Goal: Task Accomplishment & Management: Manage account settings

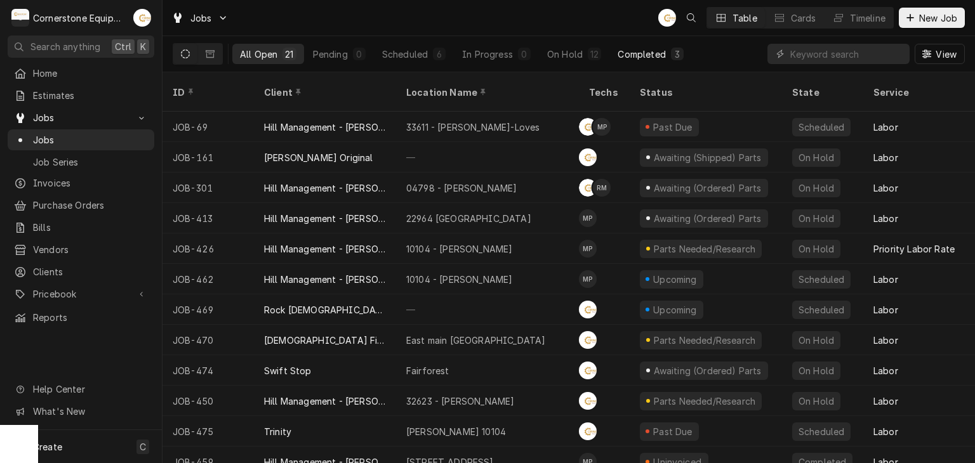
click at [646, 55] on div "Completed" at bounding box center [642, 54] width 48 height 13
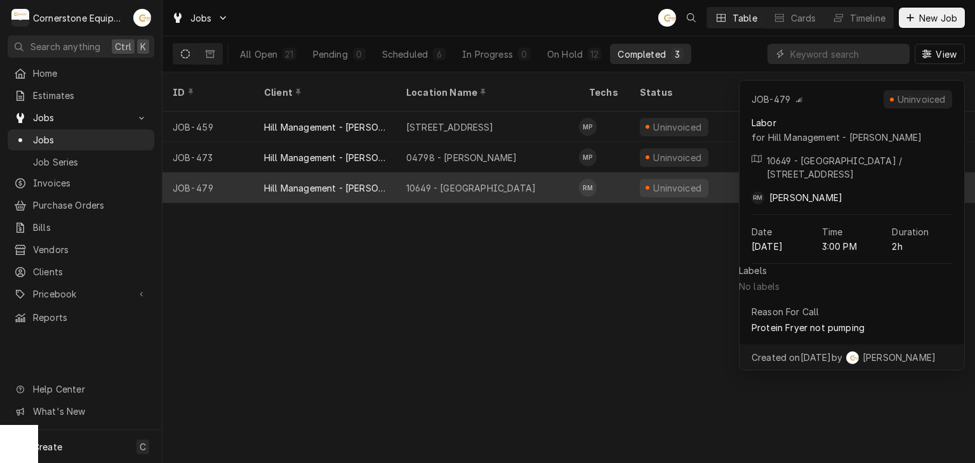
click at [534, 173] on div "10649 - Downtown Clinton" at bounding box center [487, 188] width 183 height 30
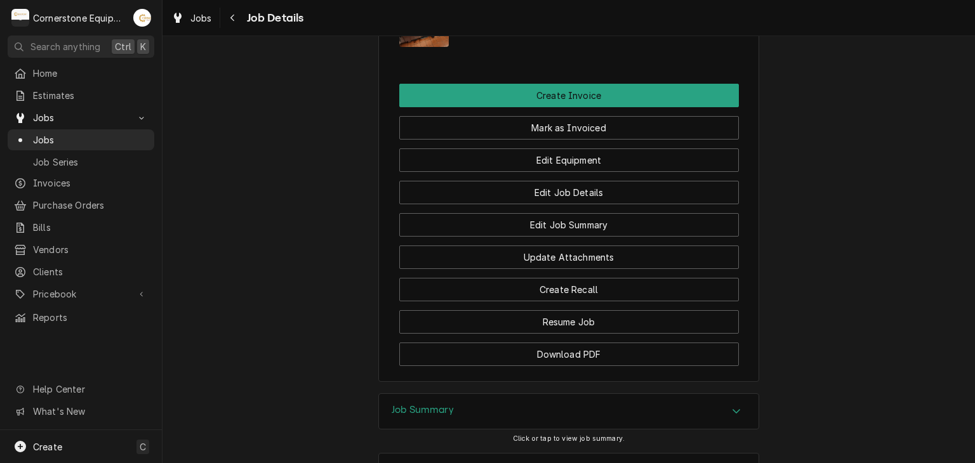
scroll to position [1155, 0]
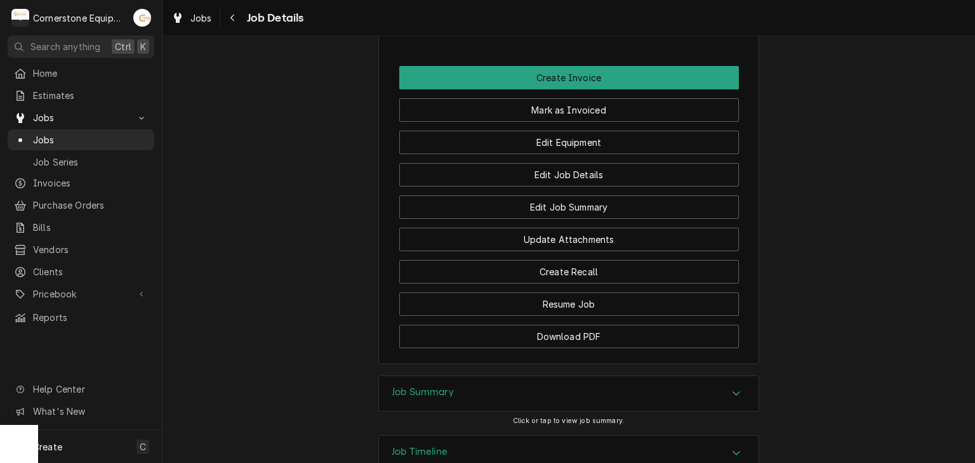
click at [449, 387] on h3 "Job Summary" at bounding box center [423, 393] width 62 height 12
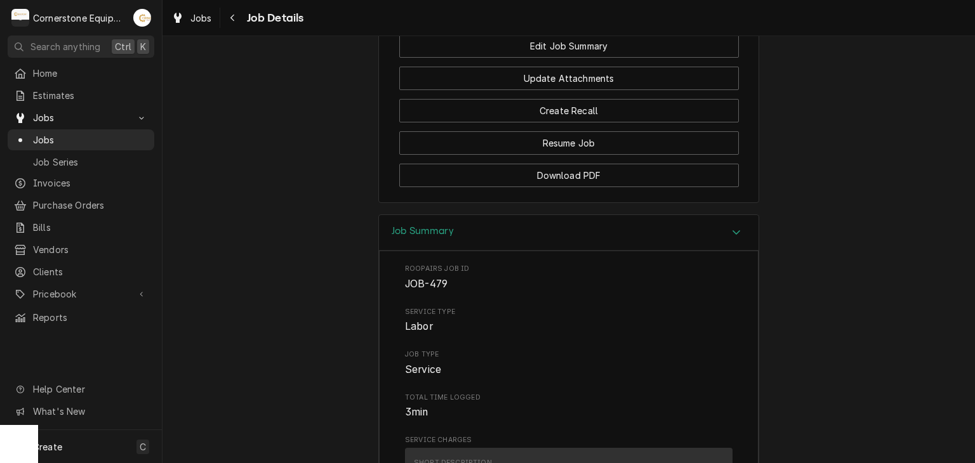
scroll to position [809, 0]
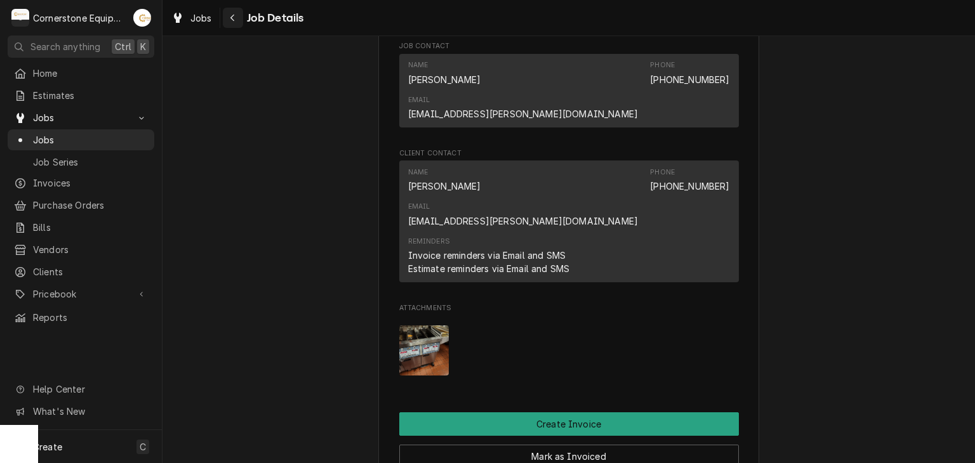
click at [228, 17] on div "Navigate back" at bounding box center [233, 17] width 13 height 13
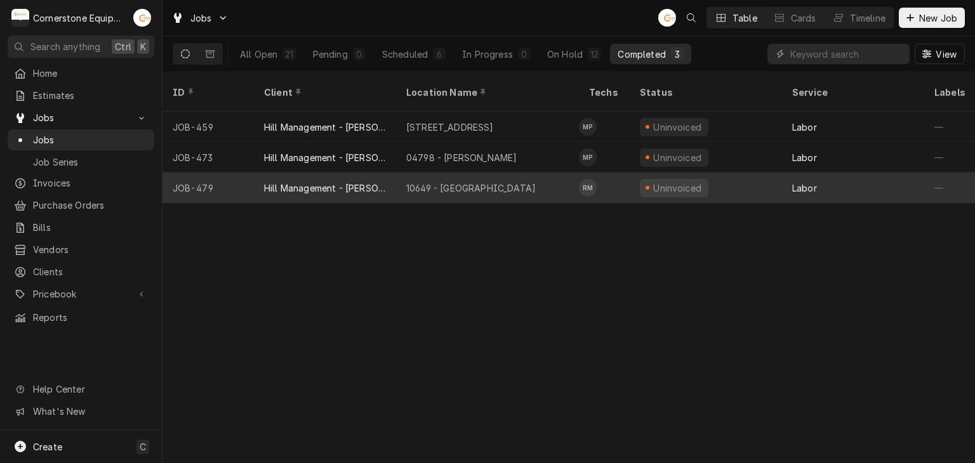
click at [488, 173] on div "10649 - Downtown Clinton" at bounding box center [487, 188] width 183 height 30
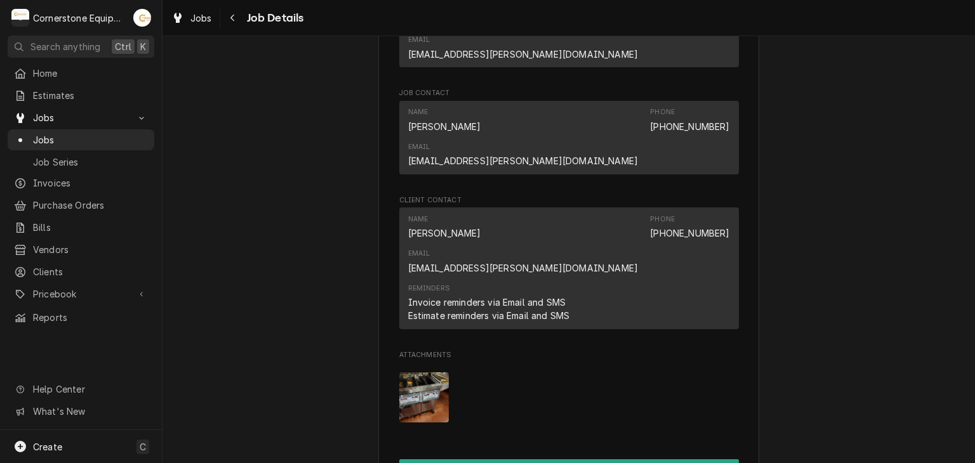
scroll to position [1016, 0]
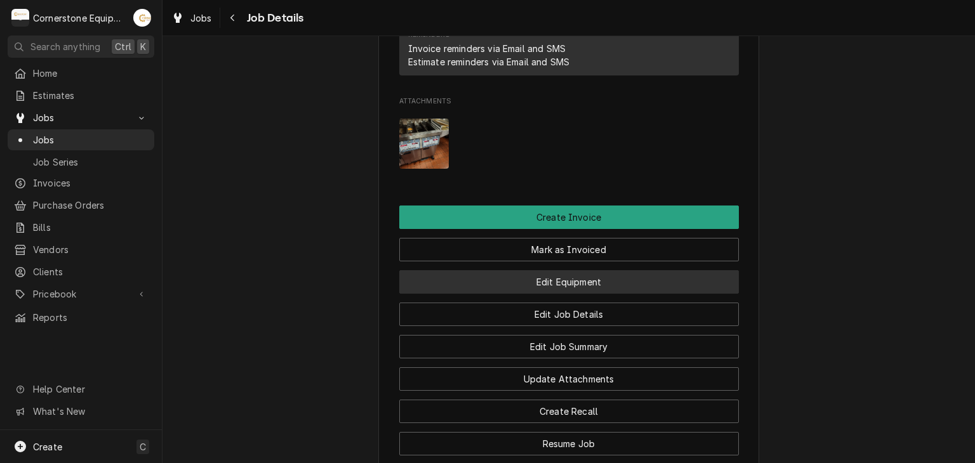
click at [556, 270] on button "Edit Equipment" at bounding box center [569, 281] width 340 height 23
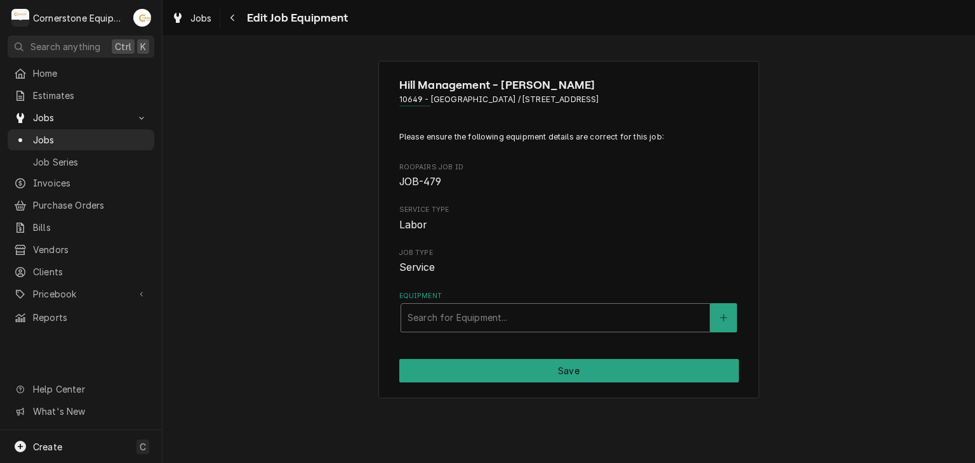
click at [518, 323] on div "Equipment" at bounding box center [556, 318] width 296 height 23
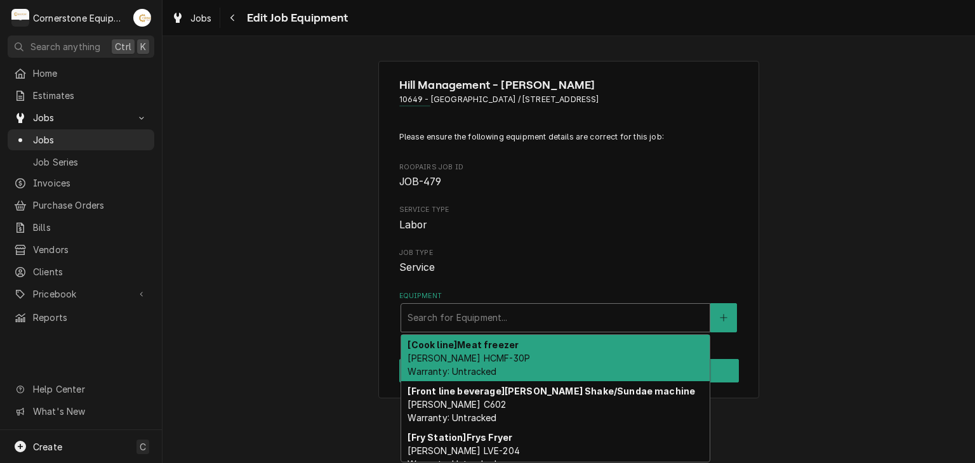
scroll to position [57, 0]
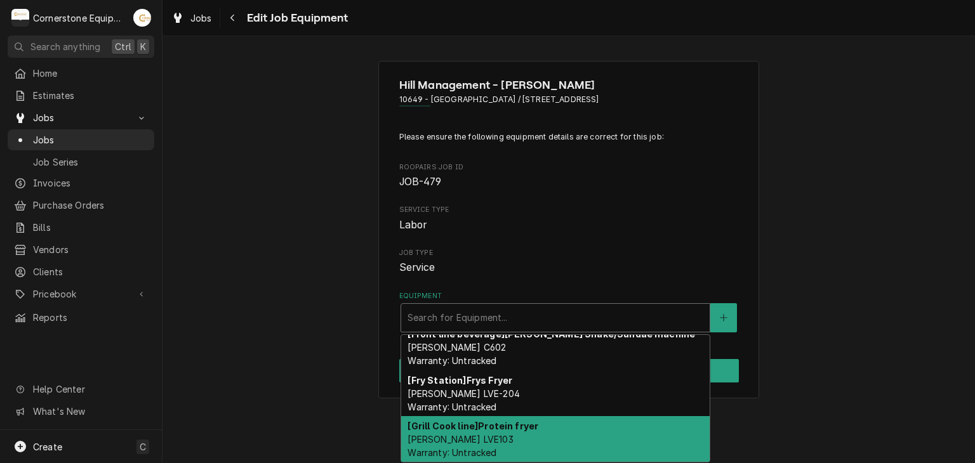
click at [623, 432] on div "[Grill Cook line] Protein [PERSON_NAME] [PERSON_NAME] LVE103 Warranty: Untracked" at bounding box center [555, 439] width 308 height 46
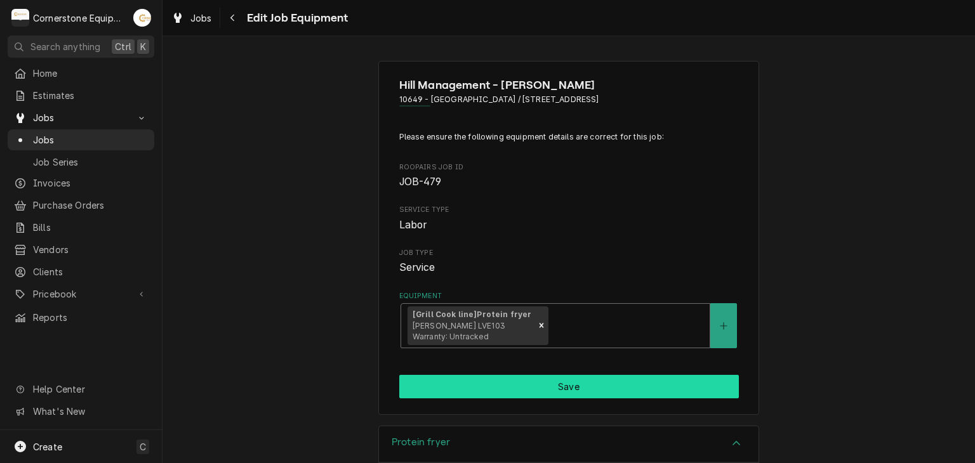
click at [587, 387] on button "Save" at bounding box center [569, 386] width 340 height 23
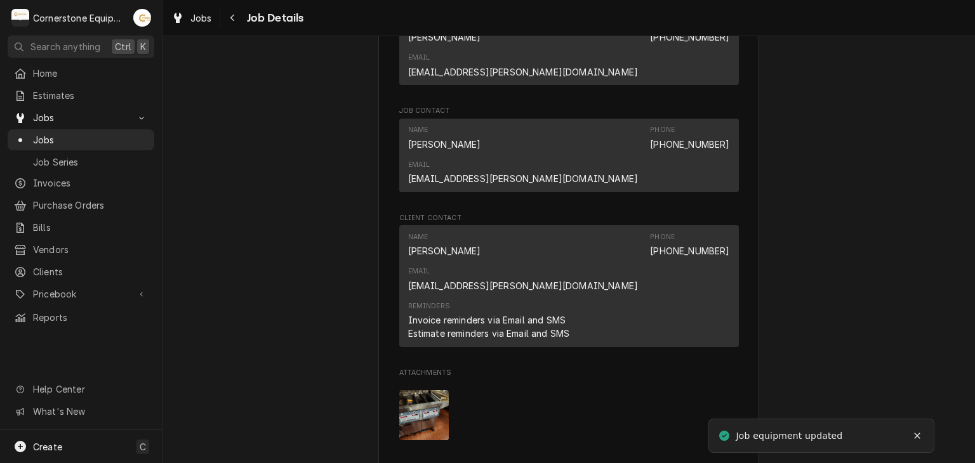
scroll to position [706, 0]
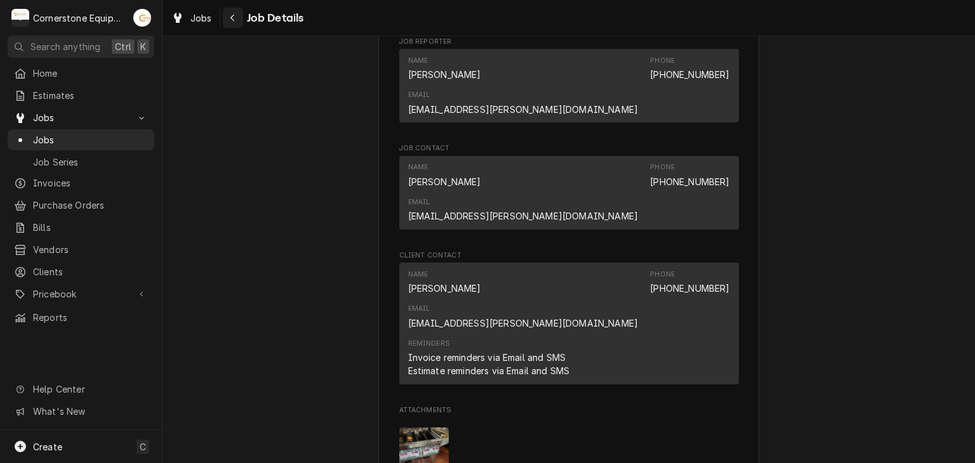
click at [230, 13] on icon "Navigate back" at bounding box center [233, 17] width 6 height 9
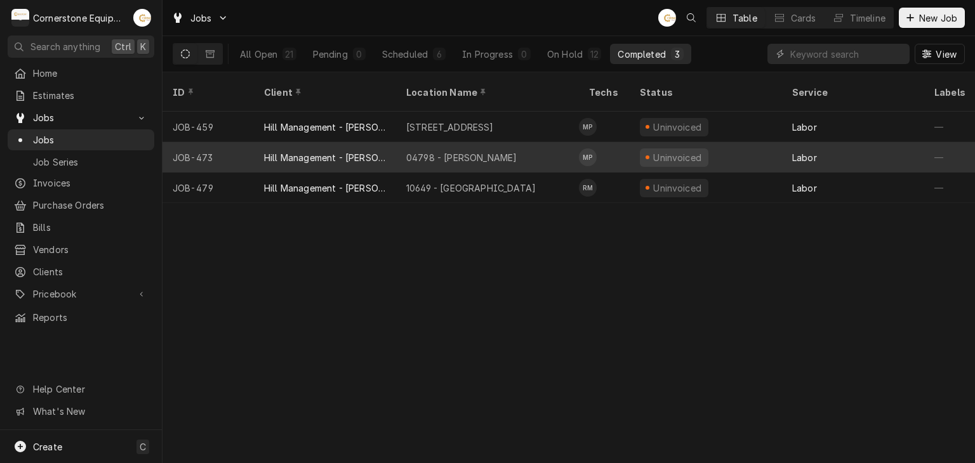
click at [501, 145] on div "04798 - Woodruff Rd" at bounding box center [487, 157] width 183 height 30
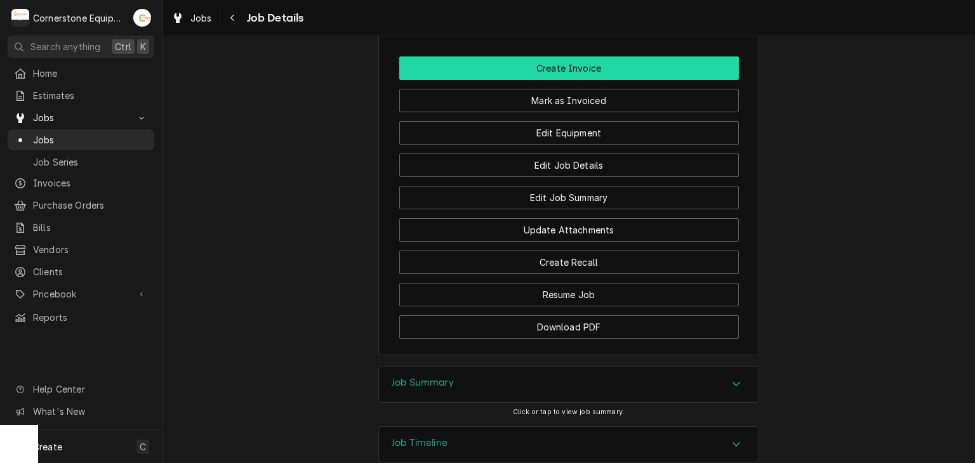
scroll to position [1037, 0]
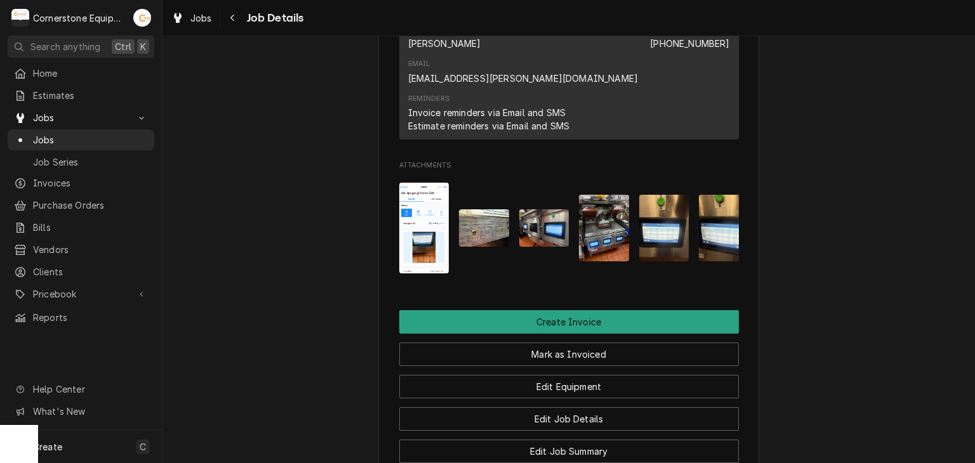
click at [418, 183] on img "Attachments" at bounding box center [424, 228] width 50 height 91
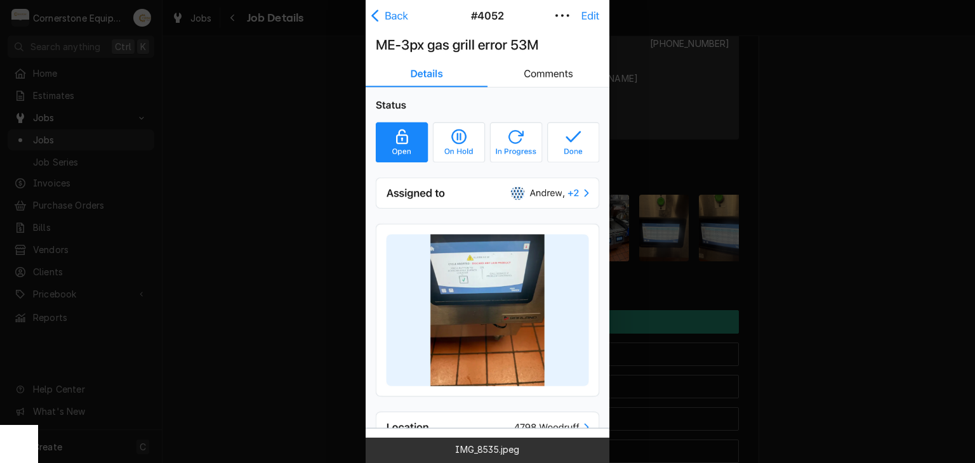
click at [744, 209] on div at bounding box center [487, 231] width 975 height 463
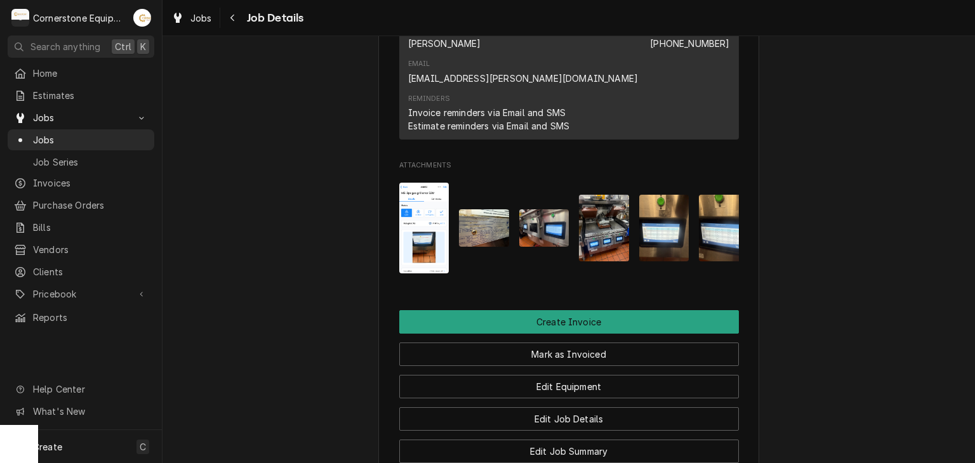
click at [547, 209] on img "Attachments" at bounding box center [544, 227] width 50 height 37
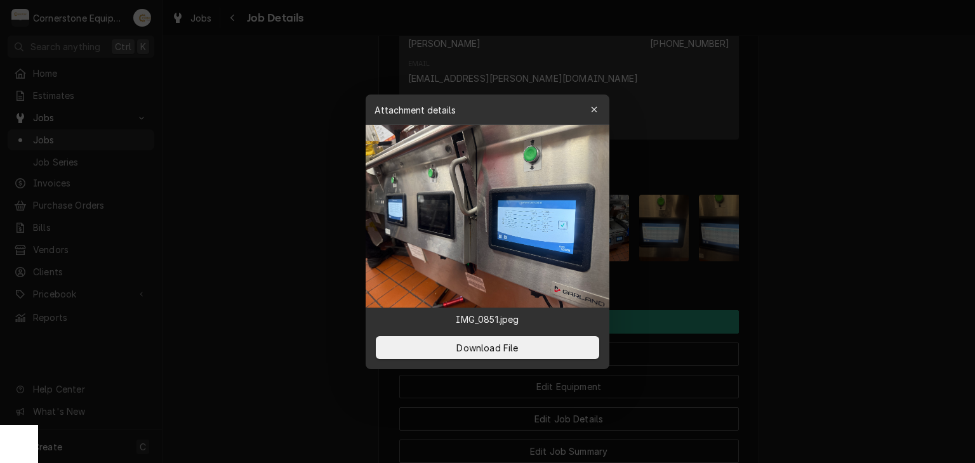
click at [732, 209] on div at bounding box center [487, 231] width 975 height 463
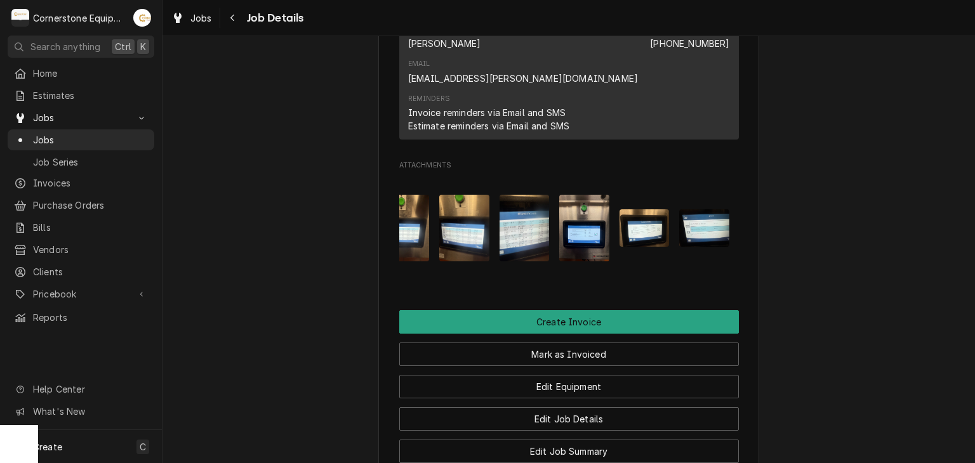
scroll to position [1291, 0]
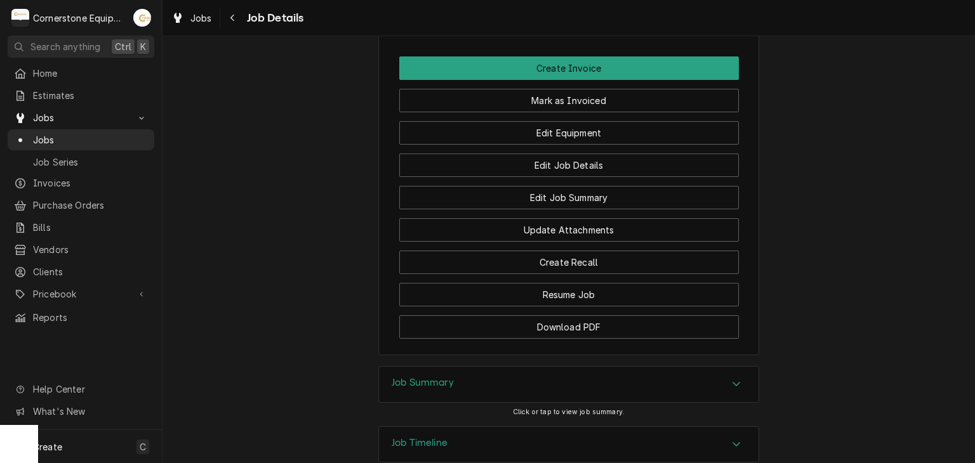
click at [719, 367] on div "Job Summary" at bounding box center [569, 385] width 380 height 36
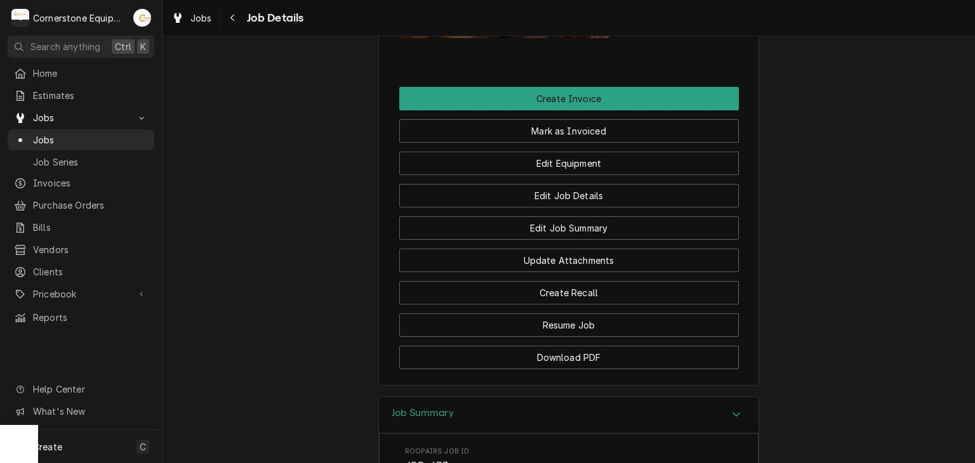
scroll to position [1202, 0]
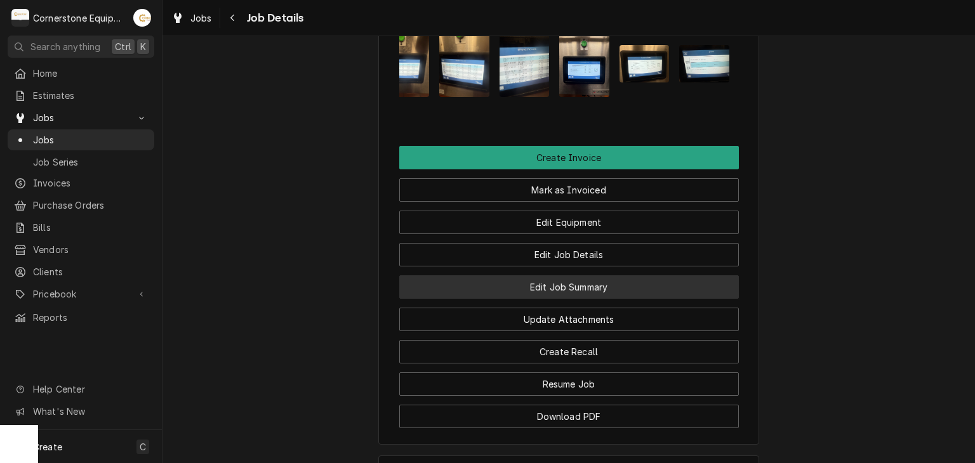
click at [515, 275] on button "Edit Job Summary" at bounding box center [569, 286] width 340 height 23
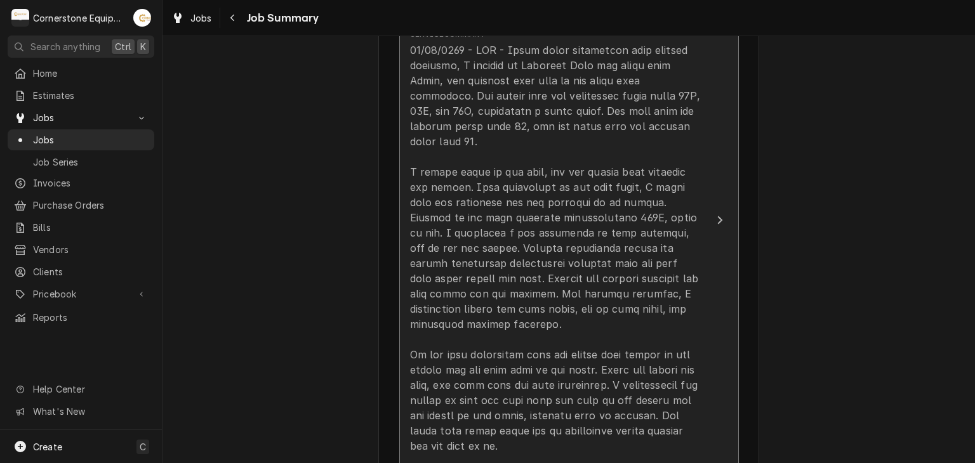
click at [513, 200] on div "Update Line Item" at bounding box center [555, 286] width 291 height 487
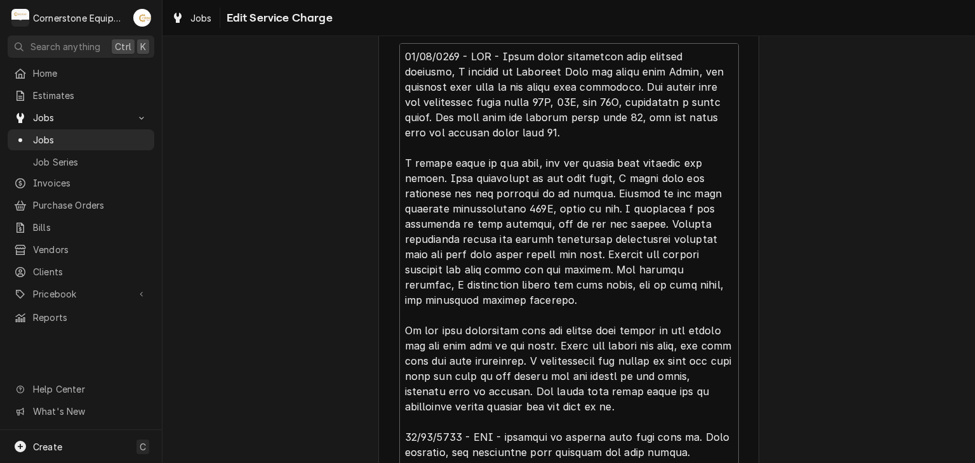
scroll to position [254, 0]
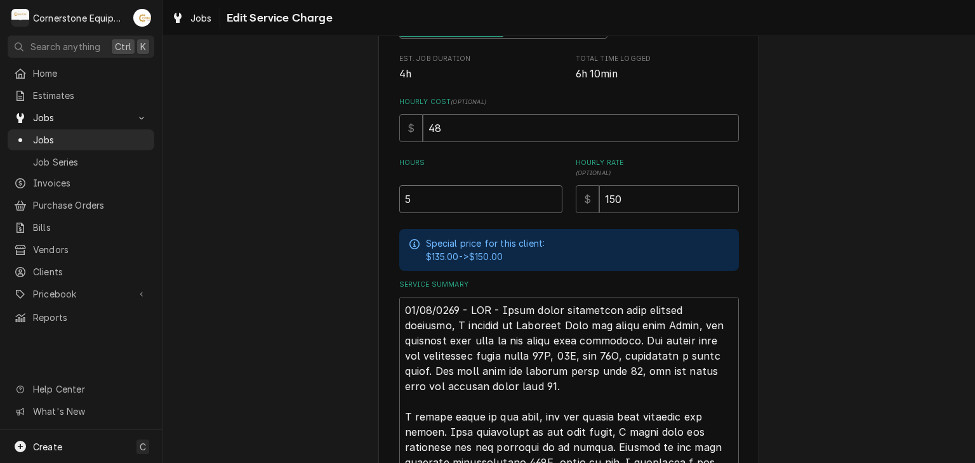
click at [441, 201] on input "5" at bounding box center [480, 199] width 163 height 28
type textarea "x"
type input "6"
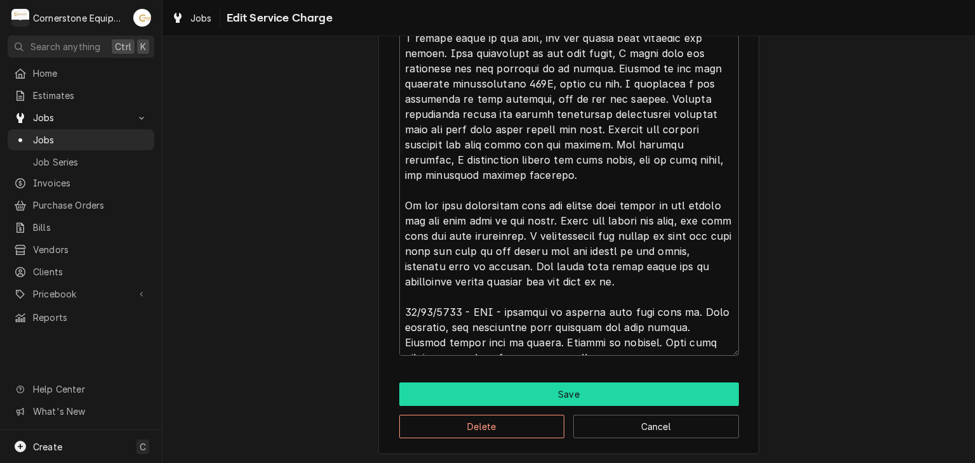
click at [508, 389] on button "Save" at bounding box center [569, 394] width 340 height 23
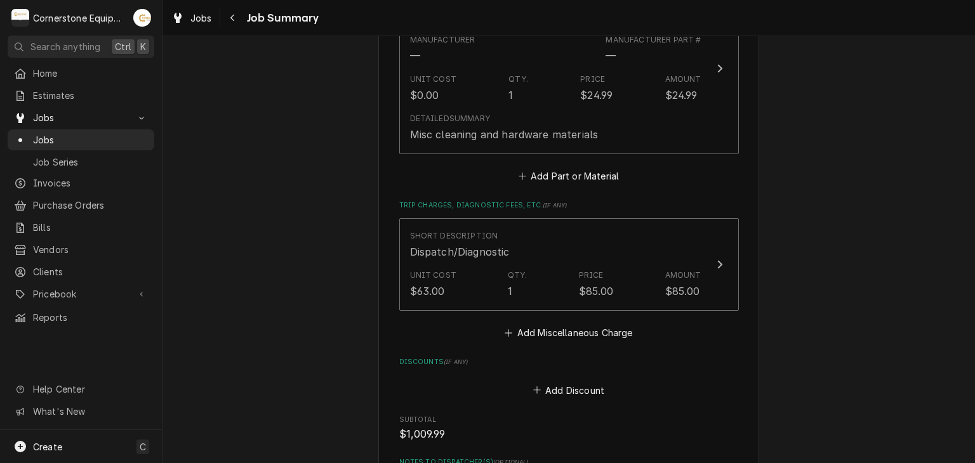
scroll to position [1471, 0]
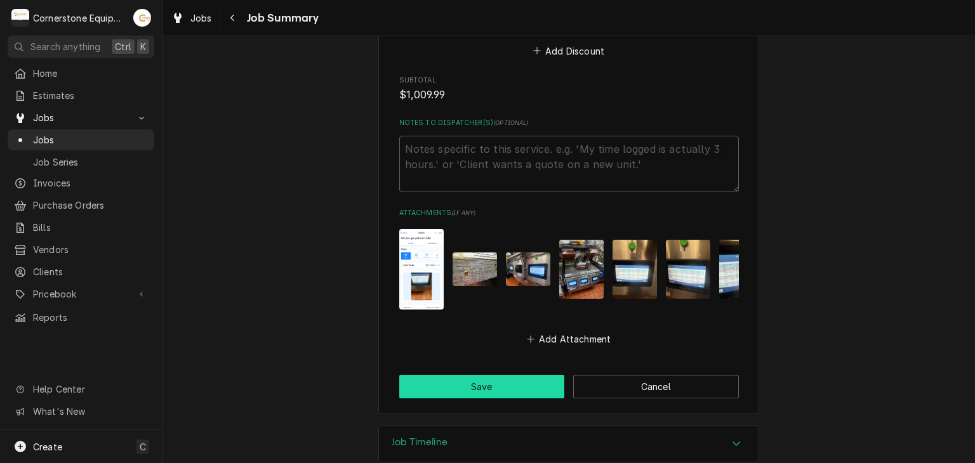
click at [453, 375] on button "Save" at bounding box center [482, 386] width 166 height 23
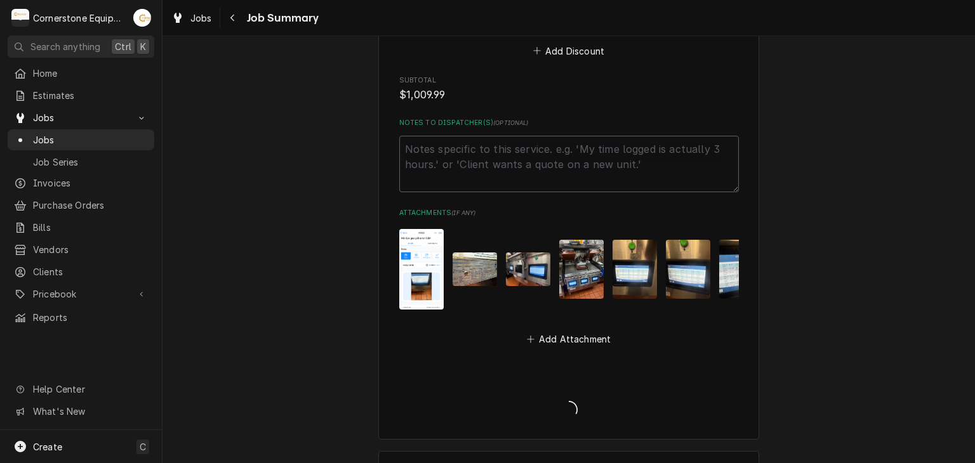
type textarea "x"
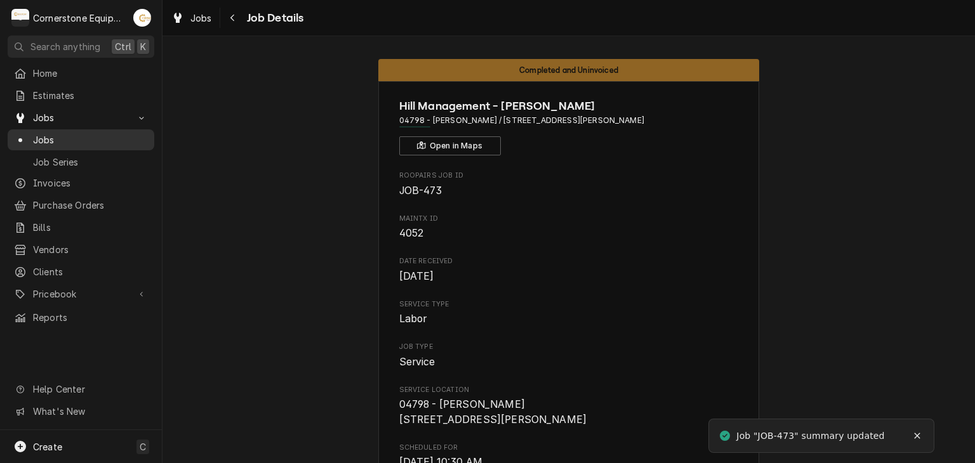
click at [91, 140] on span "Jobs" at bounding box center [90, 139] width 115 height 13
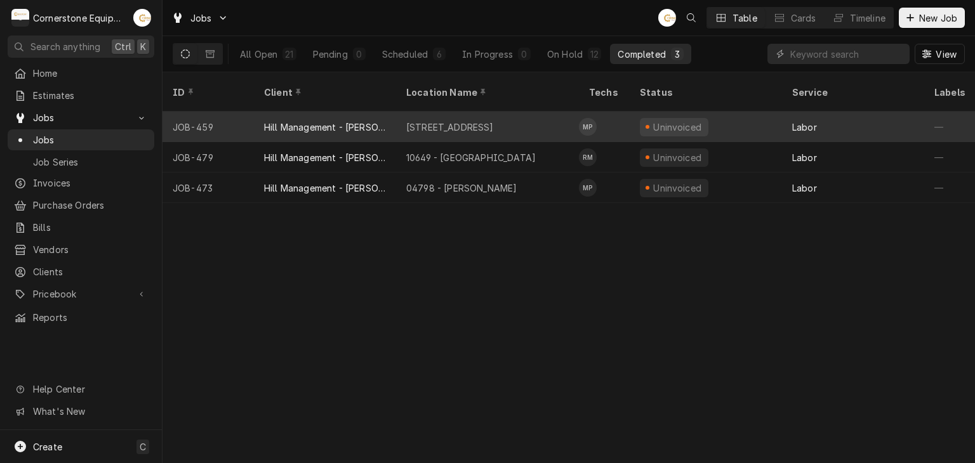
click at [426, 121] on div "[STREET_ADDRESS]" at bounding box center [450, 127] width 88 height 13
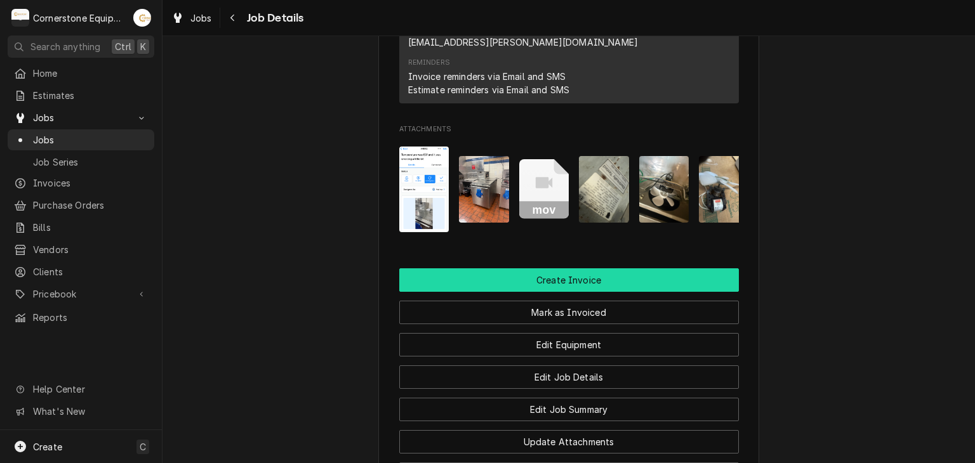
scroll to position [1243, 0]
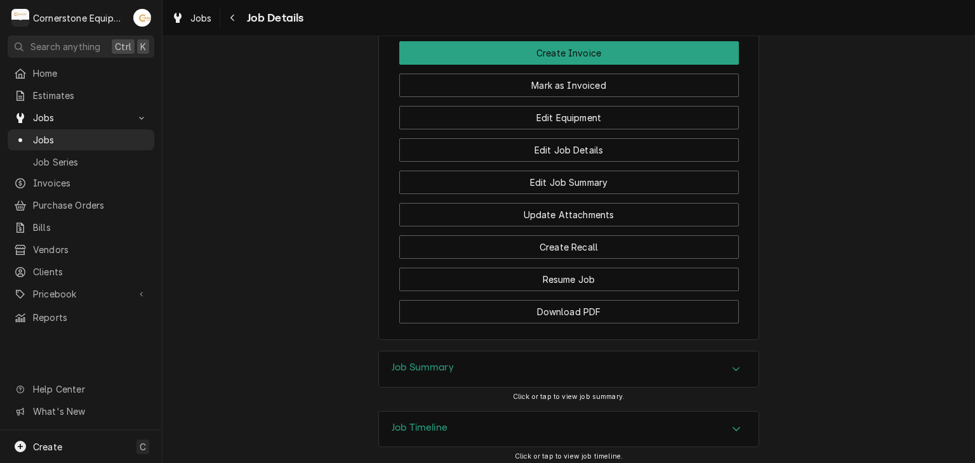
drag, startPoint x: 480, startPoint y: 303, endPoint x: 481, endPoint y: 296, distance: 6.4
click at [480, 352] on div "Job Summary" at bounding box center [569, 370] width 380 height 36
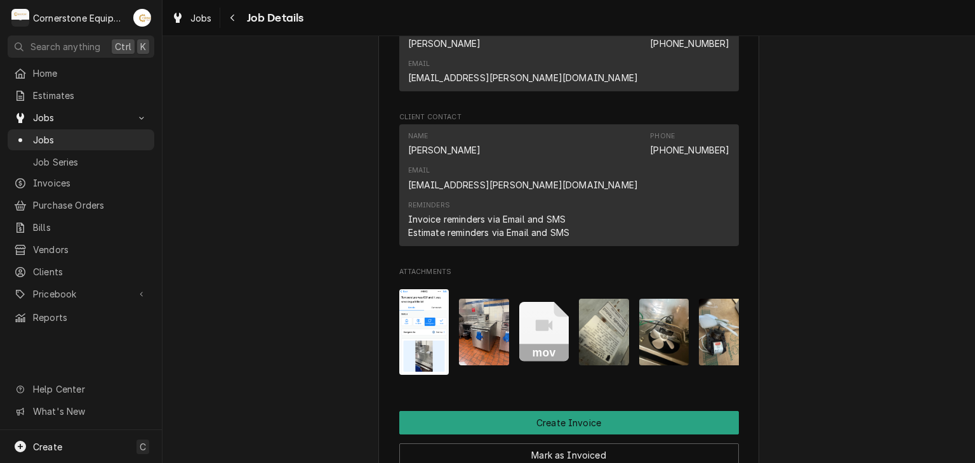
scroll to position [1127, 0]
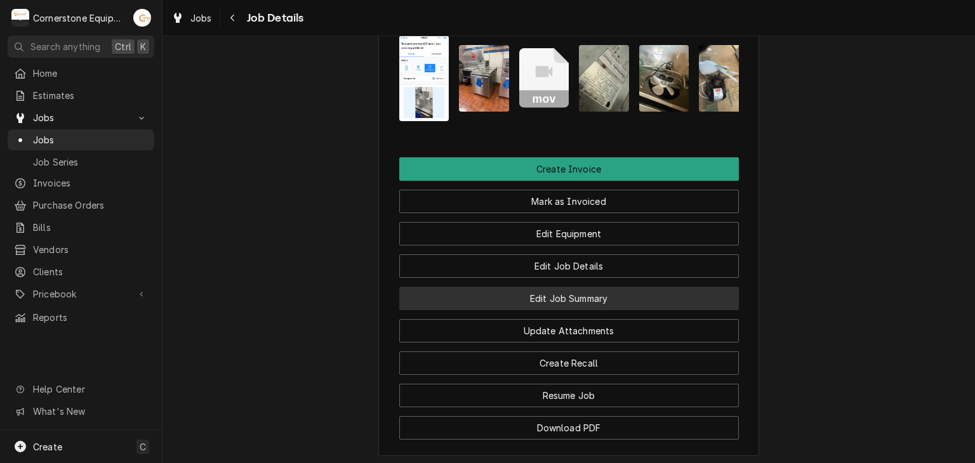
click at [583, 287] on button "Edit Job Summary" at bounding box center [569, 298] width 340 height 23
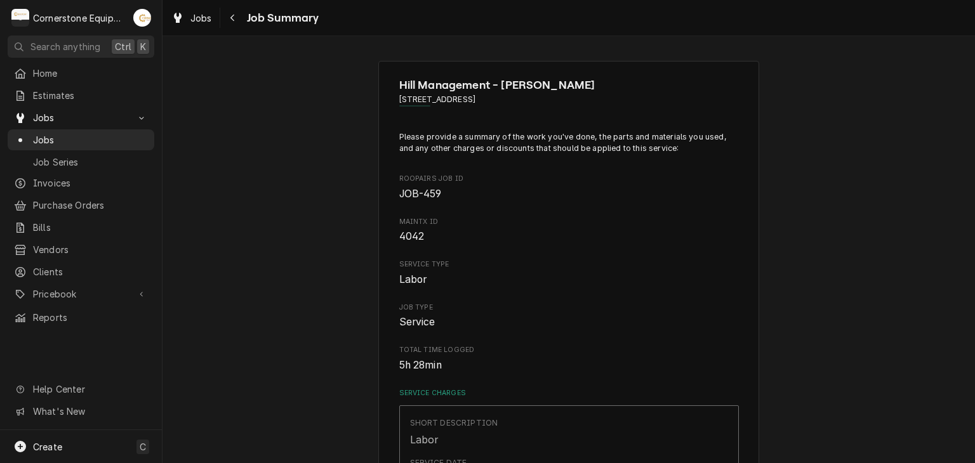
scroll to position [254, 0]
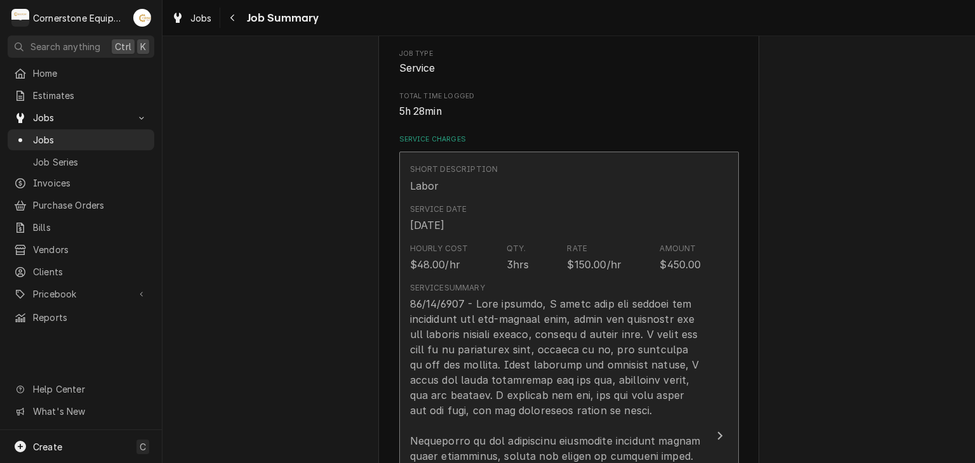
click at [556, 262] on div "Hourly Cost $48.00/hr Qty. 3hrs Rate $150.00/hr Amount $450.00" at bounding box center [555, 257] width 291 height 39
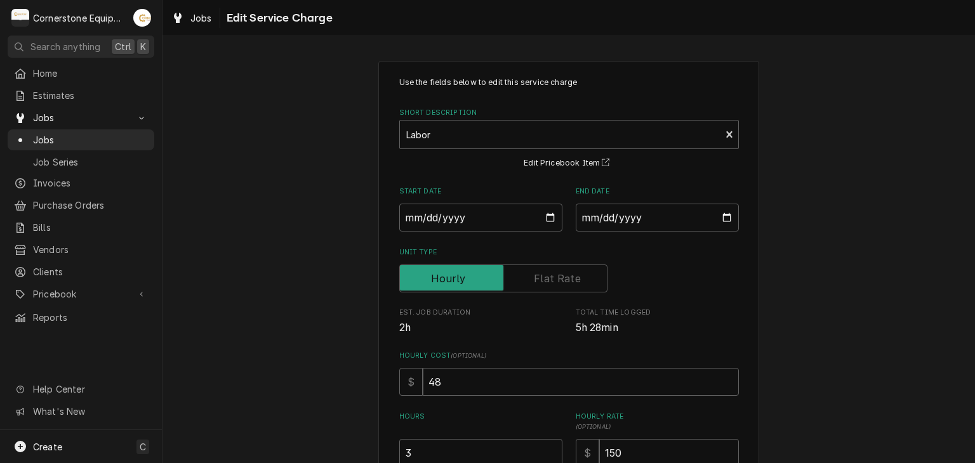
drag, startPoint x: 428, startPoint y: 430, endPoint x: 438, endPoint y: 450, distance: 21.9
click at [432, 438] on div "Hours 3" at bounding box center [480, 439] width 163 height 55
click at [438, 450] on input "3" at bounding box center [480, 453] width 163 height 28
type textarea "x"
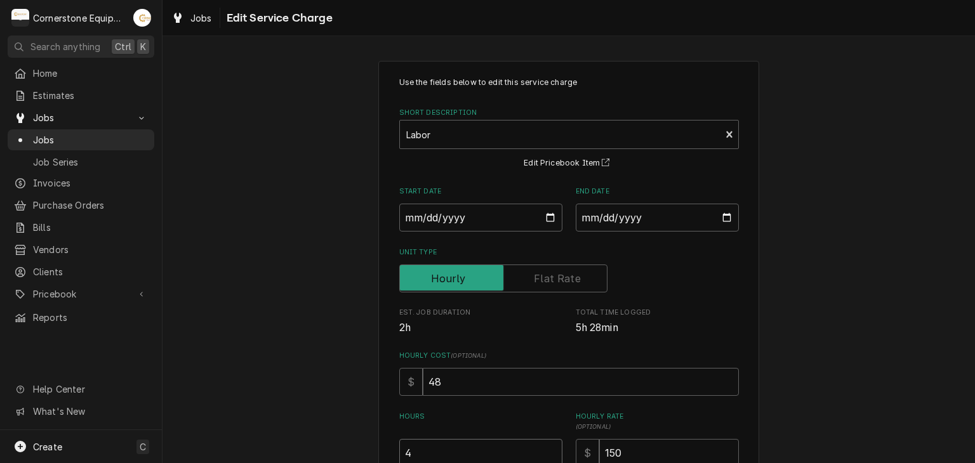
type input "4"
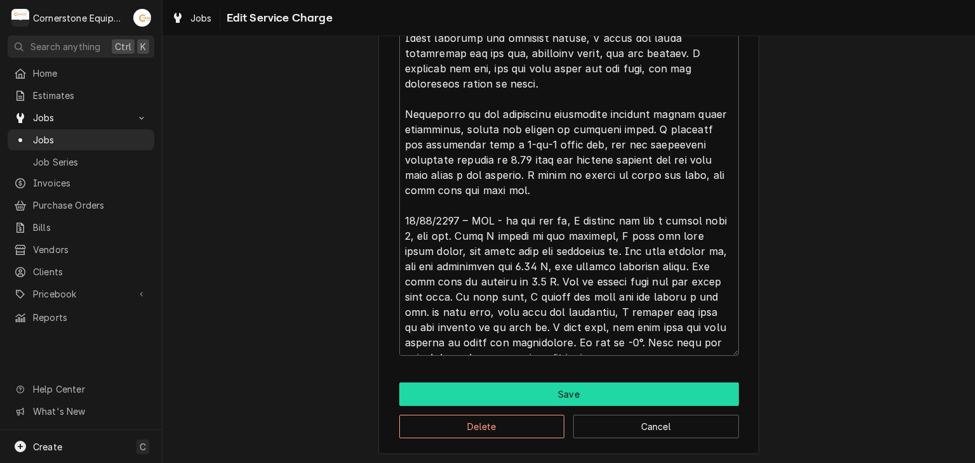
click at [458, 383] on button "Save" at bounding box center [569, 394] width 340 height 23
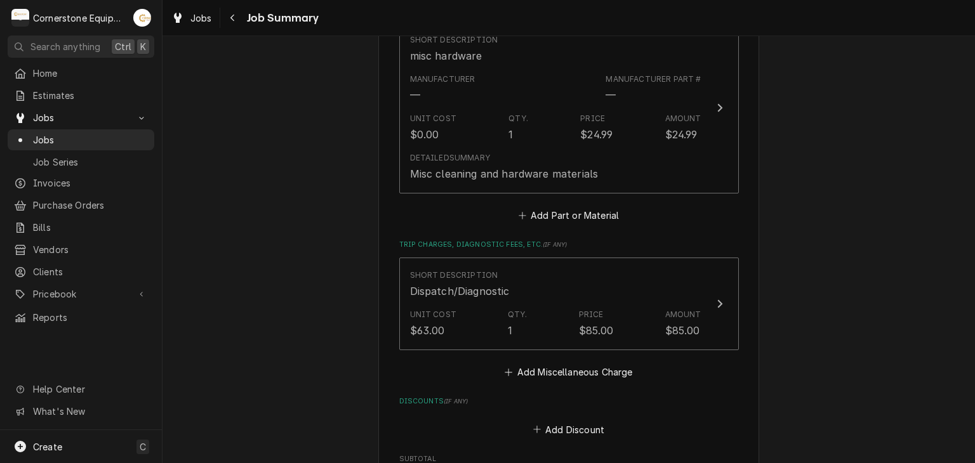
scroll to position [1420, 0]
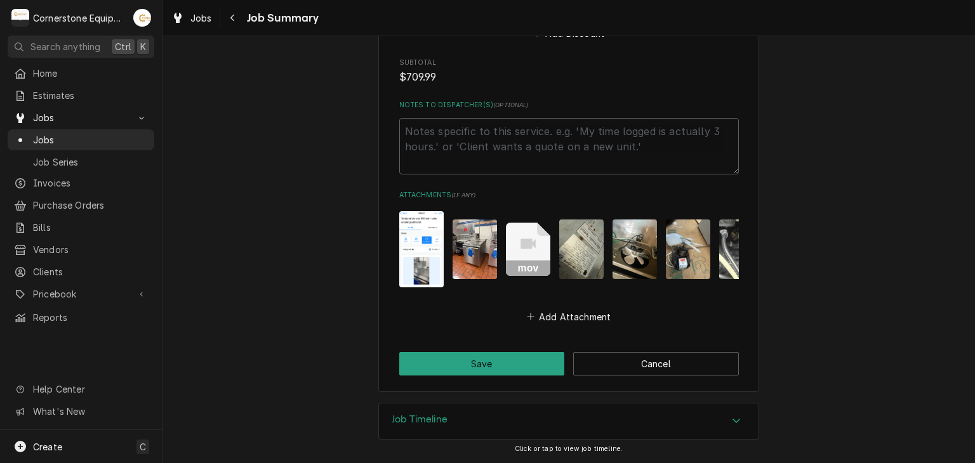
click at [482, 376] on button "Save" at bounding box center [482, 363] width 166 height 23
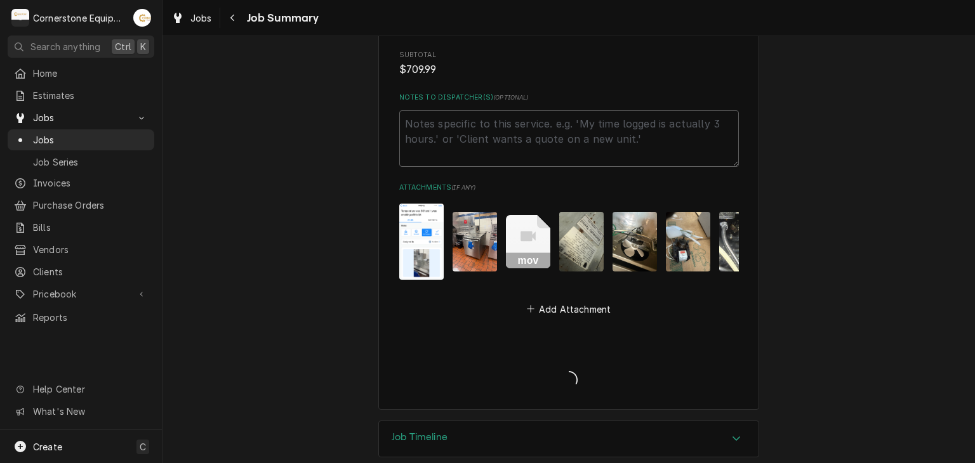
type textarea "x"
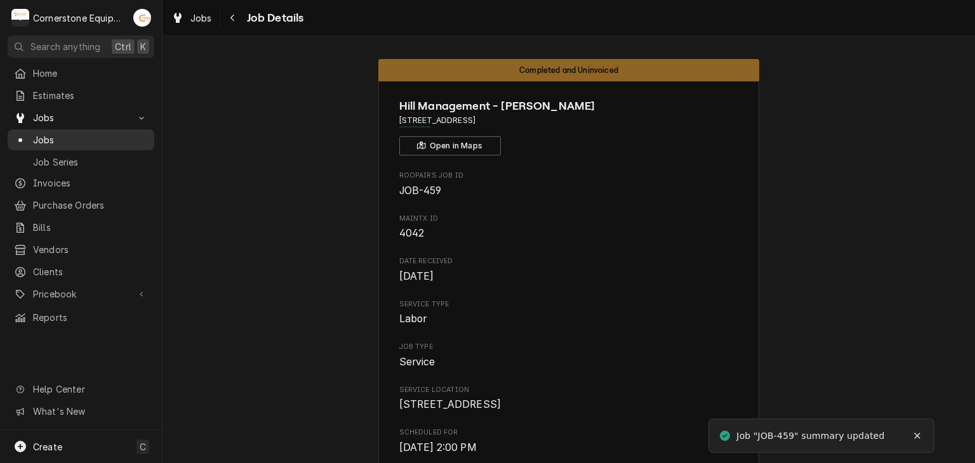
click at [105, 133] on span "Jobs" at bounding box center [90, 139] width 115 height 13
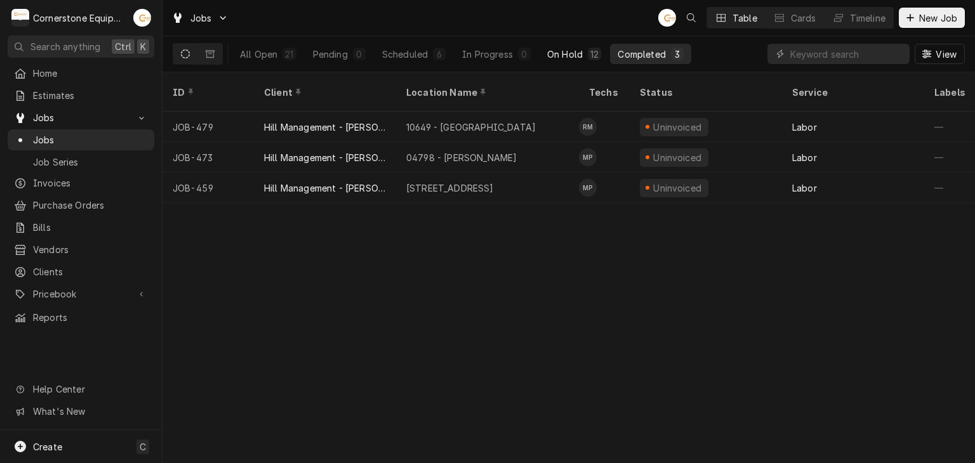
click at [557, 48] on div "On Hold" at bounding box center [565, 54] width 36 height 13
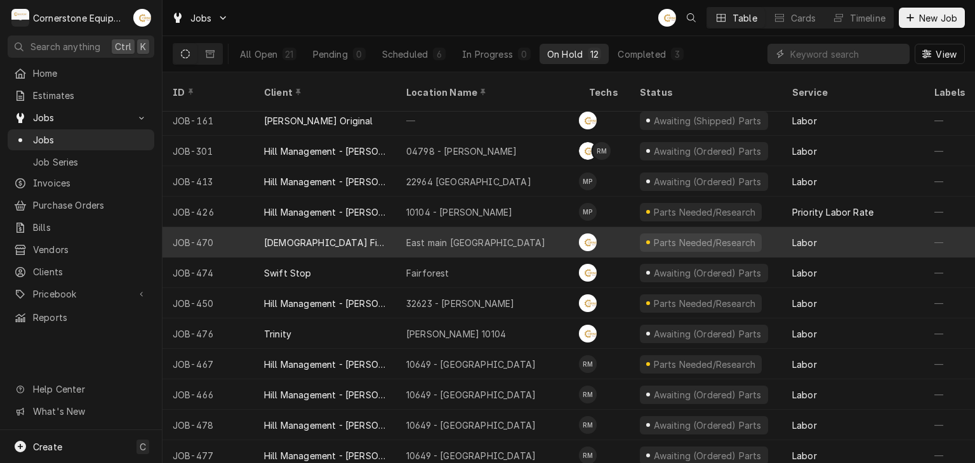
scroll to position [8, 0]
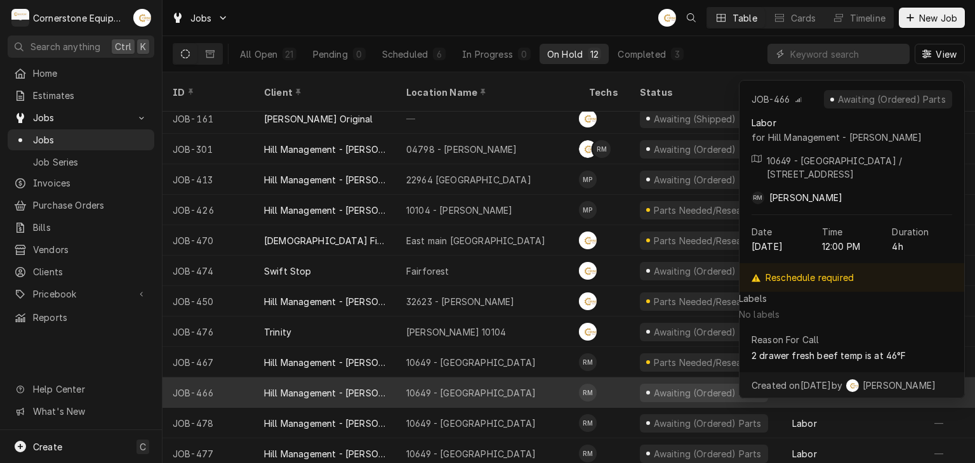
click at [489, 387] on div "10649 - Downtown Clinton" at bounding box center [470, 393] width 129 height 13
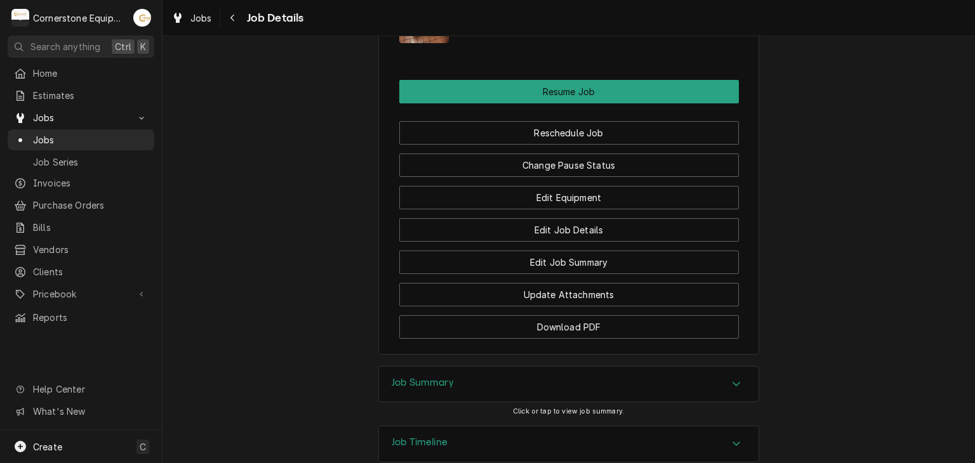
click at [479, 367] on div "Job Summary" at bounding box center [569, 385] width 380 height 36
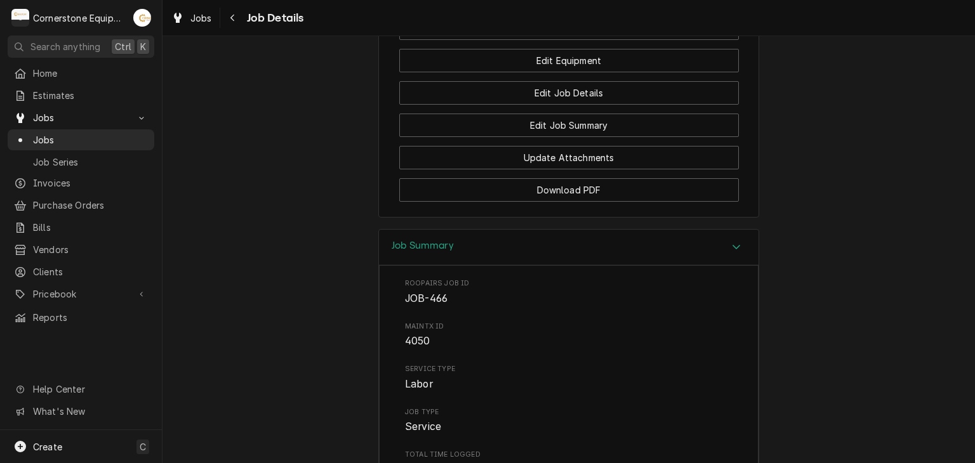
scroll to position [1381, 0]
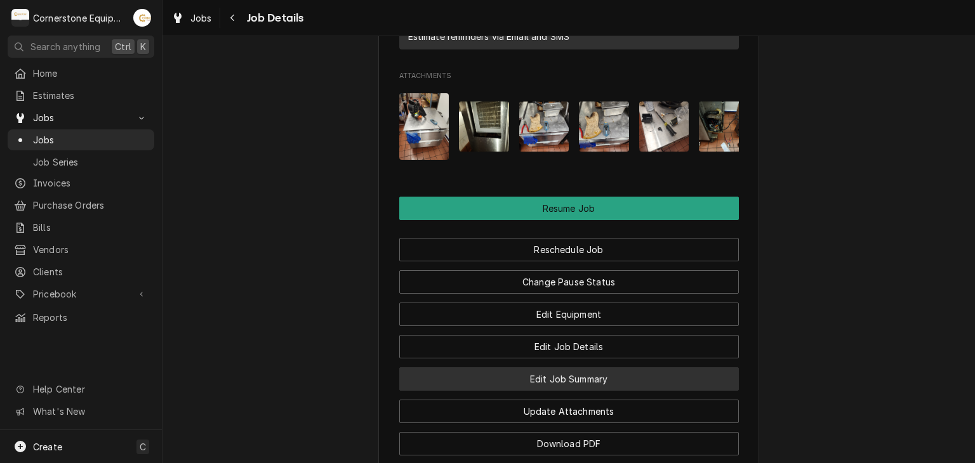
click at [505, 368] on button "Edit Job Summary" at bounding box center [569, 379] width 340 height 23
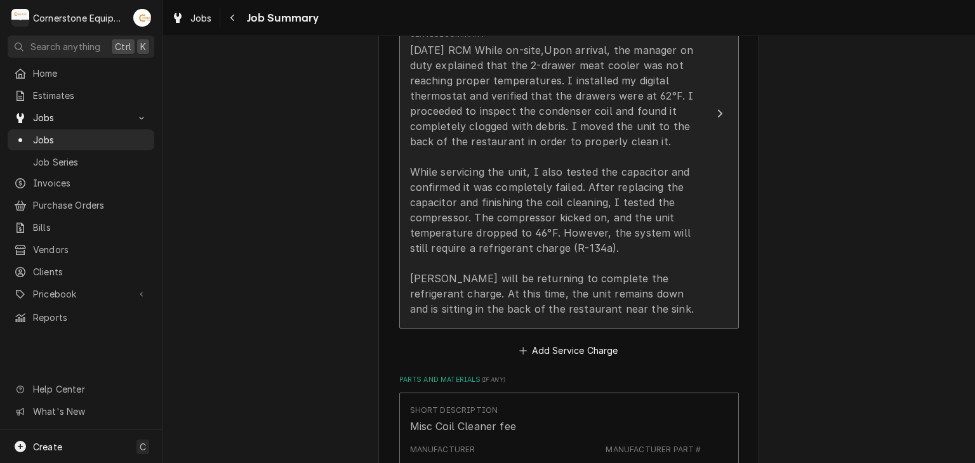
click at [503, 290] on div "[DATE] RCM While on-site,Upon arrival, the manager on duty explained that the 2…" at bounding box center [555, 180] width 291 height 274
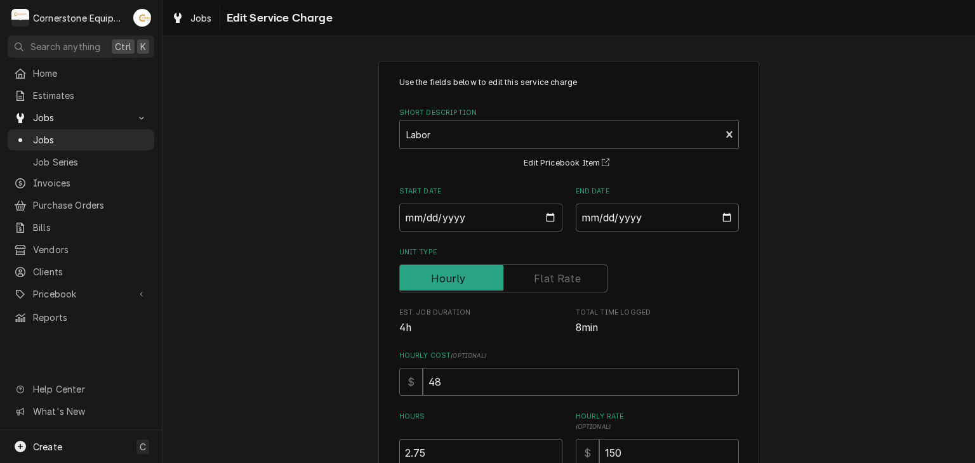
click at [442, 451] on input "2.75" at bounding box center [480, 453] width 163 height 28
type textarea "x"
type input "2.7"
type textarea "x"
type input "2"
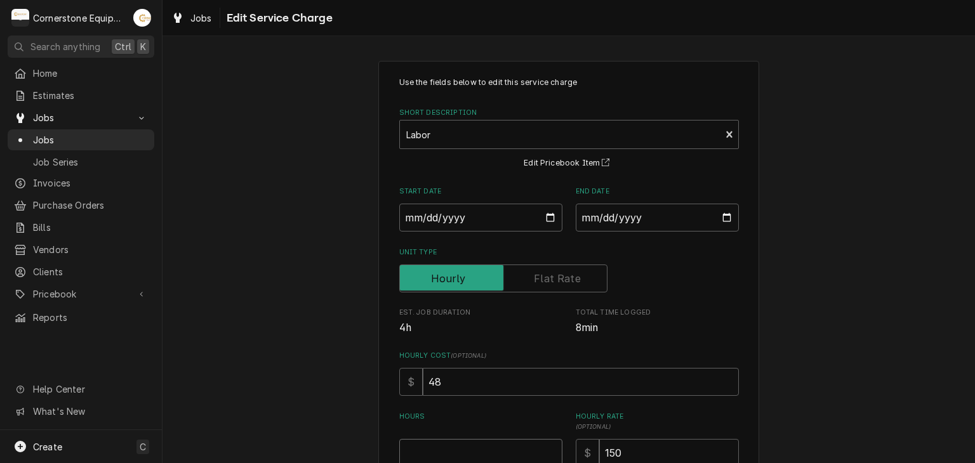
type textarea "x"
type input "2"
type textarea "x"
type input "3"
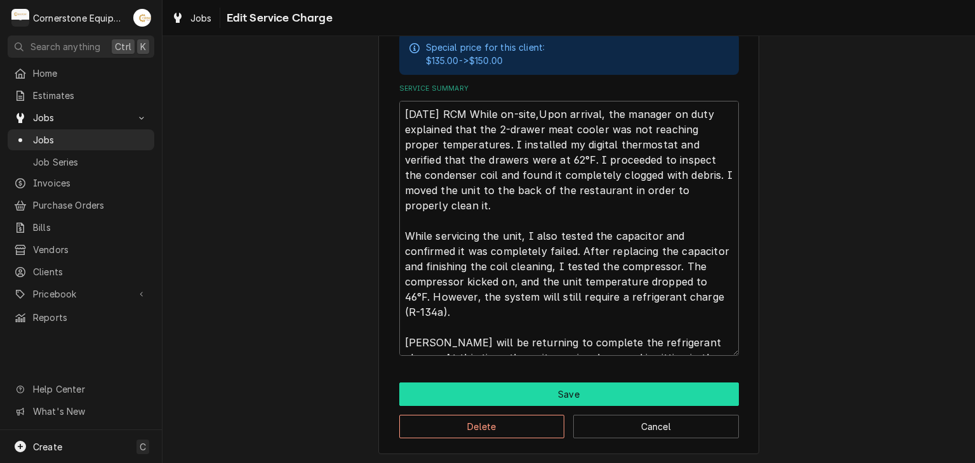
click at [494, 390] on button "Save" at bounding box center [569, 394] width 340 height 23
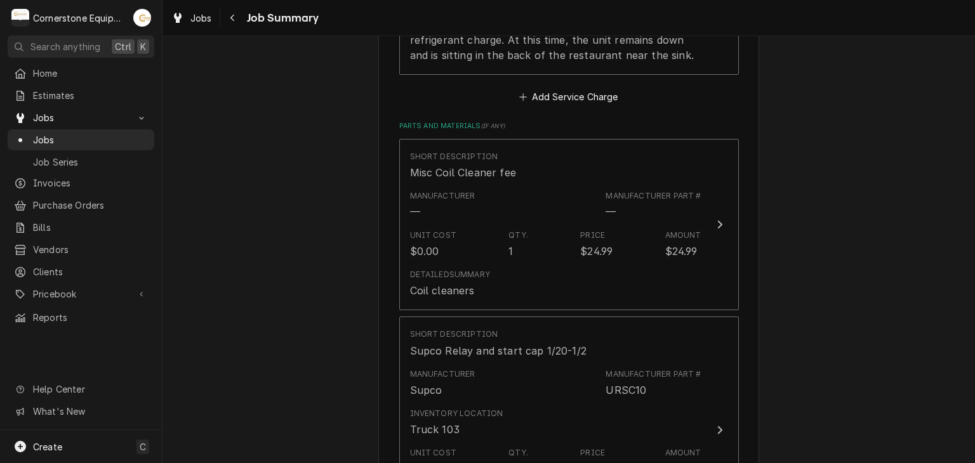
scroll to position [1016, 0]
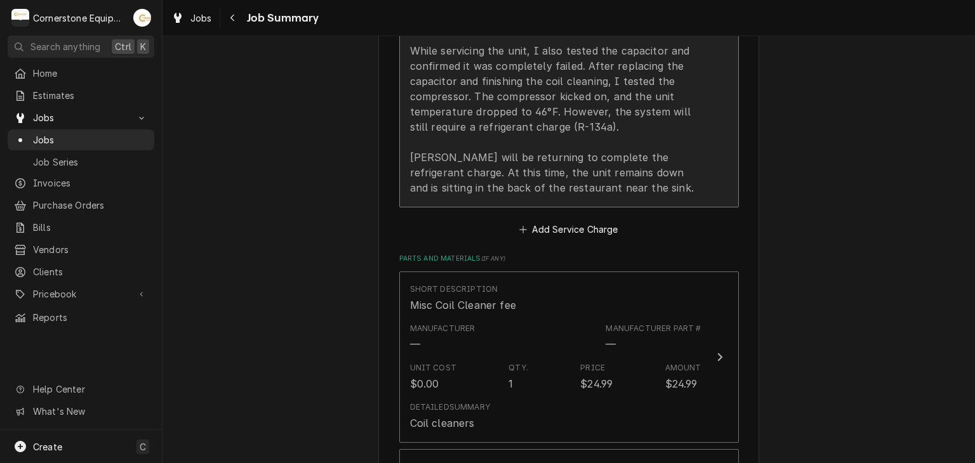
click at [551, 166] on div "10/2/25 RCM While on-site,Upon arrival, the manager on duty explained that the …" at bounding box center [555, 58] width 291 height 274
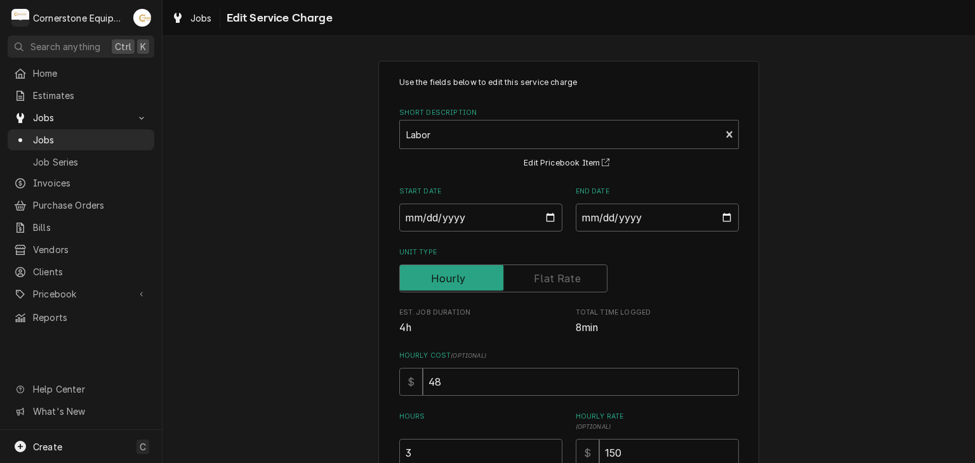
scroll to position [254, 0]
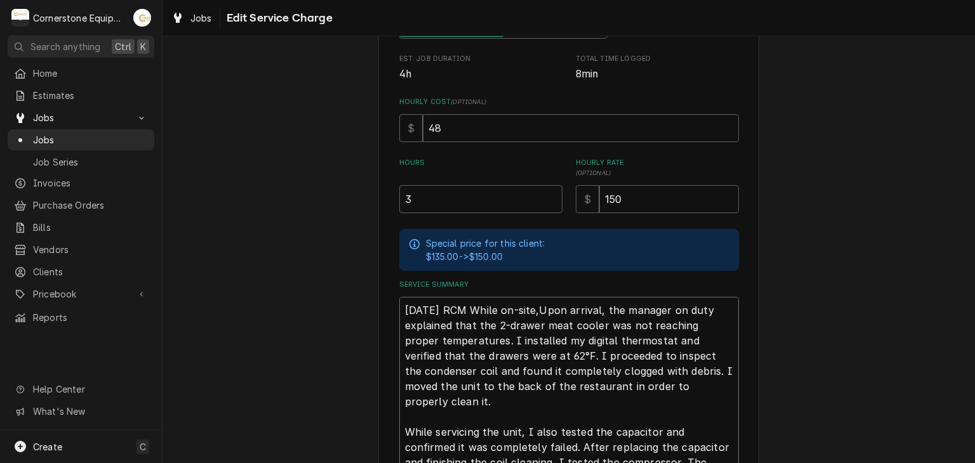
drag, startPoint x: 535, startPoint y: 306, endPoint x: 548, endPoint y: 309, distance: 13.7
click at [536, 306] on textarea "10/2/25 RCM While on-site,Upon arrival, the manager on duty explained that the …" at bounding box center [569, 424] width 340 height 255
type textarea "x"
type textarea "10/2/25 RCM While on-site,pon arrival, the manager on duty explained that the 2…"
type textarea "x"
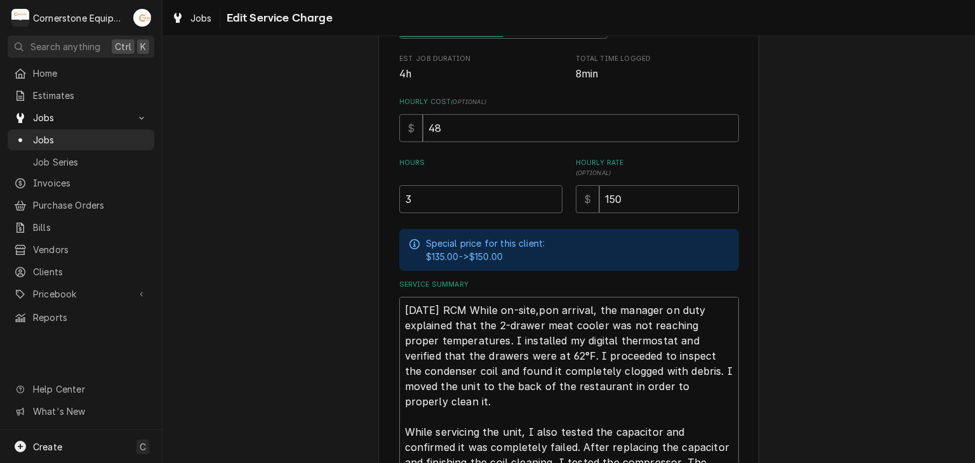
type textarea "10/2/25 RCM While on-site,on arrival, the manager on duty explained that the 2-…"
type textarea "x"
type textarea "10/2/25 RCM While on-site,n arrival, the manager on duty explained that the 2-d…"
type textarea "x"
type textarea "10/2/25 RCM While on-site,arrival, the manager on duty explained that the 2-dra…"
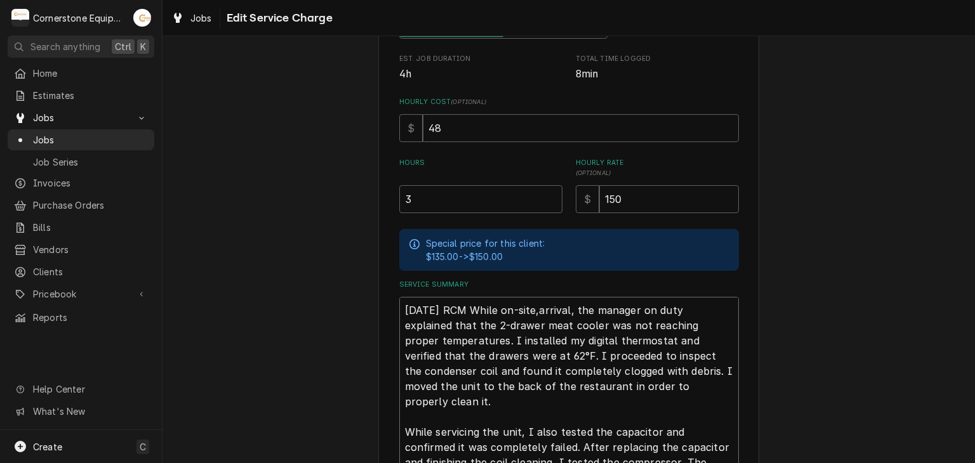
type textarea "x"
type textarea "10/2/25 RCM While on-site,rrival, the manager on duty explained that the 2-draw…"
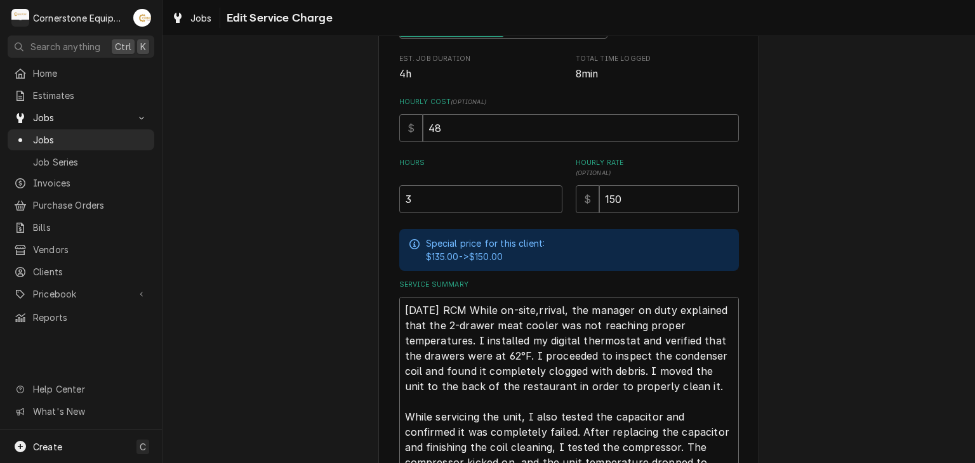
type textarea "x"
type textarea "10/2/25 RCM While on-site,rival, the manager on duty explained that the 2-drawe…"
type textarea "x"
type textarea "10/2/25 RCM While on-site,ival, the manager on duty explained that the 2-drawer…"
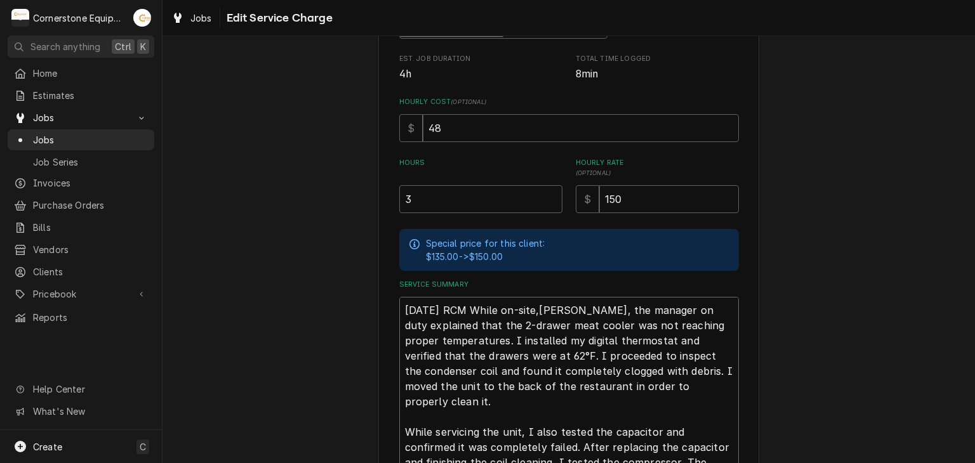
type textarea "x"
type textarea "10/2/25 RCM While on-site,val, the manager on duty explained that the 2-drawer …"
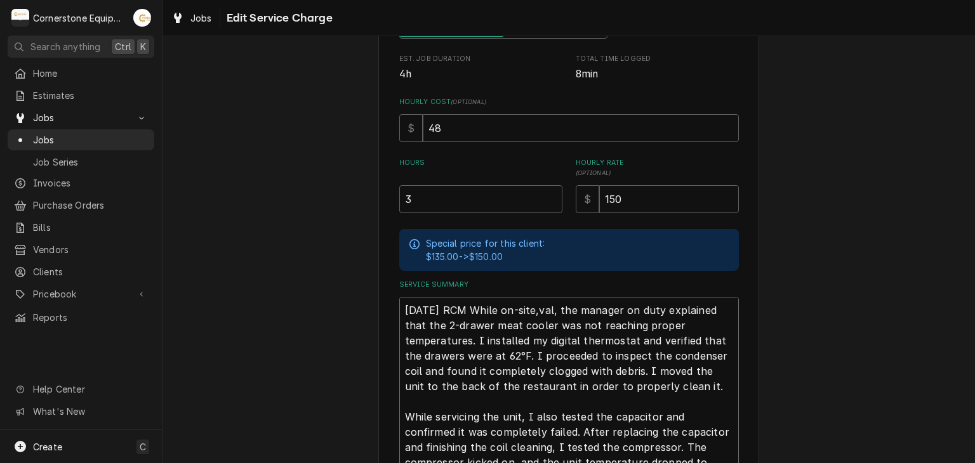
type textarea "x"
type textarea "10/2/25 RCM While on-site,al, the manager on duty explained that the 2-drawer m…"
type textarea "x"
type textarea "10/2/25 RCM While on-site,l, the manager on duty explained that the 2-drawer me…"
type textarea "x"
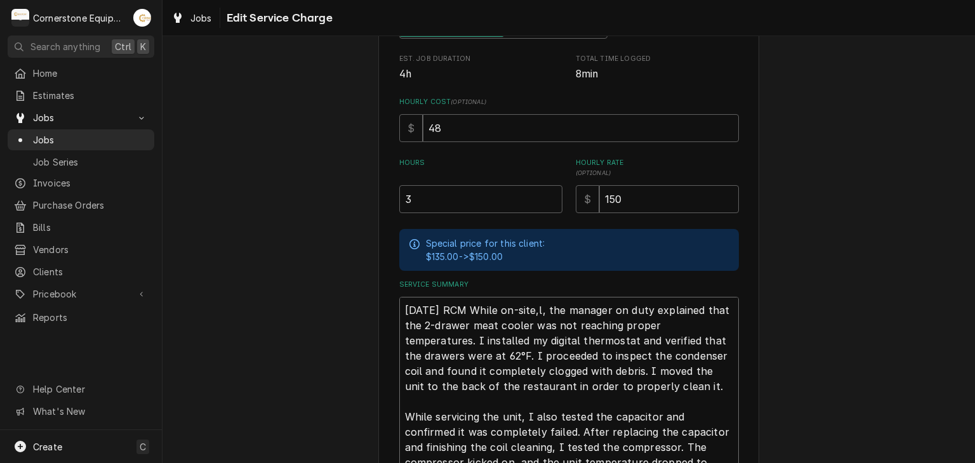
type textarea "10/2/25 RCM While on-site,, the manager on duty explained that the 2-drawer mea…"
type textarea "x"
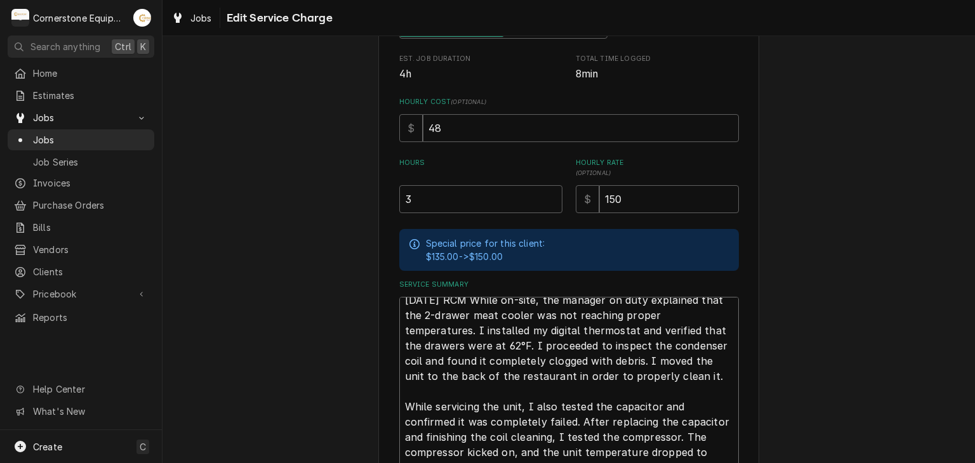
scroll to position [15, 0]
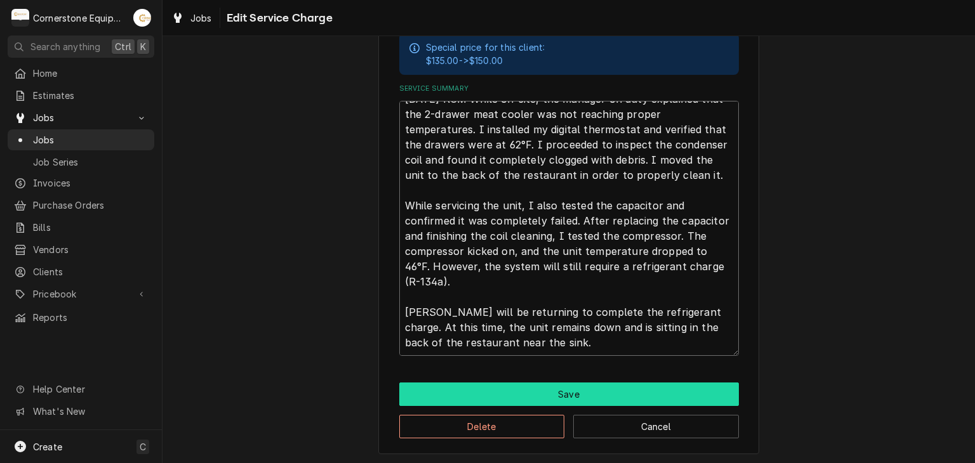
type textarea "10/2/25 RCM While on-site, the manager on duty explained that the 2-drawer meat…"
click at [448, 389] on button "Save" at bounding box center [569, 394] width 340 height 23
type textarea "x"
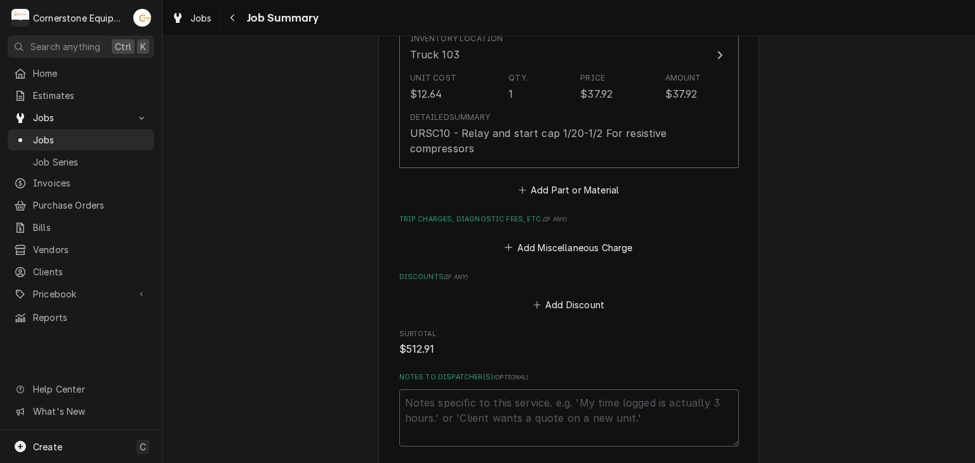
scroll to position [883, 0]
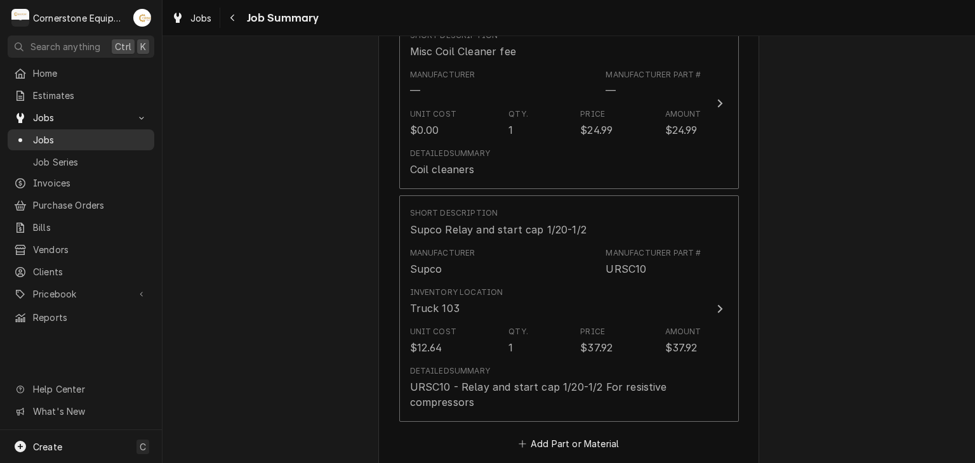
click at [107, 143] on div "Jobs" at bounding box center [81, 140] width 142 height 16
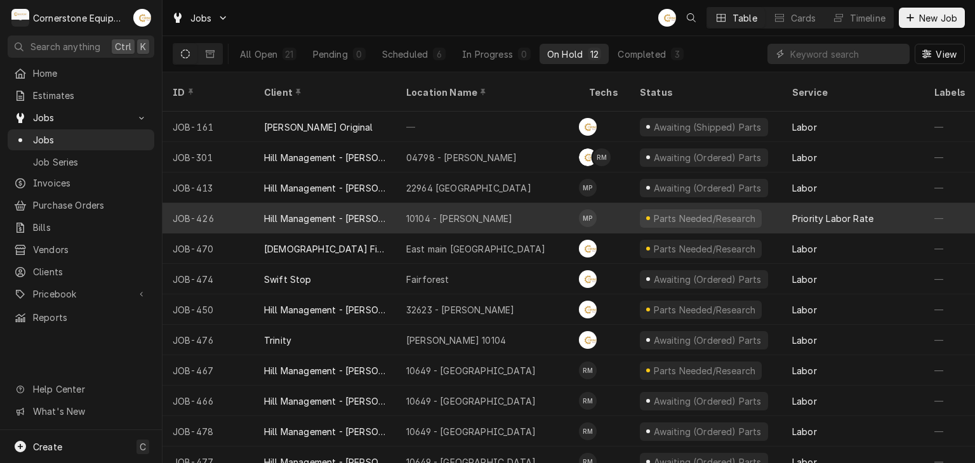
scroll to position [8, 0]
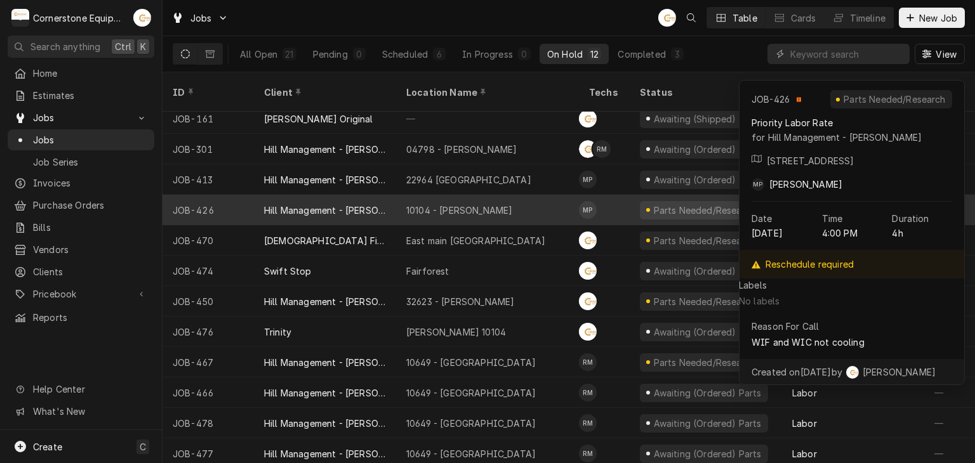
click at [469, 204] on div "10104 - Laurens Rd" at bounding box center [459, 210] width 106 height 13
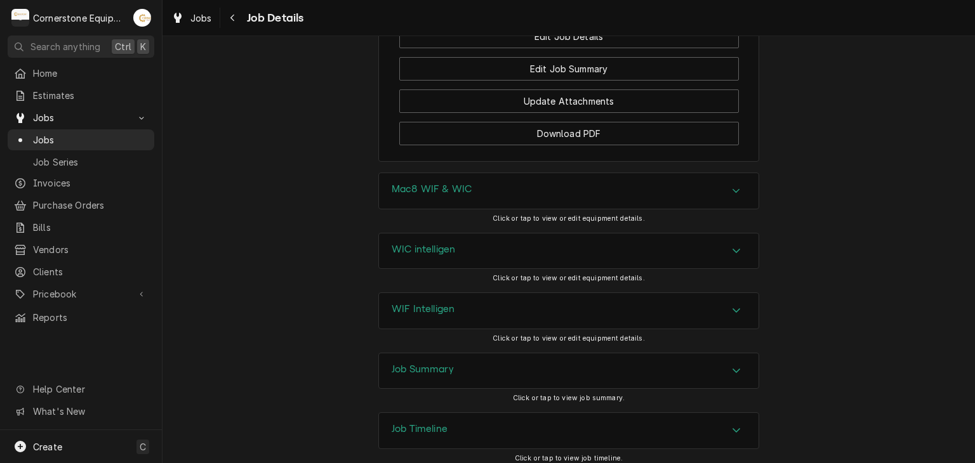
scroll to position [1634, 0]
click at [459, 353] on div "Job Summary" at bounding box center [569, 371] width 380 height 36
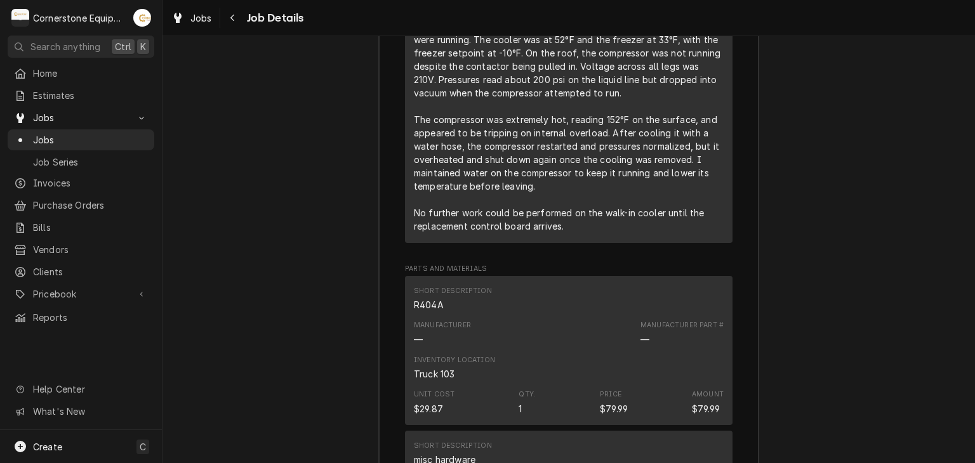
scroll to position [2649, 0]
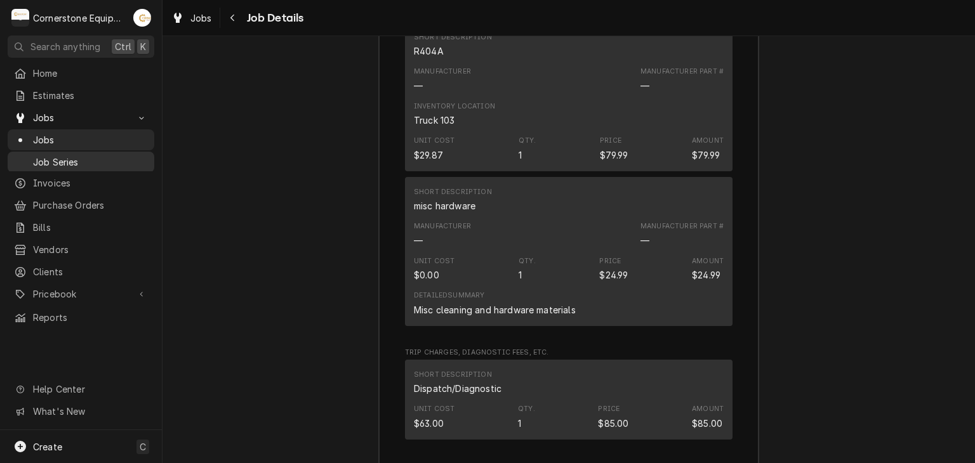
click at [115, 152] on link "Job Series" at bounding box center [81, 162] width 147 height 21
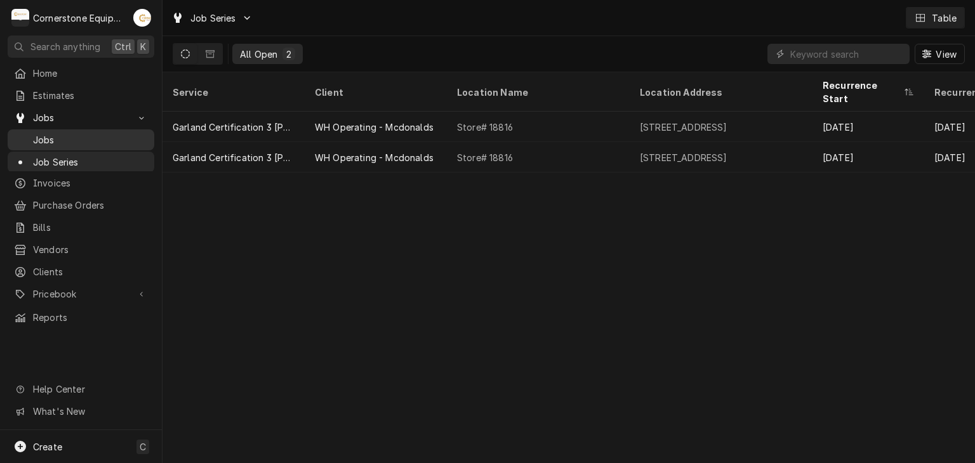
click at [110, 145] on link "Jobs" at bounding box center [81, 139] width 147 height 21
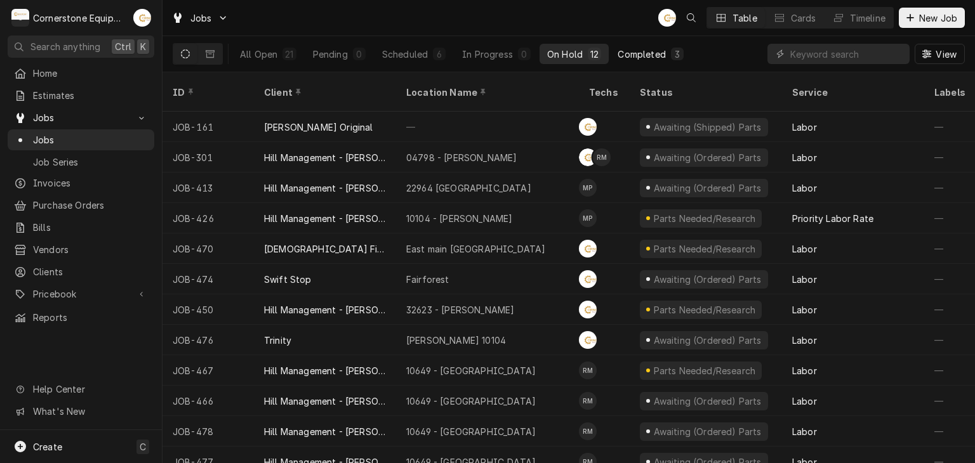
click at [626, 48] on div "Completed" at bounding box center [642, 54] width 48 height 13
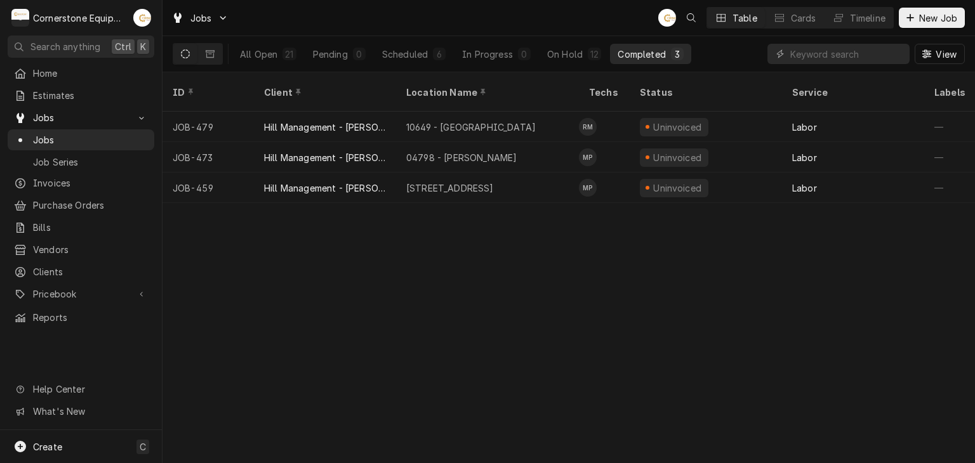
click at [581, 68] on div "All Open 21 Pending 0 Scheduled 6 In Progress 0 On Hold 12 Completed 3" at bounding box center [461, 54] width 459 height 36
click at [580, 53] on div "On Hold" at bounding box center [565, 54] width 36 height 13
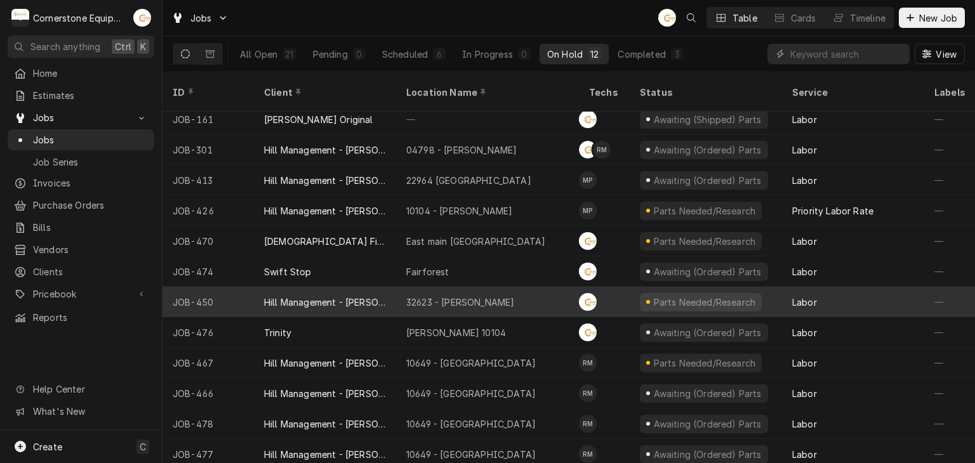
scroll to position [8, 0]
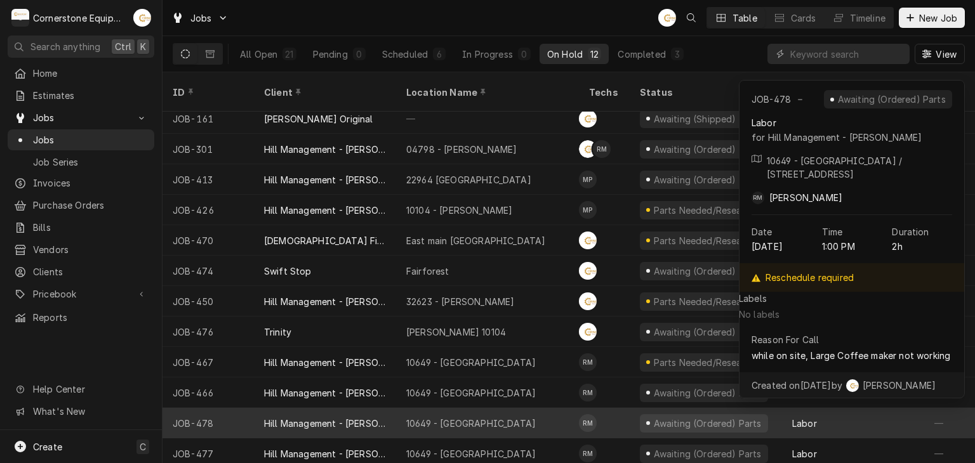
click at [493, 408] on div "10649 - Downtown Clinton" at bounding box center [487, 423] width 183 height 30
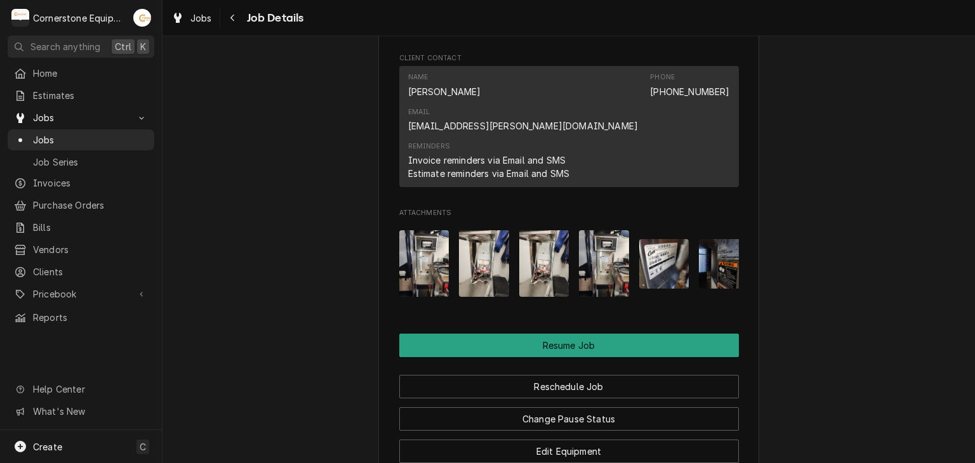
scroll to position [1427, 0]
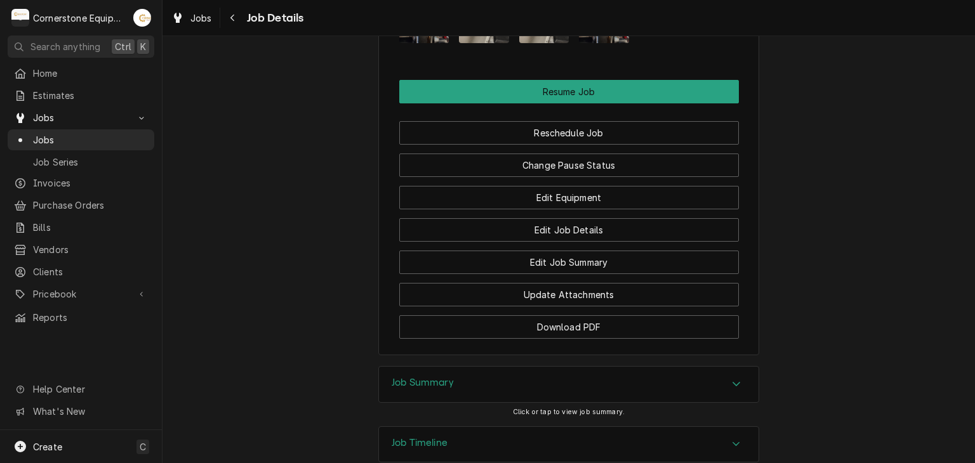
click at [481, 367] on div "Job Summary" at bounding box center [569, 385] width 380 height 36
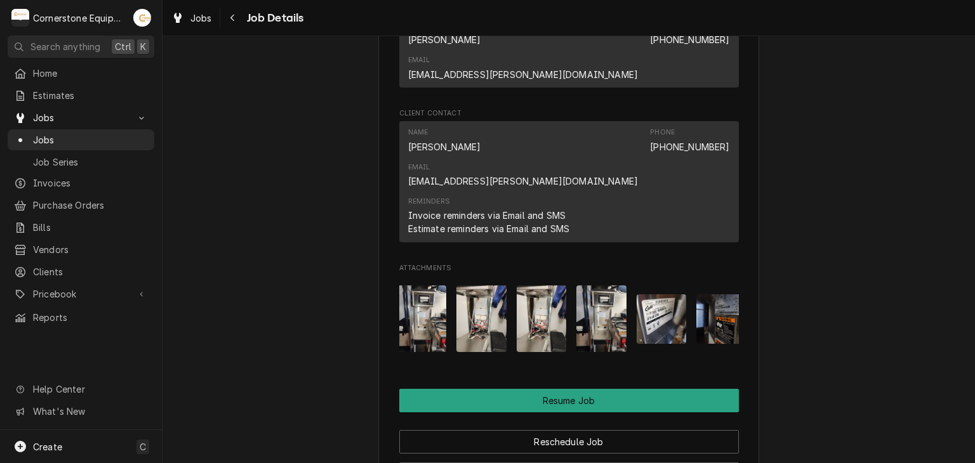
scroll to position [0, 4]
click at [413, 286] on img "Attachments" at bounding box center [420, 319] width 50 height 67
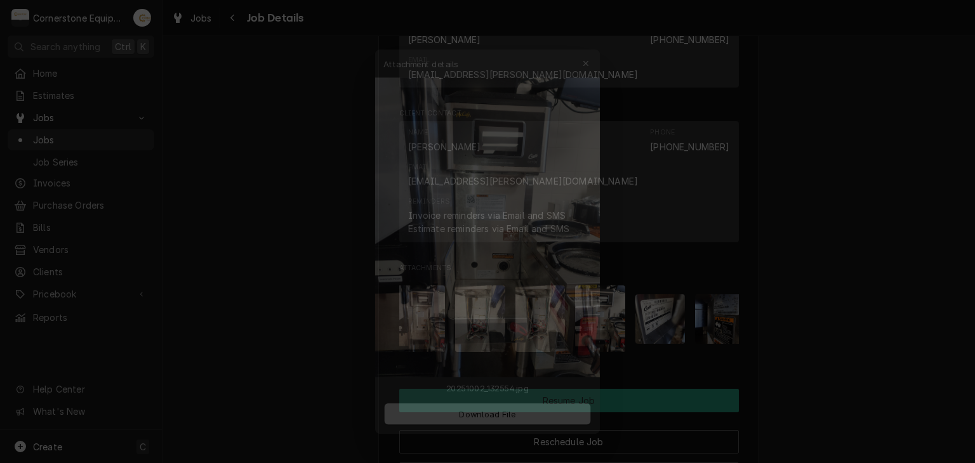
click at [774, 168] on div at bounding box center [487, 231] width 975 height 463
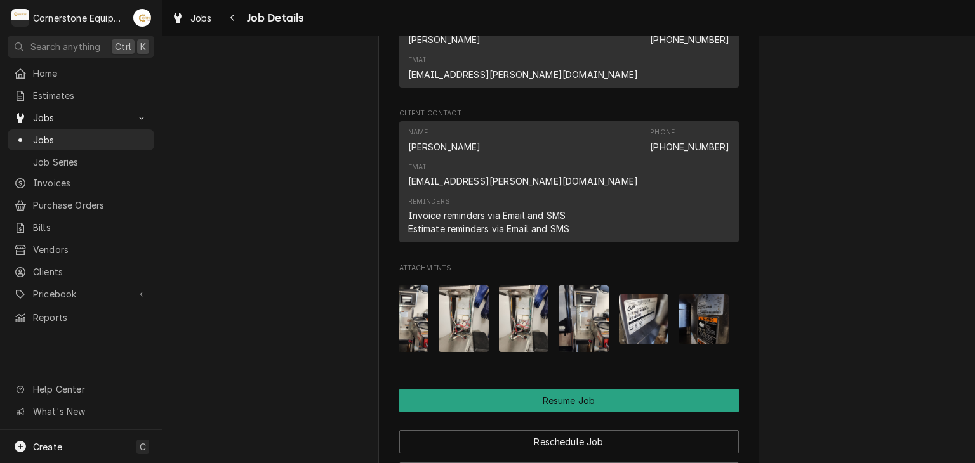
scroll to position [1372, 0]
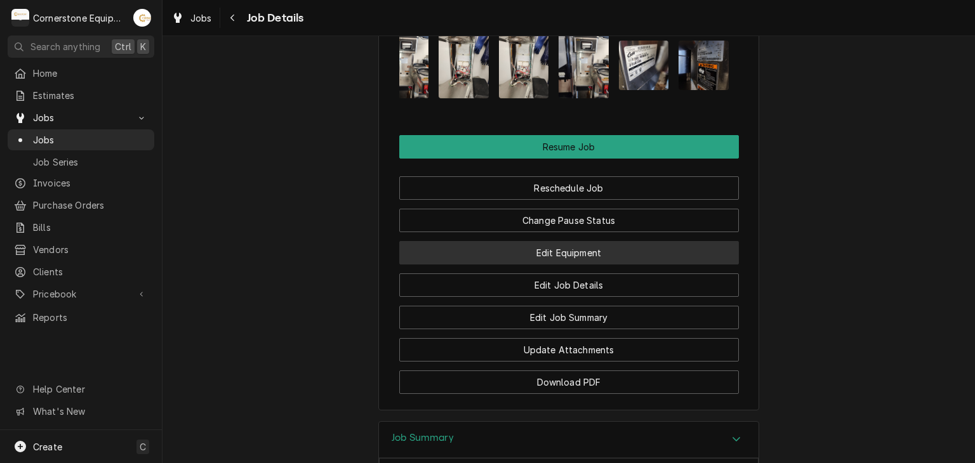
click at [629, 241] on button "Edit Equipment" at bounding box center [569, 252] width 340 height 23
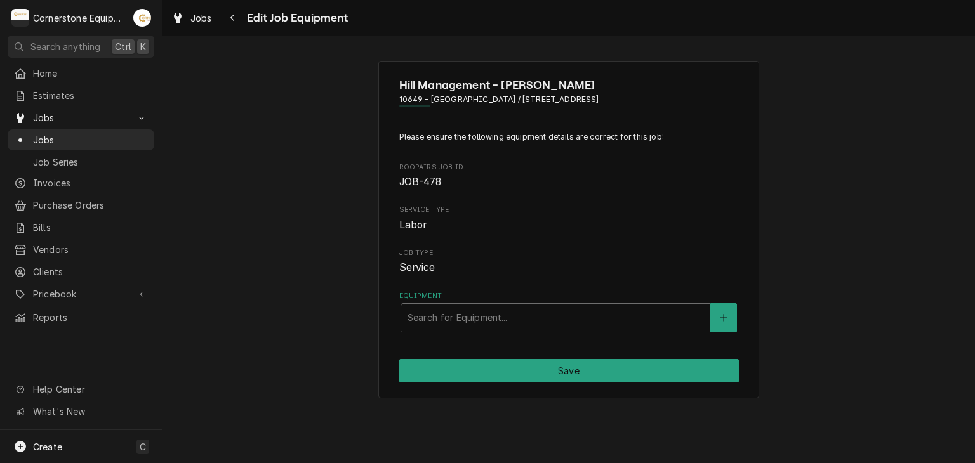
click at [587, 311] on div "Equipment" at bounding box center [556, 318] width 296 height 23
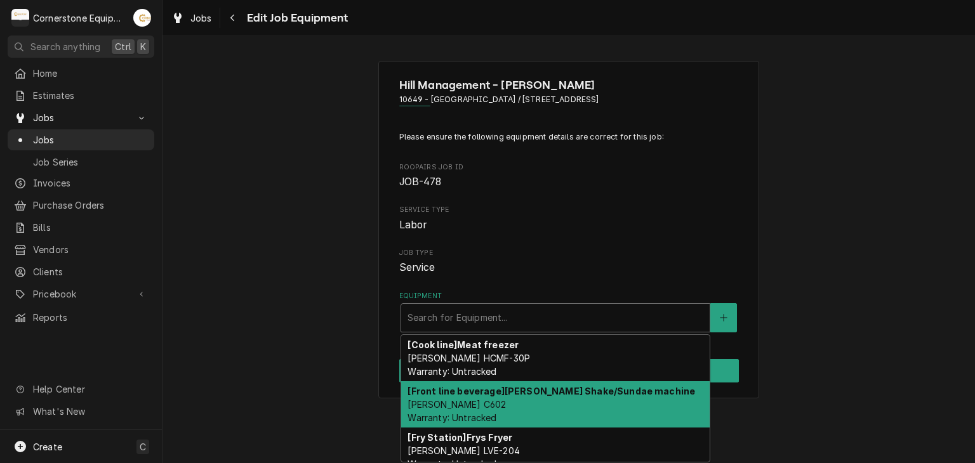
scroll to position [57, 0]
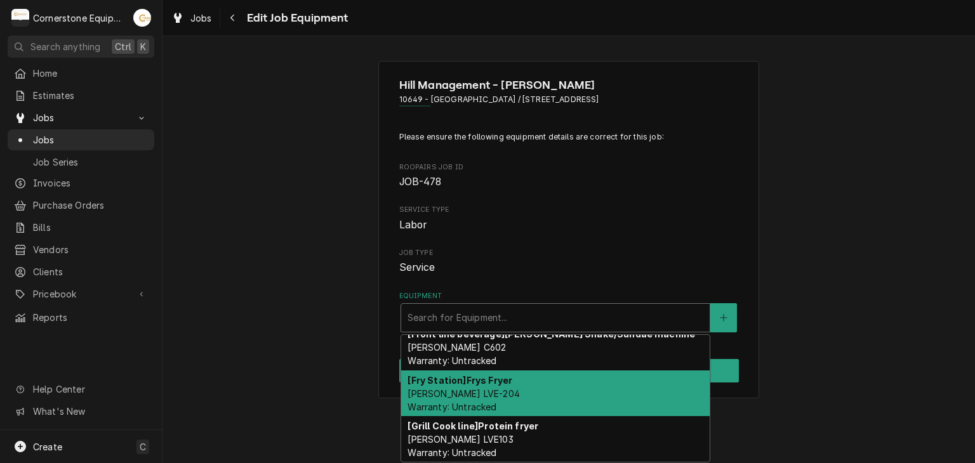
click at [819, 310] on div "Hill Management - [PERSON_NAME] 10649 - [GEOGRAPHIC_DATA] / [STREET_ADDRESS] Pl…" at bounding box center [568, 230] width 812 height 361
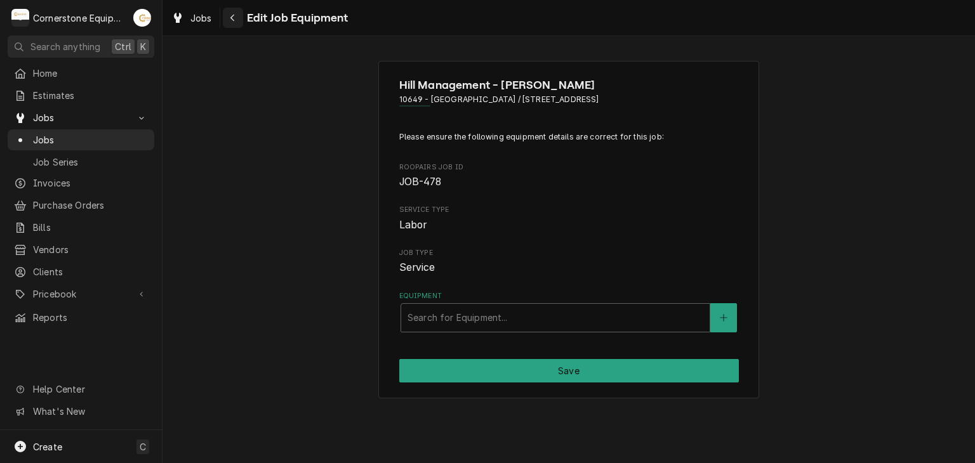
click at [230, 19] on icon "Navigate back" at bounding box center [233, 17] width 6 height 9
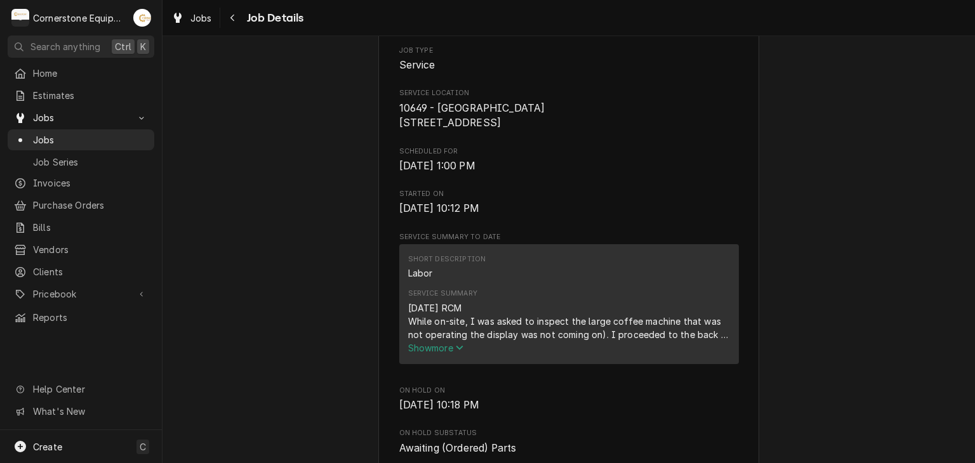
scroll to position [508, 0]
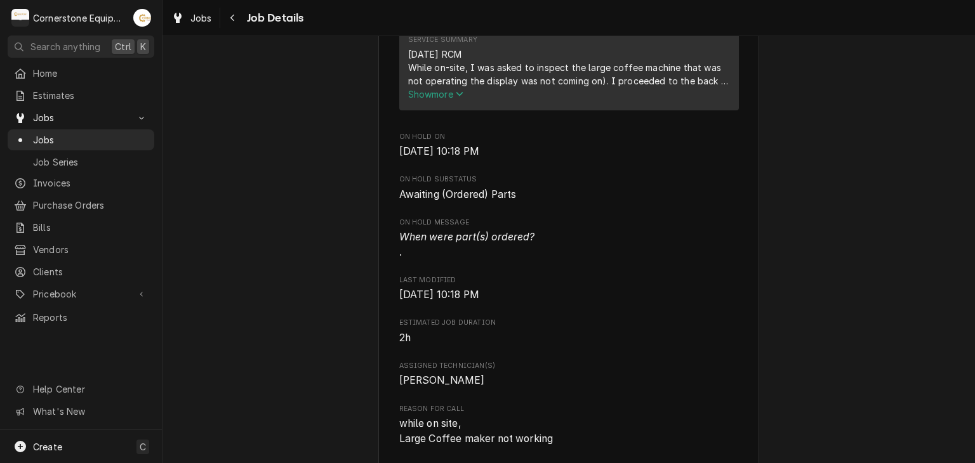
click at [439, 100] on span "Show more" at bounding box center [436, 94] width 56 height 11
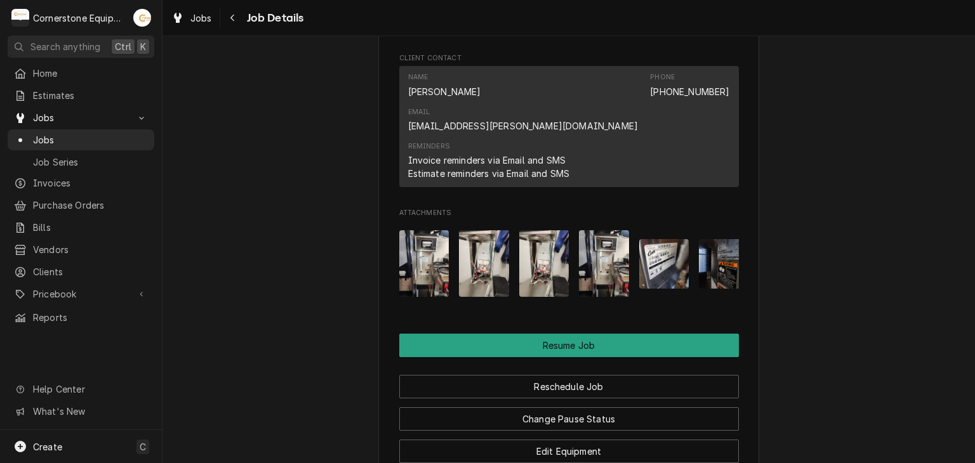
scroll to position [0, 20]
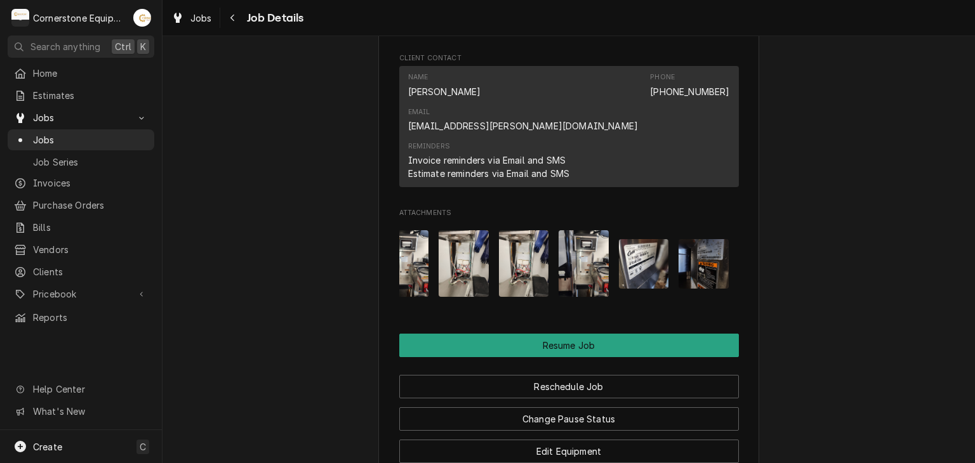
drag, startPoint x: 460, startPoint y: 231, endPoint x: 456, endPoint y: 220, distance: 11.2
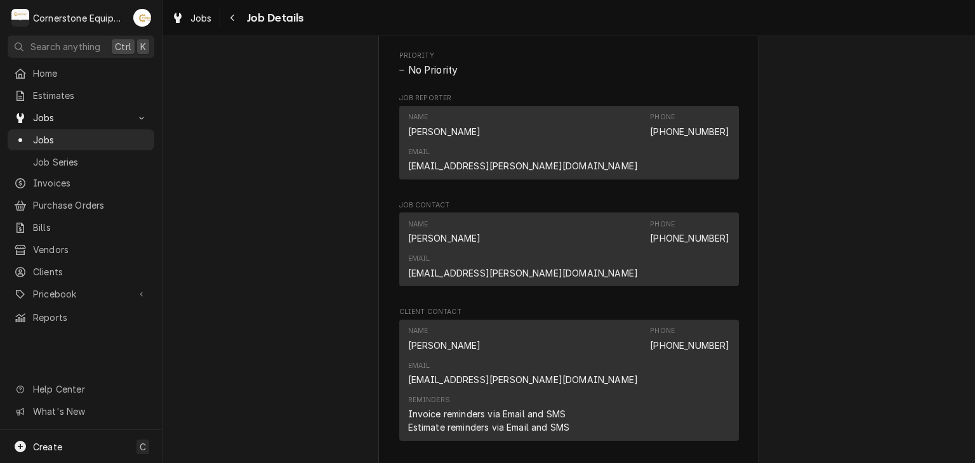
scroll to position [1386, 0]
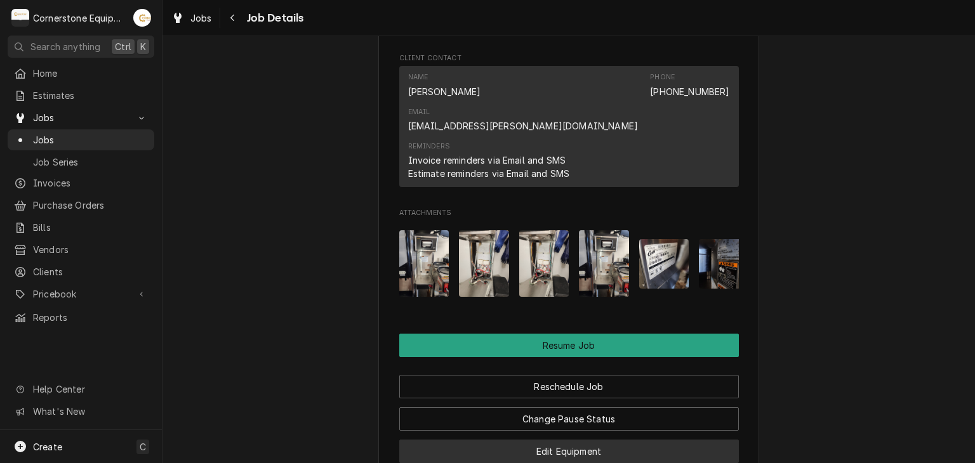
click at [578, 440] on button "Edit Equipment" at bounding box center [569, 451] width 340 height 23
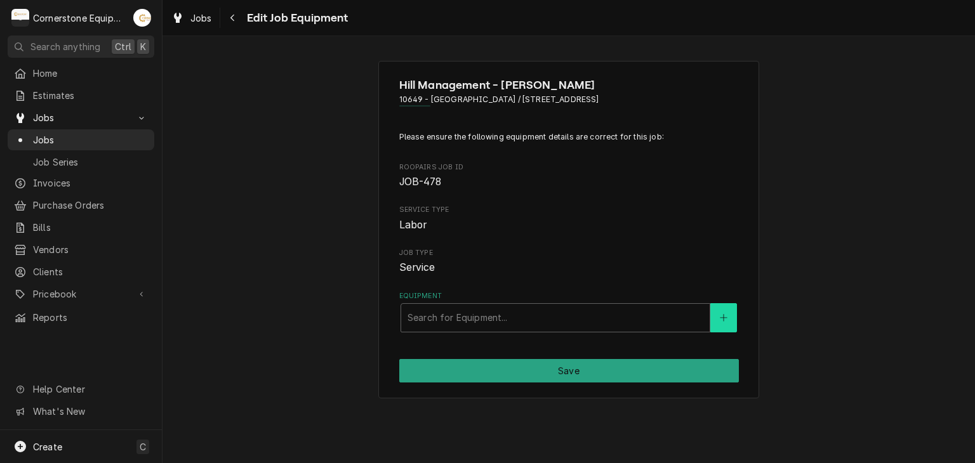
click at [719, 318] on button "Equipment" at bounding box center [723, 317] width 27 height 29
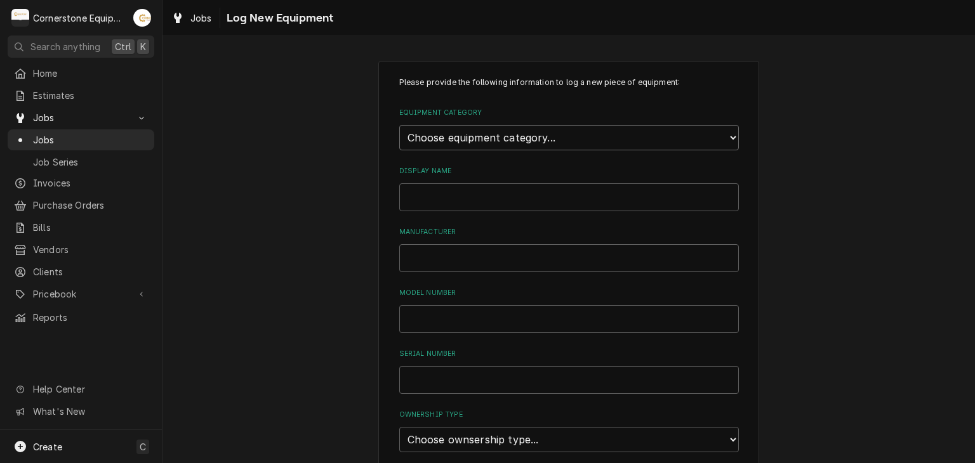
click at [480, 143] on select "Choose equipment category... Cooking Equipment Fryers Ice Machines Ovens and Ra…" at bounding box center [569, 137] width 340 height 25
click at [399, 125] on select "Choose equipment category... Cooking Equipment Fryers Ice Machines Ovens and Ra…" at bounding box center [569, 137] width 340 height 25
drag, startPoint x: 462, startPoint y: 183, endPoint x: 462, endPoint y: 192, distance: 8.9
click at [462, 191] on select "Choose equipment type... Broiler Charbroiler Commercial Microwave Commercial To…" at bounding box center [569, 195] width 340 height 25
click at [510, 183] on select "Choose equipment type... Broiler Charbroiler Commercial Microwave Commercial To…" at bounding box center [569, 195] width 340 height 25
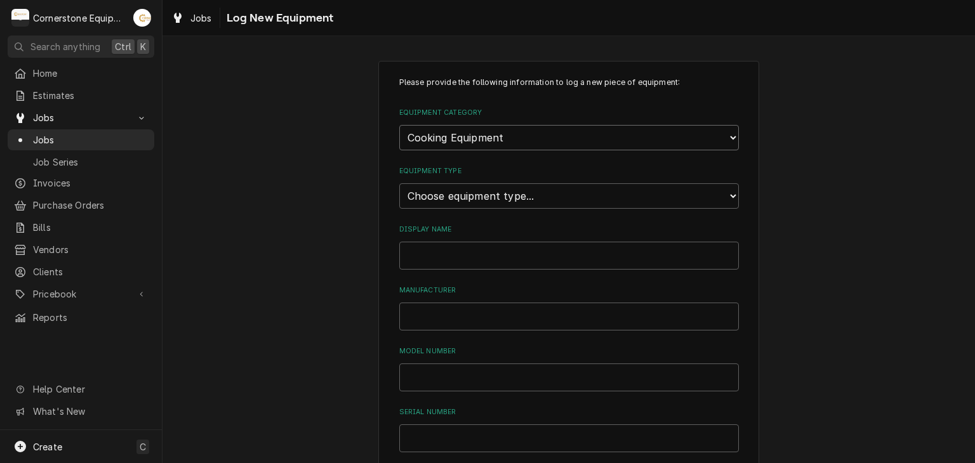
click at [521, 143] on select "Choose equipment category... Cooking Equipment Fryers Ice Machines Ovens and Ra…" at bounding box center [569, 137] width 340 height 25
select select "9"
click at [399, 125] on select "Choose equipment category... Cooking Equipment Fryers Ice Machines Ovens and Ra…" at bounding box center [569, 137] width 340 height 25
click at [503, 191] on select "Choose equipment type... Bar Blender Coffee Grinder Coffee Maker Coffee Urn Fro…" at bounding box center [569, 195] width 340 height 25
select select "79"
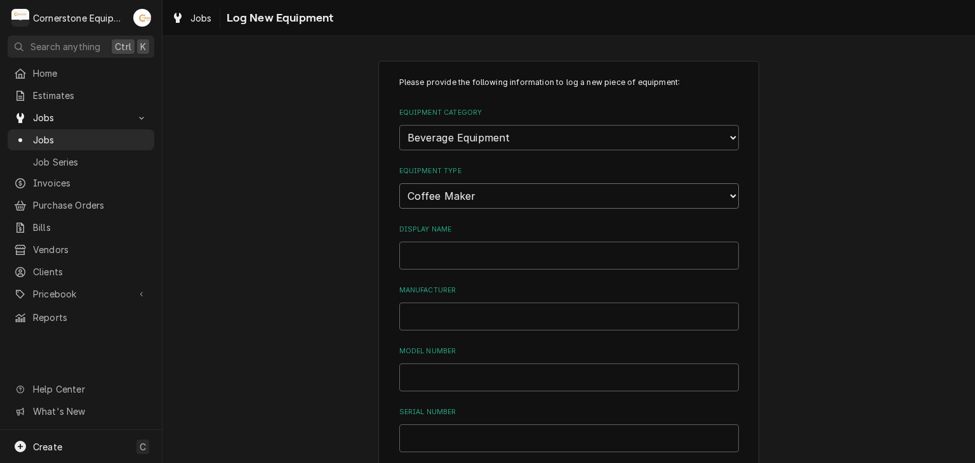
click at [399, 183] on select "Choose equipment type... Bar Blender Coffee Grinder Coffee Maker Coffee Urn Fro…" at bounding box center [569, 195] width 340 height 25
click at [494, 263] on input "Display Name" at bounding box center [569, 256] width 340 height 28
type input "Large [PERSON_NAME]"
click at [480, 306] on input "Manufacturer" at bounding box center [569, 317] width 340 height 28
type input "Curtis"
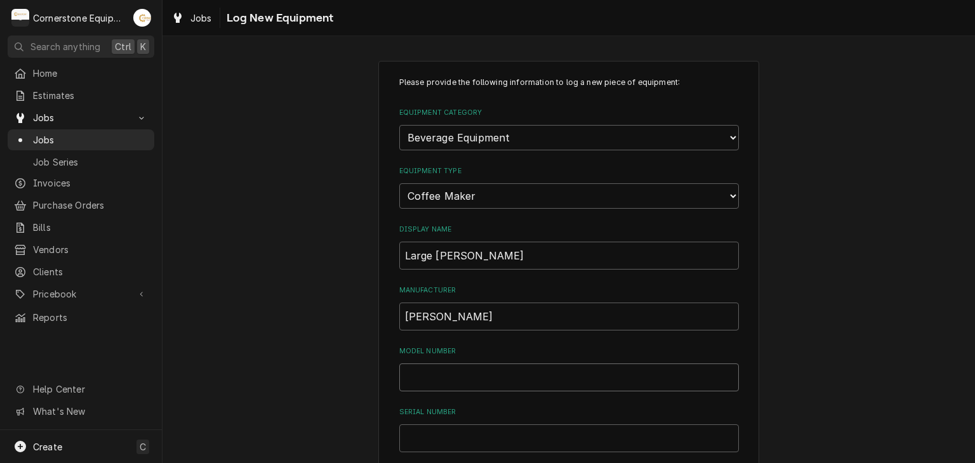
click at [427, 381] on input "Model Number" at bounding box center [569, 378] width 340 height 28
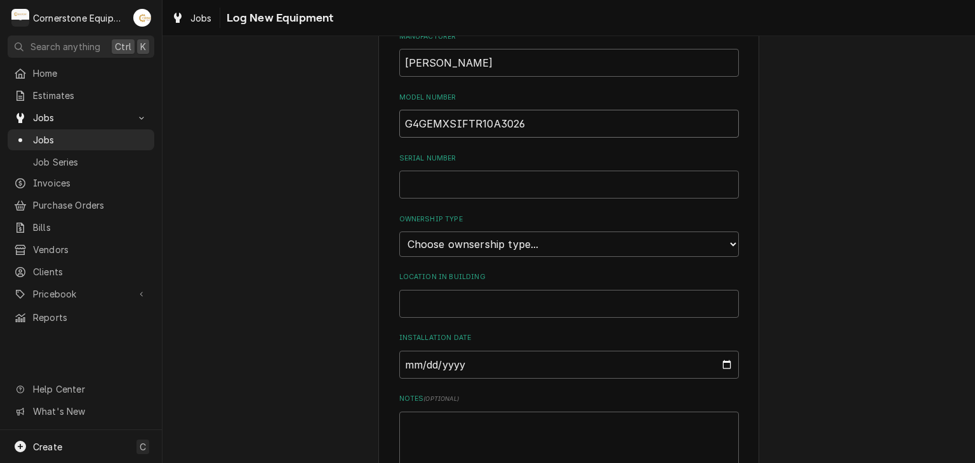
type input "G4GEMXSIFTR10A3026"
drag, startPoint x: 456, startPoint y: 271, endPoint x: 444, endPoint y: 290, distance: 22.9
click at [454, 272] on label "Location in Building" at bounding box center [569, 277] width 340 height 10
click at [437, 181] on input "Serial Number" at bounding box center [569, 185] width 340 height 28
type input "14334232"
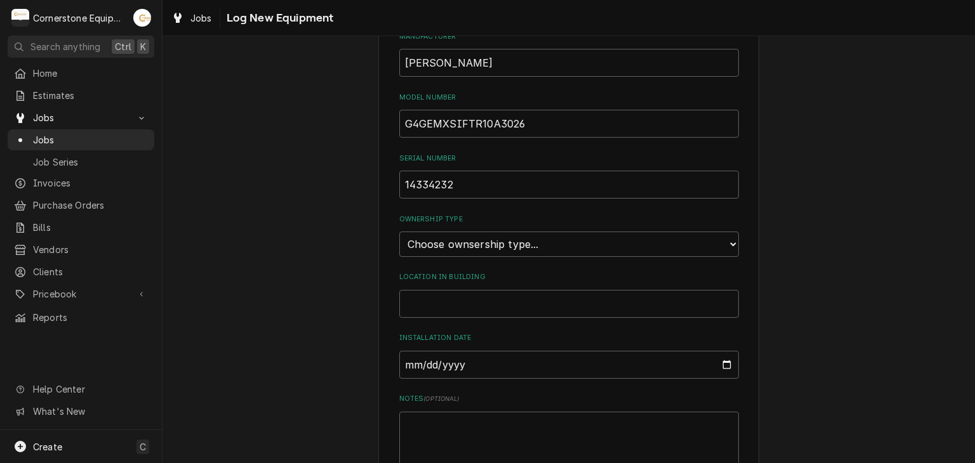
click at [498, 258] on div "Please provide the following information to log a new piece of equipment: Equip…" at bounding box center [569, 174] width 340 height 703
click at [498, 235] on select "Choose ownsership type... Unknown Owned Leased Rented" at bounding box center [569, 244] width 340 height 25
select select "1"
click at [399, 232] on select "Choose ownsership type... Unknown Owned Leased Rented" at bounding box center [569, 244] width 340 height 25
click at [468, 310] on input "Location in Building" at bounding box center [569, 304] width 340 height 28
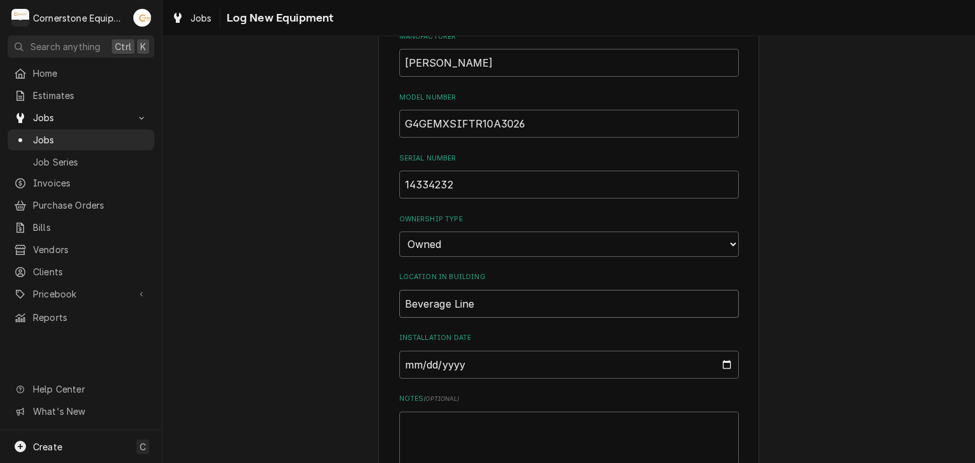
type input "Beverage Line"
drag, startPoint x: 456, startPoint y: 336, endPoint x: 449, endPoint y: 361, distance: 25.7
click at [449, 361] on div "Installation Date" at bounding box center [569, 355] width 340 height 45
click at [449, 361] on input "Installation Date" at bounding box center [569, 365] width 340 height 28
click at [717, 366] on input "Installation Date" at bounding box center [569, 365] width 340 height 28
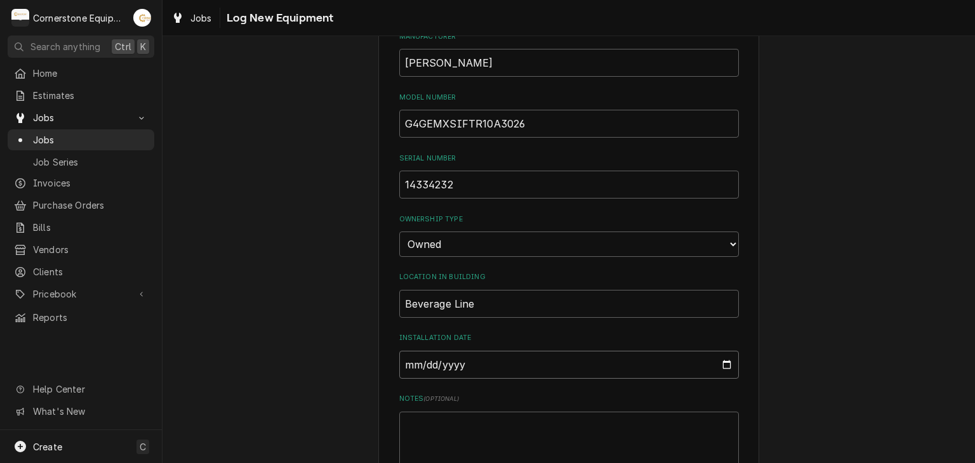
click at [722, 362] on input "Installation Date" at bounding box center [569, 365] width 340 height 28
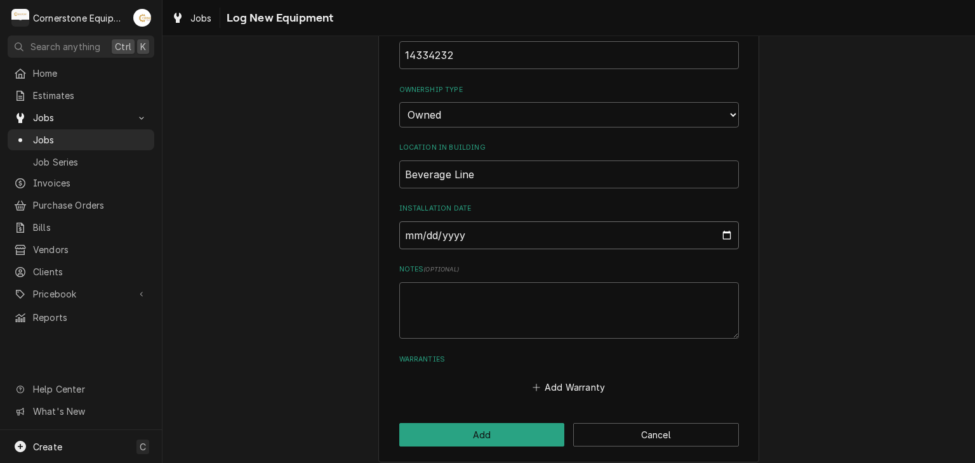
scroll to position [390, 0]
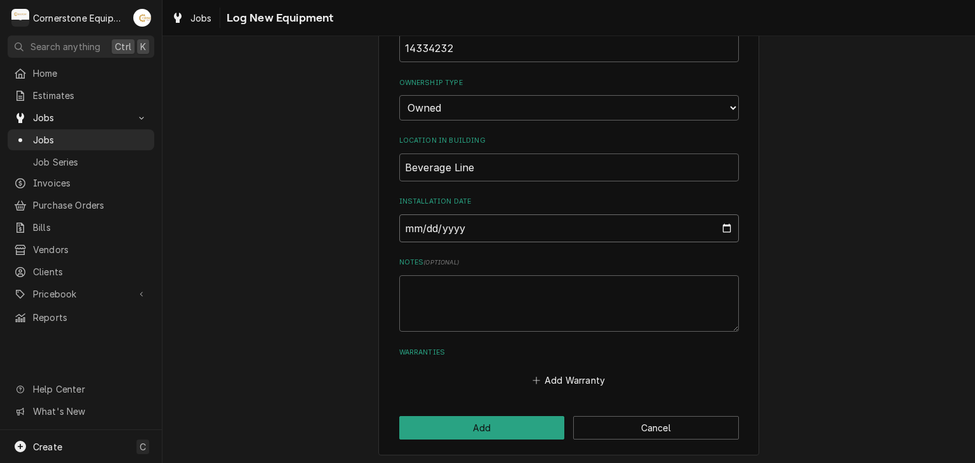
click at [724, 229] on input "Installation Date" at bounding box center [569, 229] width 340 height 28
type input "2025-10-03"
click at [506, 416] on button "Add" at bounding box center [482, 427] width 166 height 23
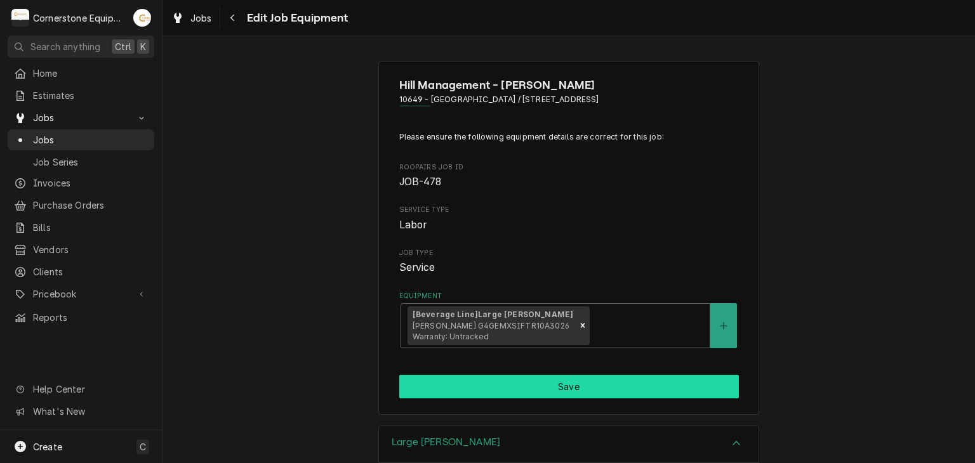
click at [569, 386] on button "Save" at bounding box center [569, 386] width 340 height 23
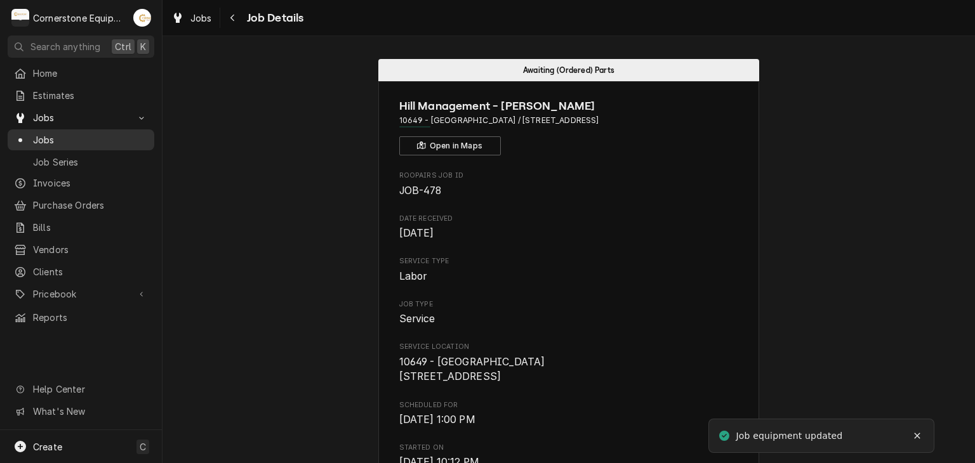
click at [131, 133] on span "Jobs" at bounding box center [90, 139] width 115 height 13
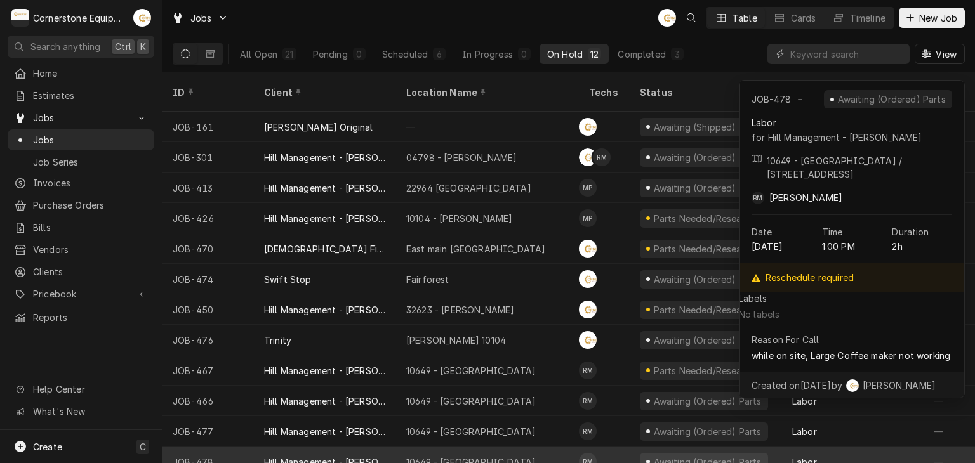
click at [526, 447] on div "10649 - [GEOGRAPHIC_DATA]" at bounding box center [487, 462] width 183 height 30
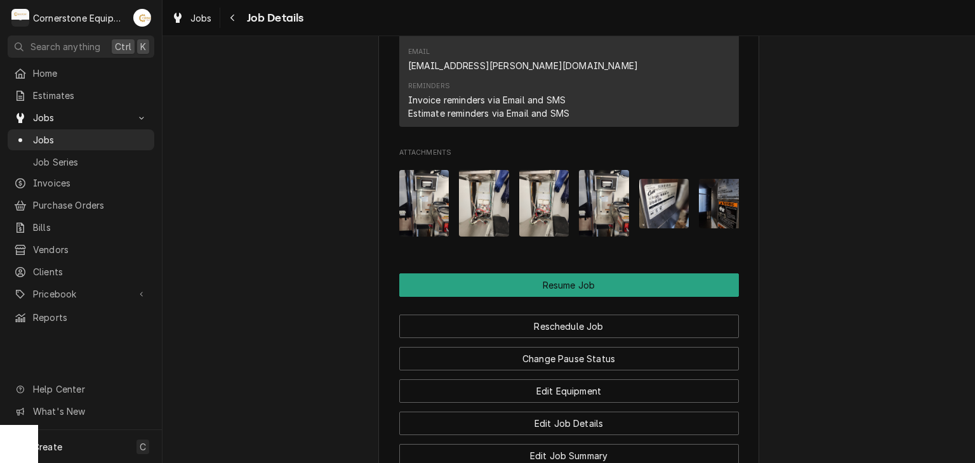
scroll to position [1487, 0]
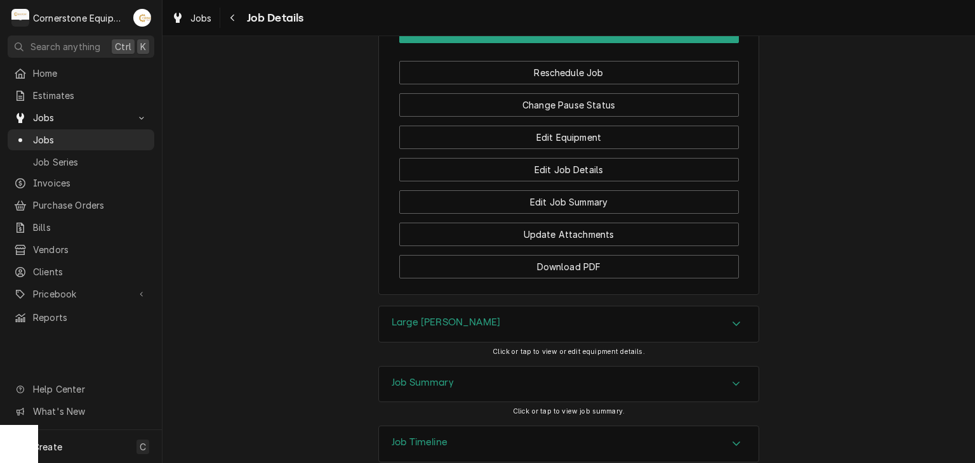
click at [500, 307] on div "Large Brewer" at bounding box center [569, 325] width 380 height 36
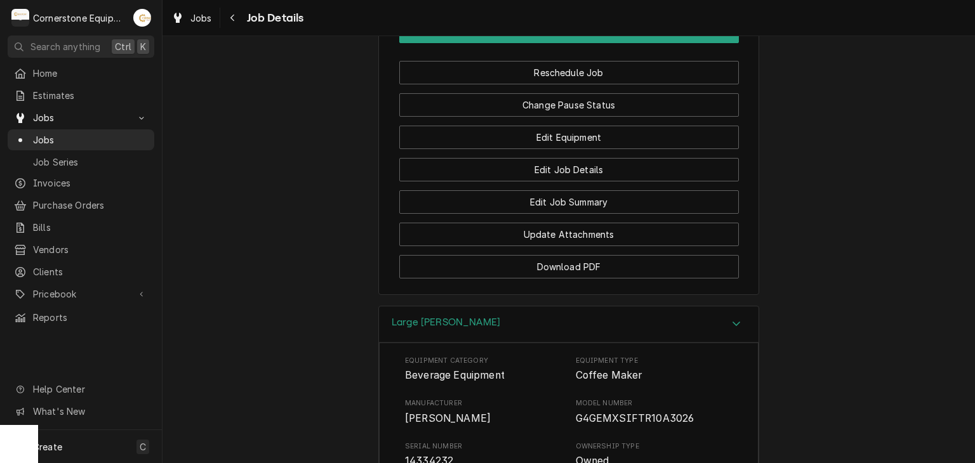
click at [500, 307] on div "Large Brewer" at bounding box center [569, 325] width 380 height 36
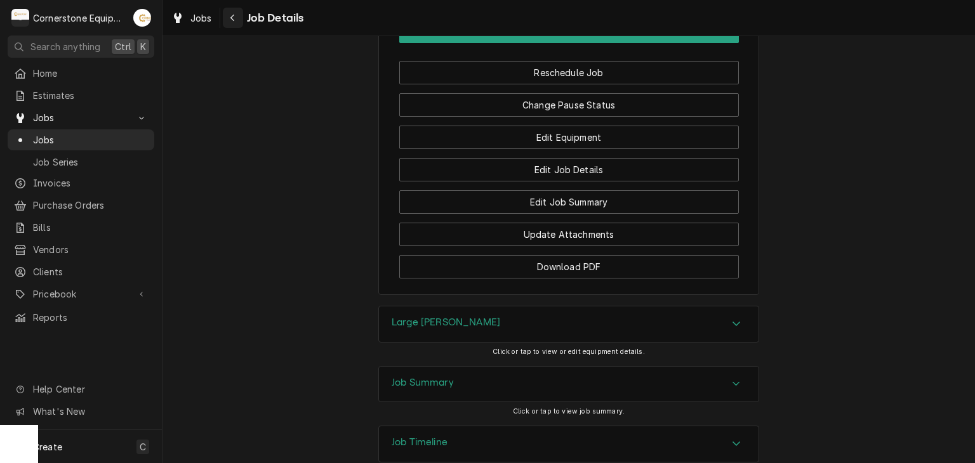
drag, startPoint x: 236, startPoint y: 4, endPoint x: 230, endPoint y: 22, distance: 18.7
click at [231, 20] on div "Jobs Job Details" at bounding box center [568, 18] width 812 height 36
click at [230, 23] on div "Navigate back" at bounding box center [233, 17] width 13 height 13
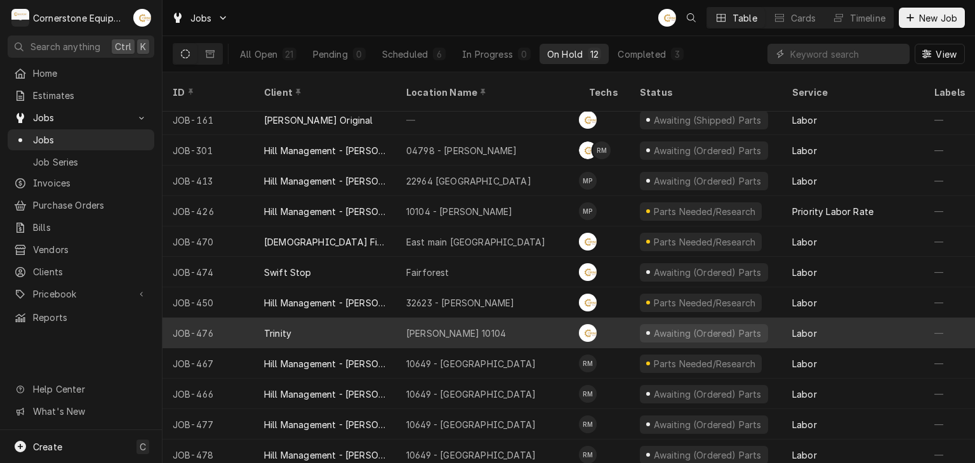
scroll to position [8, 0]
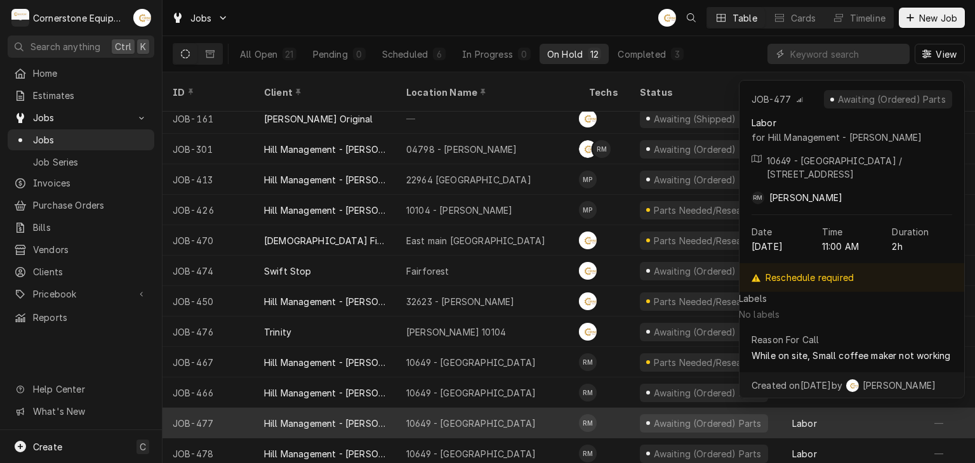
click at [484, 417] on div "10649 - Downtown Clinton" at bounding box center [470, 423] width 129 height 13
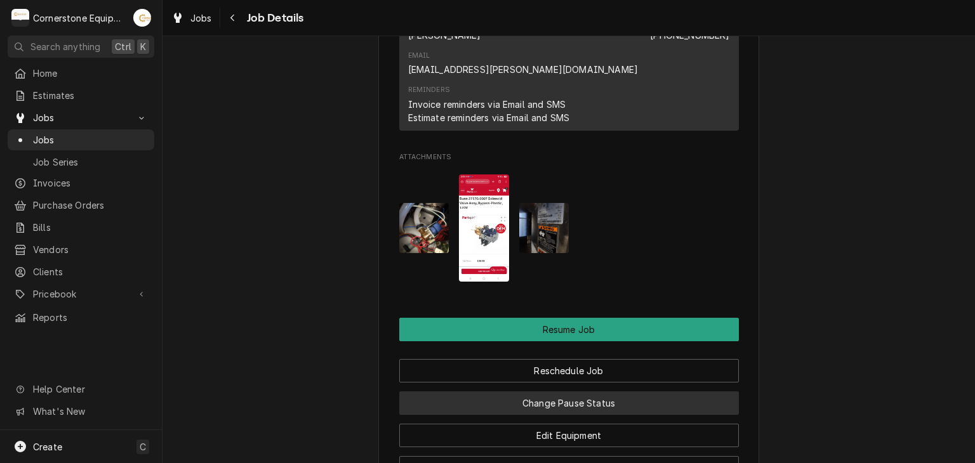
scroll to position [1270, 0]
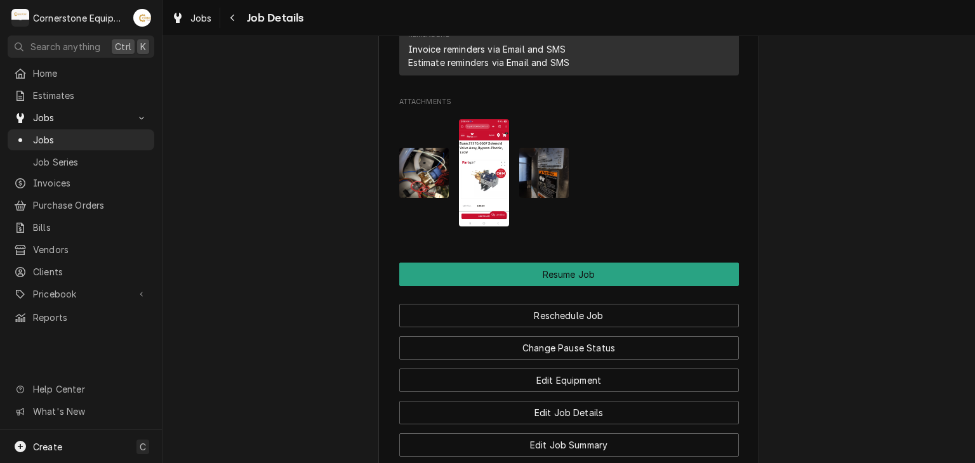
click at [555, 148] on img "Attachments" at bounding box center [544, 173] width 50 height 50
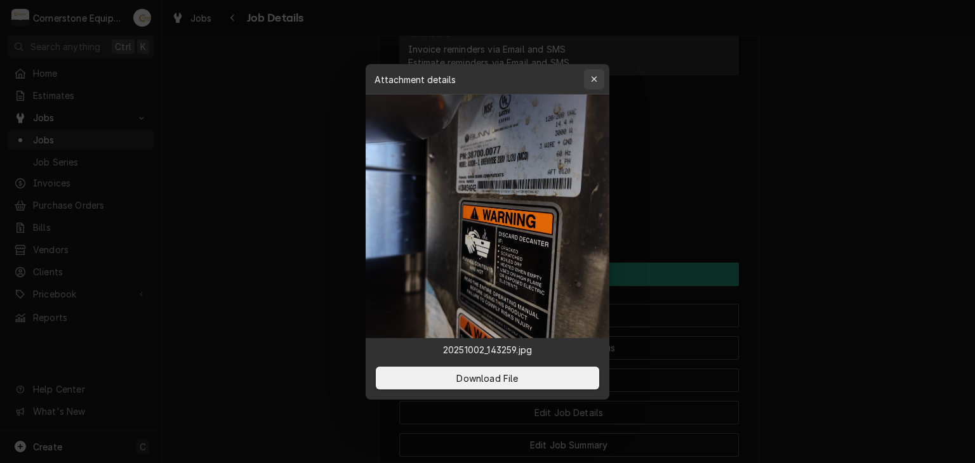
click at [594, 75] on icon "button" at bounding box center [594, 79] width 7 height 9
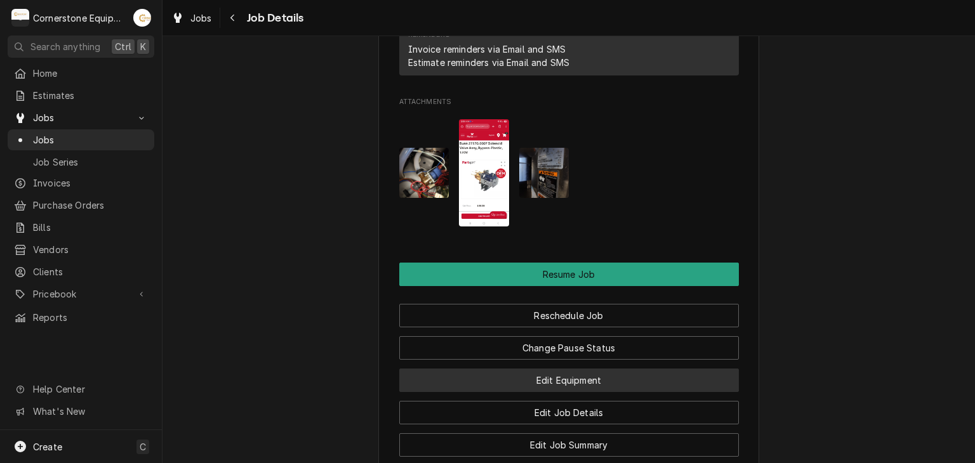
click at [569, 369] on button "Edit Equipment" at bounding box center [569, 380] width 340 height 23
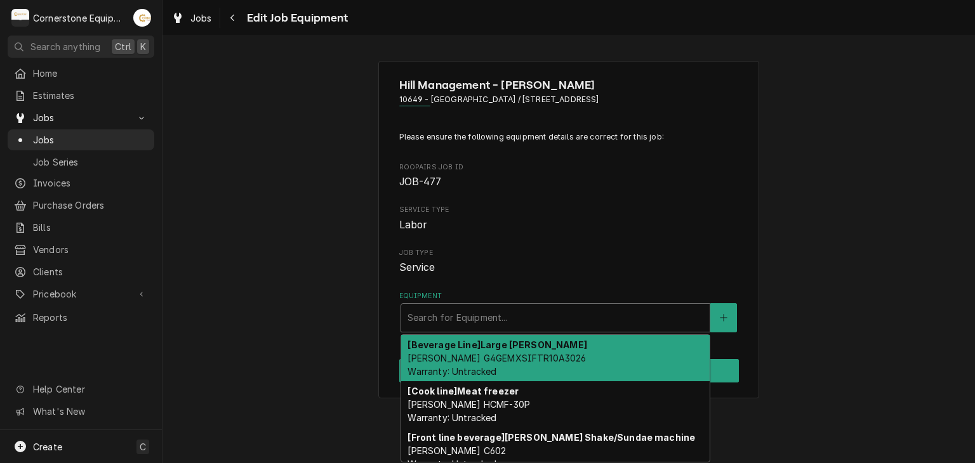
click at [559, 321] on div "Equipment" at bounding box center [556, 318] width 296 height 23
click at [718, 310] on button "Equipment" at bounding box center [723, 317] width 27 height 29
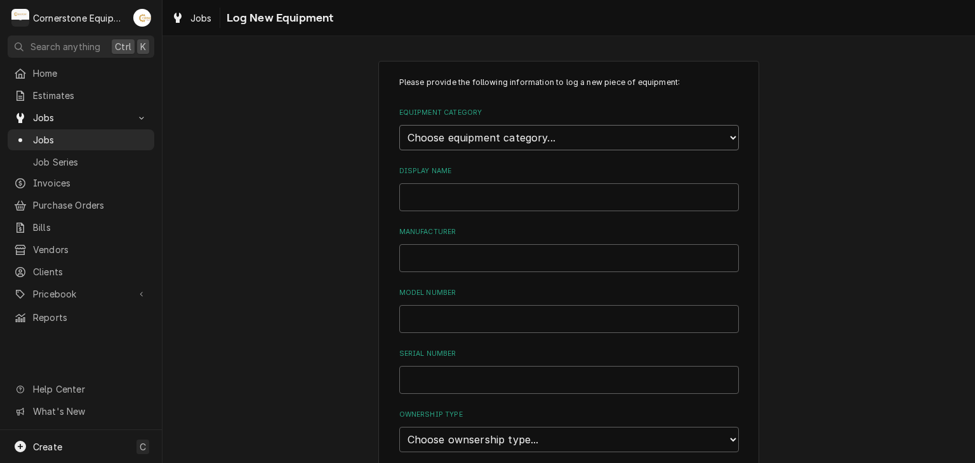
drag, startPoint x: 503, startPoint y: 126, endPoint x: 503, endPoint y: 136, distance: 10.2
click at [503, 126] on select "Choose equipment category... Cooking Equipment Fryers Ice Machines Ovens and Ra…" at bounding box center [569, 137] width 340 height 25
select select "9"
click at [399, 125] on select "Choose equipment category... Cooking Equipment Fryers Ice Machines Ovens and Ra…" at bounding box center [569, 137] width 340 height 25
click at [477, 194] on select "Choose equipment type... Bar Blender Coffee Grinder Coffee Maker Coffee Urn Fro…" at bounding box center [569, 195] width 340 height 25
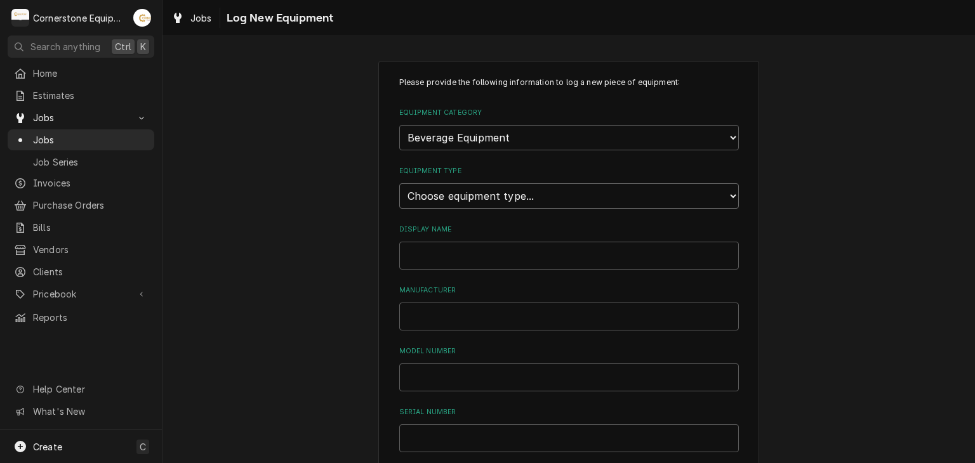
select select "79"
click at [399, 183] on select "Choose equipment type... Bar Blender Coffee Grinder Coffee Maker Coffee Urn Fro…" at bounding box center [569, 195] width 340 height 25
drag, startPoint x: 454, startPoint y: 230, endPoint x: 454, endPoint y: 239, distance: 8.9
click at [454, 231] on label "Display Name" at bounding box center [569, 230] width 340 height 10
click at [454, 242] on input "Display Name" at bounding box center [569, 256] width 340 height 28
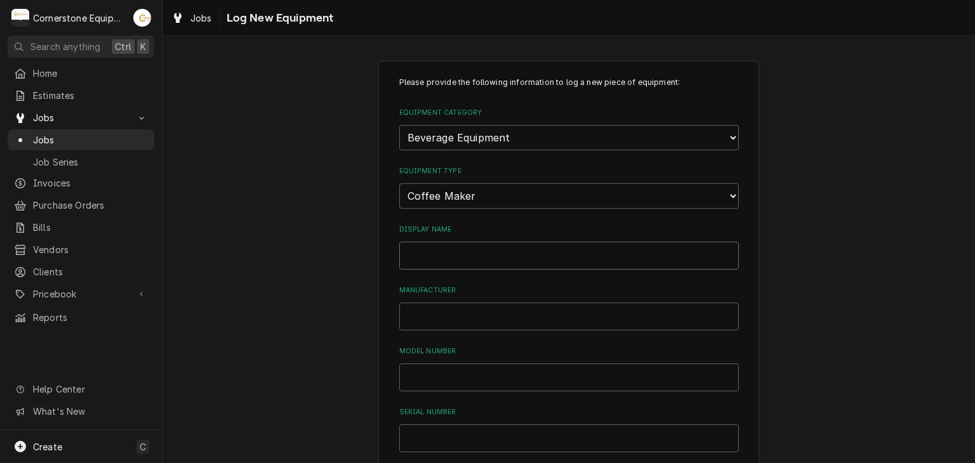
click at [455, 255] on input "Display Name" at bounding box center [569, 256] width 340 height 28
type input "Small Brewer"
click at [446, 307] on input "Manufacturer" at bounding box center [569, 317] width 340 height 28
type input "Bunn"
click at [404, 380] on input "Model Number" at bounding box center [569, 378] width 340 height 28
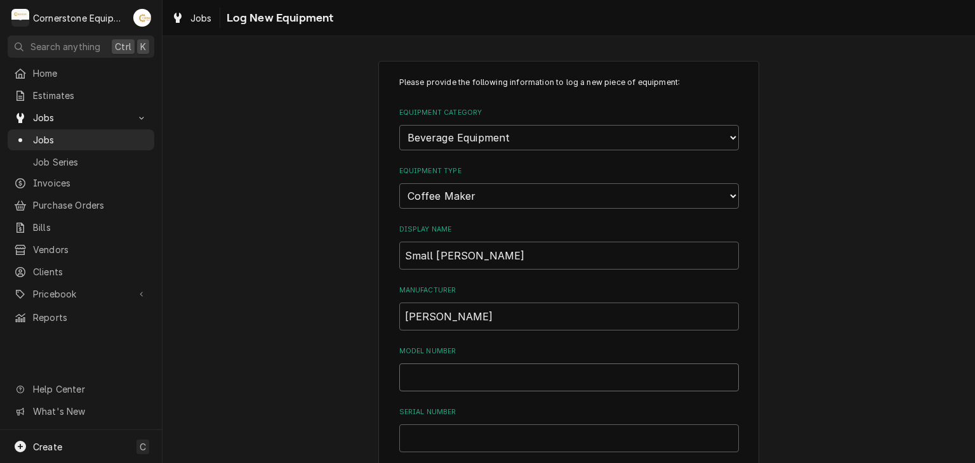
click at [421, 376] on input "Model Number" at bounding box center [569, 378] width 340 height 28
type input "Axiom-3 brewwise 208v"
click at [455, 430] on input "Serial Number" at bounding box center [569, 439] width 340 height 28
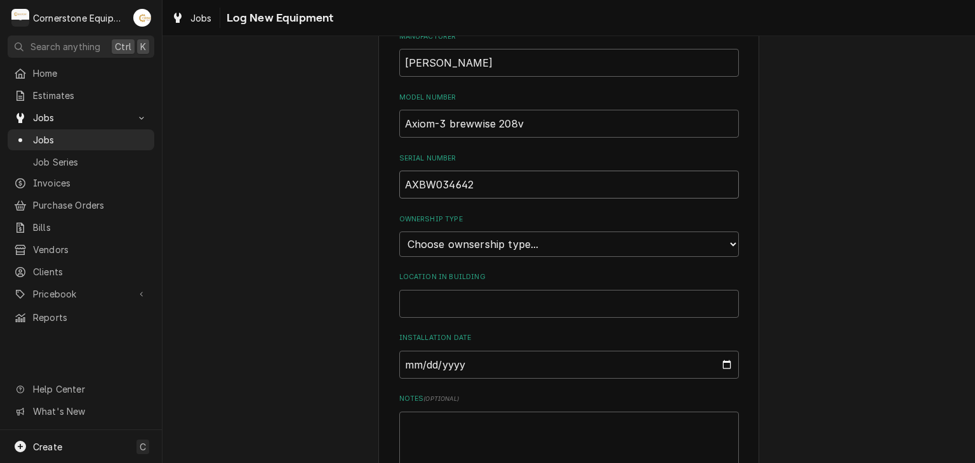
type input "AXBW034642"
click at [462, 295] on input "Location in Building" at bounding box center [569, 304] width 340 height 28
type input "C"
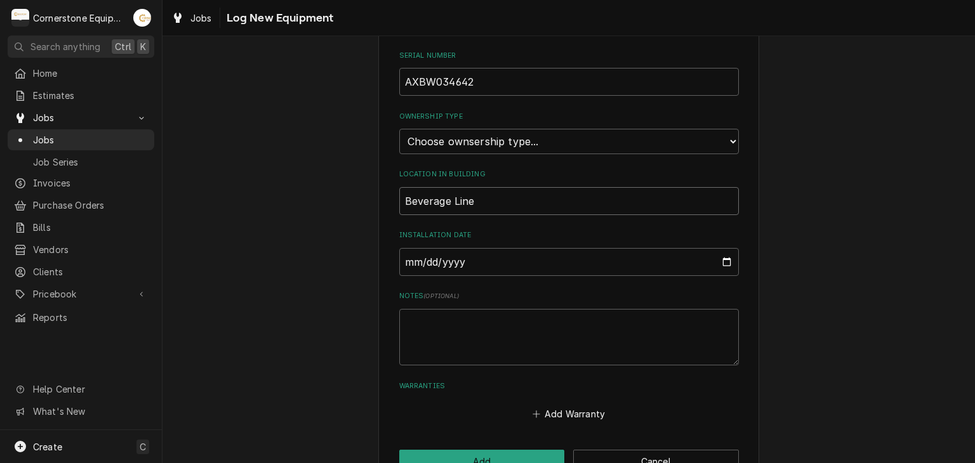
scroll to position [390, 0]
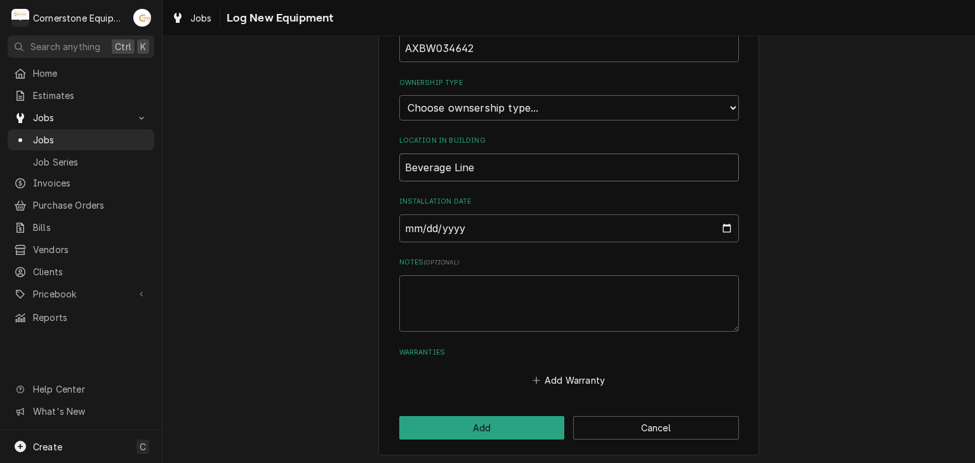
type input "Beverage Line"
click at [508, 409] on div "Please provide the following information to log a new piece of equipment: Equip…" at bounding box center [568, 64] width 381 height 786
click at [505, 425] on button "Add" at bounding box center [482, 427] width 166 height 23
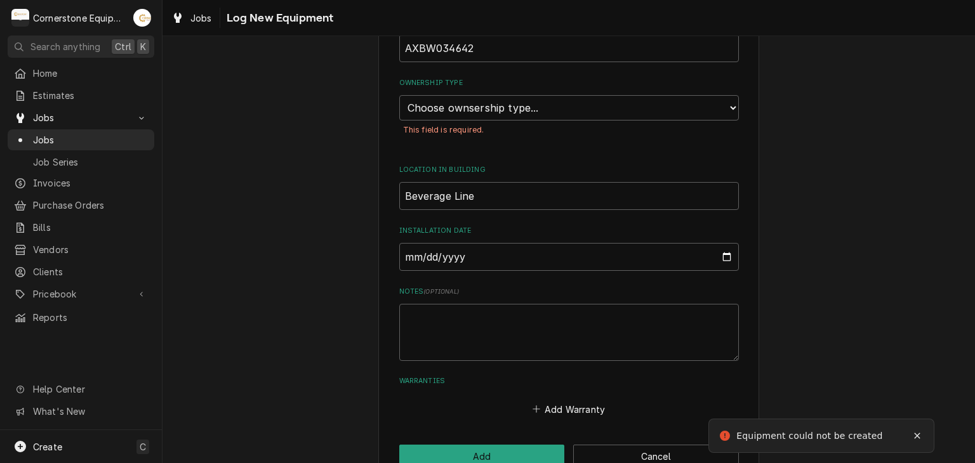
scroll to position [411, 0]
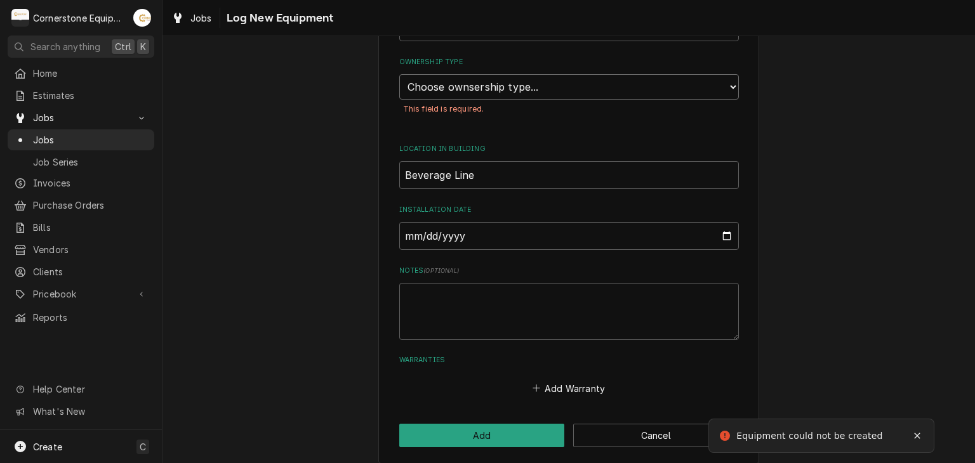
click at [560, 90] on select "Choose ownsership type... Unknown Owned Leased Rented" at bounding box center [569, 86] width 340 height 25
select select "1"
click at [399, 74] on select "Choose ownsership type... Unknown Owned Leased Rented" at bounding box center [569, 86] width 340 height 25
click at [458, 409] on div "Please provide the following information to log a new piece of equipment: Equip…" at bounding box center [568, 57] width 381 height 814
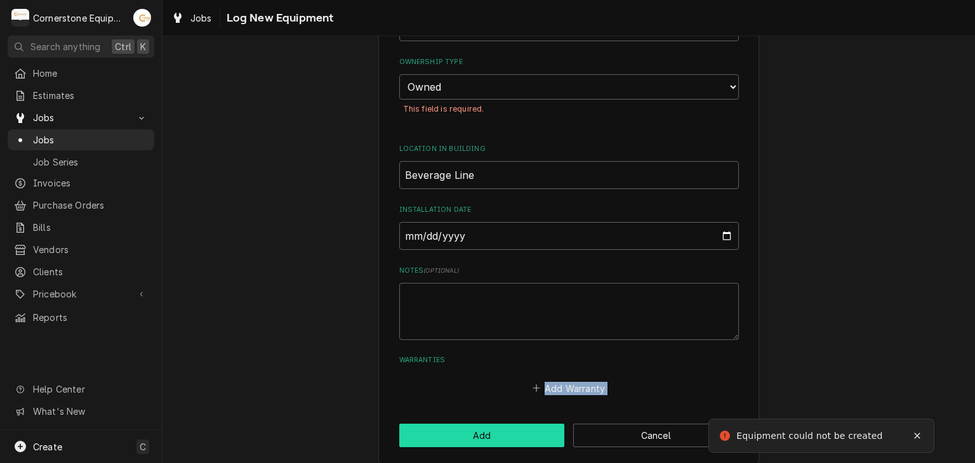
click at [463, 429] on button "Add" at bounding box center [482, 435] width 166 height 23
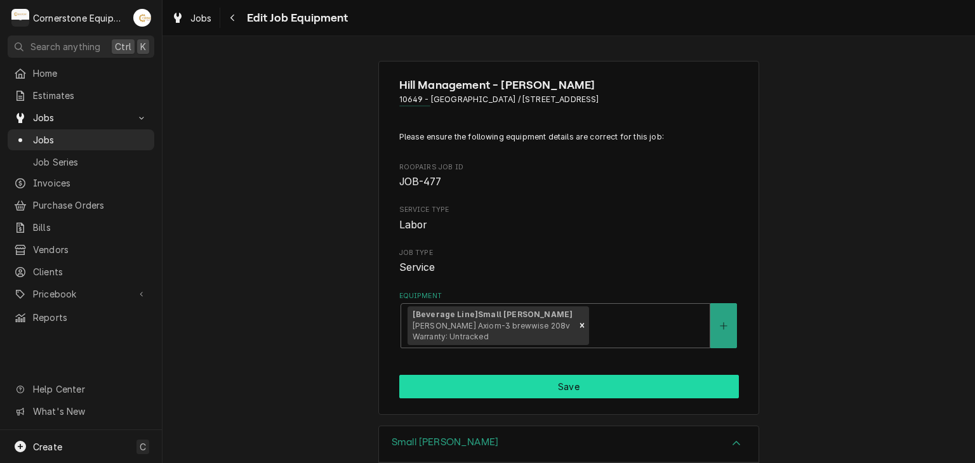
click at [521, 384] on button "Save" at bounding box center [569, 386] width 340 height 23
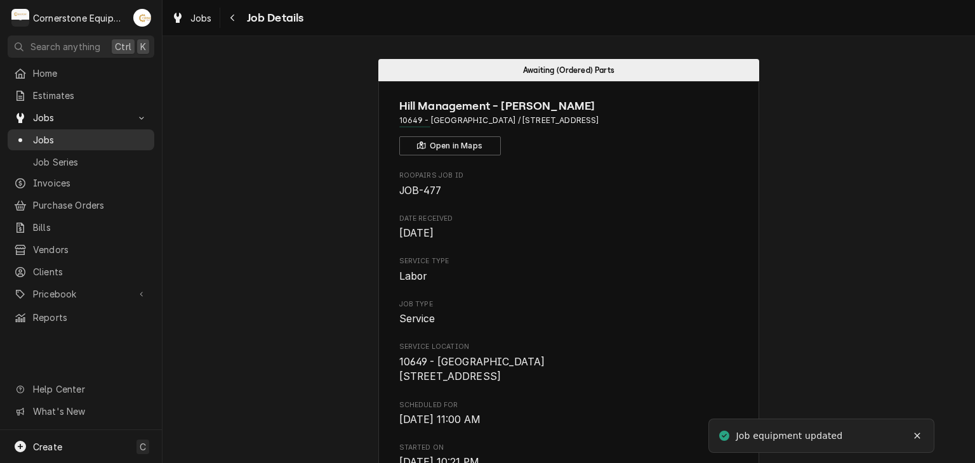
click at [103, 138] on span "Jobs" at bounding box center [90, 139] width 115 height 13
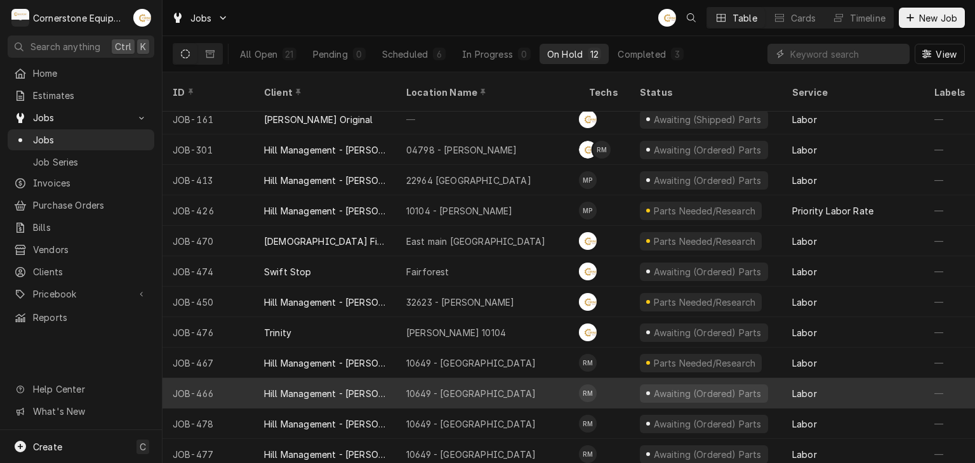
scroll to position [8, 0]
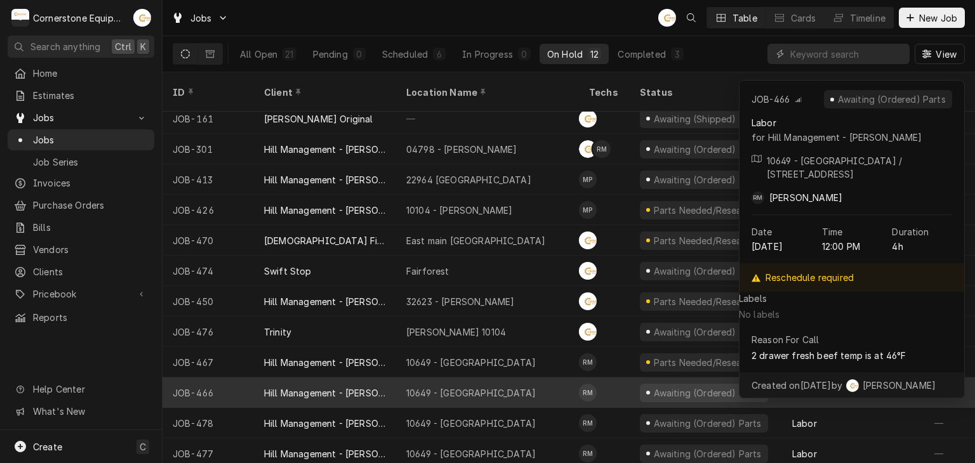
click at [486, 387] on div "10649 - Downtown Clinton" at bounding box center [470, 393] width 129 height 13
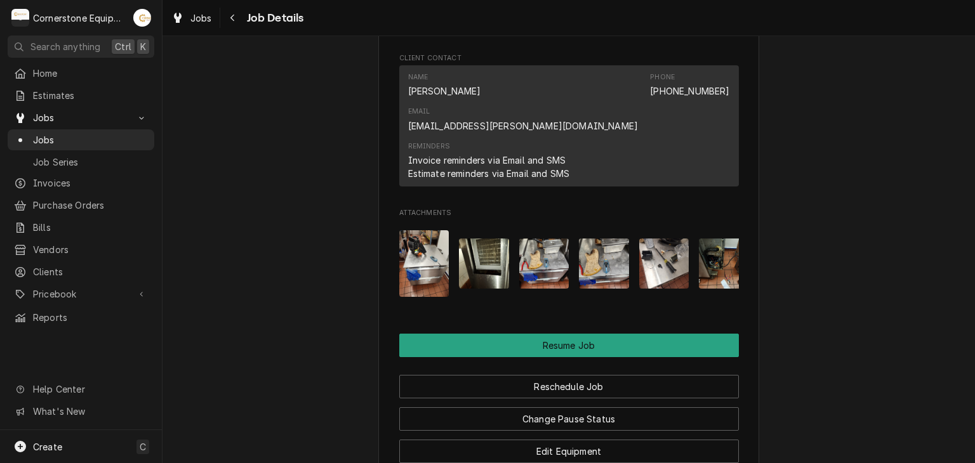
click at [460, 239] on img "Attachments" at bounding box center [484, 264] width 50 height 50
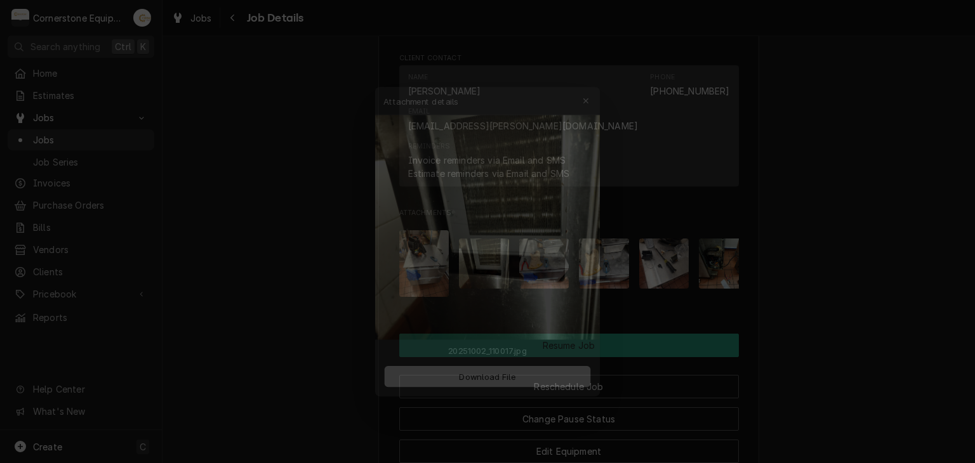
click at [584, 81] on button "button" at bounding box center [594, 79] width 20 height 20
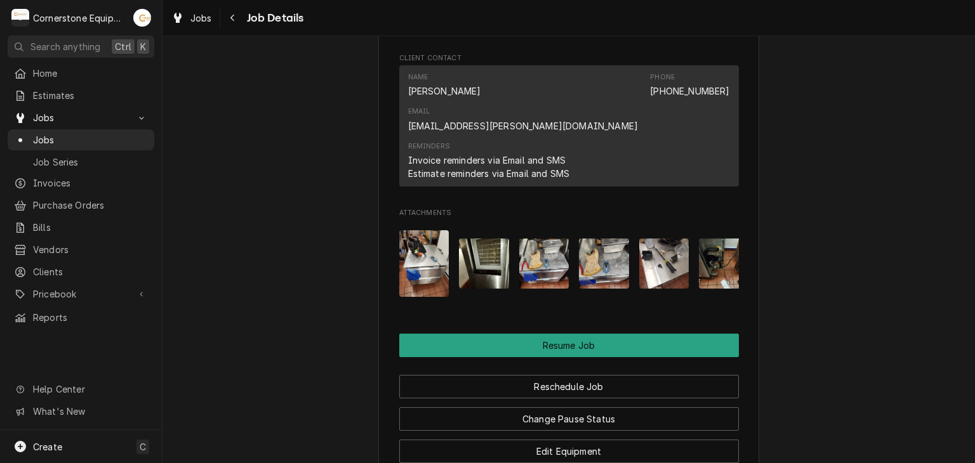
scroll to position [0, 20]
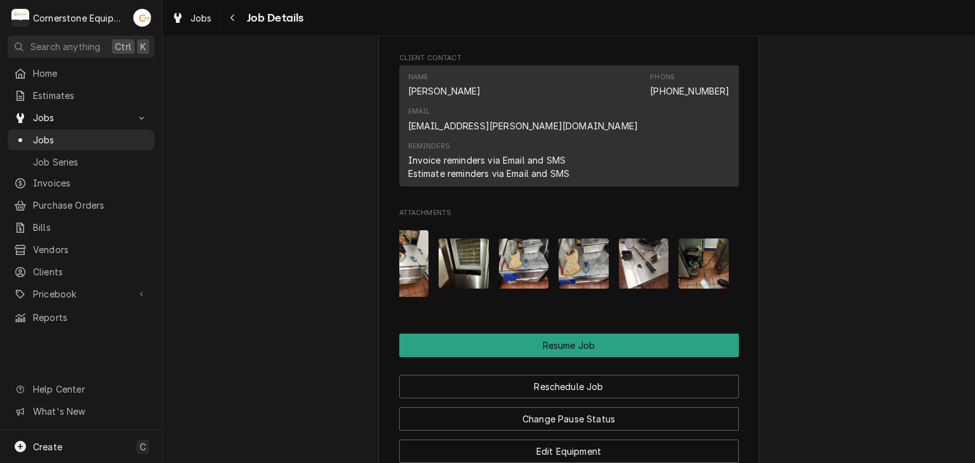
click at [712, 239] on img "Attachments" at bounding box center [704, 264] width 50 height 50
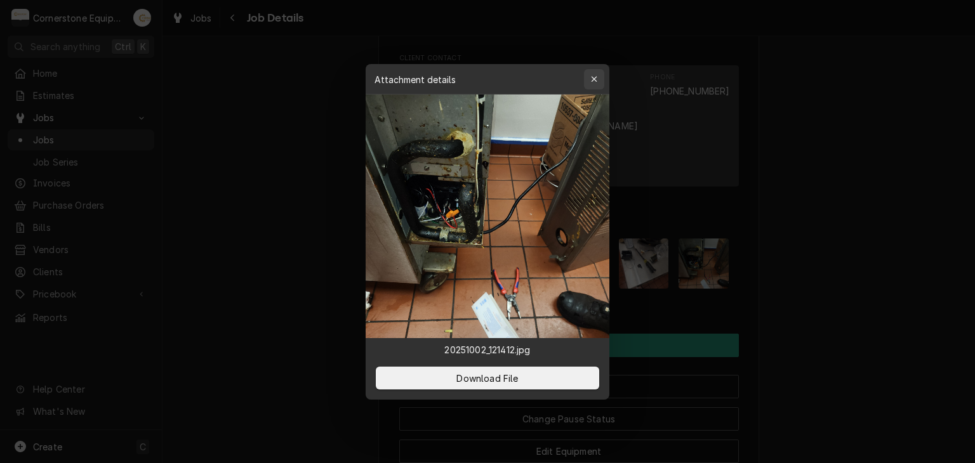
click at [587, 73] on button "button" at bounding box center [594, 79] width 20 height 20
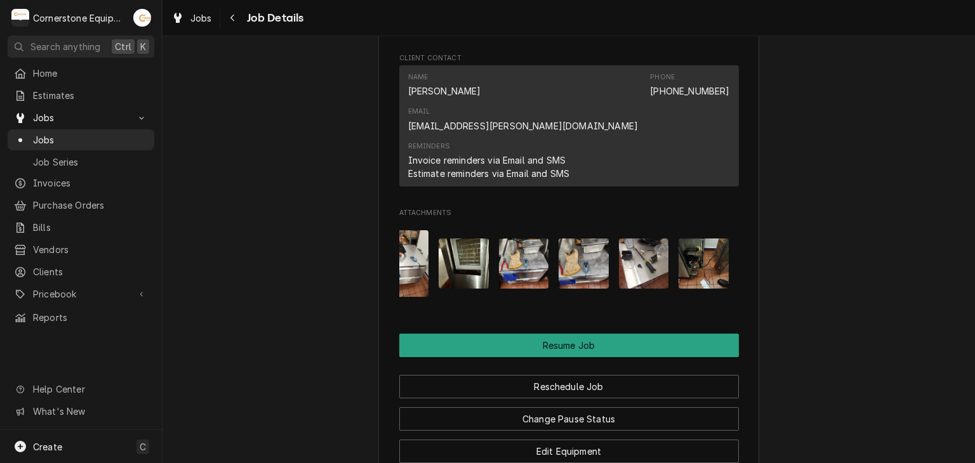
scroll to position [990, 0]
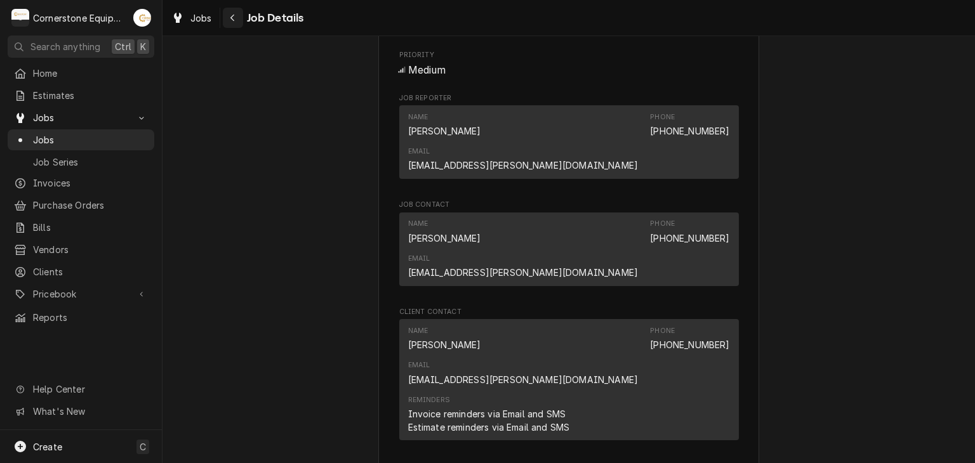
click at [232, 18] on icon "Navigate back" at bounding box center [233, 17] width 6 height 9
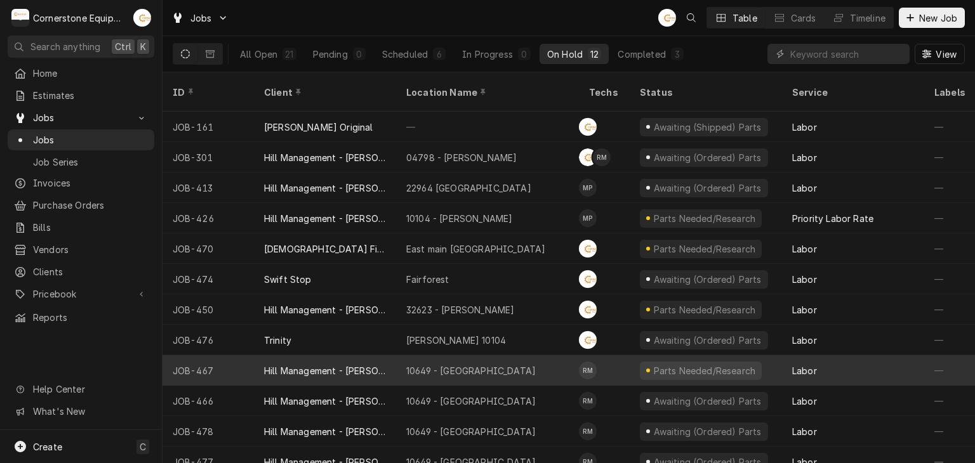
scroll to position [8, 0]
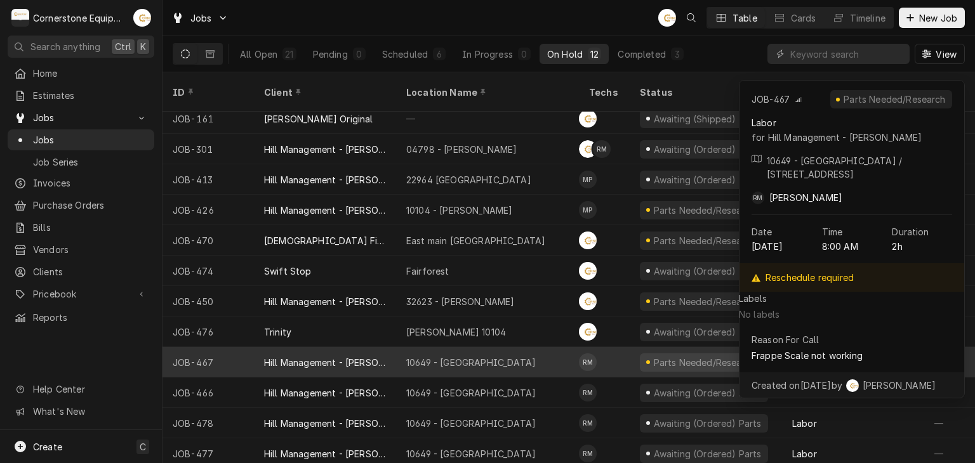
click at [494, 356] on div "10649 - [GEOGRAPHIC_DATA]" at bounding box center [470, 362] width 129 height 13
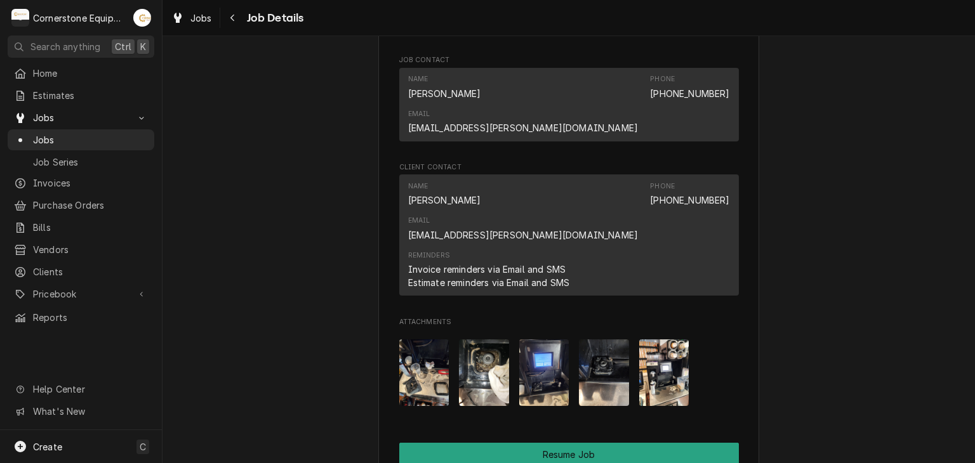
scroll to position [1270, 0]
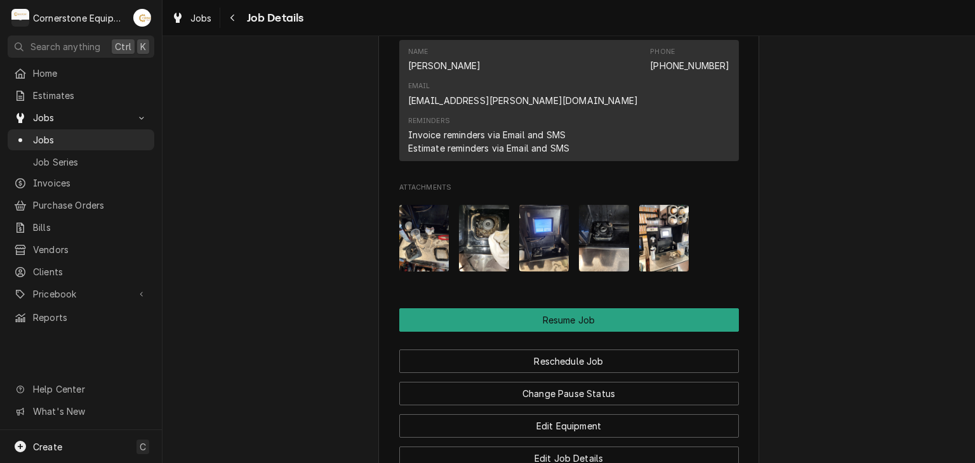
click at [633, 195] on div "Attachments" at bounding box center [569, 238] width 340 height 87
click at [642, 205] on img "Attachments" at bounding box center [664, 238] width 50 height 67
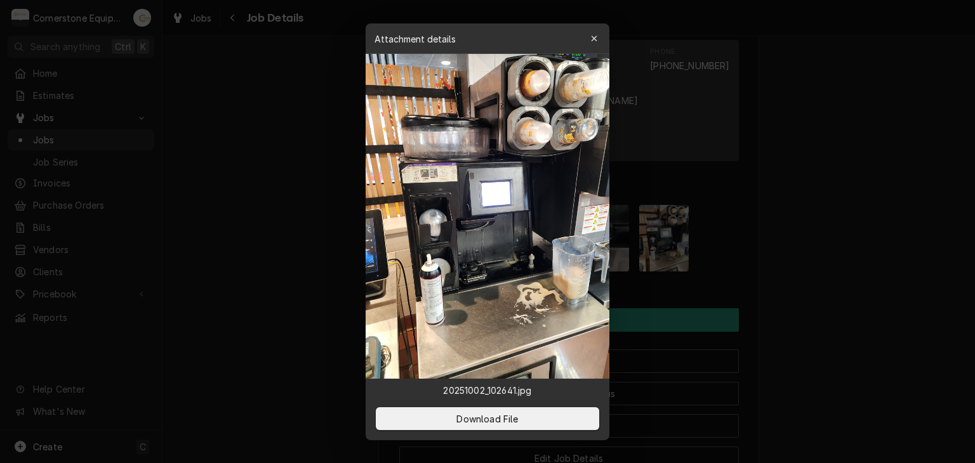
click at [811, 100] on div at bounding box center [487, 231] width 975 height 463
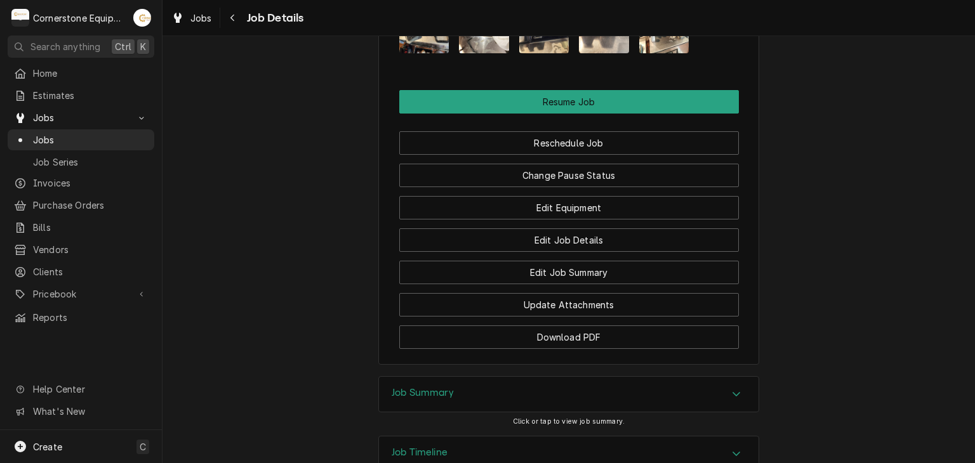
click at [639, 377] on div "Job Summary" at bounding box center [569, 395] width 380 height 36
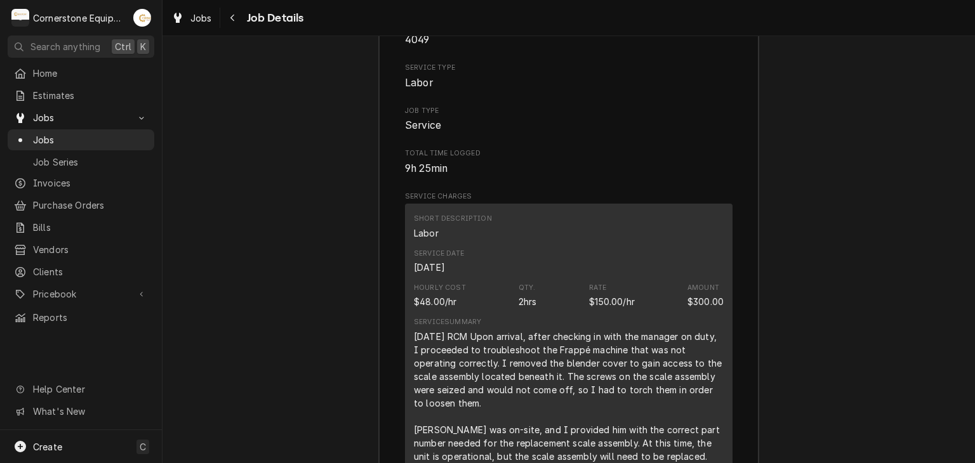
scroll to position [1373, 0]
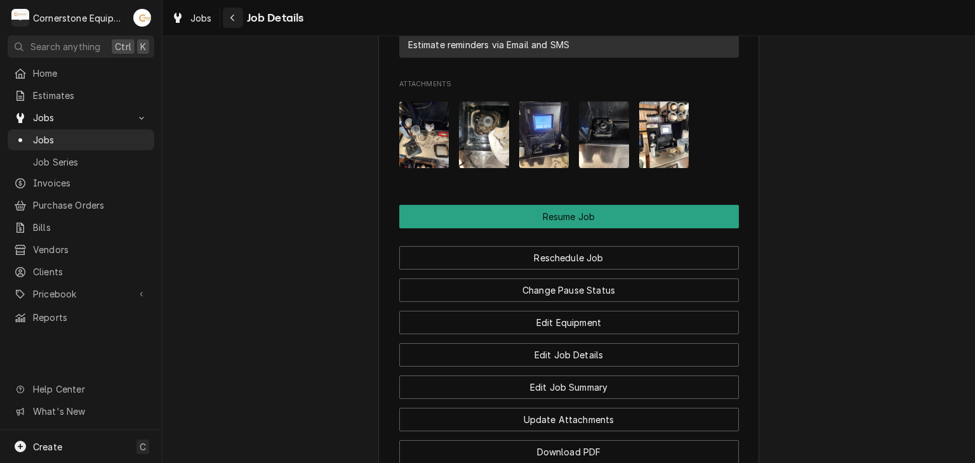
click at [234, 11] on div "Navigate back" at bounding box center [233, 17] width 13 height 13
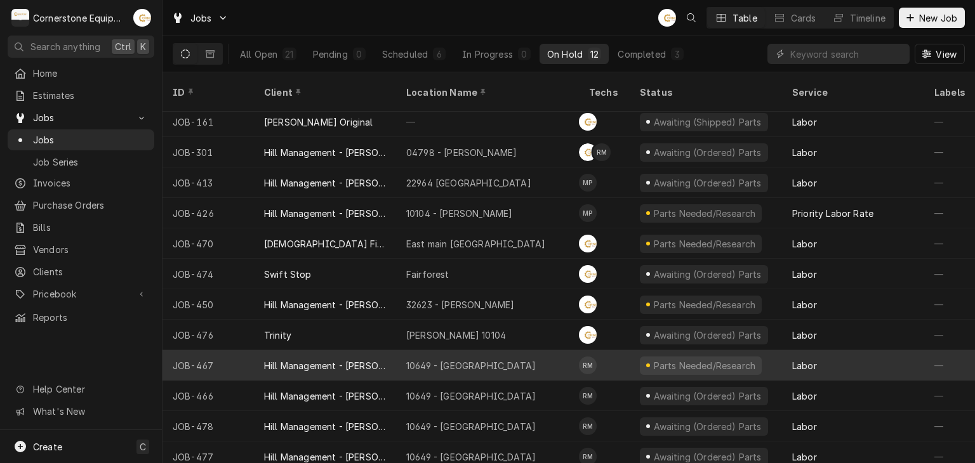
scroll to position [8, 0]
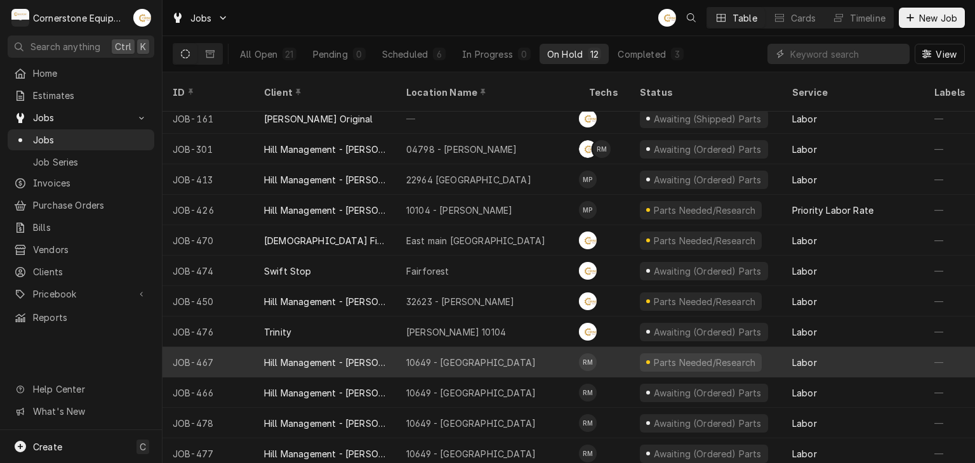
click at [477, 356] on div "10649 - [GEOGRAPHIC_DATA]" at bounding box center [470, 362] width 129 height 13
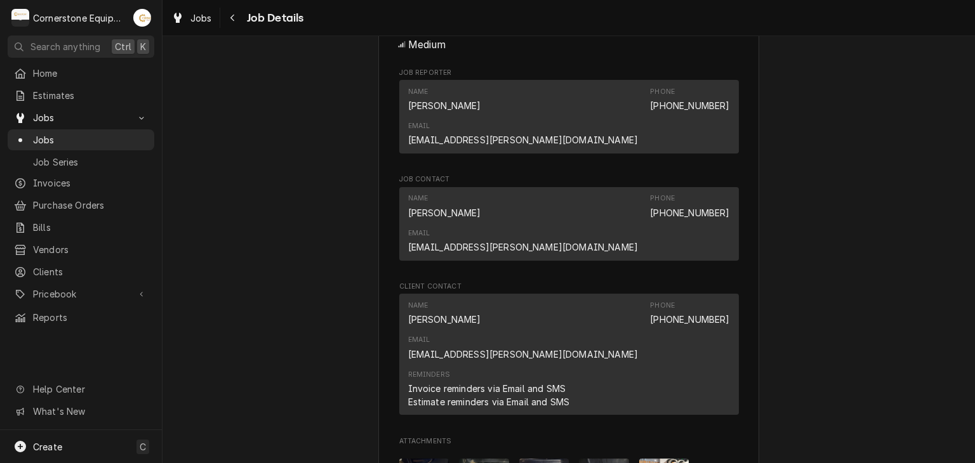
scroll to position [1488, 0]
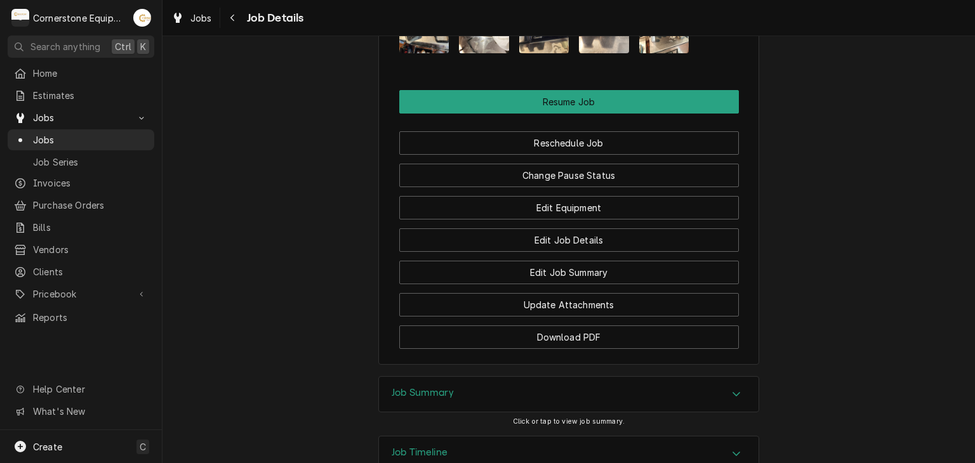
click at [494, 377] on div "Job Summary" at bounding box center [569, 395] width 380 height 36
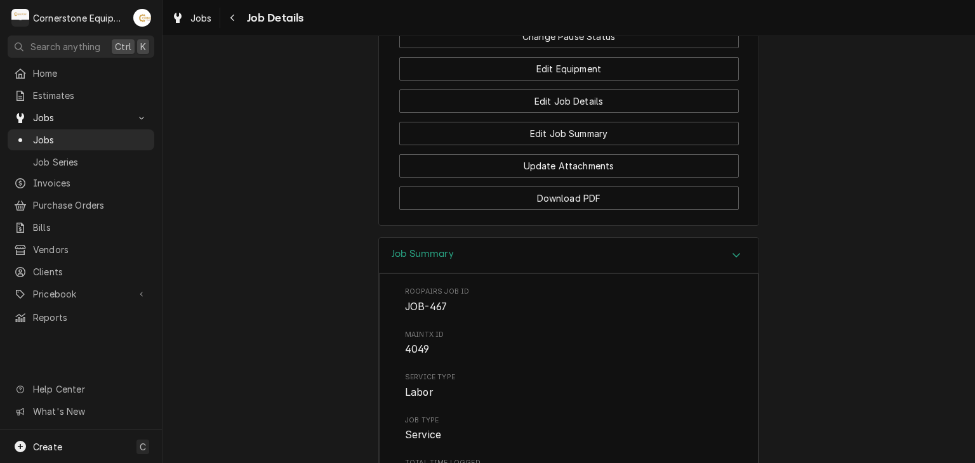
scroll to position [1373, 0]
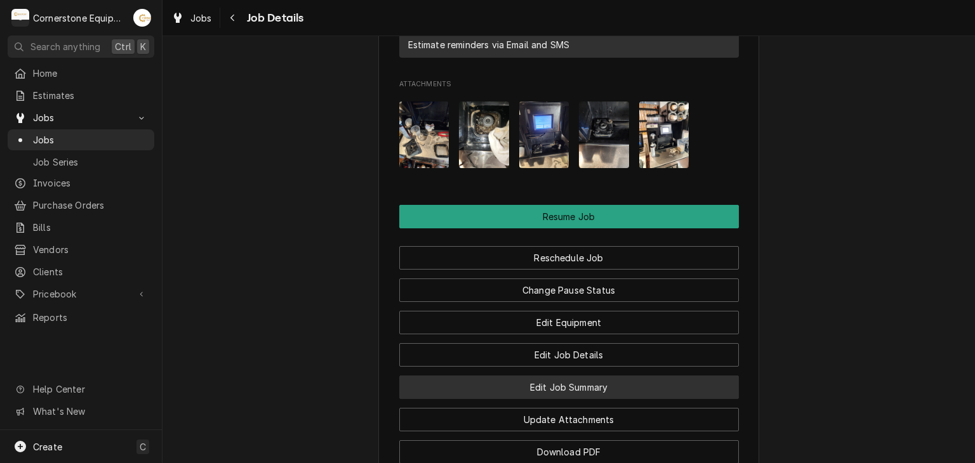
click at [569, 376] on button "Edit Job Summary" at bounding box center [569, 387] width 340 height 23
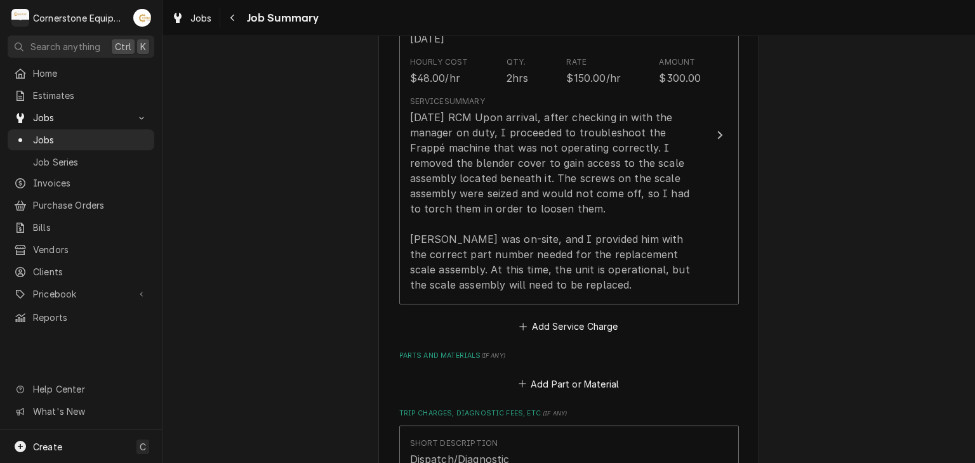
scroll to position [762, 0]
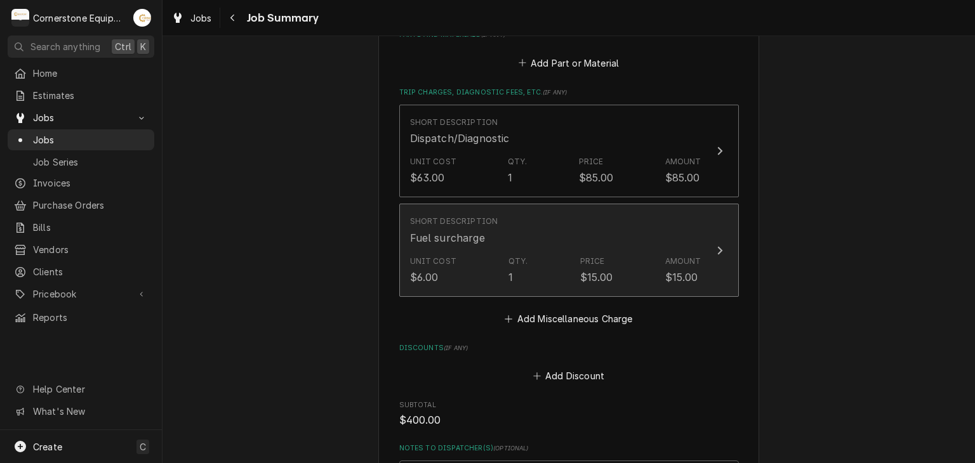
click at [503, 242] on div "Short Description Fuel surcharge" at bounding box center [555, 230] width 291 height 39
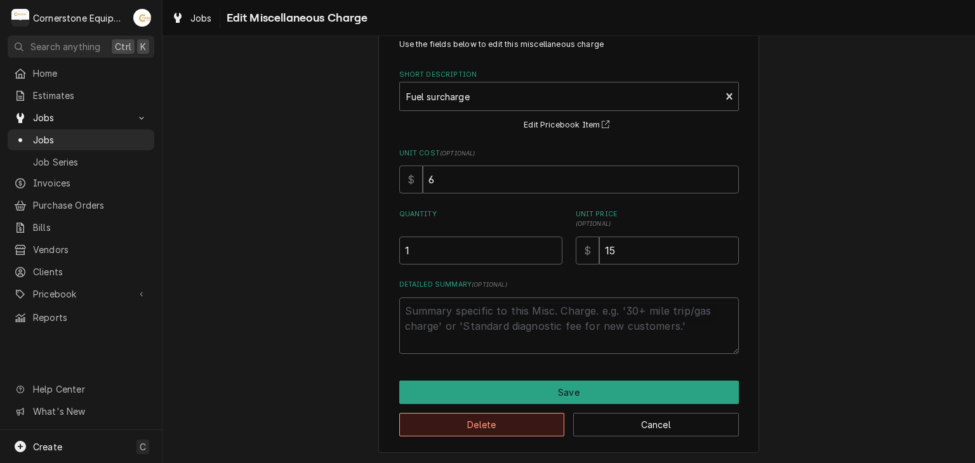
click at [511, 425] on button "Delete" at bounding box center [482, 424] width 166 height 23
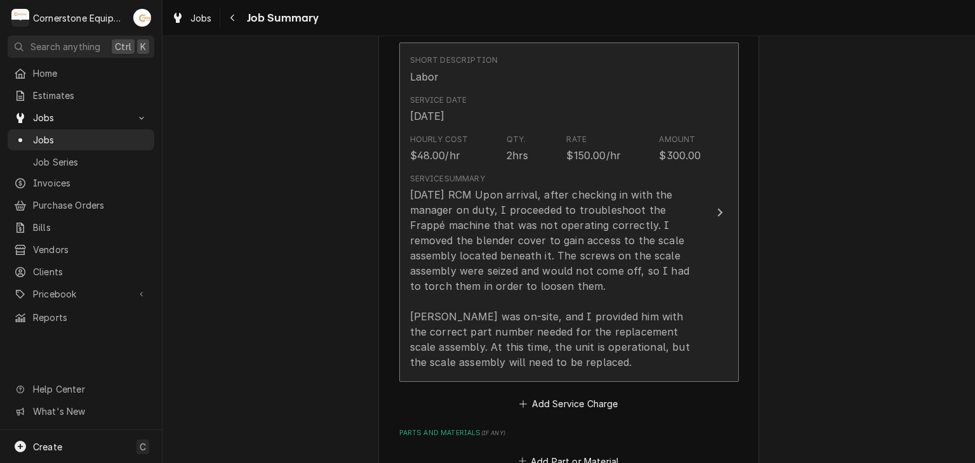
scroll to position [269, 0]
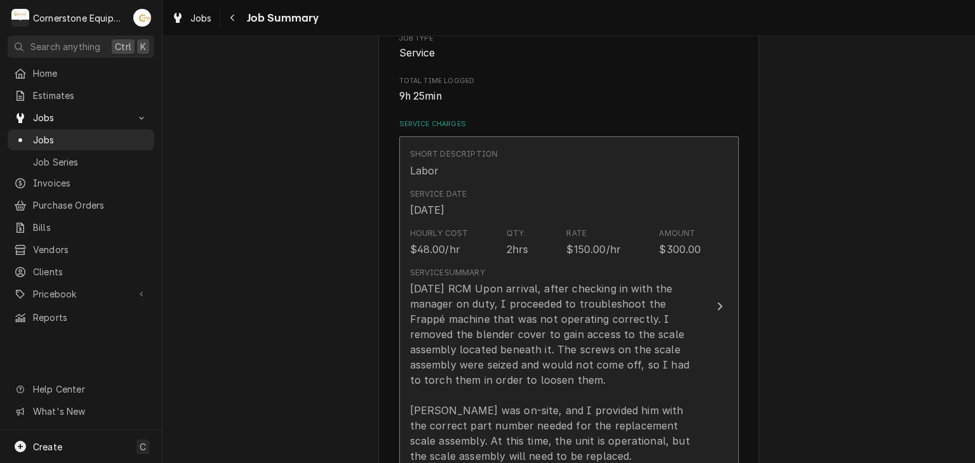
click at [571, 303] on div "10/2/25 RCM Upon arrival, after checking in with the manager on duty, I proceed…" at bounding box center [555, 372] width 291 height 183
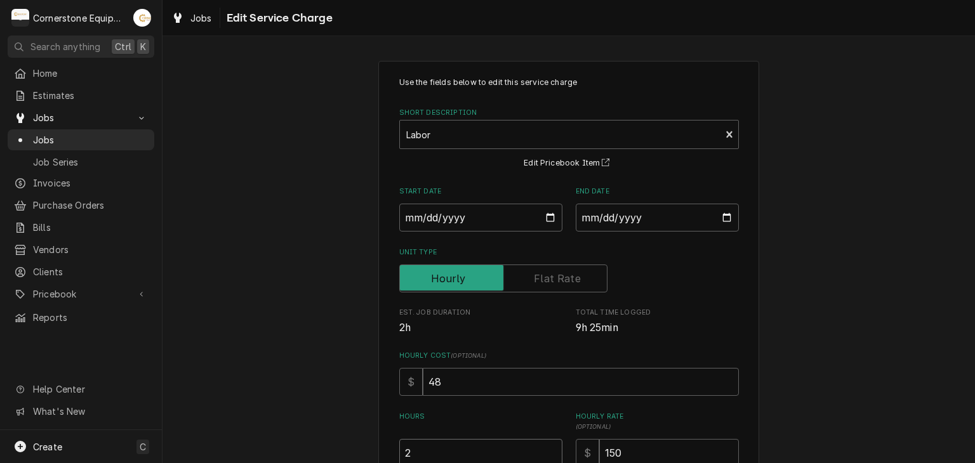
click at [449, 446] on input "2" at bounding box center [480, 453] width 163 height 28
type textarea "x"
type input "3"
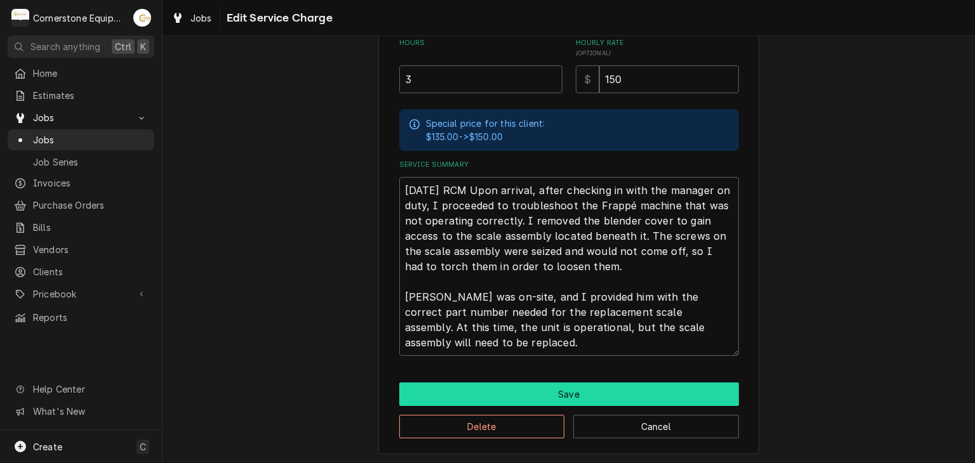
click at [427, 393] on button "Save" at bounding box center [569, 394] width 340 height 23
type textarea "x"
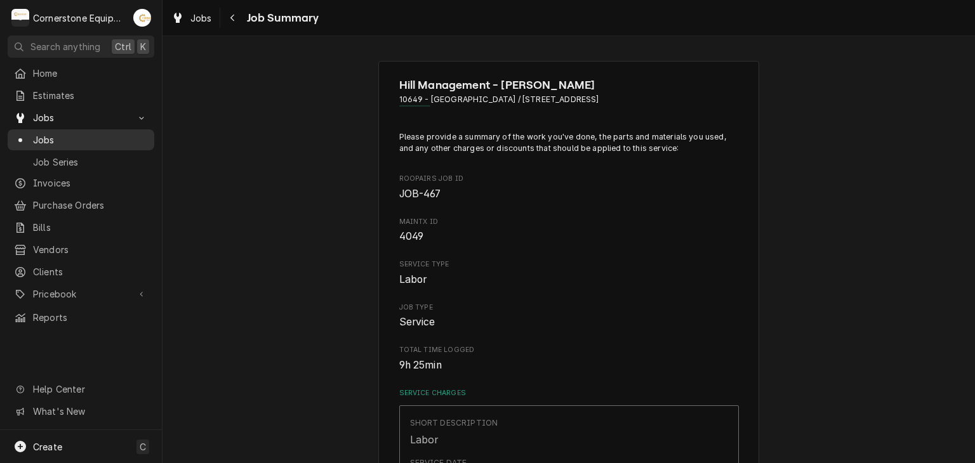
click at [114, 143] on div "Jobs" at bounding box center [81, 140] width 142 height 16
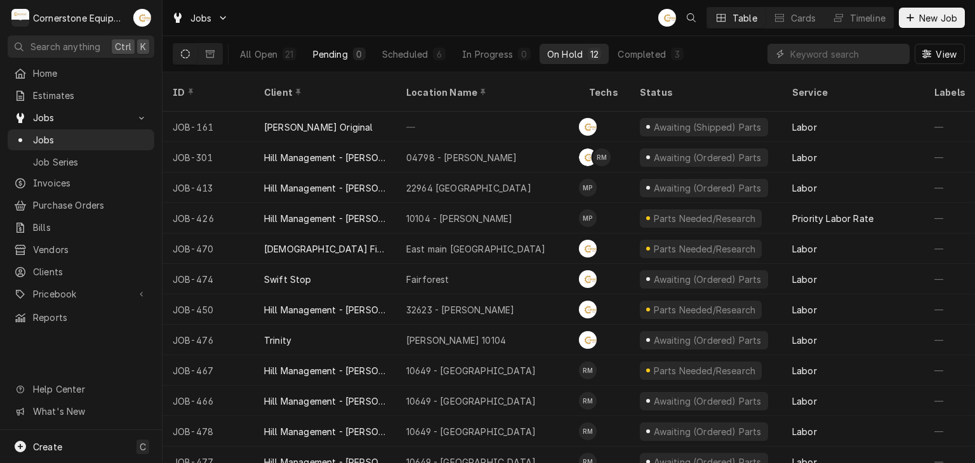
click at [367, 53] on button "Pending 0" at bounding box center [339, 54] width 68 height 20
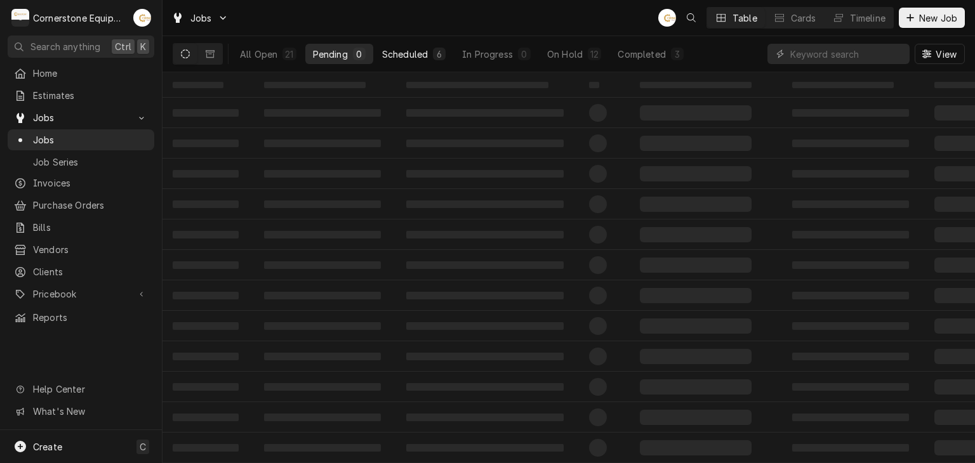
click at [424, 55] on div "Scheduled" at bounding box center [405, 54] width 46 height 13
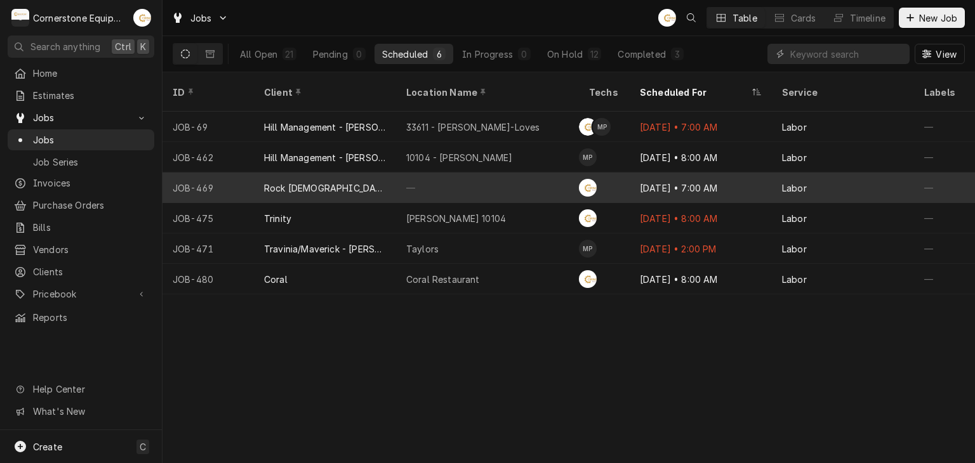
click at [459, 175] on div "—" at bounding box center [487, 188] width 183 height 30
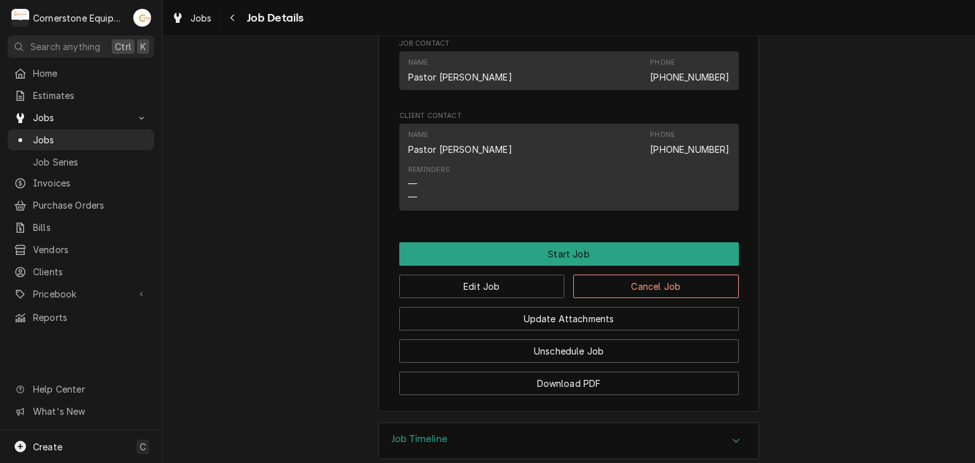
scroll to position [508, 0]
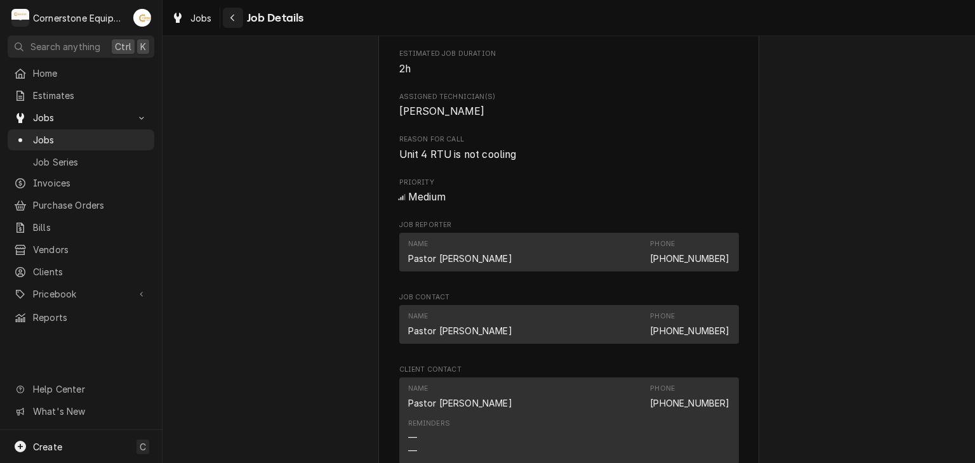
click at [233, 18] on icon "Navigate back" at bounding box center [233, 17] width 6 height 9
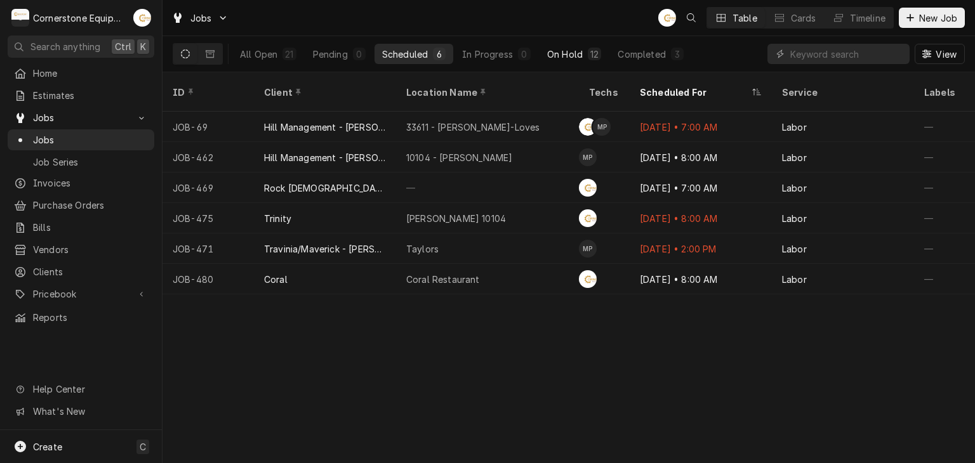
click at [550, 50] on div "On Hold" at bounding box center [565, 54] width 36 height 13
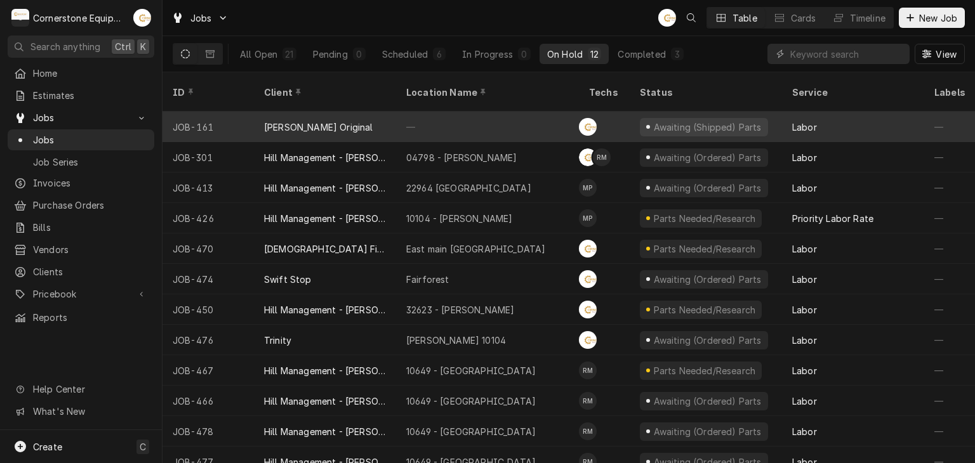
click at [414, 115] on div "—" at bounding box center [487, 127] width 183 height 30
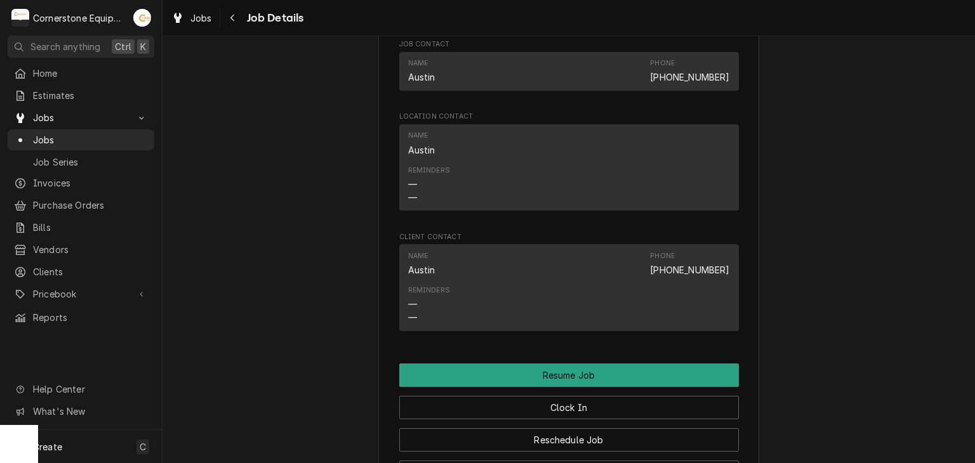
scroll to position [1270, 0]
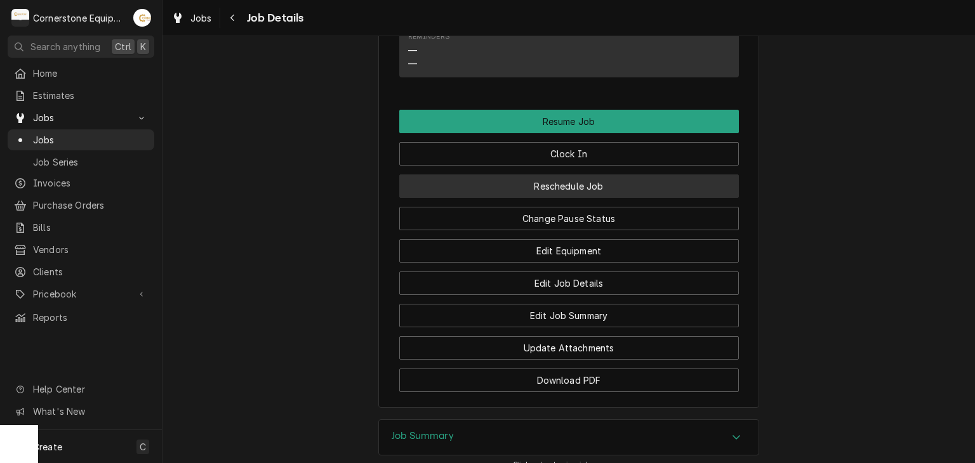
click at [591, 198] on button "Reschedule Job" at bounding box center [569, 186] width 340 height 23
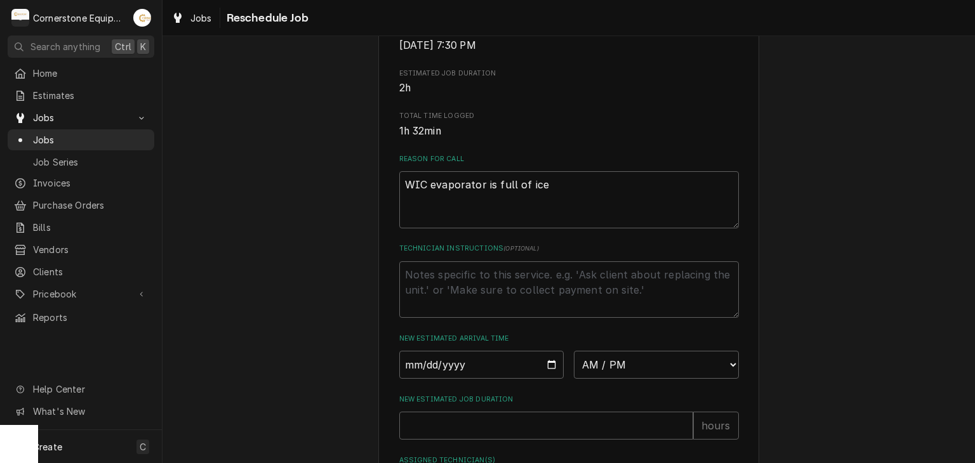
scroll to position [469, 0]
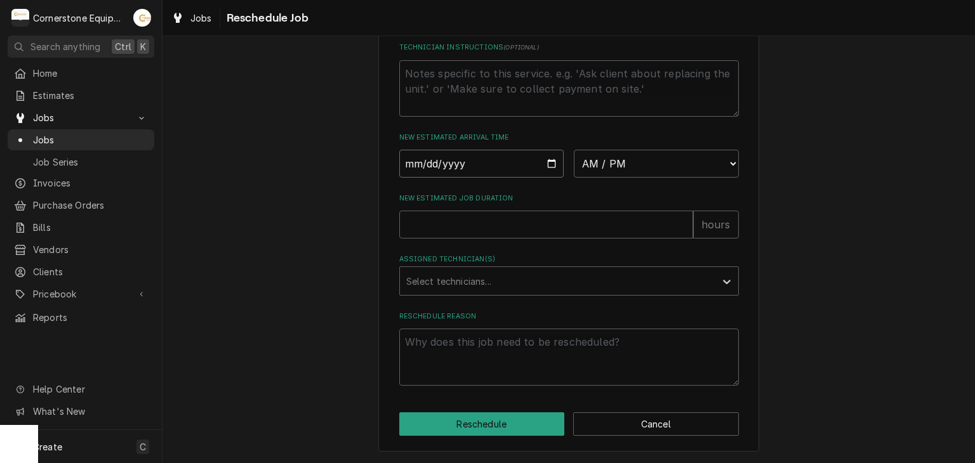
click at [540, 166] on input "Date" at bounding box center [481, 164] width 165 height 28
click at [550, 170] on input "Date" at bounding box center [481, 164] width 165 height 28
type textarea "x"
type input "2025-10-03"
drag, startPoint x: 604, startPoint y: 169, endPoint x: 602, endPoint y: 178, distance: 9.2
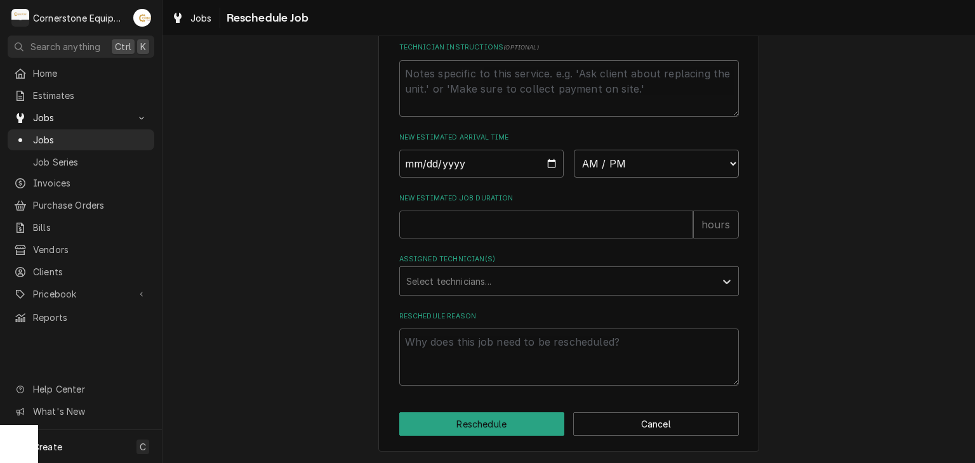
click at [604, 169] on select "AM / PM 6:00 AM 6:15 AM 6:30 AM 6:45 AM 7:00 AM 7:15 AM 7:30 AM 7:45 AM 8:00 AM…" at bounding box center [656, 164] width 165 height 28
select select "11:00:00"
click at [574, 150] on select "AM / PM 6:00 AM 6:15 AM 6:30 AM 6:45 AM 7:00 AM 7:15 AM 7:30 AM 7:45 AM 8:00 AM…" at bounding box center [656, 164] width 165 height 28
click at [532, 224] on input "New Estimated Job Duration" at bounding box center [546, 225] width 294 height 28
type textarea "x"
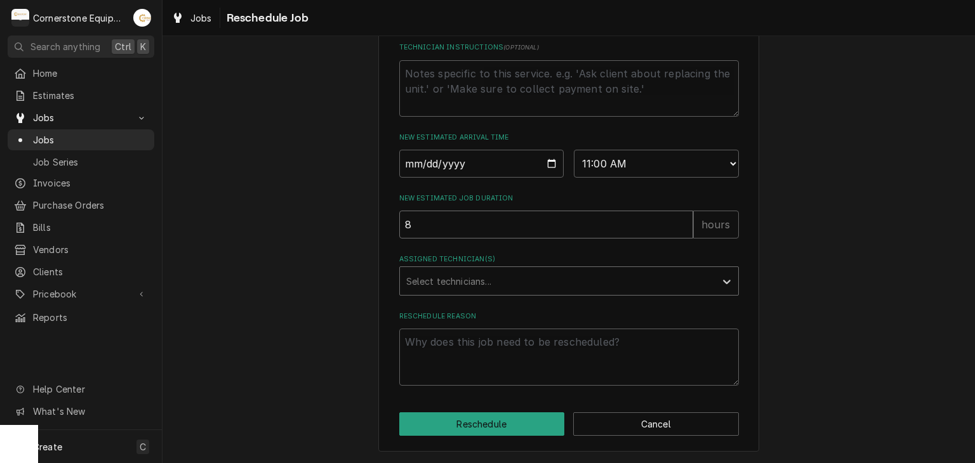
type input "8"
click at [483, 291] on div "Assigned Technician(s)" at bounding box center [557, 281] width 303 height 23
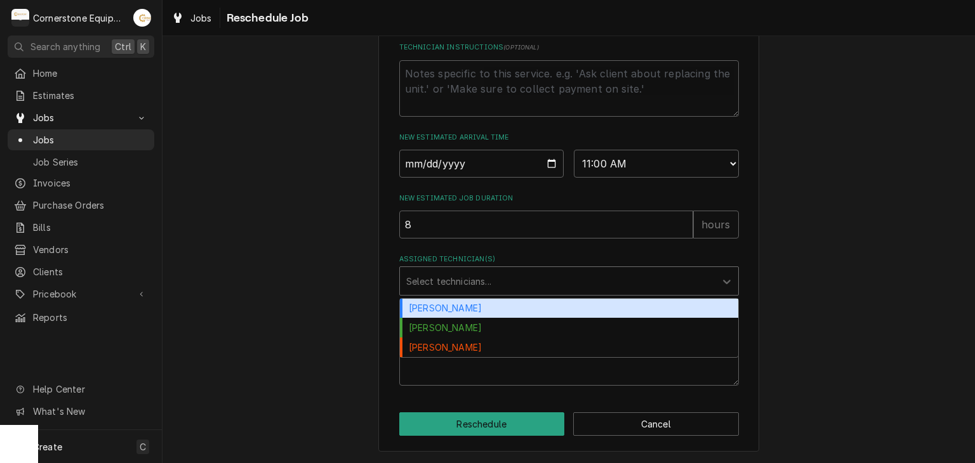
click at [478, 308] on div "[PERSON_NAME]" at bounding box center [569, 309] width 338 height 20
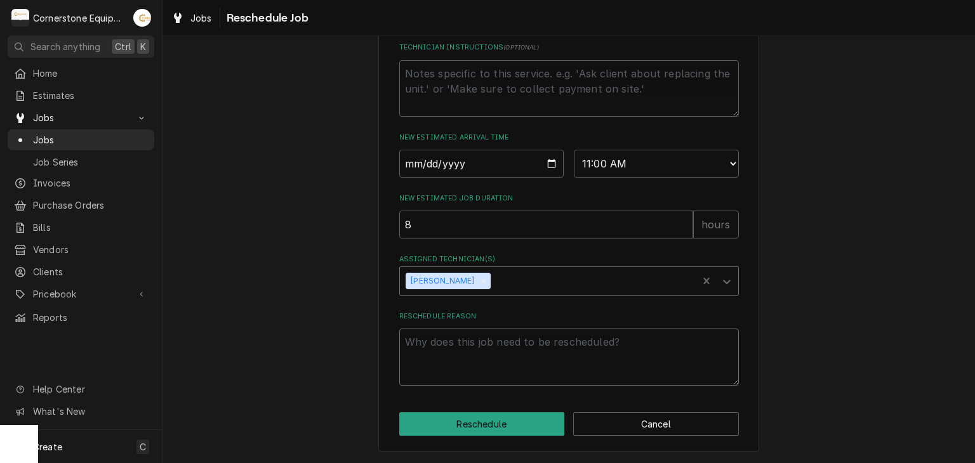
click at [479, 355] on textarea "Reschedule Reason" at bounding box center [569, 357] width 340 height 57
type textarea "x"
type textarea "P"
type textarea "x"
type textarea "Pa"
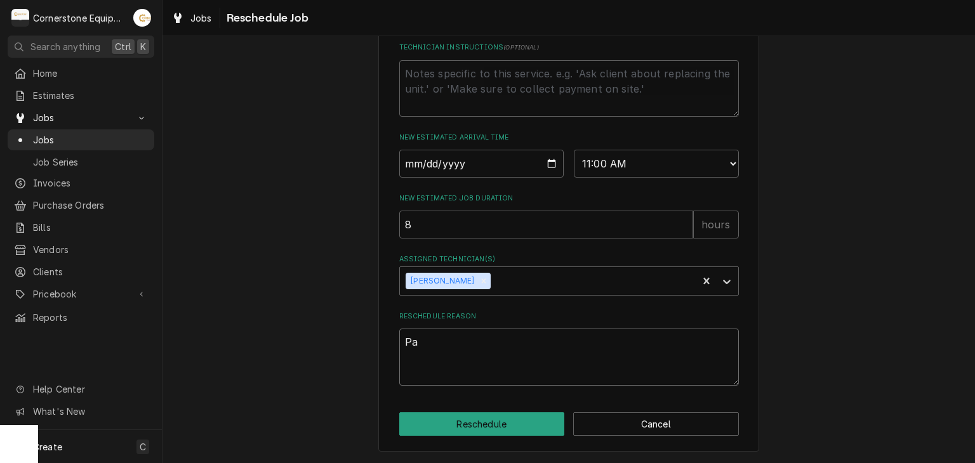
type textarea "x"
type textarea "Par"
type textarea "x"
type textarea "Part"
type textarea "x"
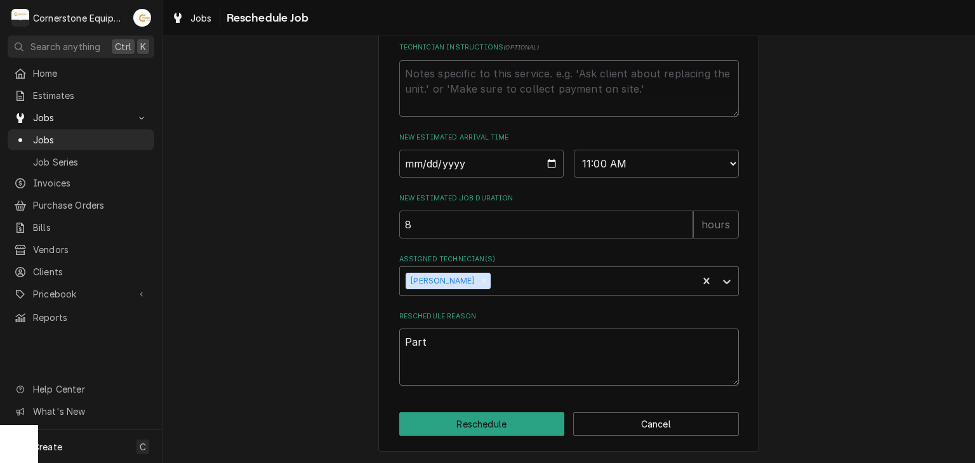
type textarea "Part"
type textarea "x"
type textarea "Part a"
type textarea "x"
type textarea "Part as"
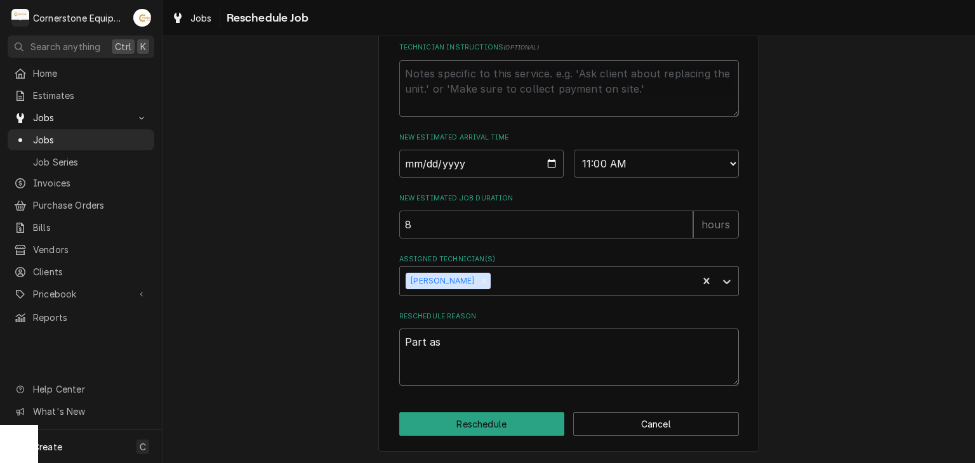
type textarea "x"
type textarea "Part a"
type textarea "x"
type textarea "Part ar"
type textarea "x"
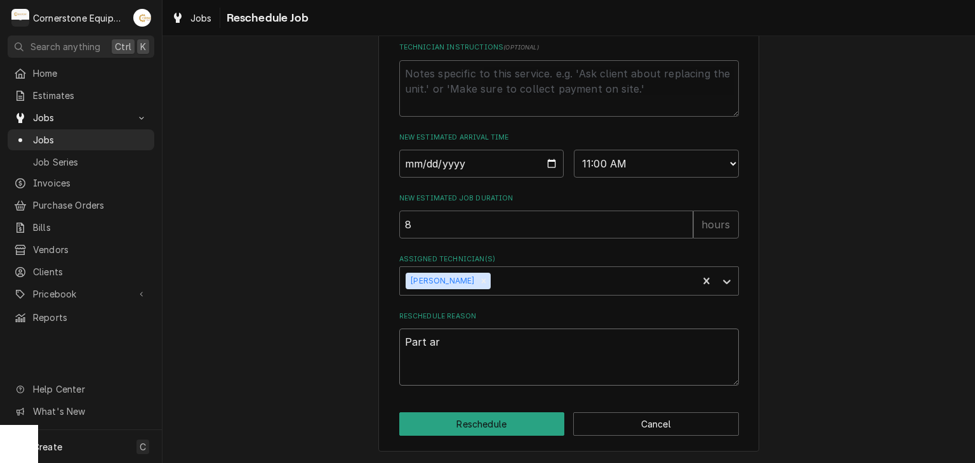
type textarea "Part arr"
type textarea "x"
type textarea "Part arri"
type textarea "x"
type textarea "Part arriv"
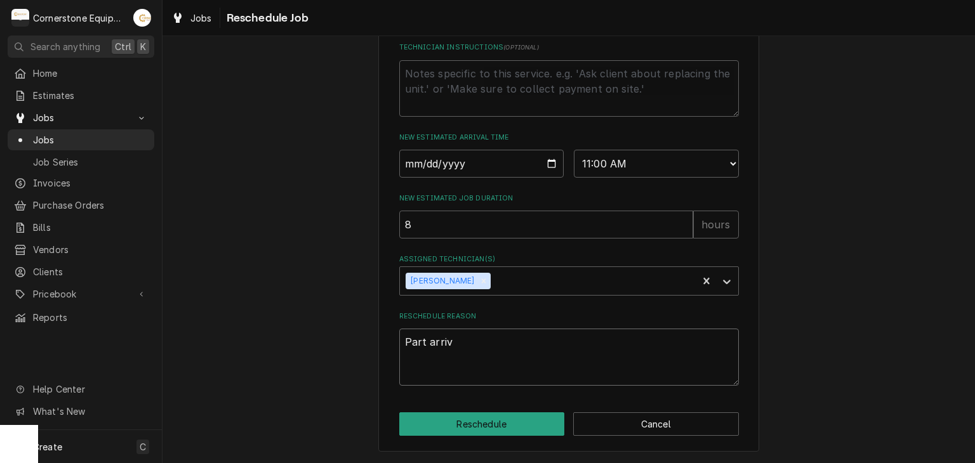
type textarea "x"
type textarea "Part arrive"
type textarea "x"
type textarea "Part arrived"
type textarea "x"
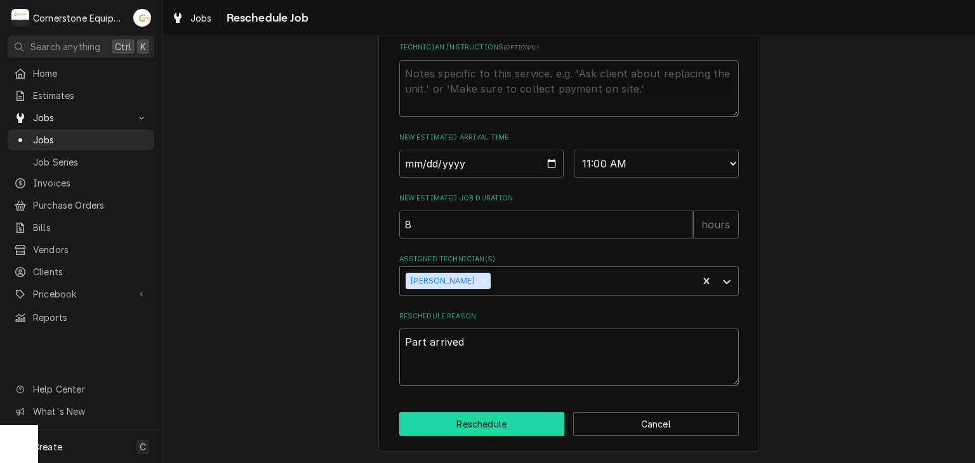
type textarea "Part arrived"
click at [404, 422] on button "Reschedule" at bounding box center [482, 424] width 166 height 23
type textarea "x"
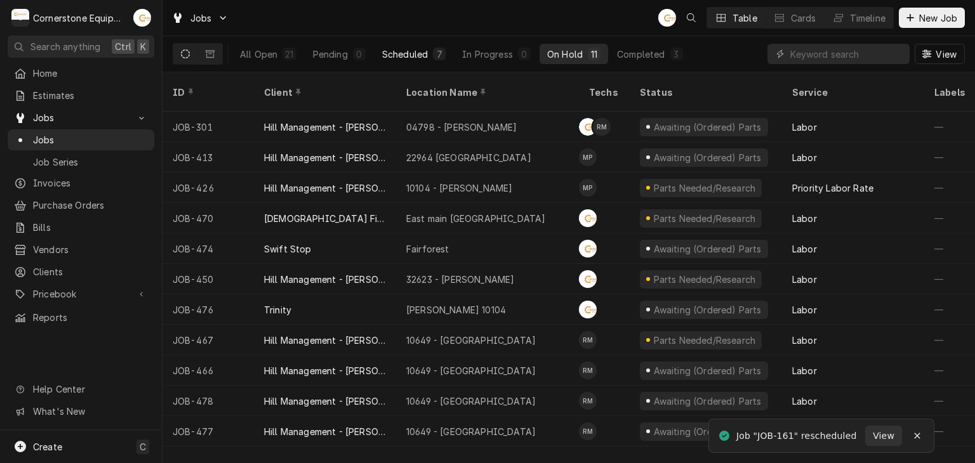
click at [416, 60] on button "Scheduled 7" at bounding box center [414, 54] width 79 height 20
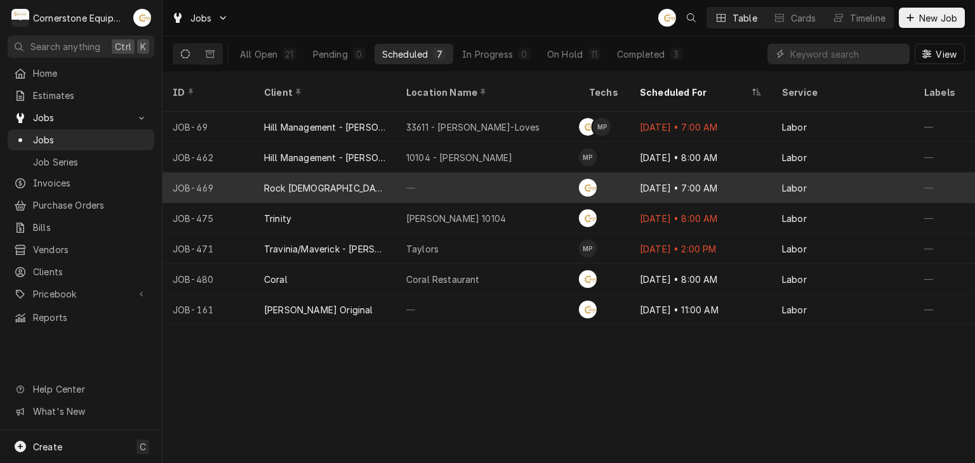
click at [453, 178] on div "—" at bounding box center [487, 188] width 183 height 30
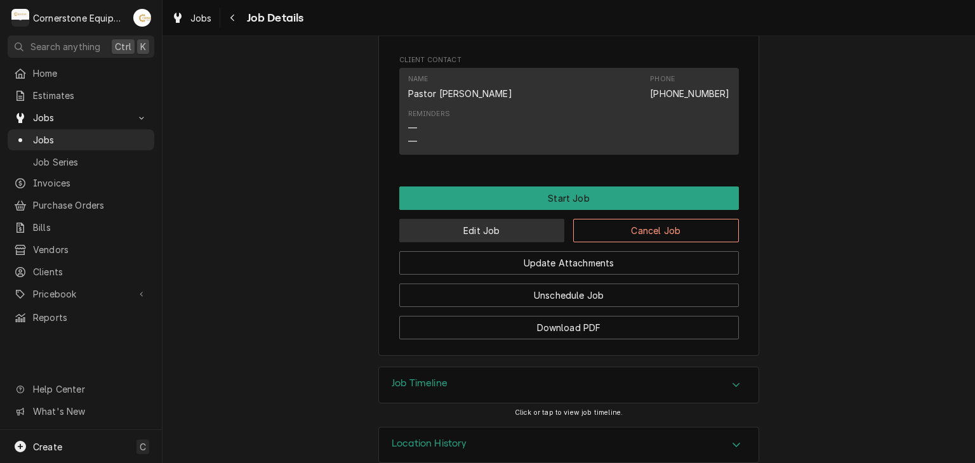
scroll to position [854, 0]
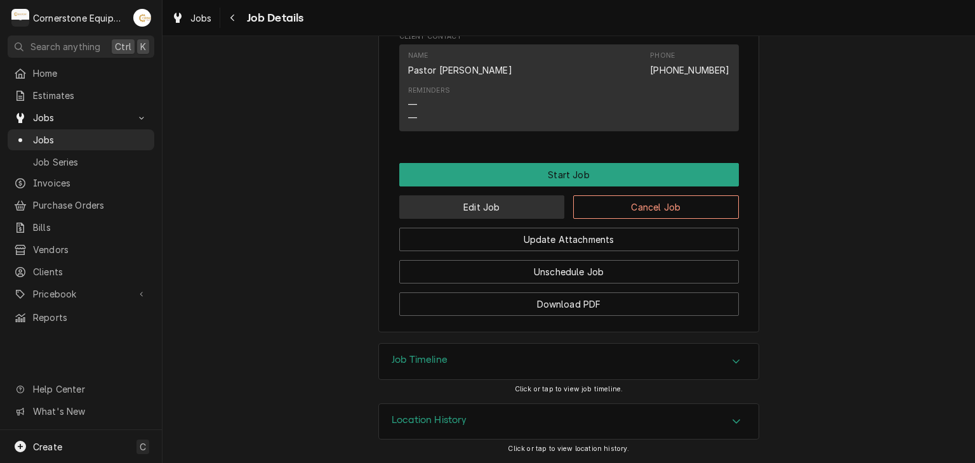
click at [461, 215] on button "Edit Job" at bounding box center [482, 207] width 166 height 23
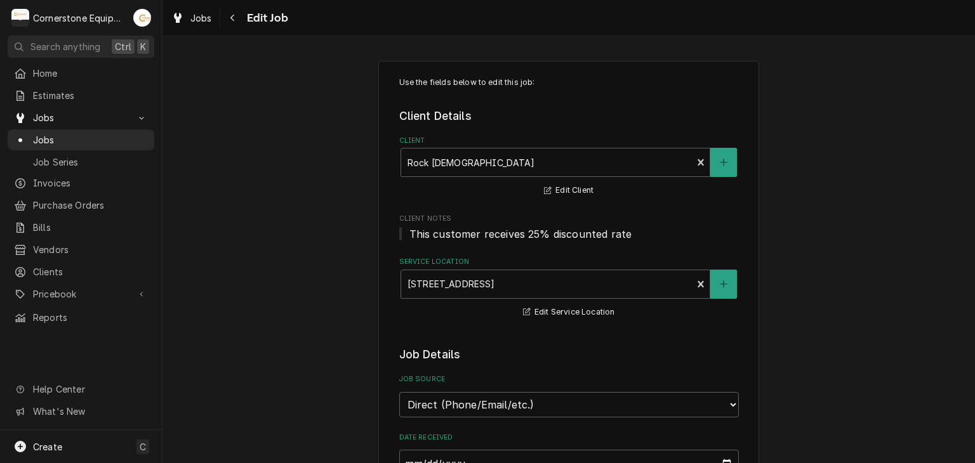
type textarea "x"
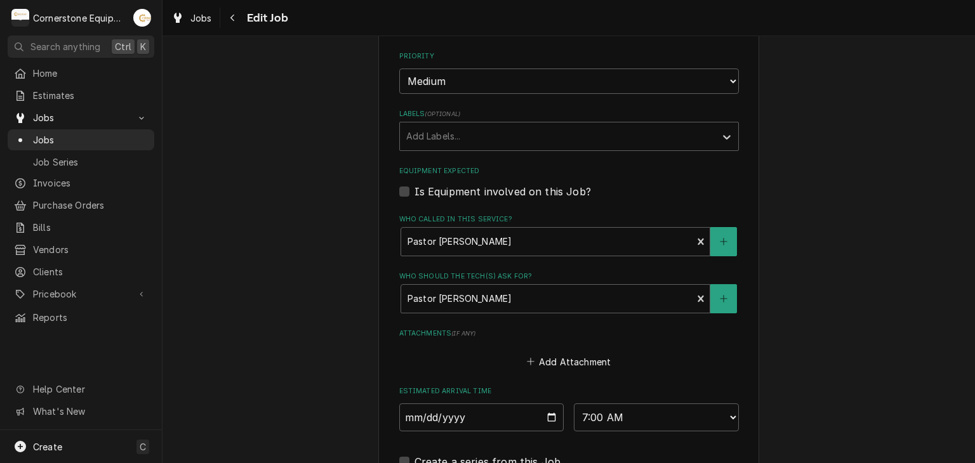
scroll to position [959, 0]
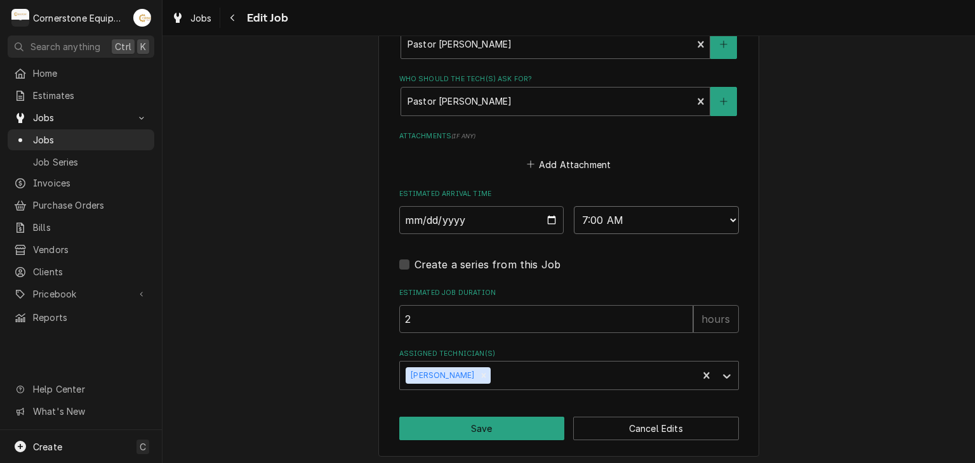
click at [607, 222] on select "AM / PM 6:00 AM 6:15 AM 6:30 AM 6:45 AM 7:00 AM 7:15 AM 7:30 AM 7:45 AM 8:00 AM…" at bounding box center [656, 220] width 165 height 28
select select "18:00:00"
click at [574, 206] on select "AM / PM 6:00 AM 6:15 AM 6:30 AM 6:45 AM 7:00 AM 7:15 AM 7:30 AM 7:45 AM 8:00 AM…" at bounding box center [656, 220] width 165 height 28
click at [503, 435] on button "Save" at bounding box center [482, 428] width 166 height 23
type textarea "x"
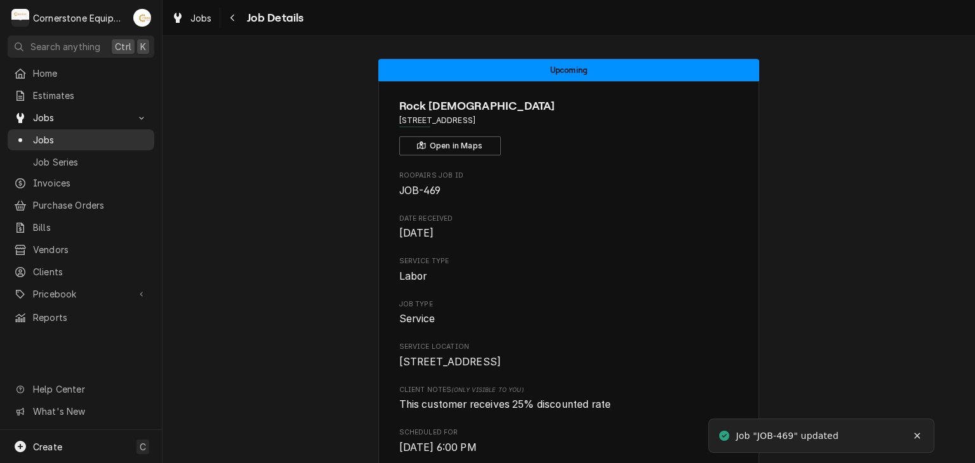
click at [124, 140] on span "Jobs" at bounding box center [90, 139] width 115 height 13
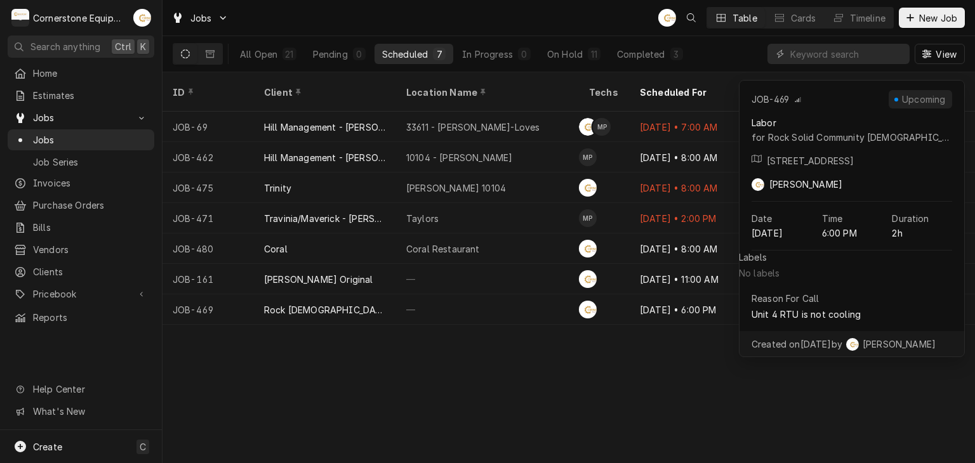
click at [485, 367] on div "ID Client Location Name Techs Scheduled For Service Labels Job Type Priority So…" at bounding box center [568, 267] width 812 height 391
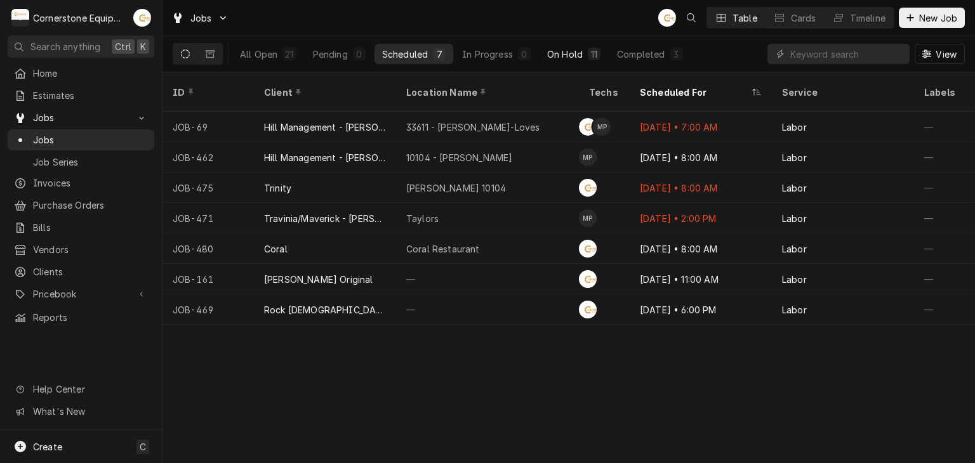
click at [564, 52] on div "On Hold" at bounding box center [565, 54] width 36 height 13
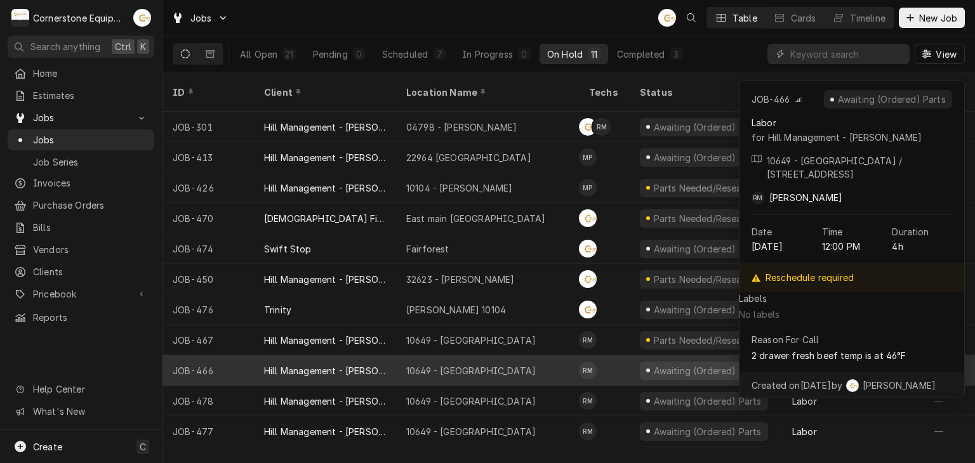
click at [533, 359] on div "10649 - Downtown Clinton" at bounding box center [487, 370] width 183 height 30
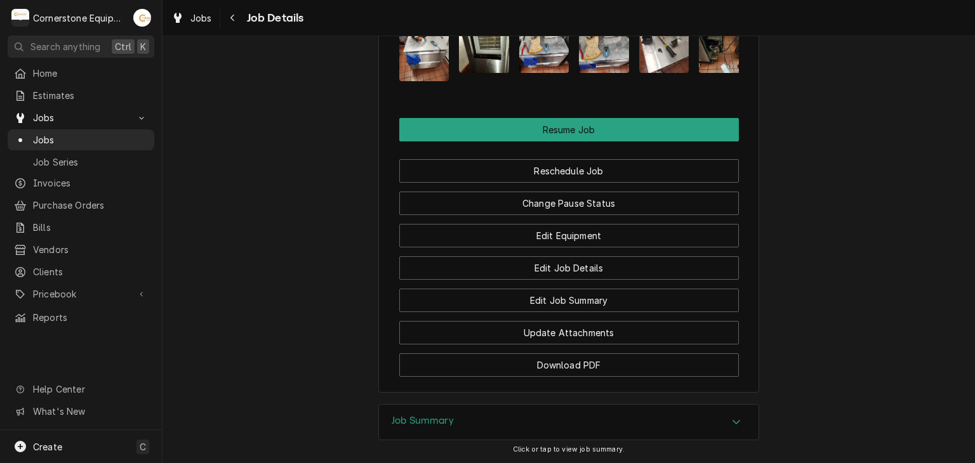
scroll to position [1498, 0]
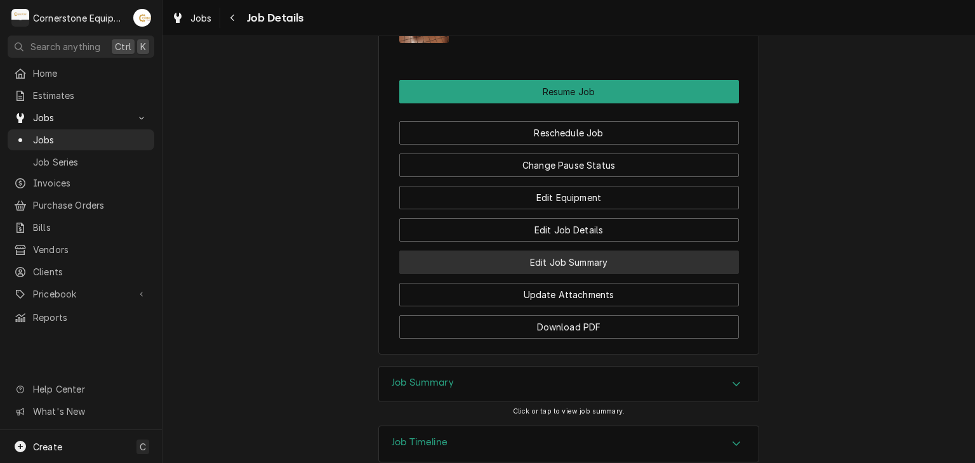
click at [571, 251] on button "Edit Job Summary" at bounding box center [569, 262] width 340 height 23
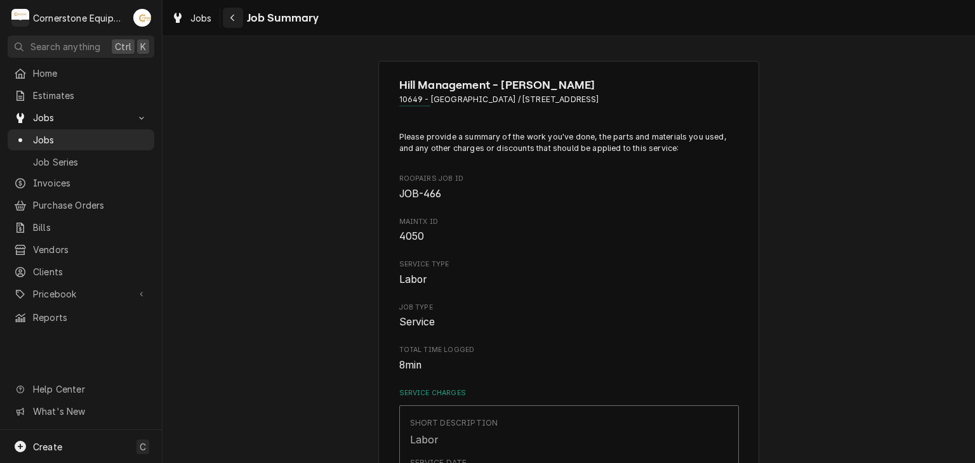
click at [234, 20] on icon "Navigate back" at bounding box center [233, 17] width 6 height 9
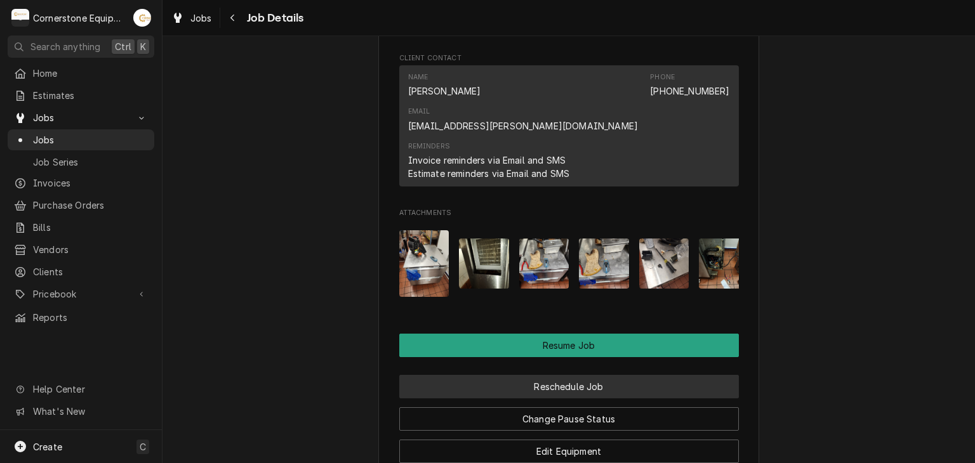
scroll to position [1498, 0]
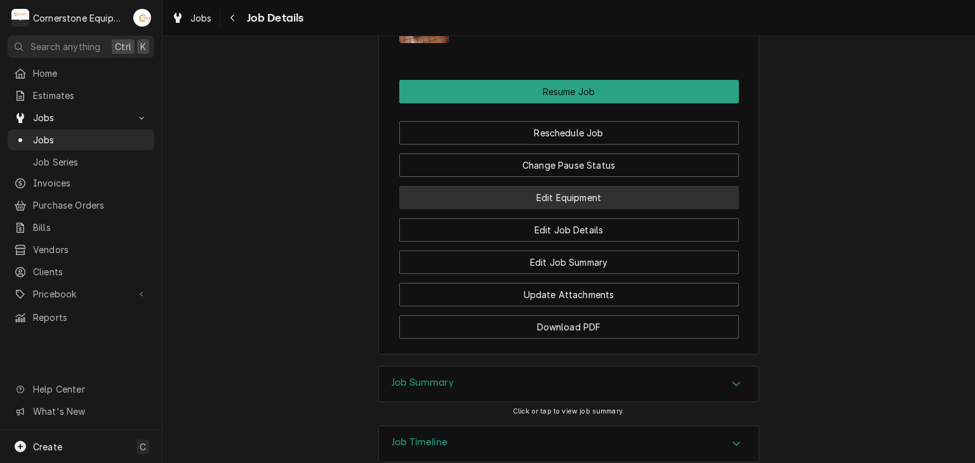
click at [539, 186] on button "Edit Equipment" at bounding box center [569, 197] width 340 height 23
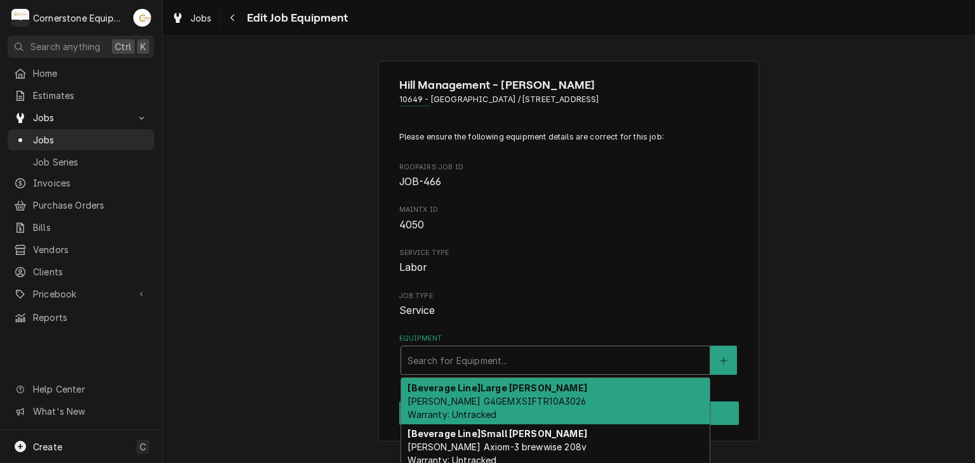
click at [504, 351] on div "Equipment" at bounding box center [556, 360] width 296 height 23
click at [536, 255] on span "Service Type" at bounding box center [569, 253] width 340 height 10
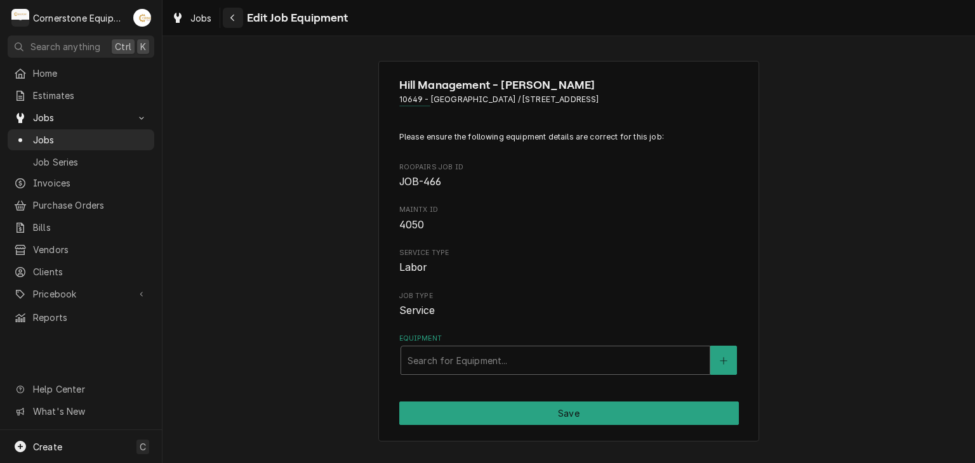
click at [232, 18] on icon "Navigate back" at bounding box center [232, 18] width 4 height 7
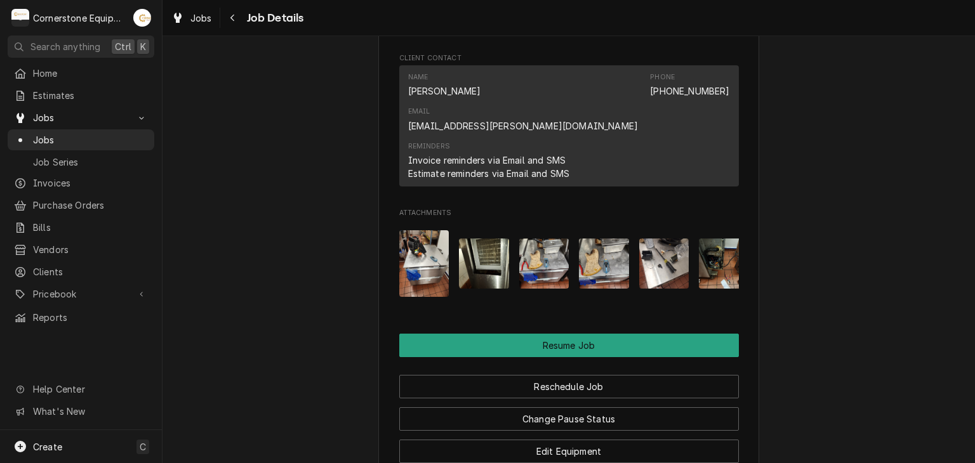
scroll to position [1498, 0]
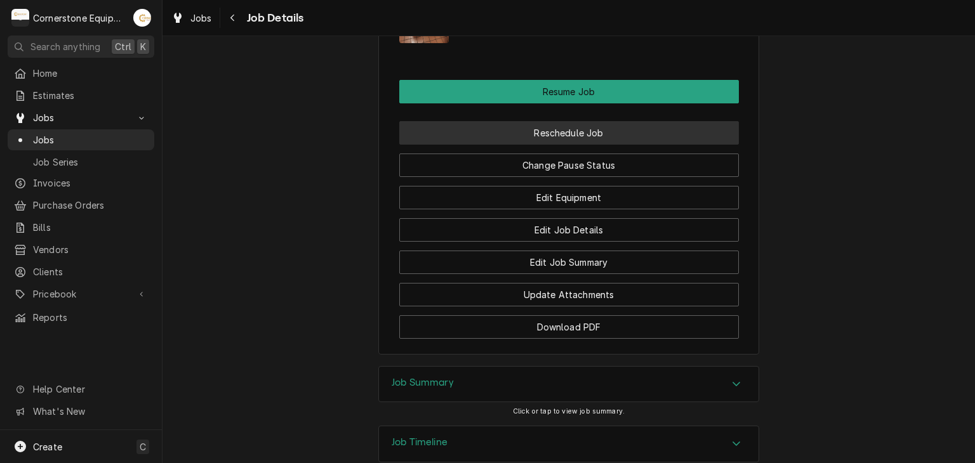
click at [562, 121] on button "Reschedule Job" at bounding box center [569, 132] width 340 height 23
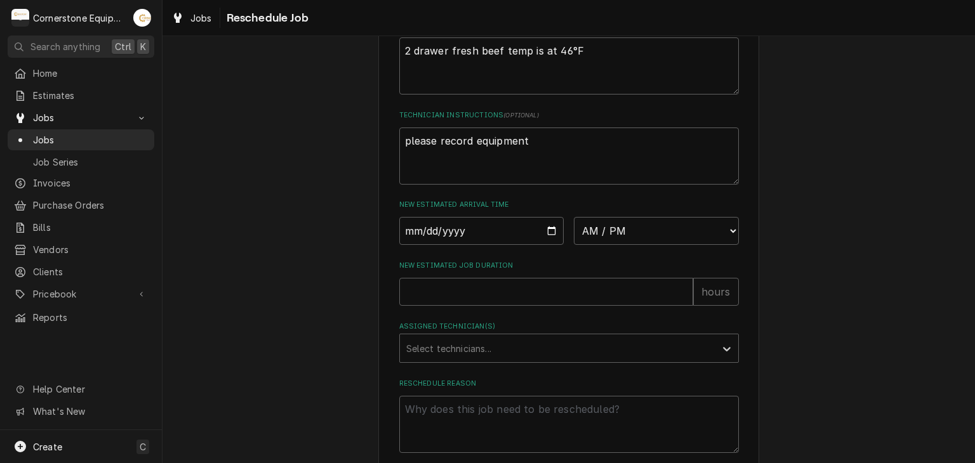
scroll to position [527, 0]
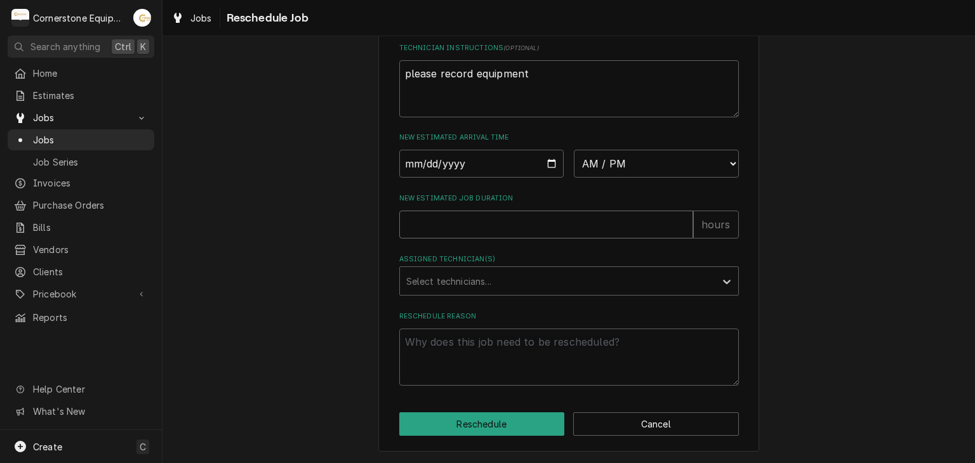
click at [508, 219] on input "New Estimated Job Duration" at bounding box center [546, 225] width 294 height 28
type textarea "x"
type input "2"
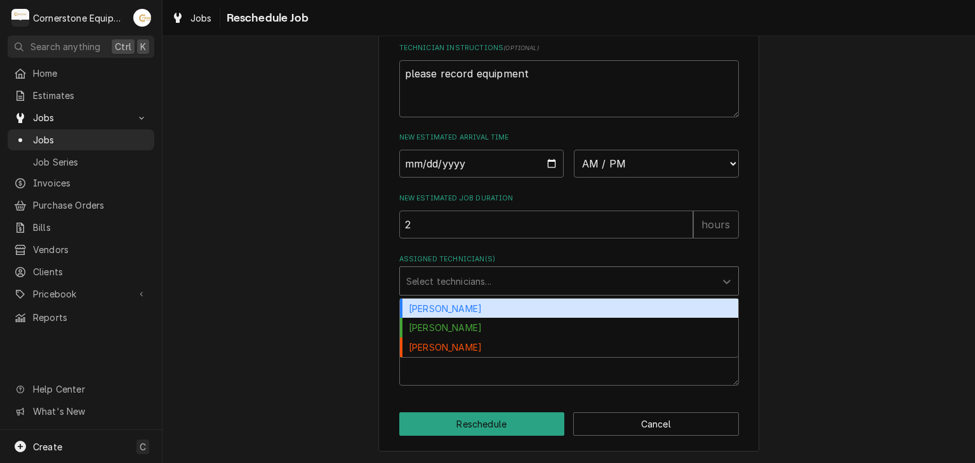
click at [506, 276] on div "Assigned Technician(s)" at bounding box center [557, 281] width 303 height 23
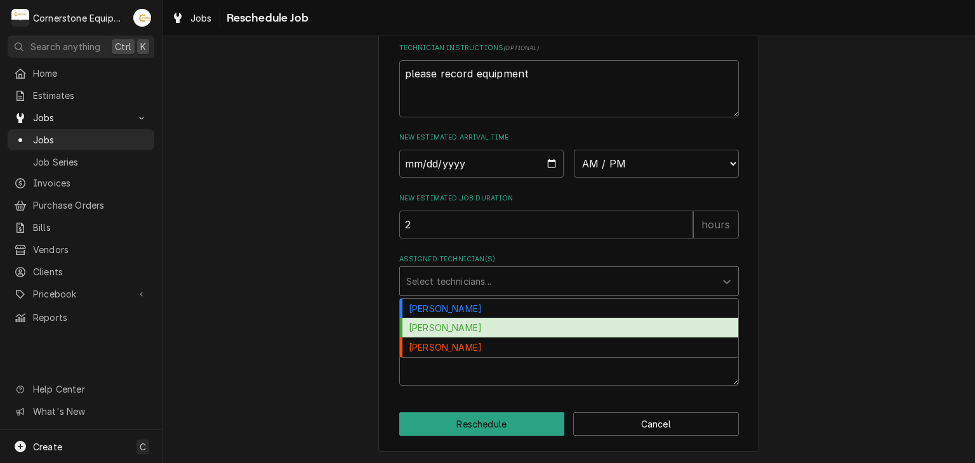
click at [493, 329] on div "[PERSON_NAME]" at bounding box center [569, 328] width 338 height 20
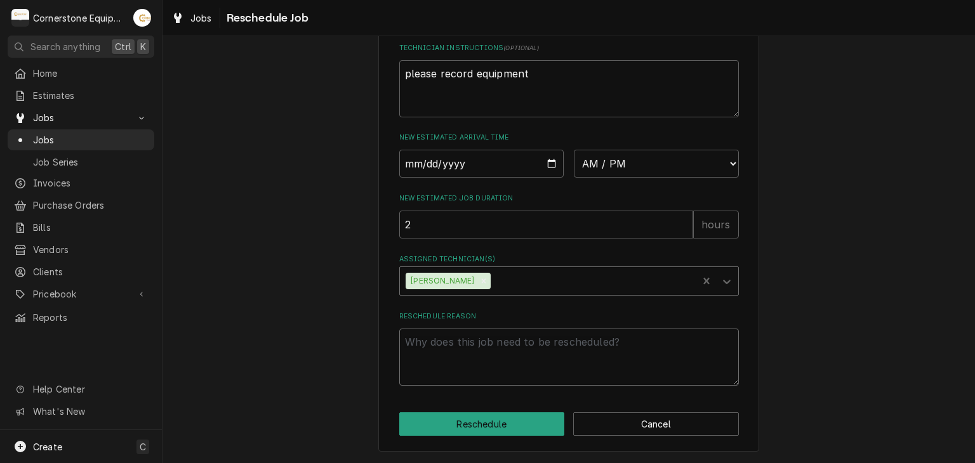
click at [487, 348] on textarea "Reschedule Reason" at bounding box center [569, 357] width 340 height 57
type textarea "x"
type textarea "n"
type textarea "x"
type textarea "ne"
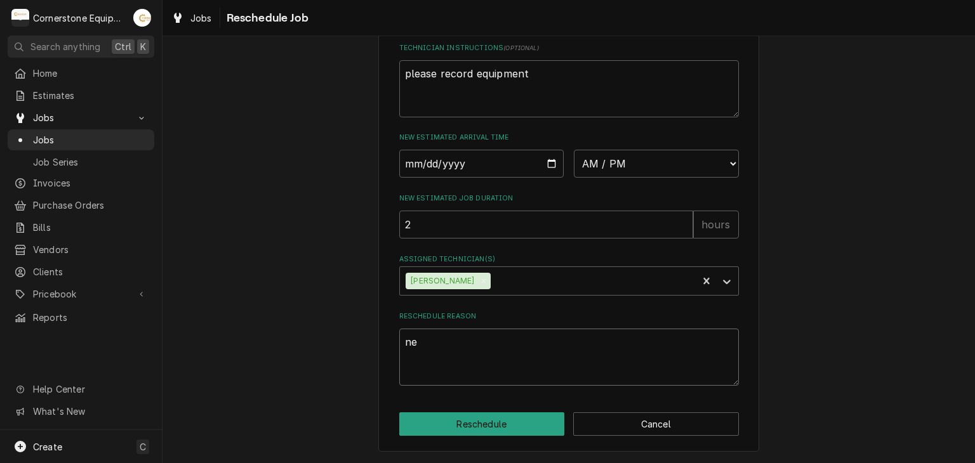
type textarea "x"
type textarea "nee"
type textarea "x"
type textarea "need"
type textarea "x"
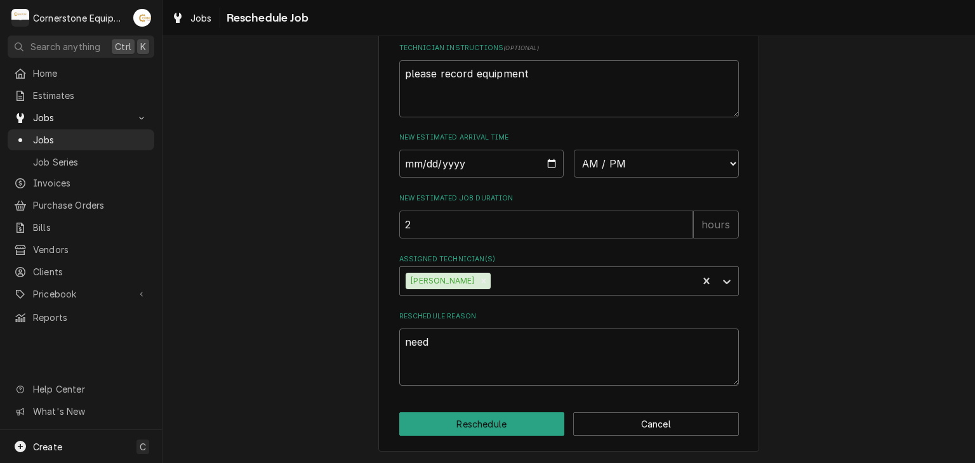
type textarea "need"
type textarea "x"
type textarea "need t"
type textarea "x"
type textarea "need to"
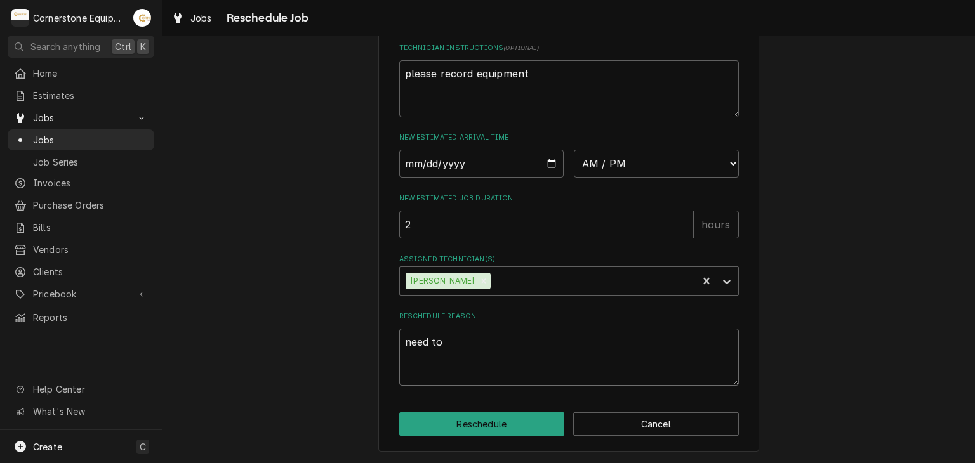
type textarea "x"
type textarea "need to"
type textarea "x"
type textarea "need to a"
type textarea "x"
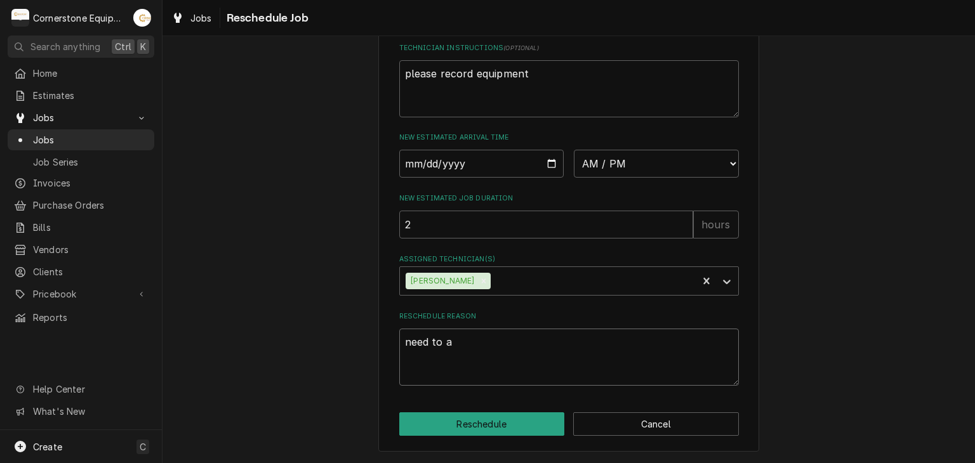
type textarea "need to ad"
type textarea "x"
type textarea "need to add"
type textarea "x"
type textarea "need to add r"
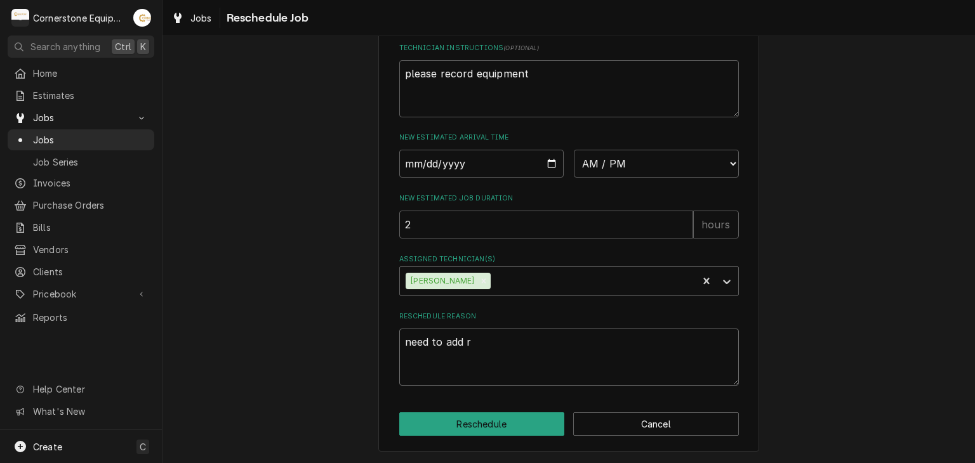
type textarea "x"
type textarea "need to add re"
type textarea "x"
type textarea "need to add ref"
type textarea "x"
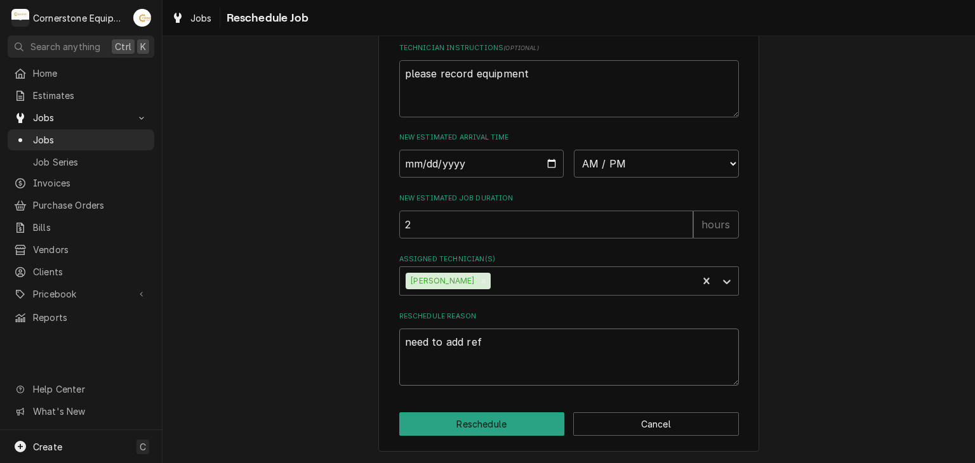
type textarea "need to add refr"
type textarea "x"
type textarea "need to add refri"
type textarea "x"
type textarea "need to add refrig"
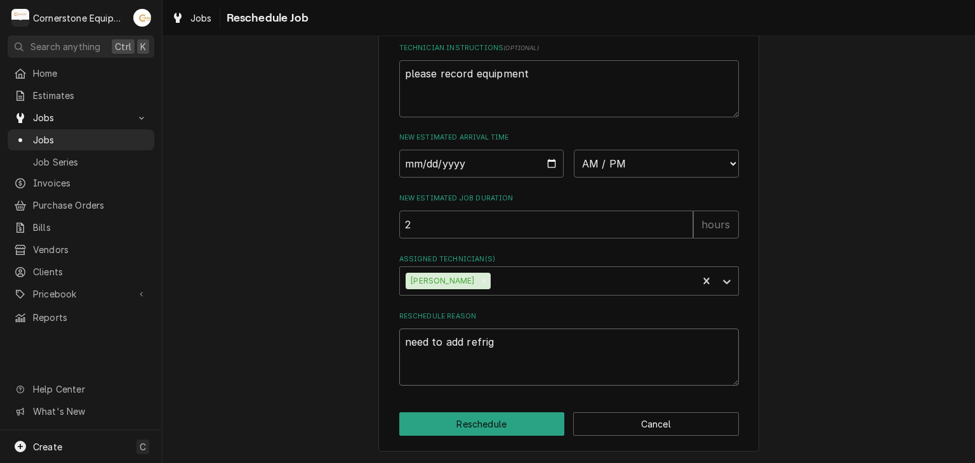
type textarea "x"
type textarea "need to add refrige"
type textarea "x"
type textarea "need to add refriger"
type textarea "x"
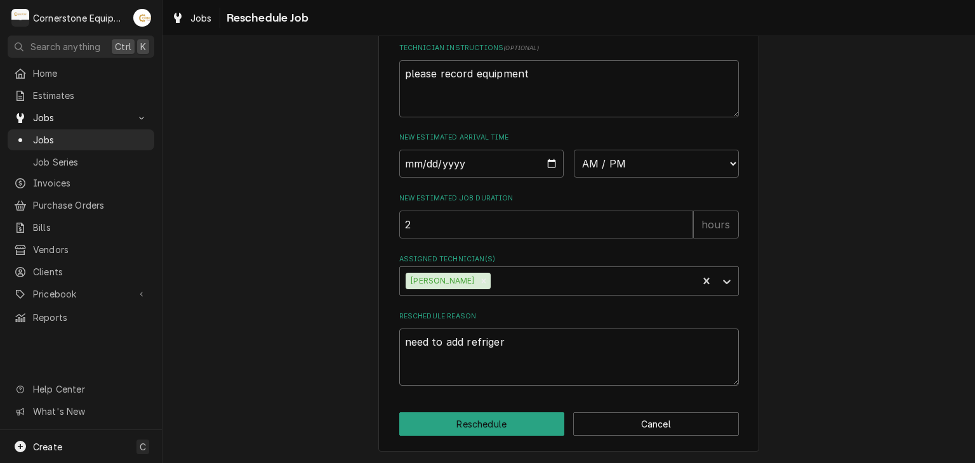
type textarea "need to add refrigera"
type textarea "x"
type textarea "need to add refrigeran"
type textarea "x"
type textarea "need to add refrigerant"
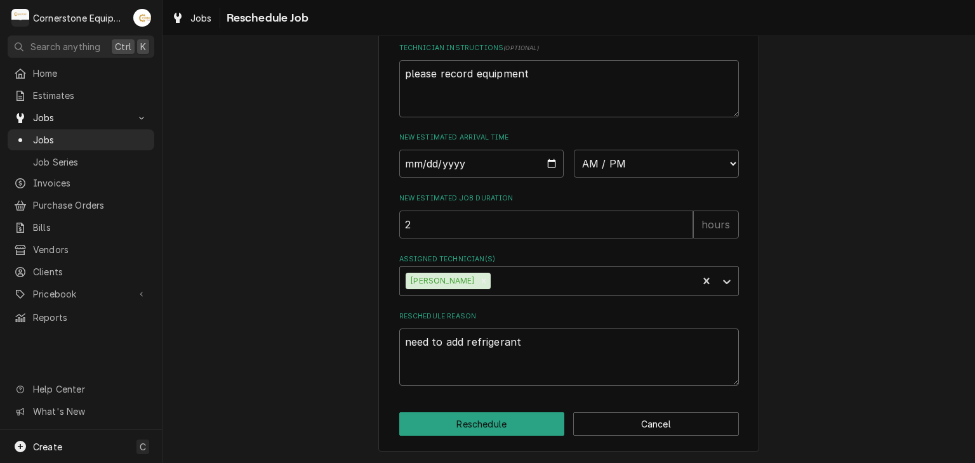
type textarea "x"
type textarea "need to add refrigerant"
click at [492, 441] on div "Please provide some additional details to reschedule this job. Roopairs Job ID …" at bounding box center [568, 0] width 381 height 905
click at [495, 435] on button "Reschedule" at bounding box center [482, 424] width 166 height 23
type textarea "x"
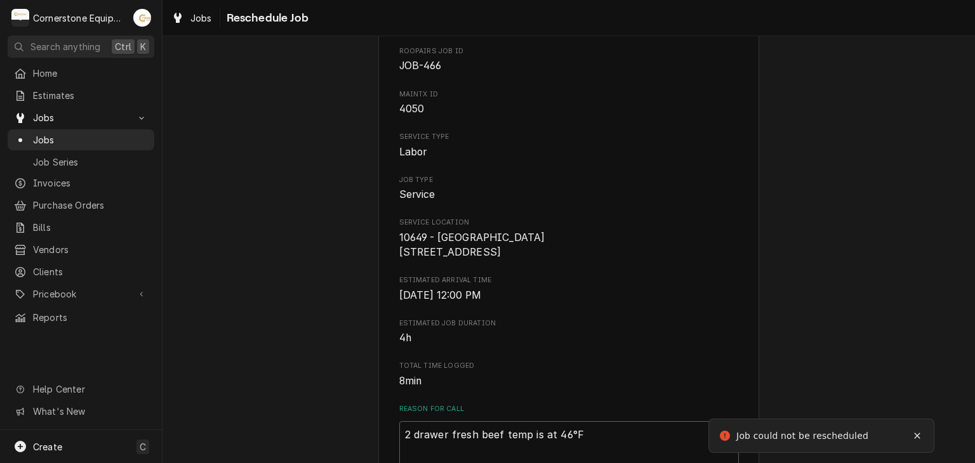
scroll to position [556, 0]
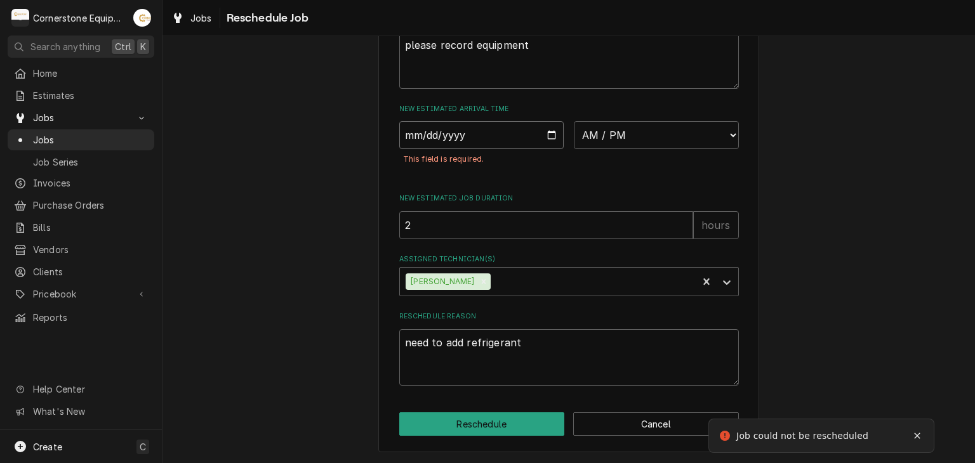
click at [552, 132] on input "Date" at bounding box center [481, 135] width 165 height 28
type input "2025-10-03"
type textarea "x"
click at [632, 133] on select "AM / PM 6:00 AM 6:15 AM 6:30 AM 6:45 AM 7:00 AM 7:15 AM 7:30 AM 7:45 AM 8:00 AM…" at bounding box center [656, 135] width 165 height 28
select select "16:00:00"
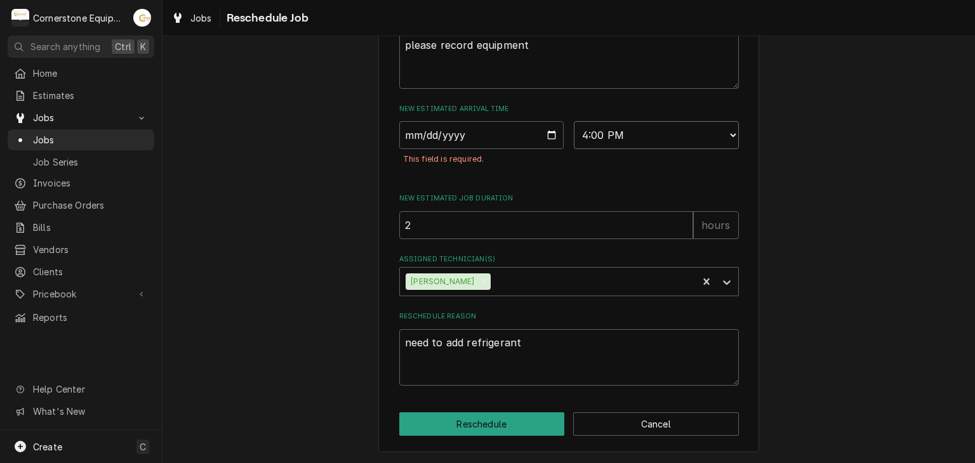
click at [574, 121] on select "AM / PM 6:00 AM 6:15 AM 6:30 AM 6:45 AM 7:00 AM 7:15 AM 7:30 AM 7:45 AM 8:00 AM…" at bounding box center [656, 135] width 165 height 28
click at [526, 434] on button "Reschedule" at bounding box center [482, 424] width 166 height 23
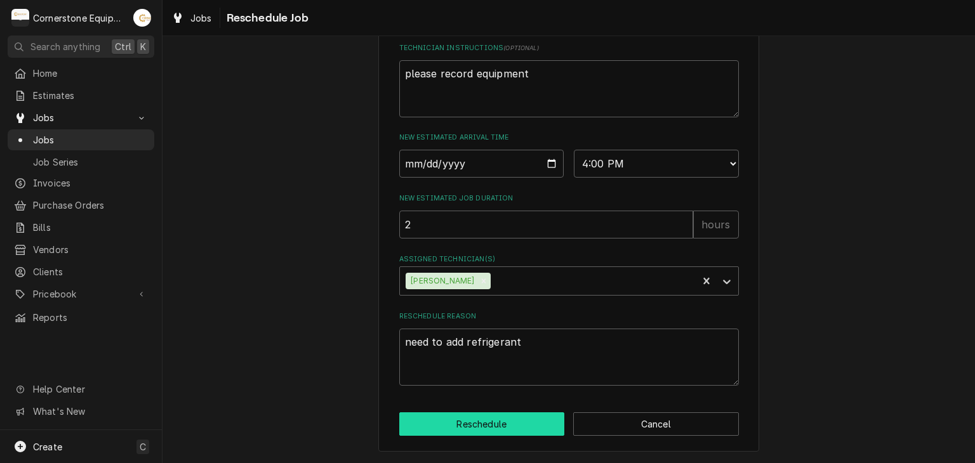
type textarea "x"
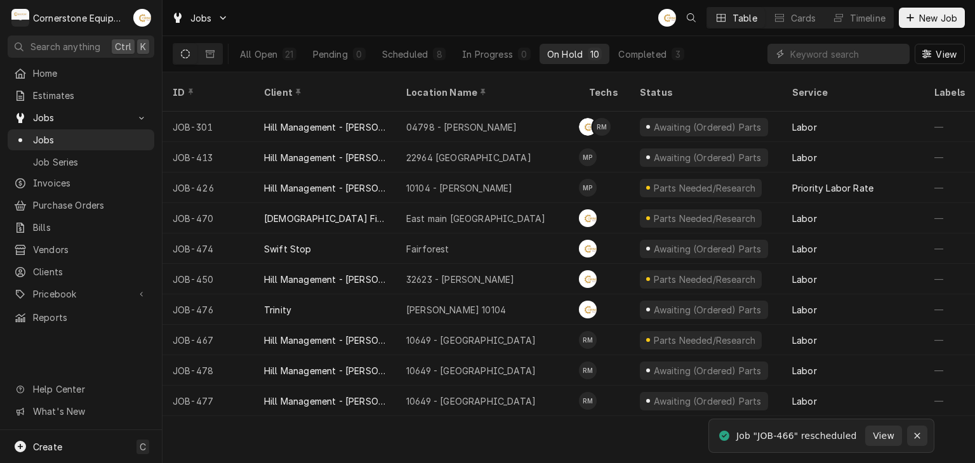
click at [912, 439] on div "Notifications alt+T" at bounding box center [917, 436] width 13 height 13
click at [215, 64] on div "Dynamic Content Wrapper" at bounding box center [198, 54] width 50 height 22
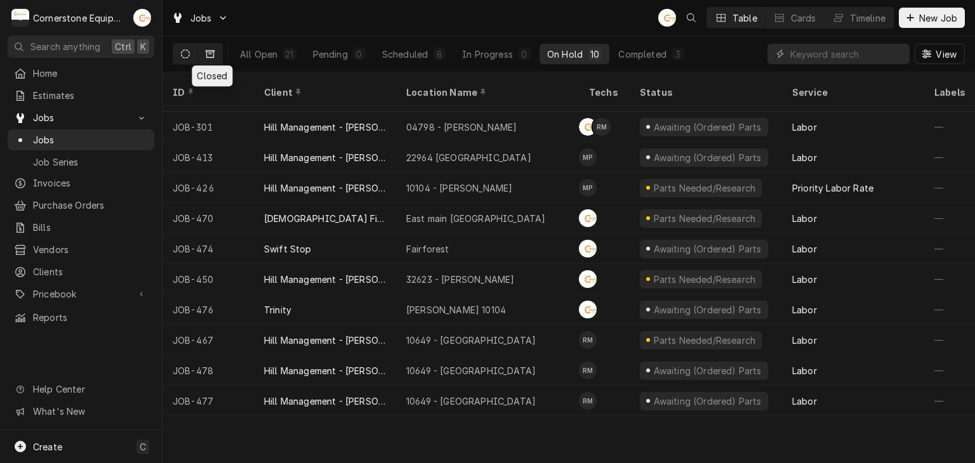
click at [215, 56] on button "Dynamic Content Wrapper" at bounding box center [210, 54] width 24 height 20
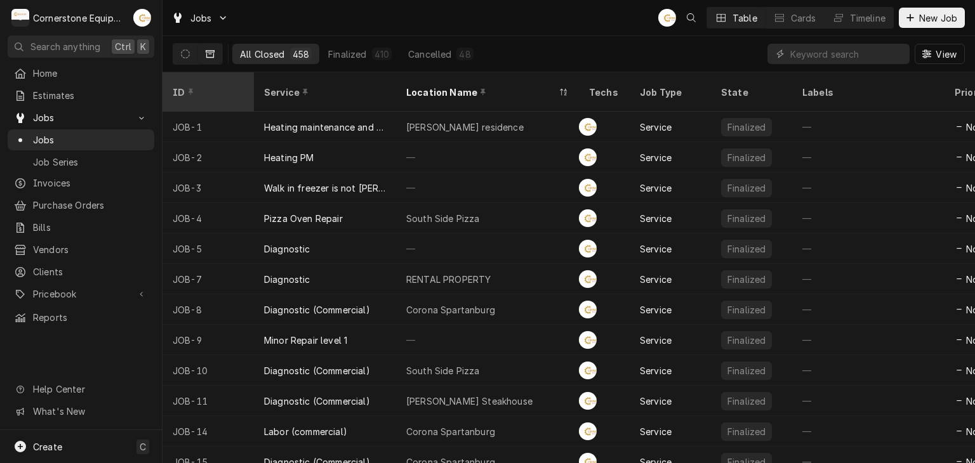
click at [203, 86] on div "ID" at bounding box center [207, 92] width 69 height 13
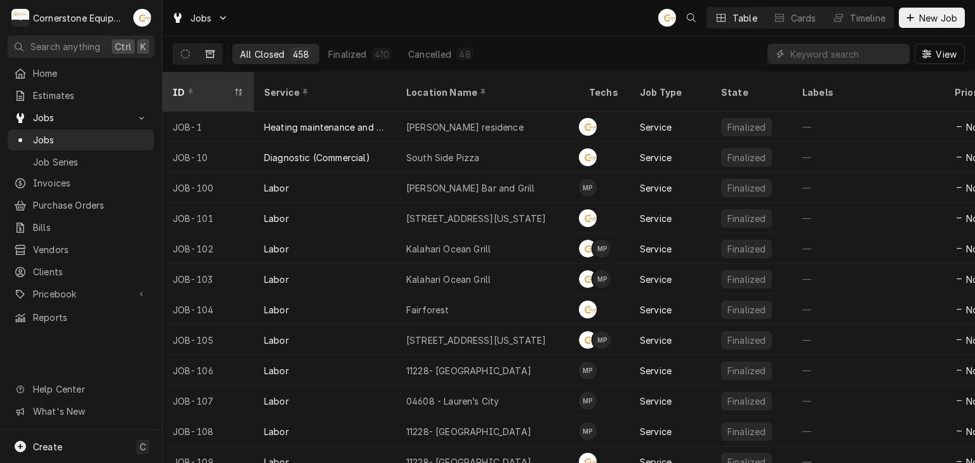
click at [218, 86] on div "ID" at bounding box center [202, 92] width 58 height 13
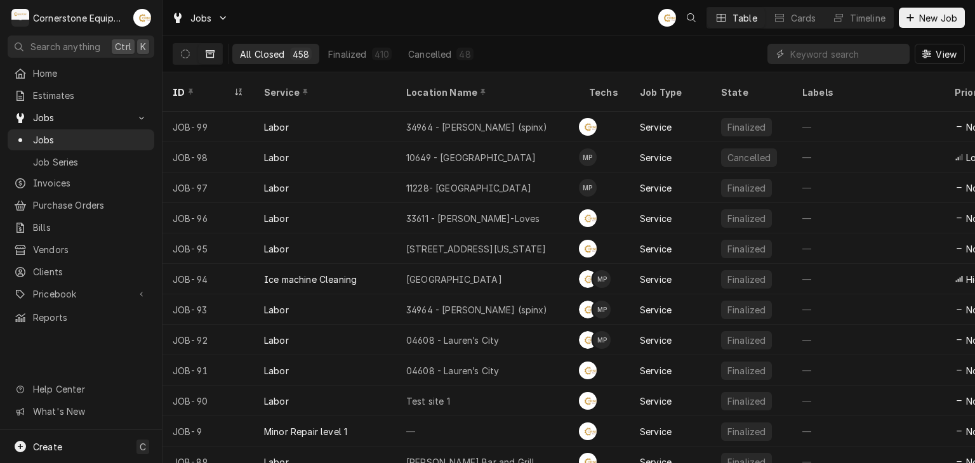
click at [218, 86] on div "ID" at bounding box center [202, 92] width 58 height 13
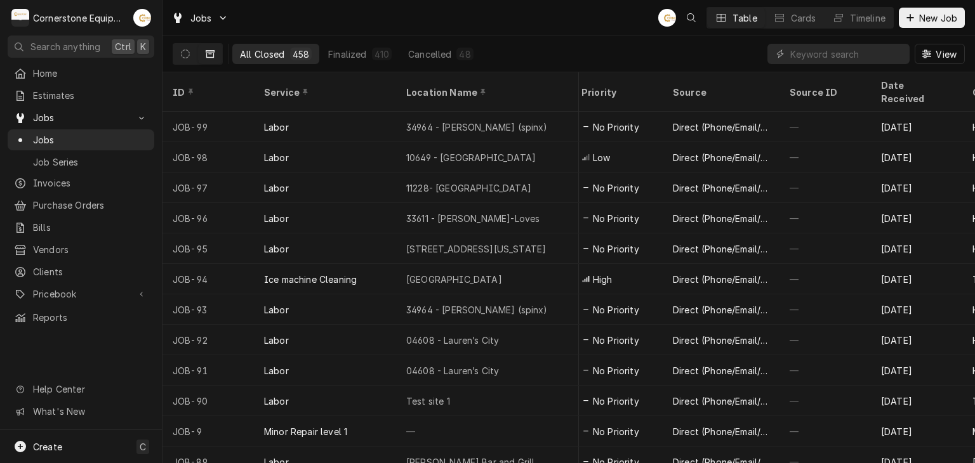
scroll to position [0, 456]
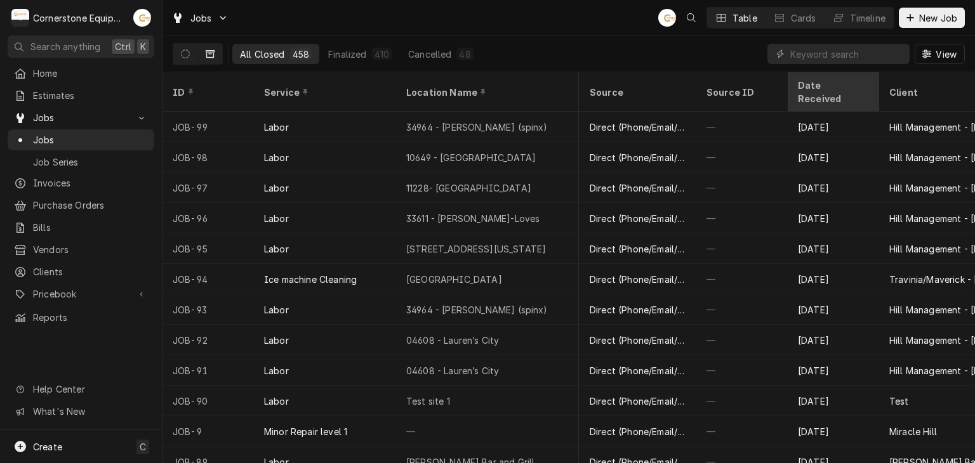
click at [844, 84] on div "Date Received" at bounding box center [832, 92] width 69 height 27
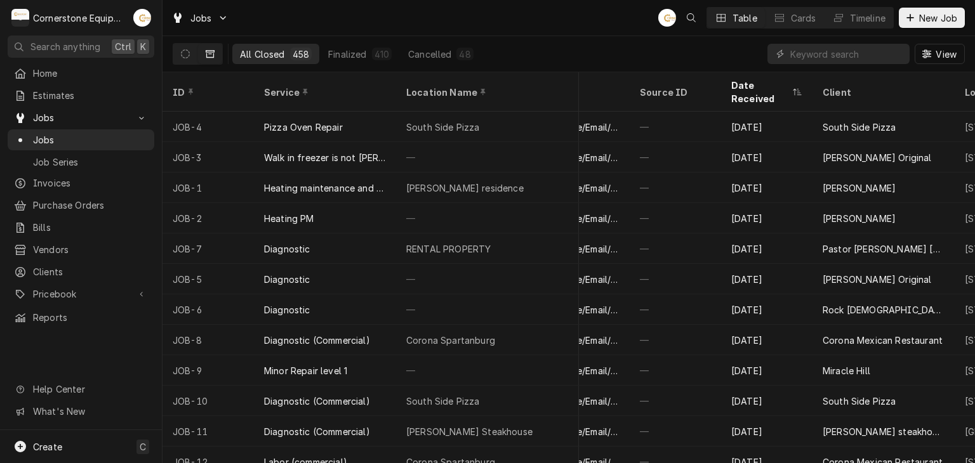
scroll to position [0, 640]
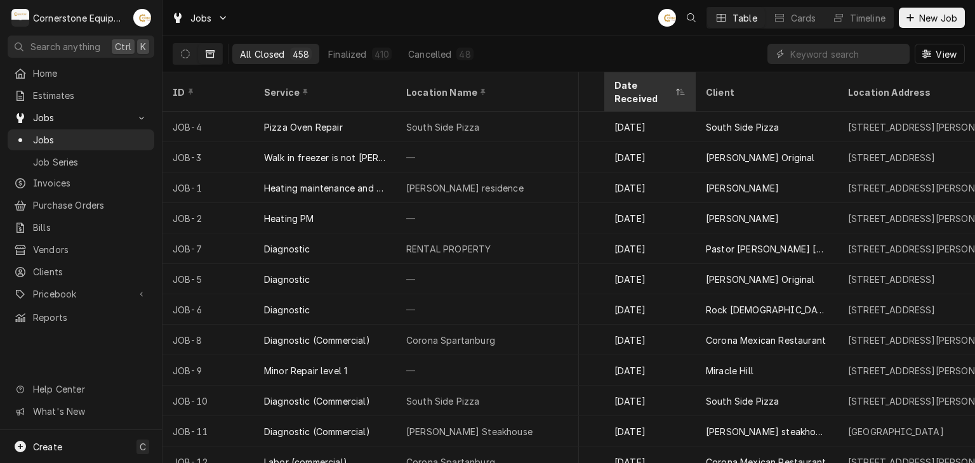
click at [663, 83] on div "Date Received" at bounding box center [643, 92] width 58 height 27
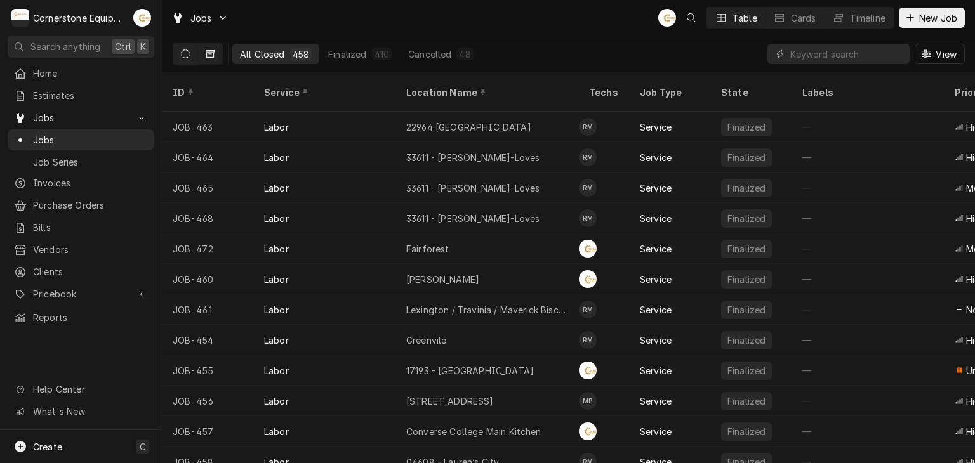
click at [190, 54] on button "Dynamic Content Wrapper" at bounding box center [185, 54] width 24 height 20
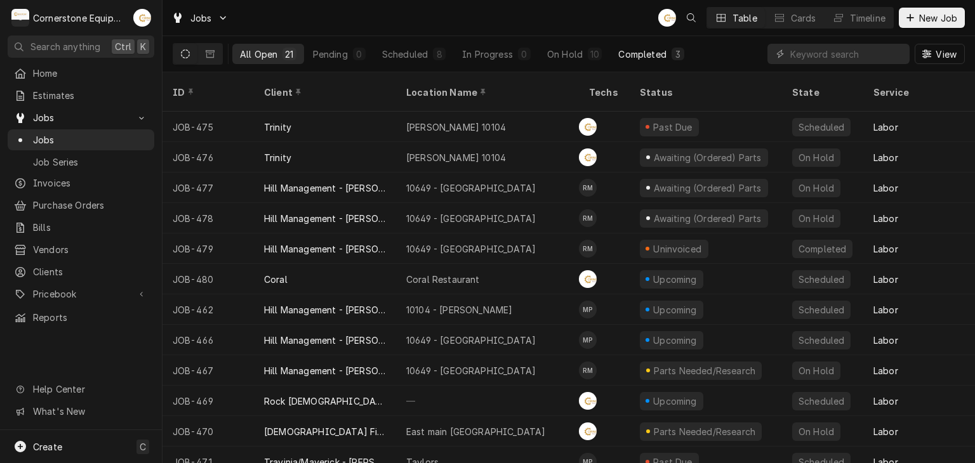
click at [651, 56] on div "Completed" at bounding box center [642, 54] width 48 height 13
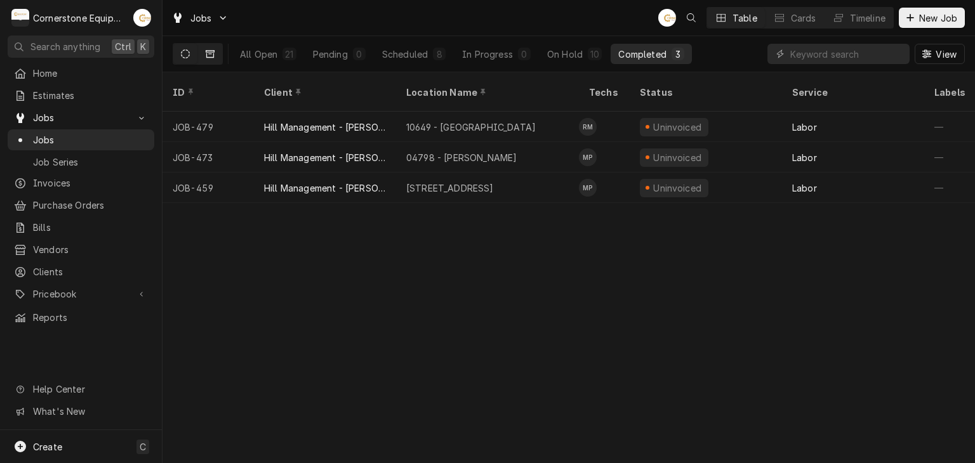
click at [213, 51] on icon "Dynamic Content Wrapper" at bounding box center [210, 54] width 9 height 8
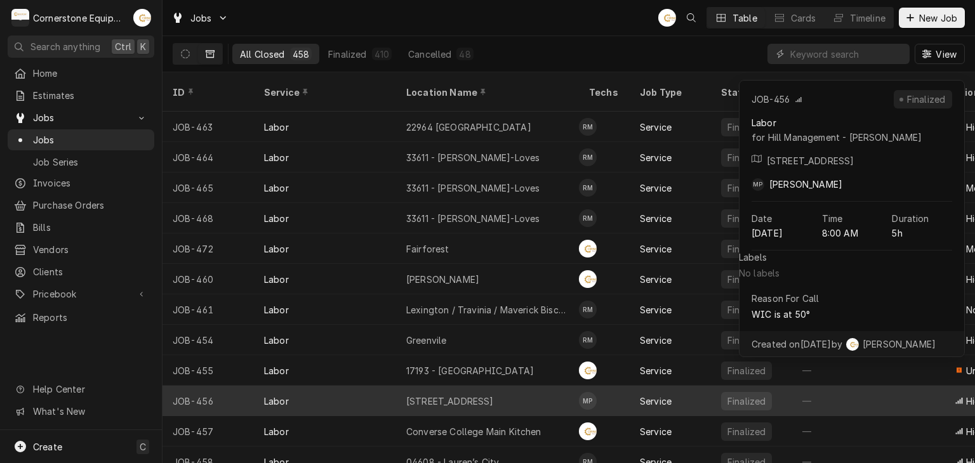
click at [538, 386] on div "11123 - Chesney Hwy" at bounding box center [487, 401] width 183 height 30
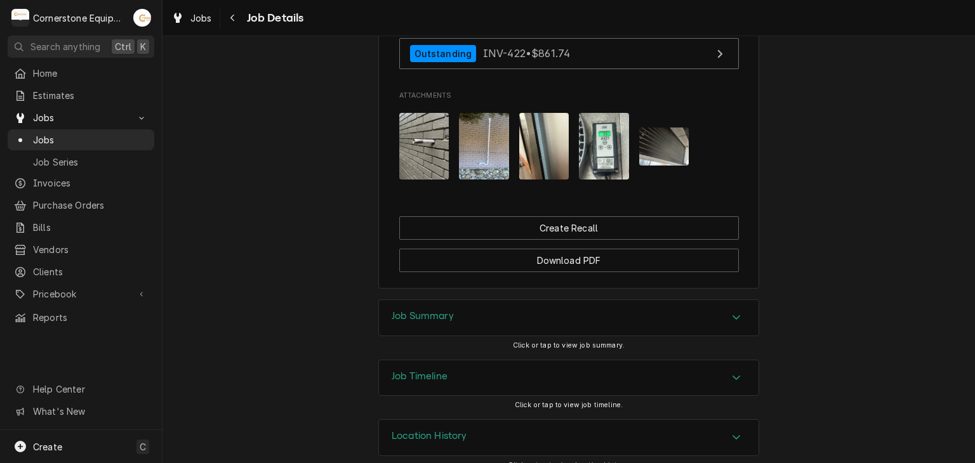
scroll to position [1016, 0]
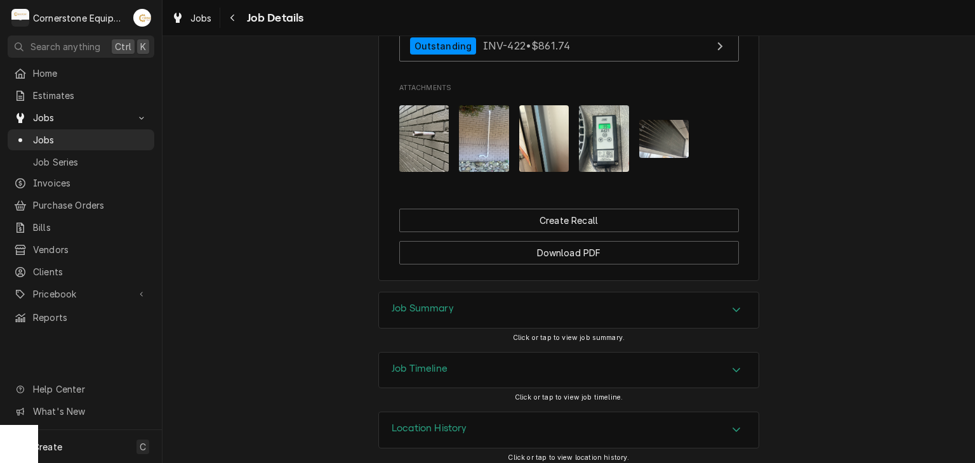
click at [545, 306] on div "Job Summary" at bounding box center [569, 311] width 380 height 36
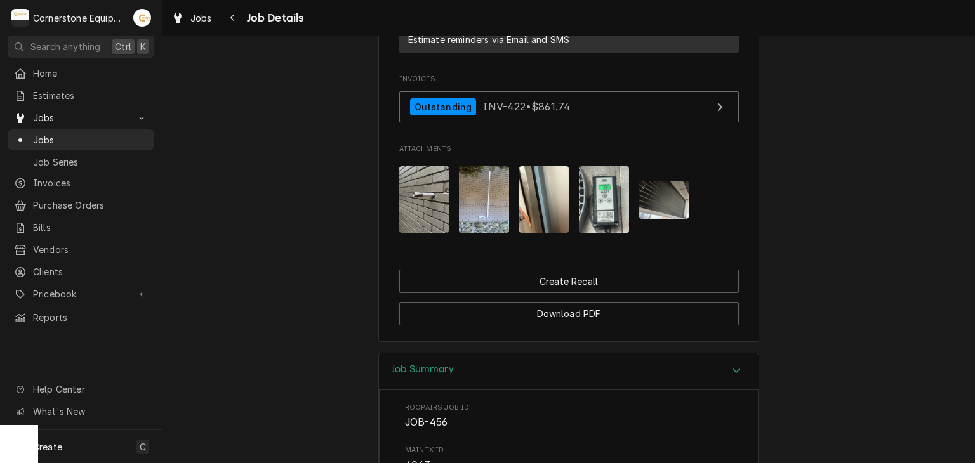
scroll to position [701, 0]
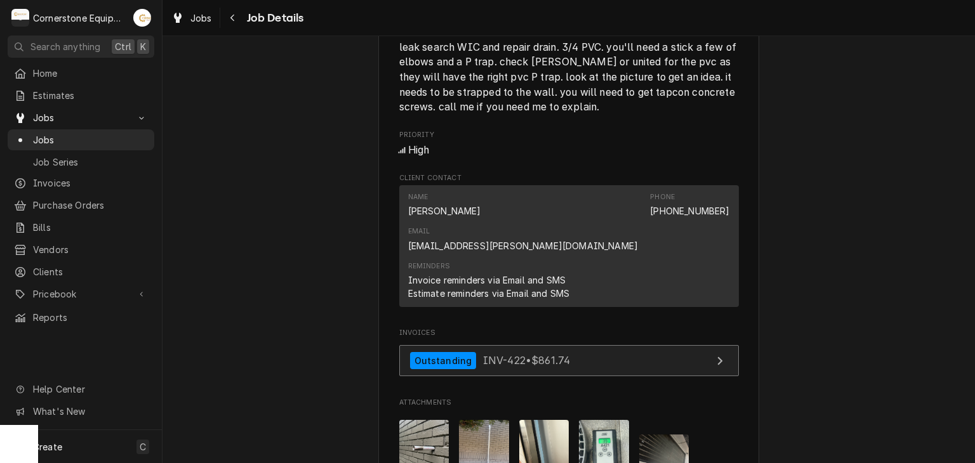
click at [559, 354] on span "INV-422 • $861.74" at bounding box center [526, 360] width 87 height 13
click at [454, 352] on div "Outstanding" at bounding box center [443, 360] width 67 height 17
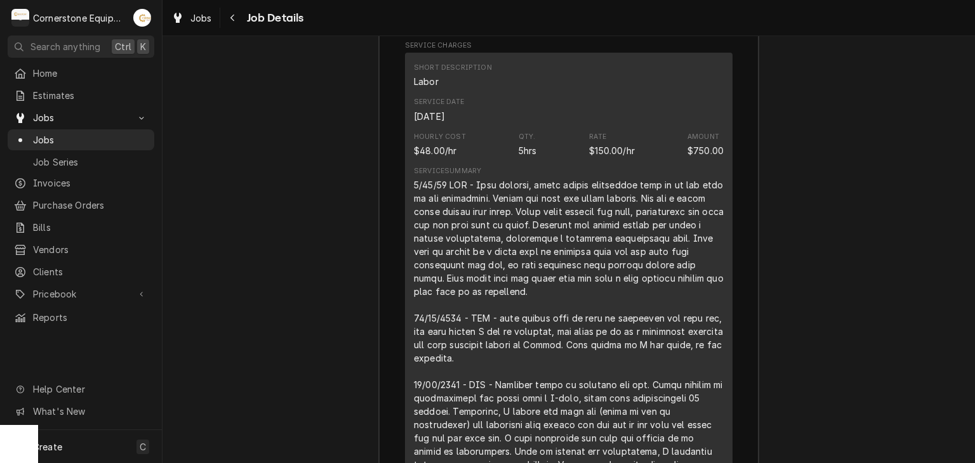
scroll to position [1716, 0]
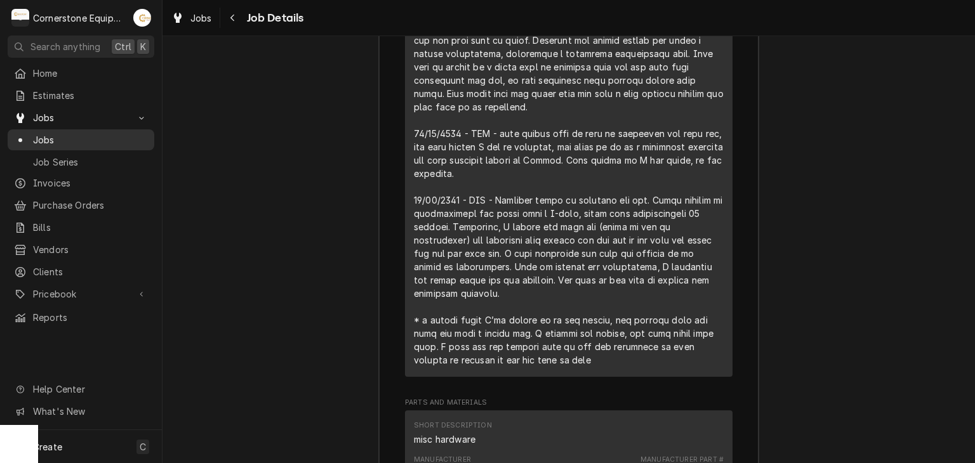
click at [88, 133] on span "Jobs" at bounding box center [90, 139] width 115 height 13
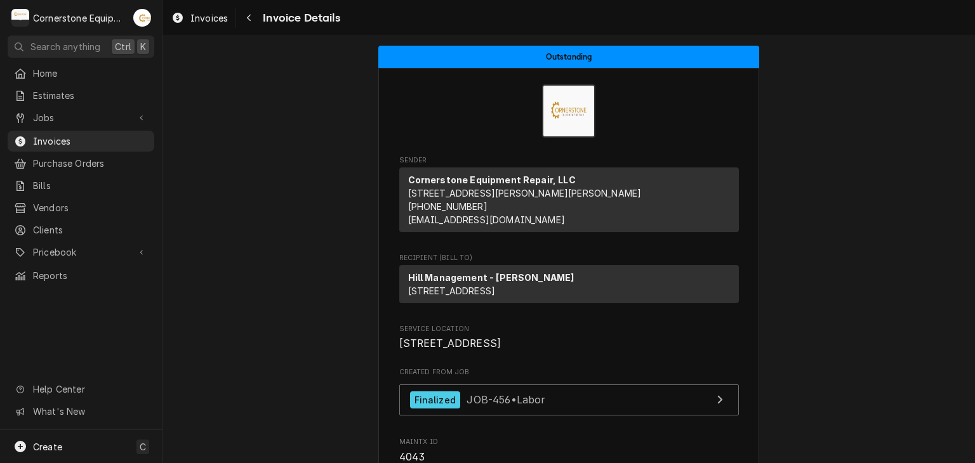
scroll to position [1016, 0]
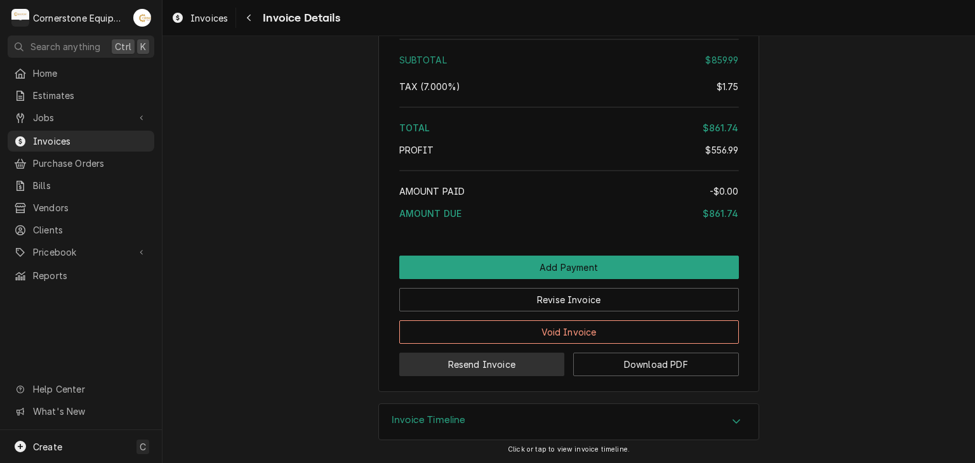
scroll to position [2554, 0]
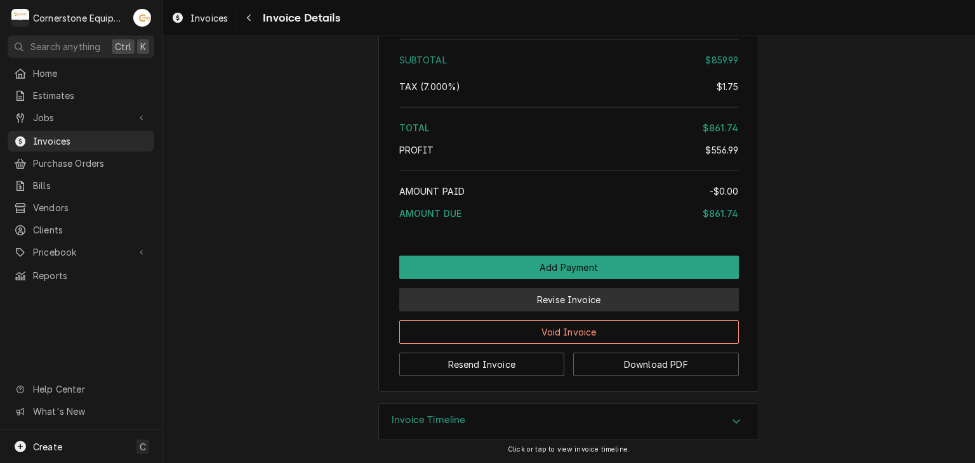
click at [509, 306] on button "Revise Invoice" at bounding box center [569, 299] width 340 height 23
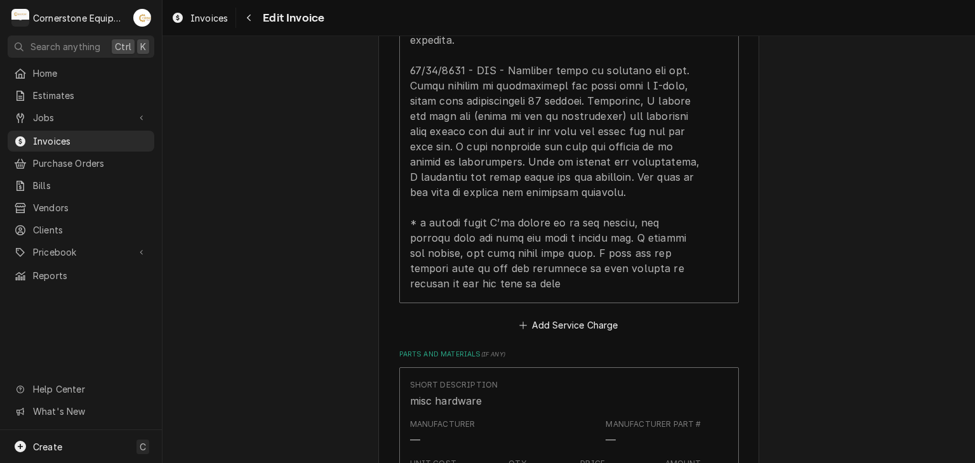
scroll to position [1777, 0]
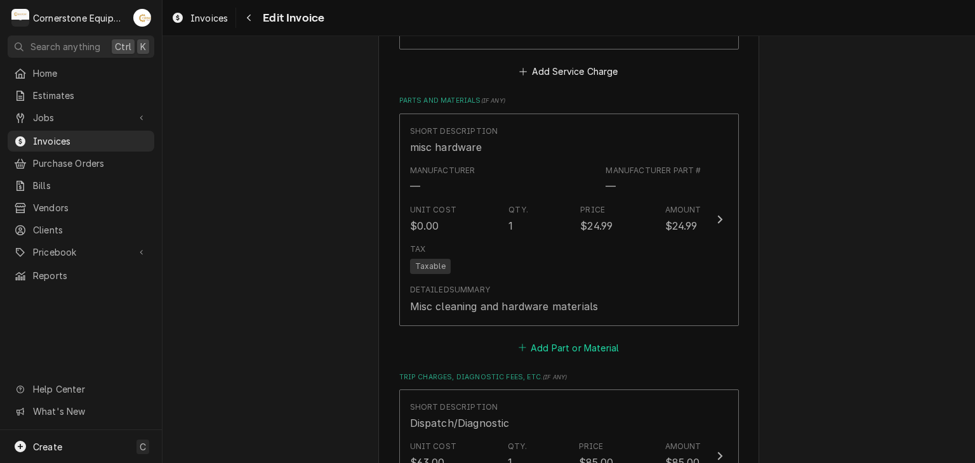
click at [562, 339] on button "Add Part or Material" at bounding box center [568, 348] width 105 height 18
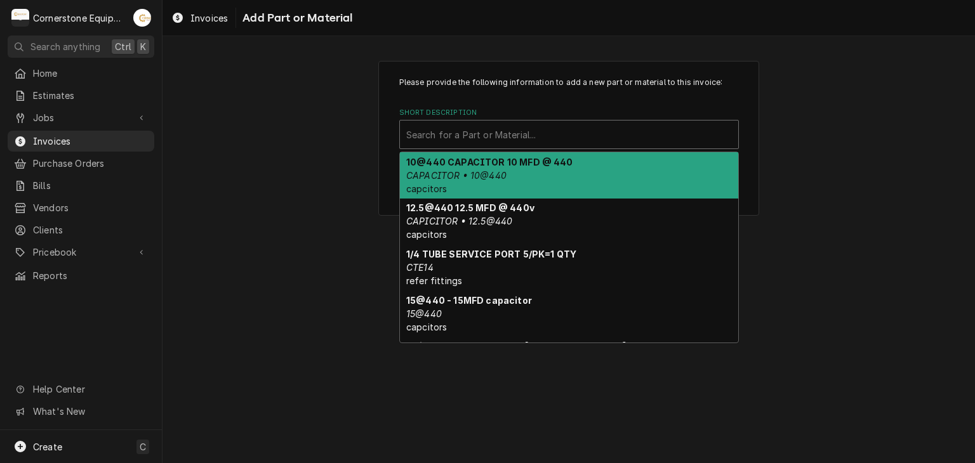
click at [487, 138] on div "Short Description" at bounding box center [569, 134] width 326 height 23
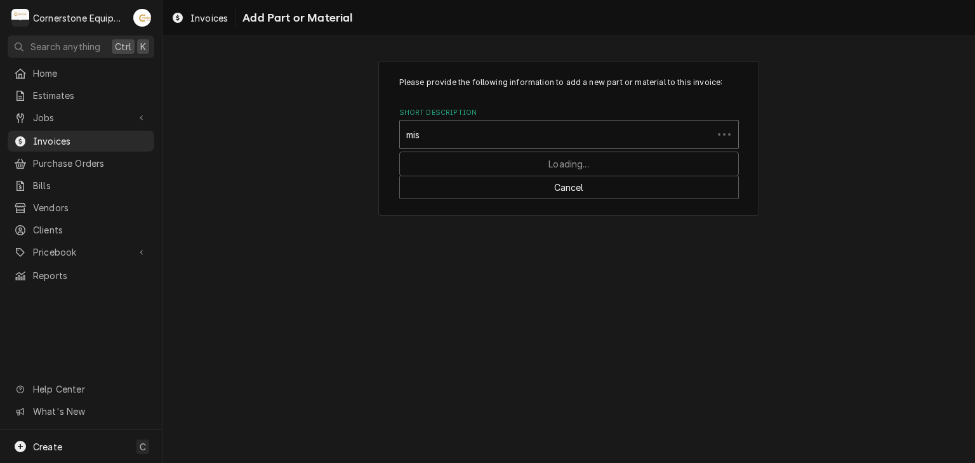
type input "misc"
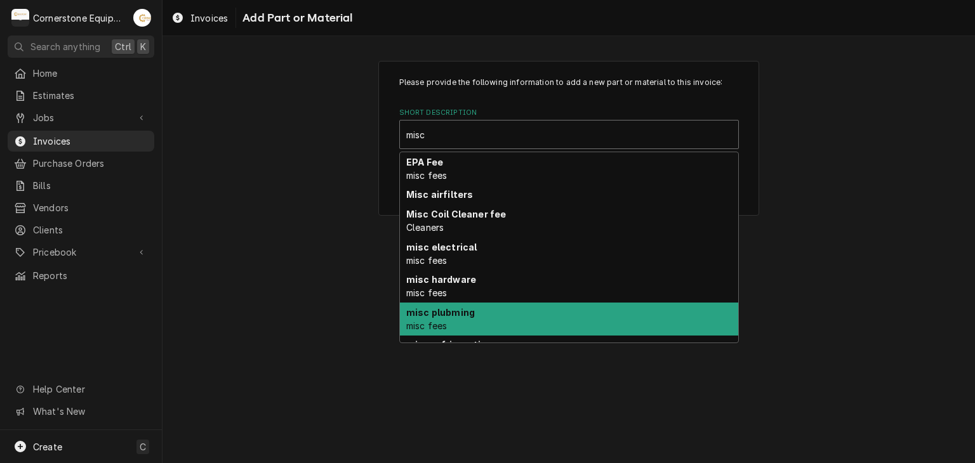
click at [487, 308] on div "misc plubming misc fees" at bounding box center [569, 319] width 338 height 33
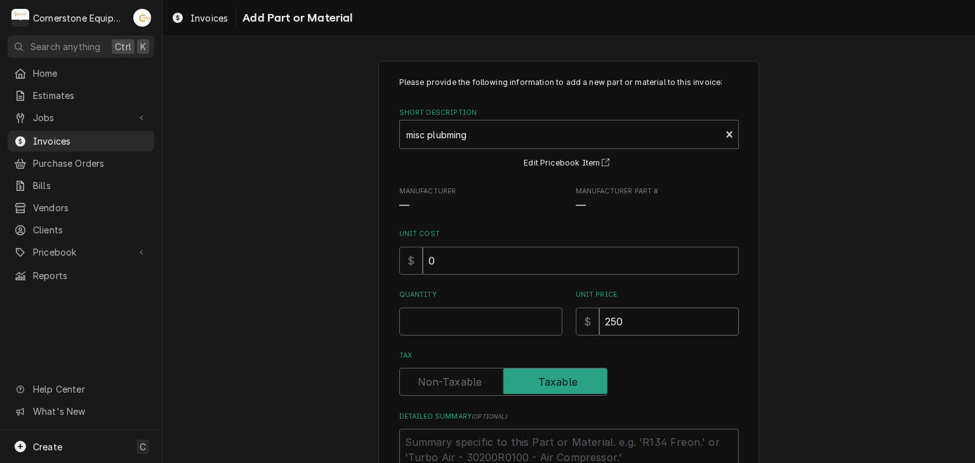
click at [663, 323] on input "250" at bounding box center [669, 322] width 140 height 28
type textarea "x"
type input "25"
type textarea "x"
type input "2"
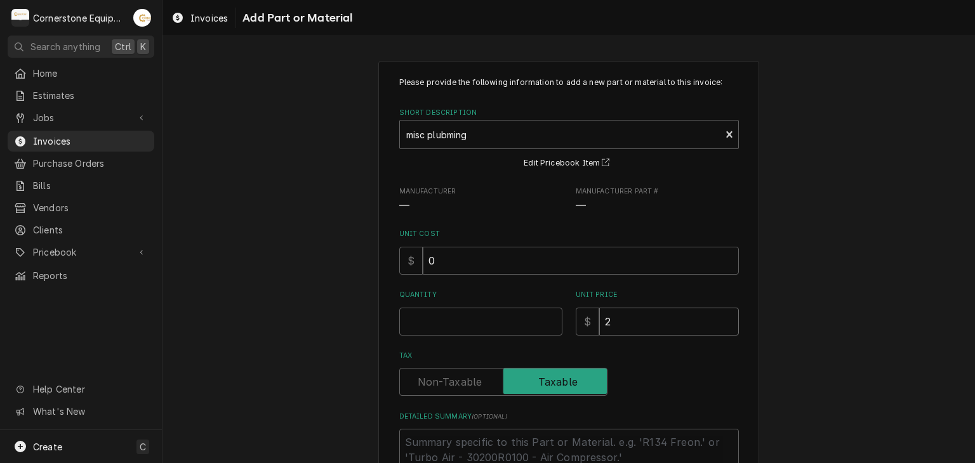
type textarea "x"
click at [660, 326] on input "Unit Price" at bounding box center [669, 322] width 140 height 28
type textarea "x"
type input "2"
type textarea "x"
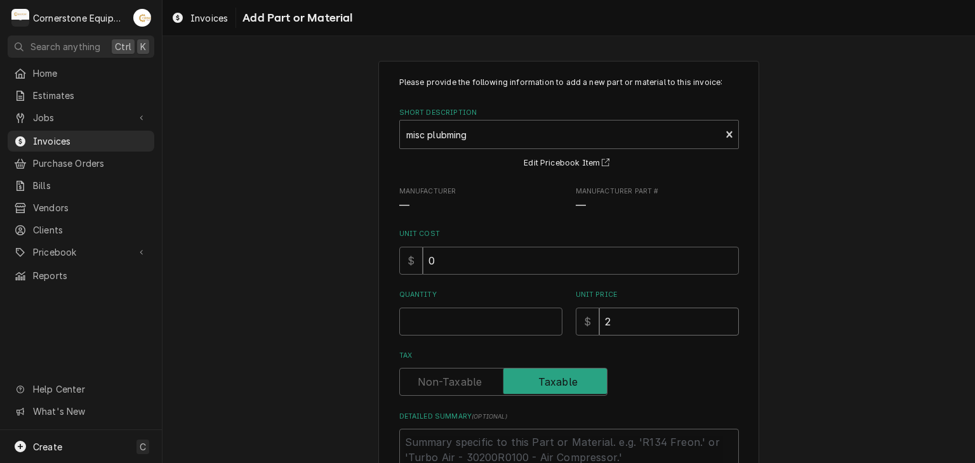
type input "21"
type textarea "x"
type input "21.3"
type textarea "x"
type input "21.31"
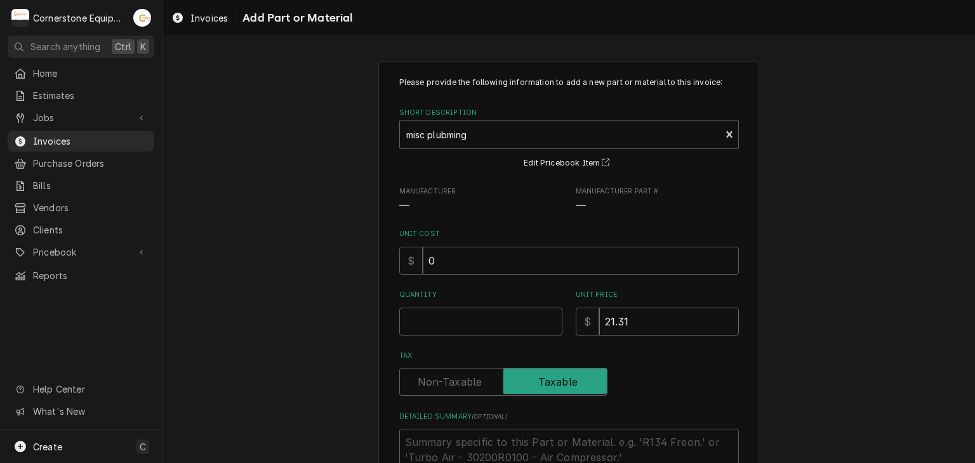
type textarea "x"
type input "21.3"
type textarea "x"
type input "21"
type textarea "x"
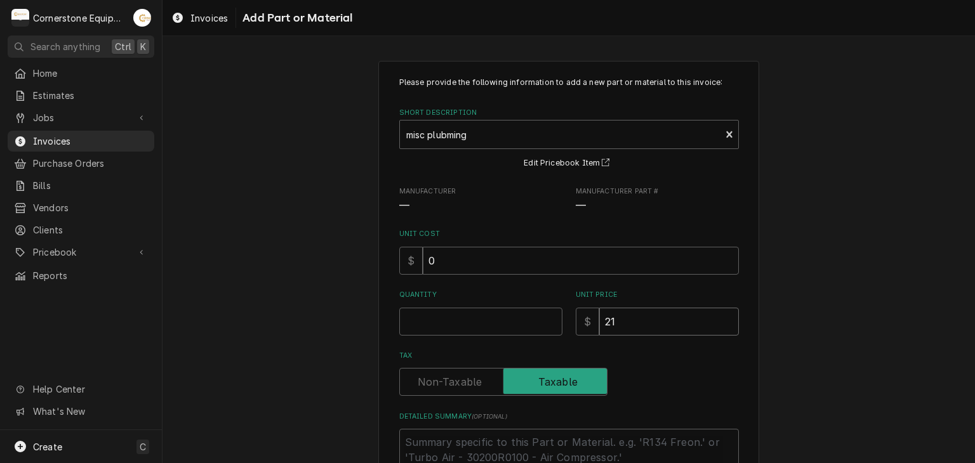
type input "2"
type textarea "x"
click at [661, 341] on div "Please provide the following information to add a new part or material to this …" at bounding box center [569, 281] width 340 height 409
type textarea "x"
type input "6"
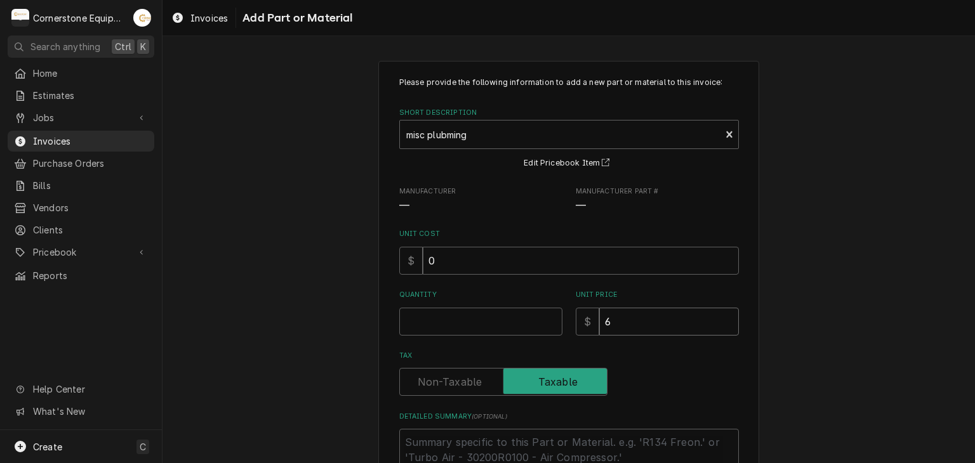
type textarea "x"
type input "63"
type textarea "x"
type input "63.9"
type textarea "x"
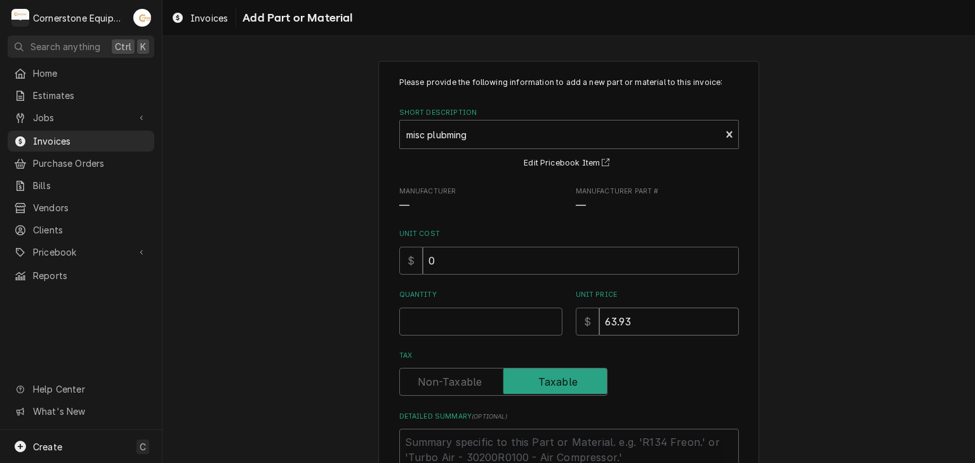
type input "63.93"
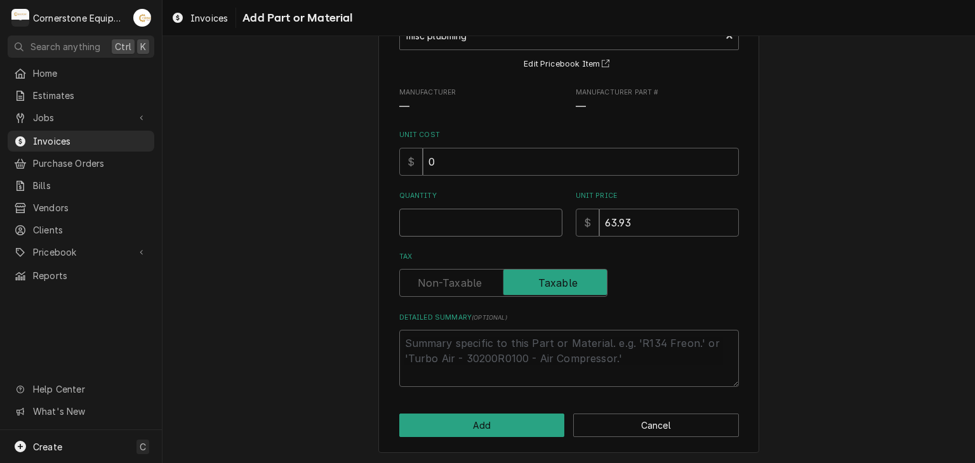
click at [460, 222] on input "Quantity" at bounding box center [480, 223] width 163 height 28
type textarea "x"
type input "1"
click at [481, 160] on input "0" at bounding box center [581, 162] width 316 height 28
type textarea "x"
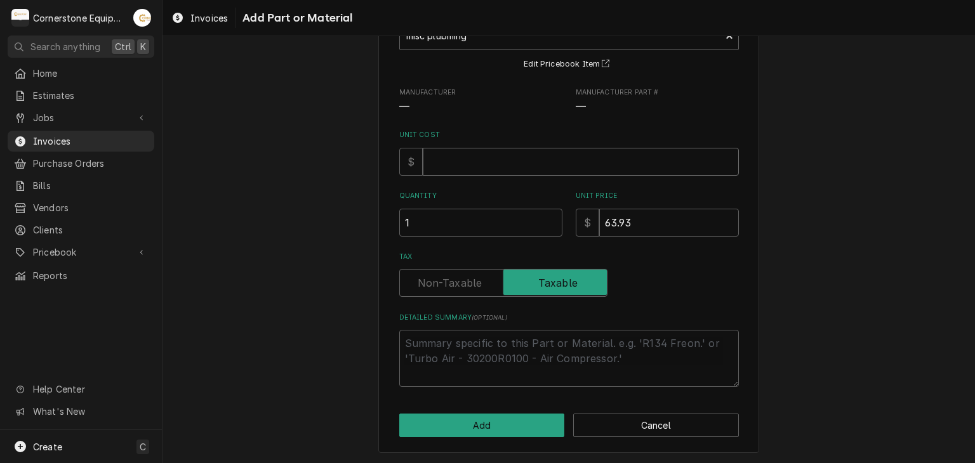
type textarea "x"
type input "1"
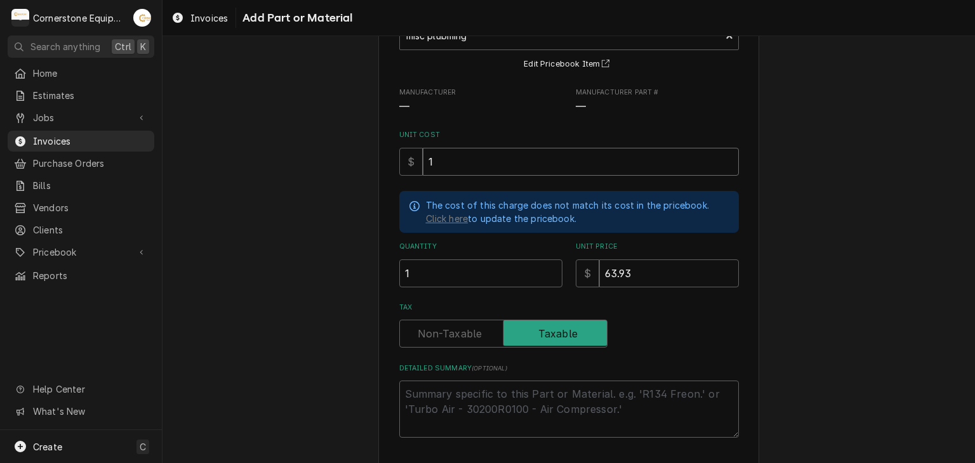
type textarea "x"
type input "17"
type textarea "x"
type input "177"
type textarea "x"
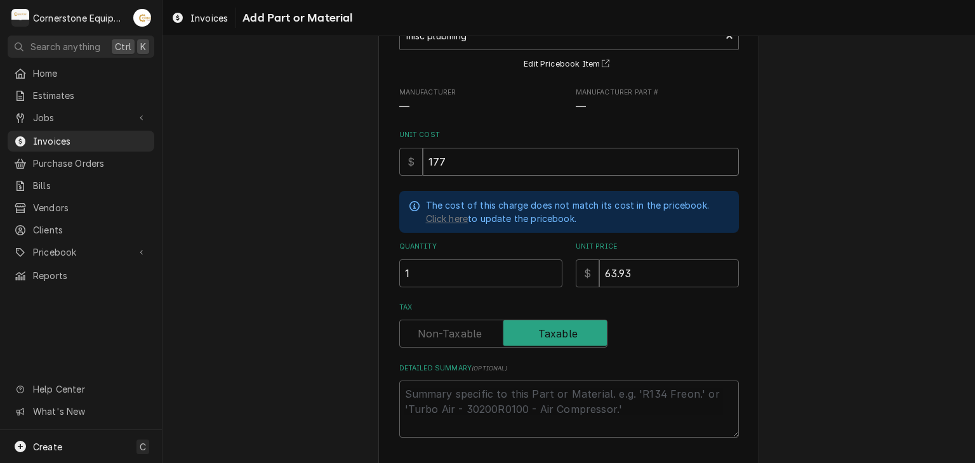
type input "17"
type textarea "x"
type input "17.7"
type textarea "x"
type input "17.76"
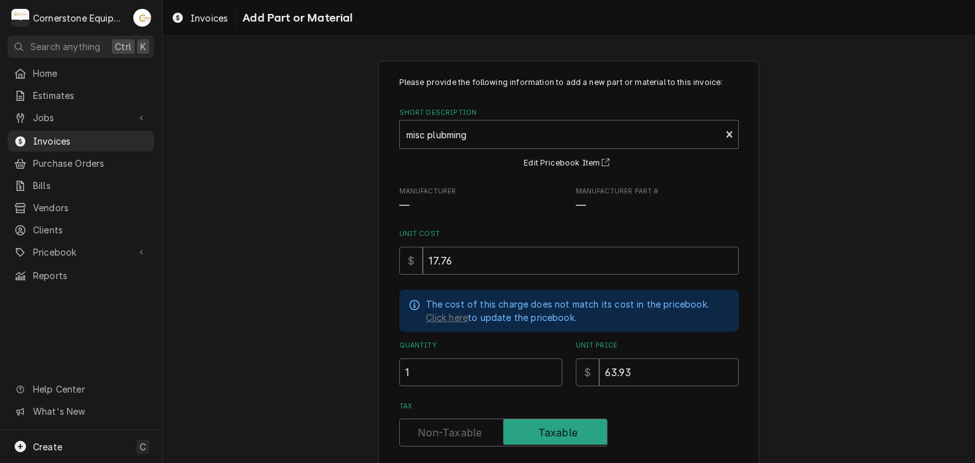
scroll to position [149, 0]
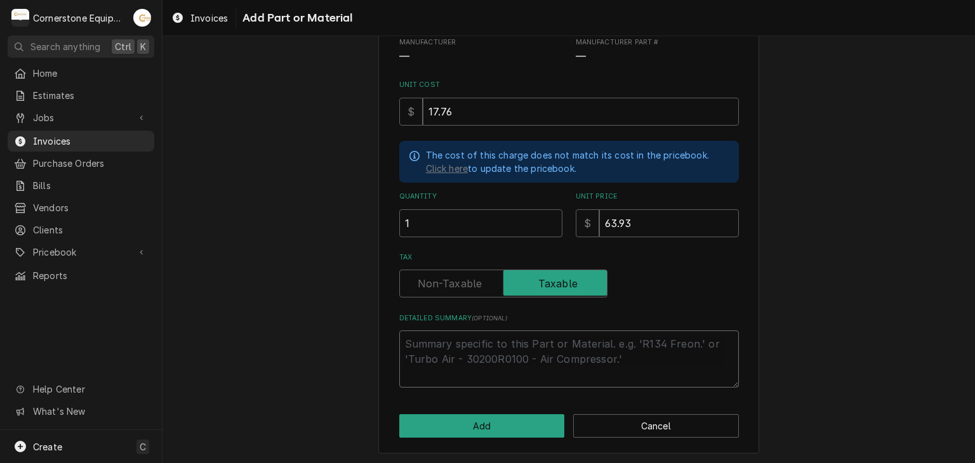
click at [469, 351] on textarea "Detailed Summary ( optional )" at bounding box center [569, 359] width 340 height 57
type textarea "x"
type textarea "P"
type textarea "x"
type textarea "Pl"
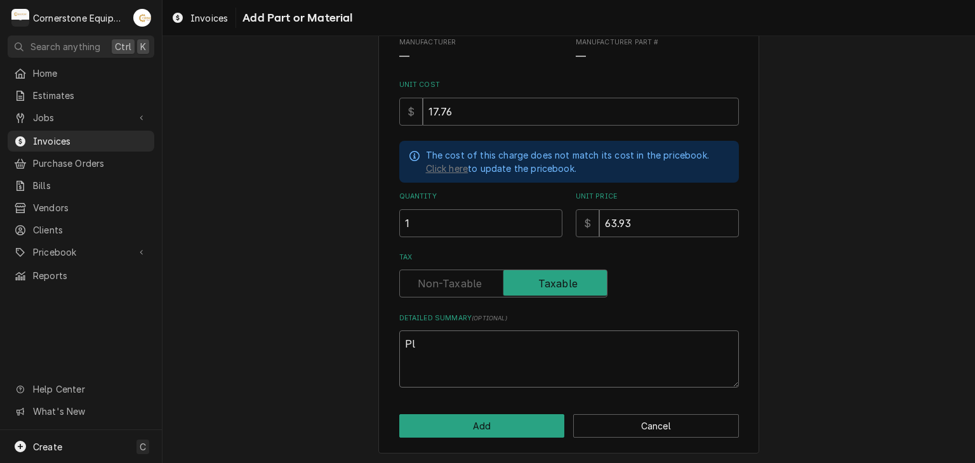
type textarea "x"
type textarea "Plu"
type textarea "x"
type textarea "Plum"
type textarea "x"
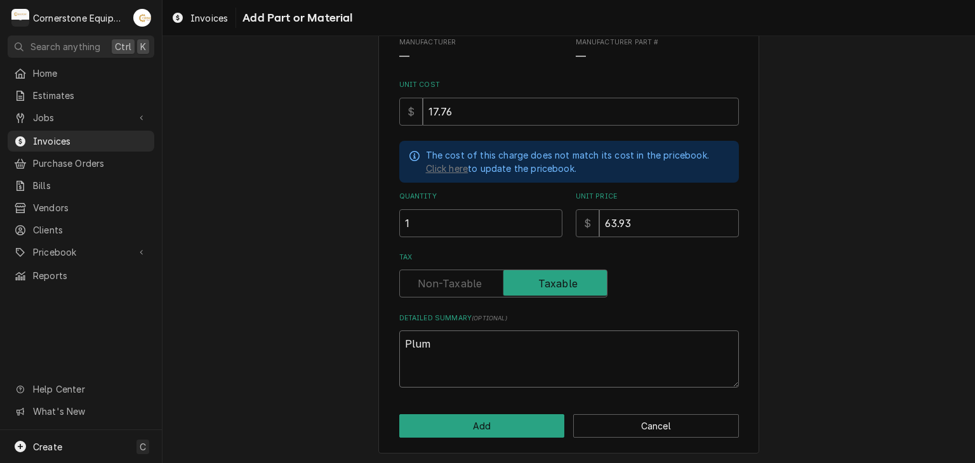
type textarea "Plu"
type textarea "x"
type textarea "Pl"
type textarea "x"
type textarea "P"
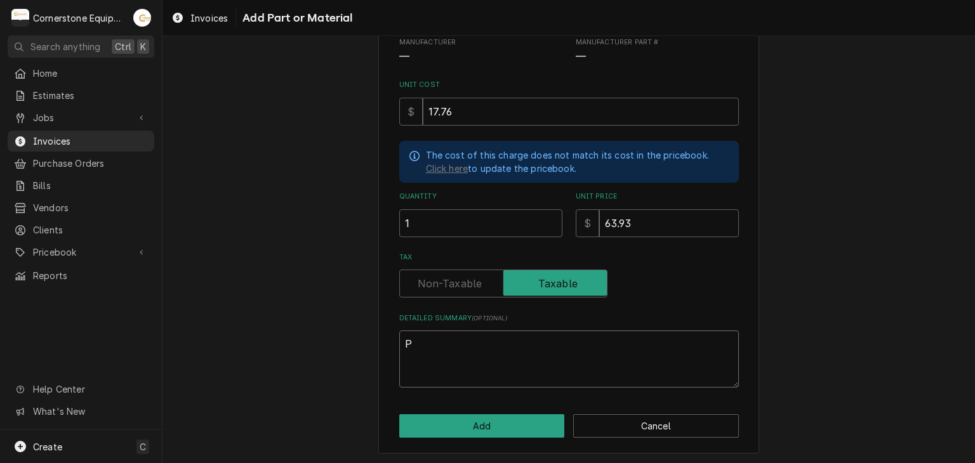
type textarea "x"
type textarea "PV"
type textarea "x"
type textarea "PVC"
type textarea "x"
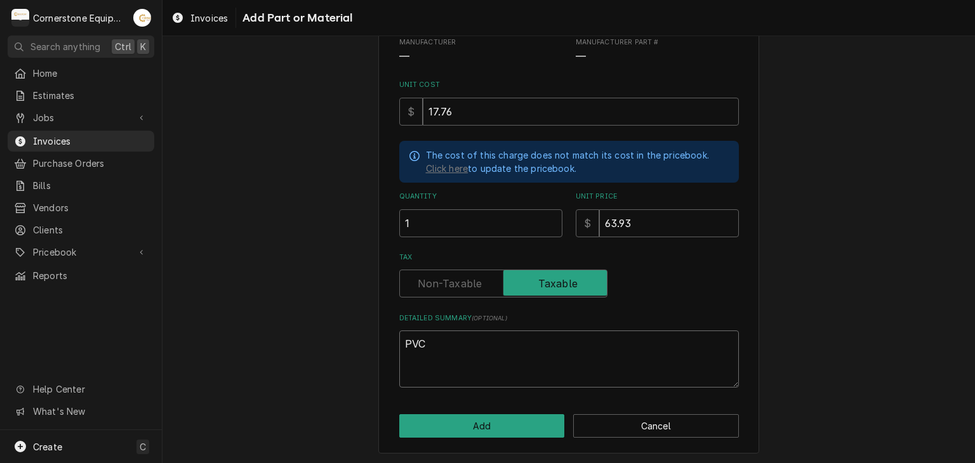
type textarea "PVC"
type textarea "x"
type textarea "PVC a"
type textarea "x"
type textarea "PVC an"
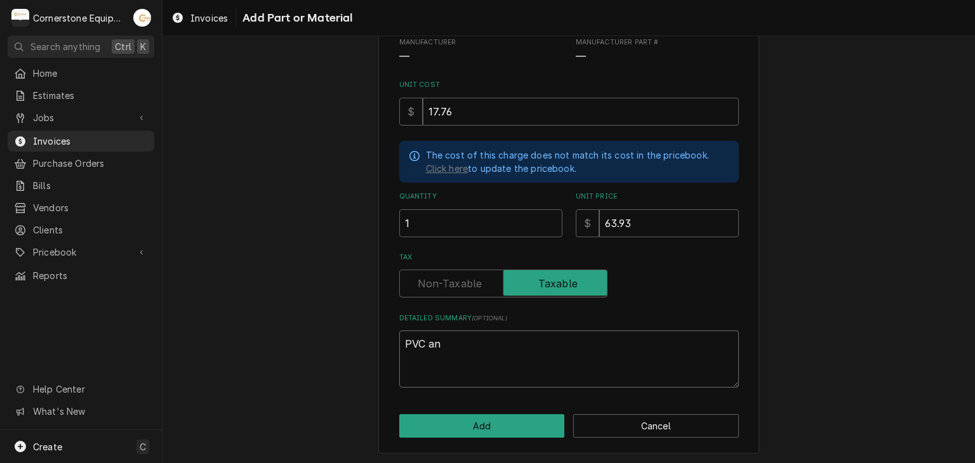
type textarea "x"
type textarea "PVC and"
type textarea "x"
type textarea "PVC and"
type textarea "x"
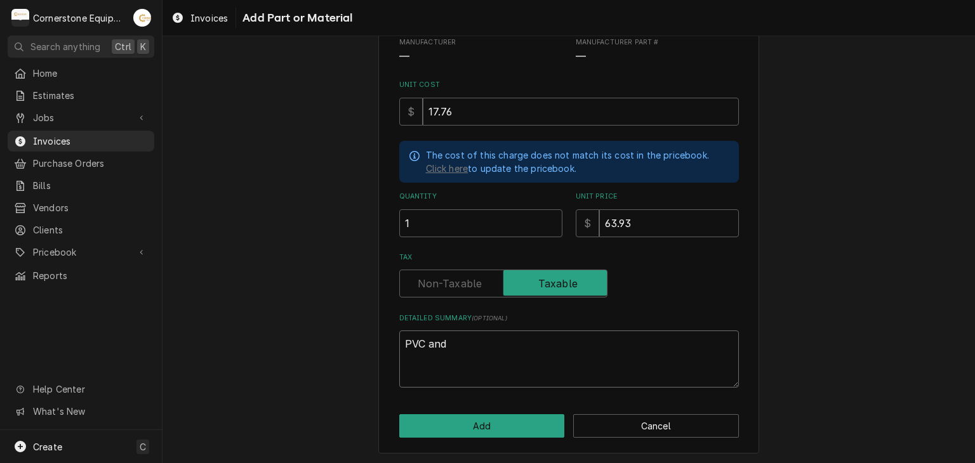
type textarea "PVC and h"
type textarea "x"
type textarea "PVC and ha"
type textarea "x"
type textarea "PVC and har"
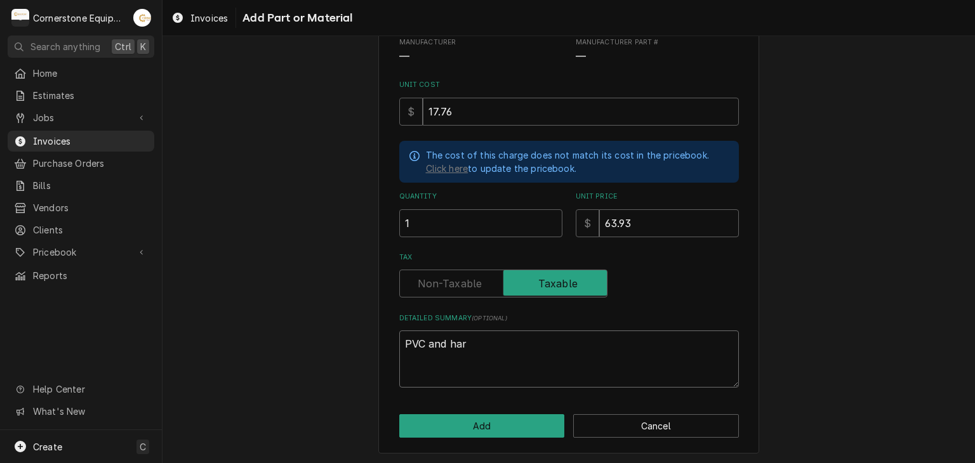
type textarea "x"
type textarea "PVC and hard"
type textarea "x"
type textarea "PVC and hardw"
type textarea "x"
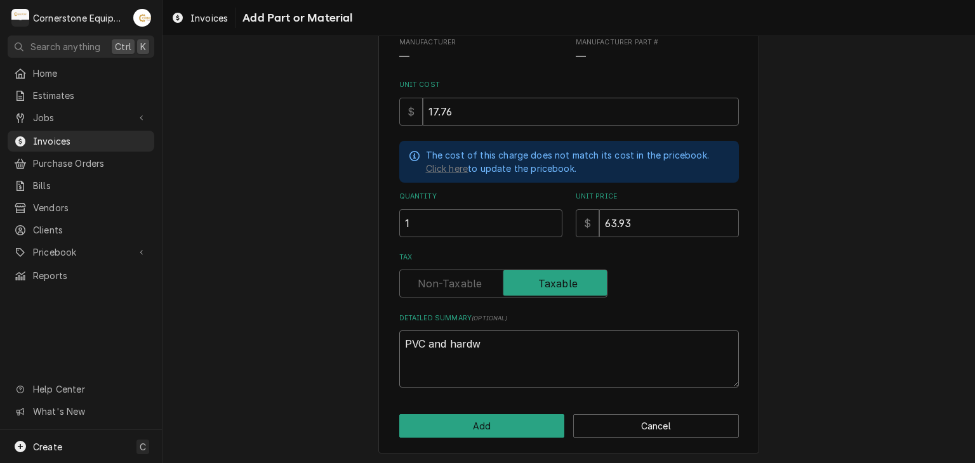
type textarea "PVC and hardwa"
type textarea "x"
type textarea "PVC and hardwar"
type textarea "x"
type textarea "PVC and hardware"
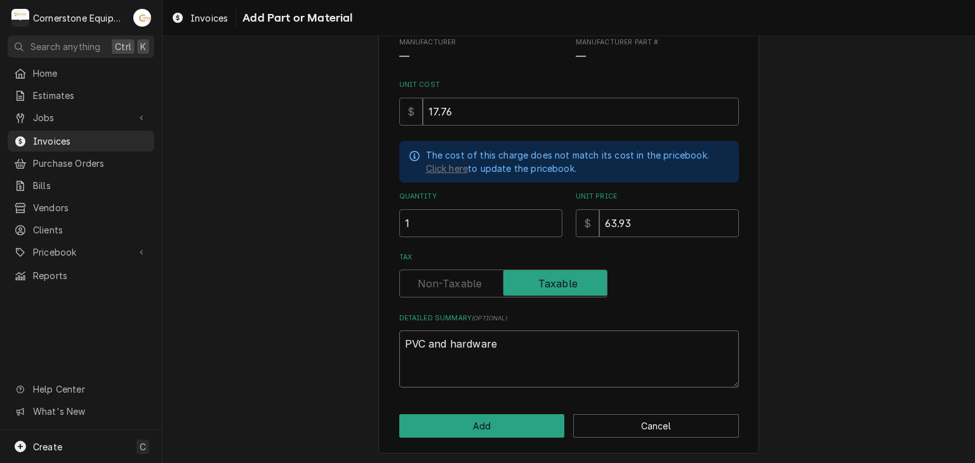
type textarea "x"
type textarea "PVC and hardwarew"
type textarea "x"
type textarea "PVC and hardware"
click at [474, 414] on button "Add" at bounding box center [482, 425] width 166 height 23
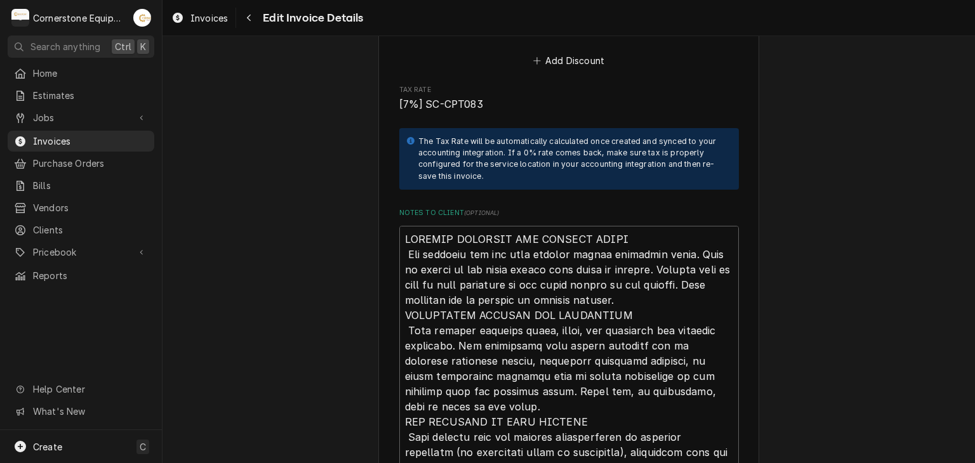
scroll to position [2284, 0]
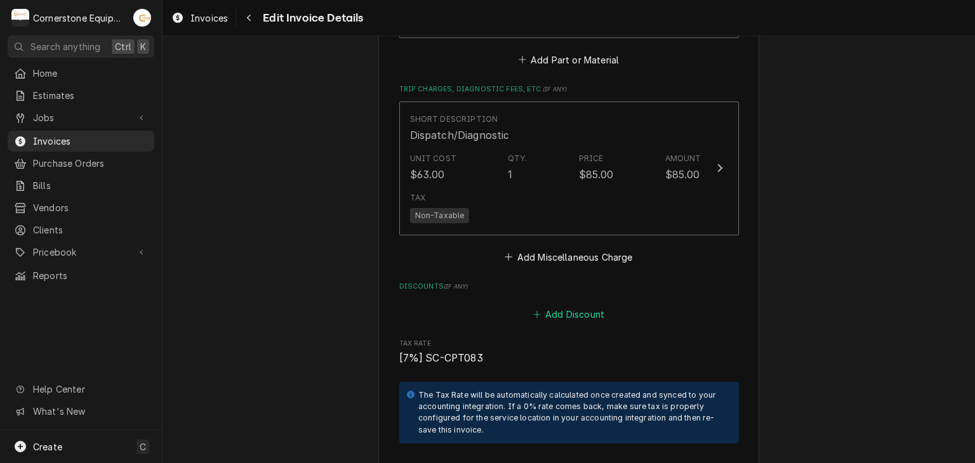
click at [554, 305] on button "Add Discount" at bounding box center [569, 314] width 76 height 18
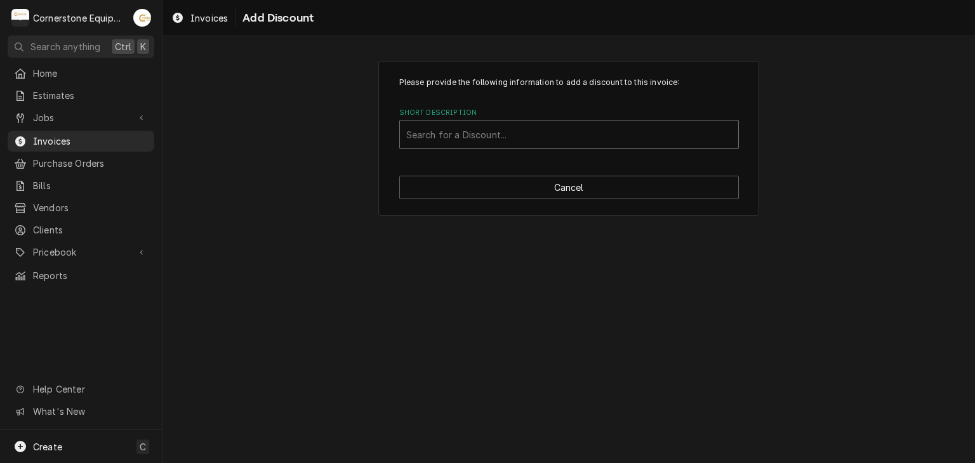
click at [545, 130] on div "Short Description" at bounding box center [569, 134] width 326 height 23
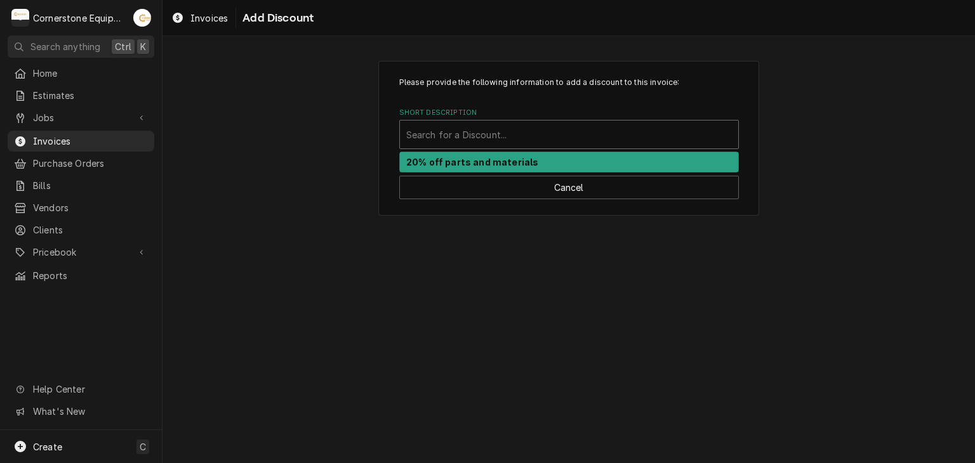
click at [527, 168] on div "20% off parts and materials" at bounding box center [569, 162] width 338 height 20
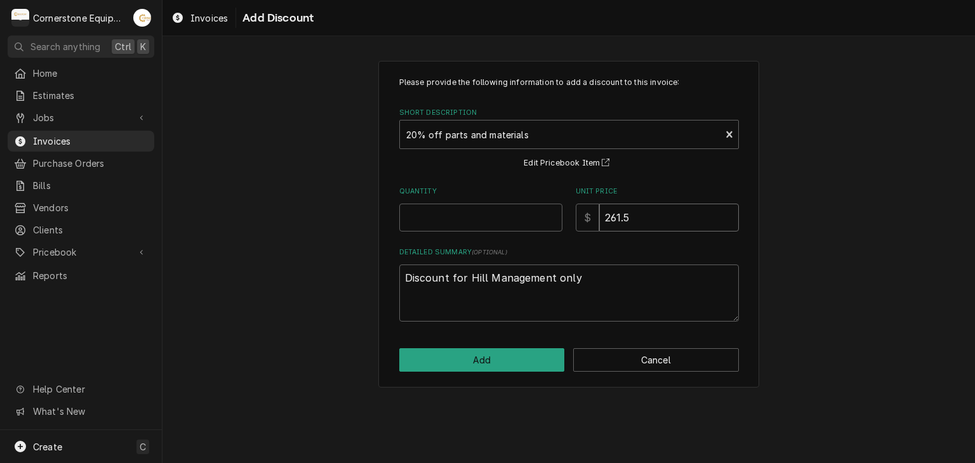
click at [626, 222] on input "261.5" at bounding box center [669, 218] width 140 height 28
type textarea "x"
type input "261"
type textarea "x"
type input "26"
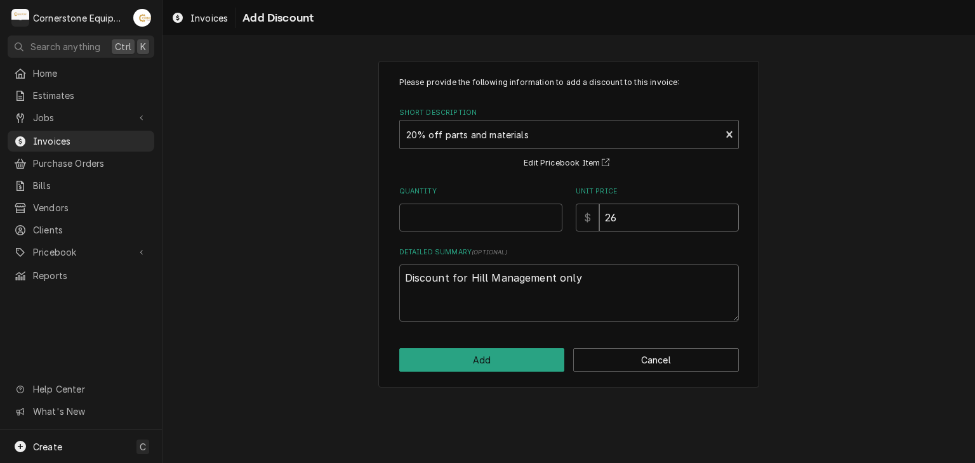
type textarea "x"
type input "2"
type textarea "x"
type input "1"
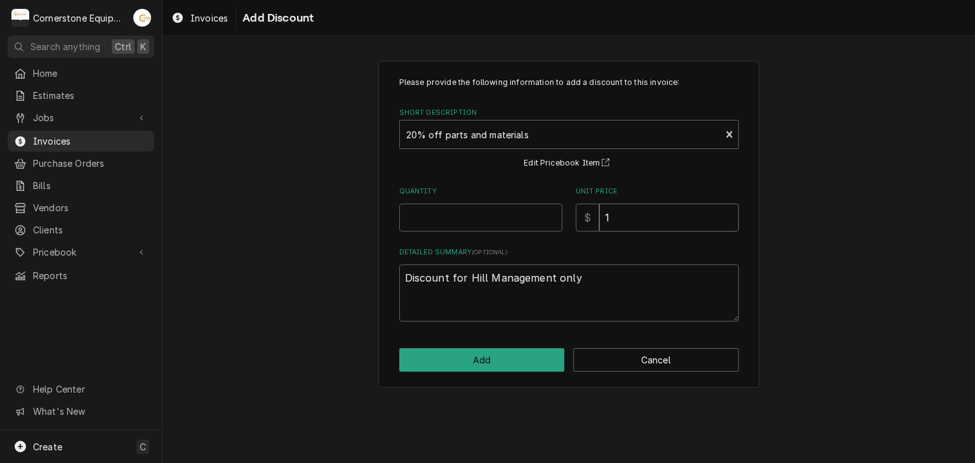
type textarea "x"
type input "10"
type textarea "x"
type input "10.6"
type textarea "x"
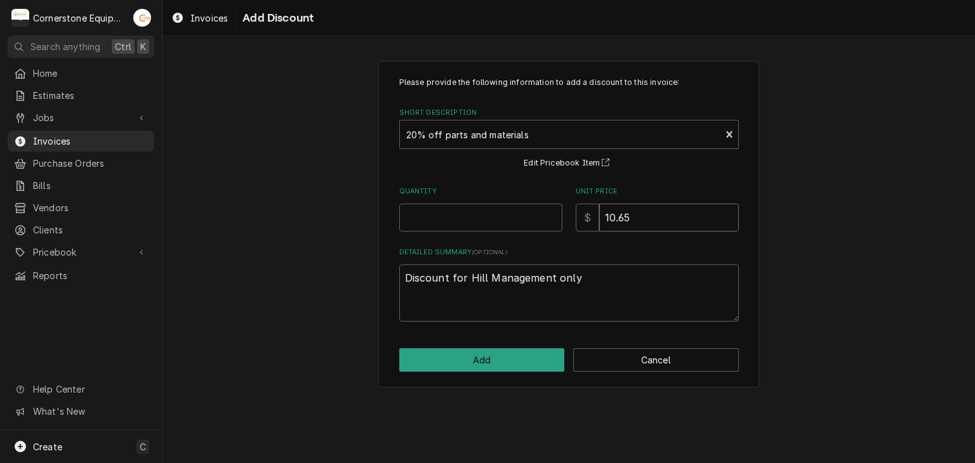
type input "10.65"
click at [535, 215] on input "Quantity" at bounding box center [480, 218] width 163 height 28
type textarea "x"
type input "1"
click at [526, 351] on button "Add" at bounding box center [482, 359] width 166 height 23
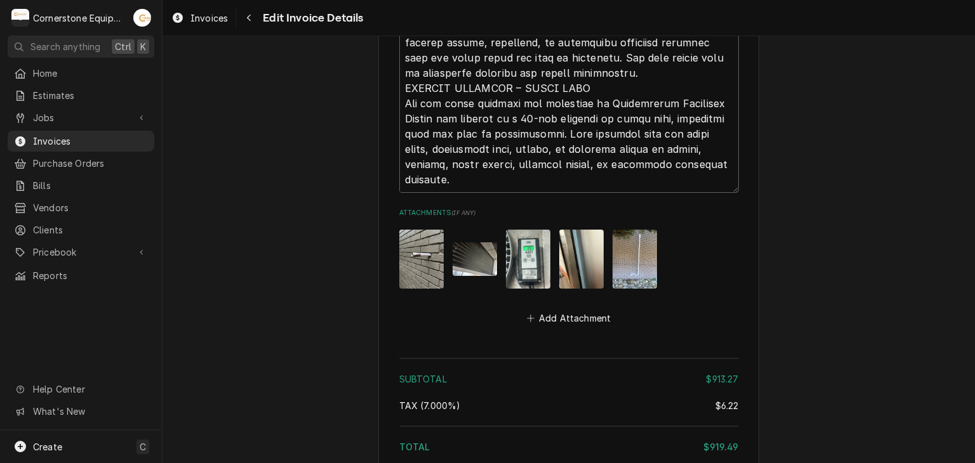
scroll to position [3424, 0]
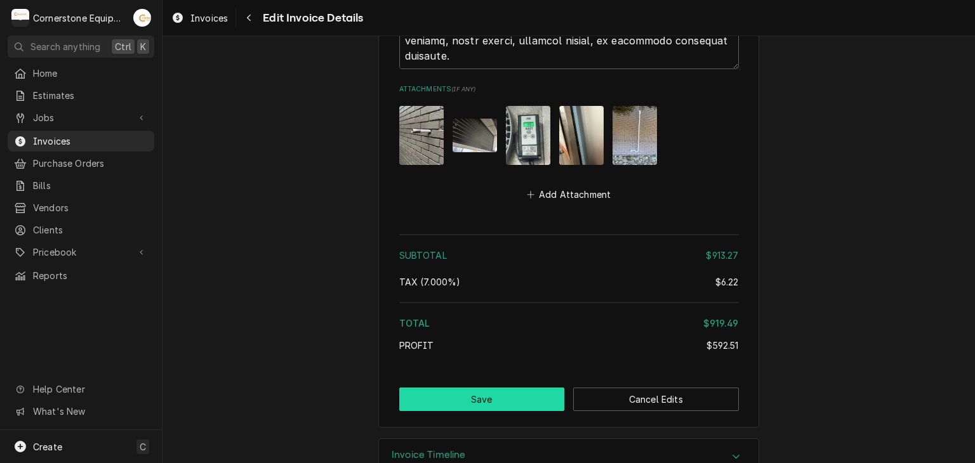
click at [434, 388] on button "Save" at bounding box center [482, 399] width 166 height 23
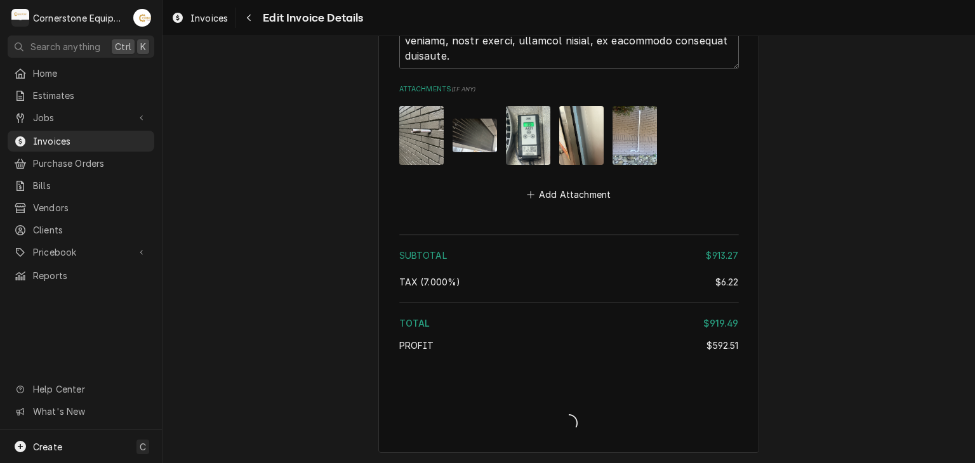
type textarea "x"
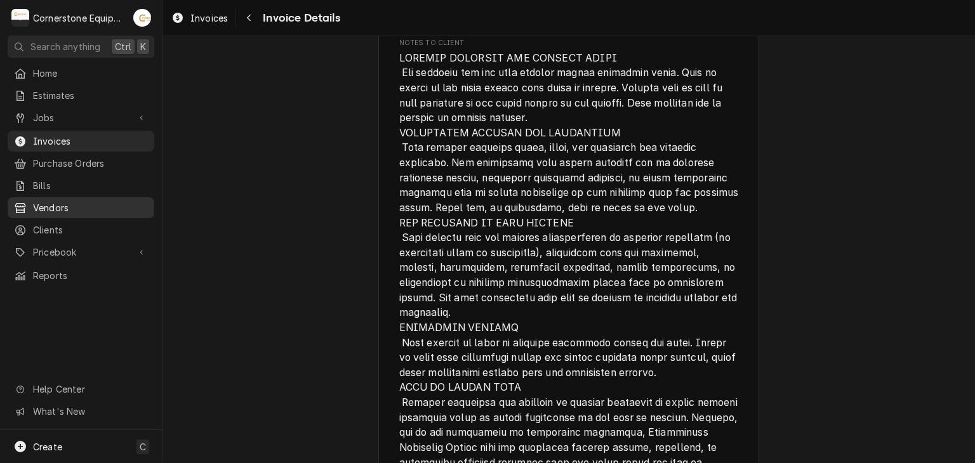
scroll to position [2090, 0]
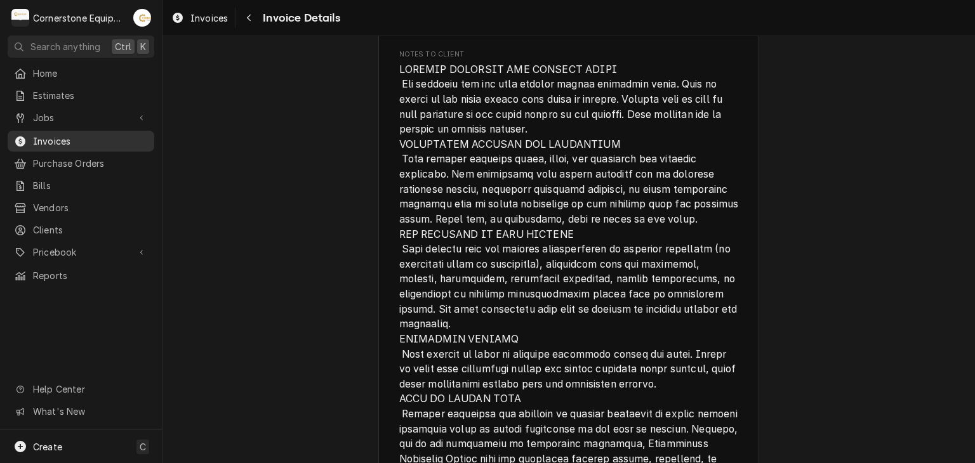
click at [124, 138] on span "Invoices" at bounding box center [90, 141] width 115 height 13
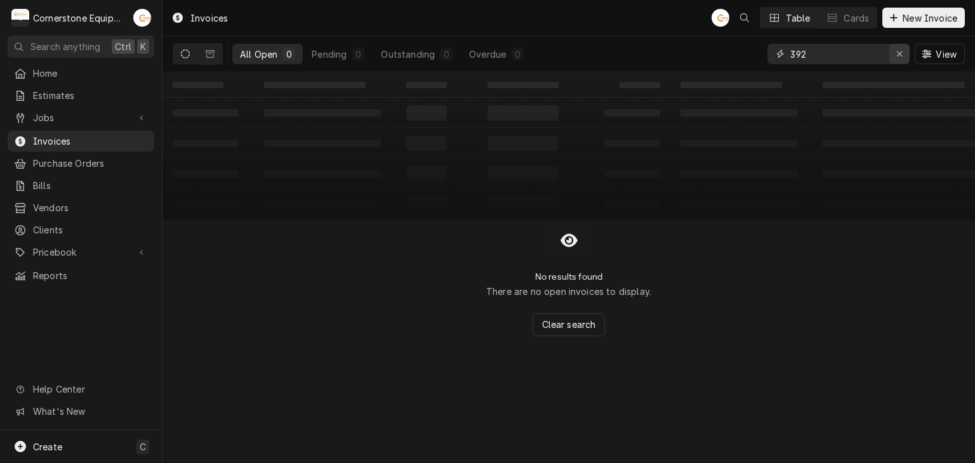
click at [899, 56] on icon "Erase input" at bounding box center [899, 54] width 7 height 9
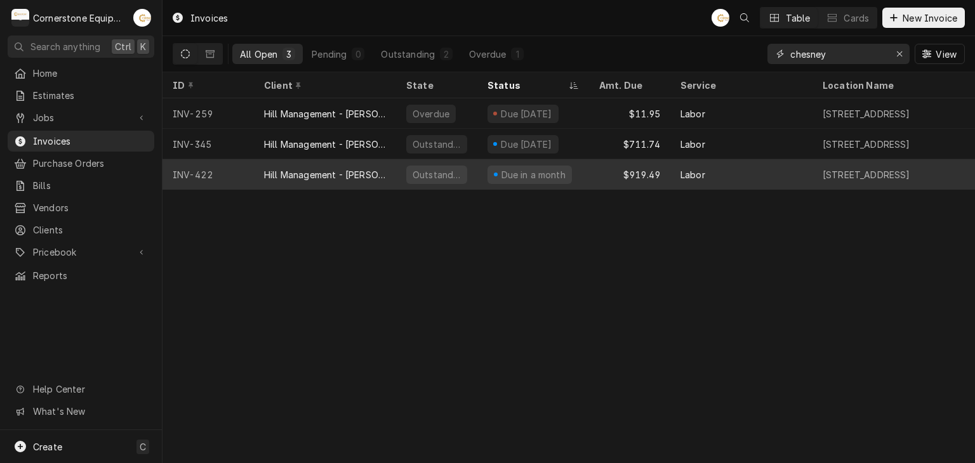
type input "chesney"
click at [674, 173] on div "Labor" at bounding box center [741, 174] width 142 height 30
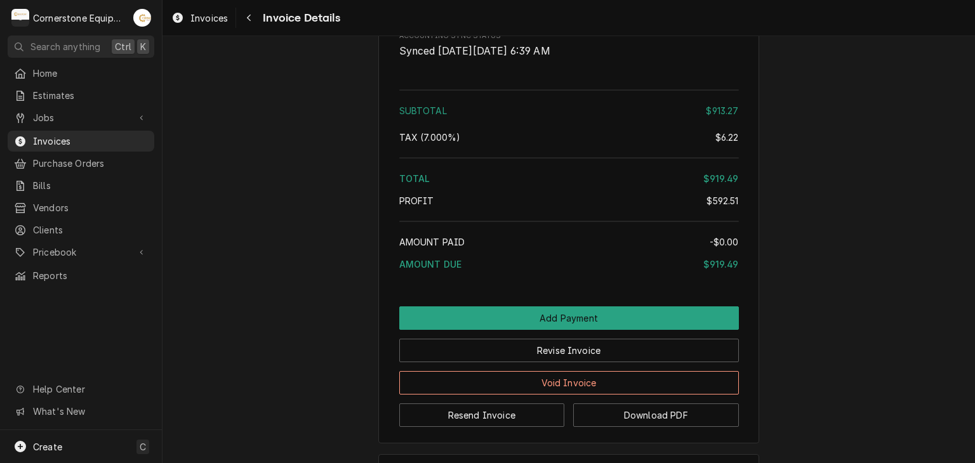
scroll to position [2852, 0]
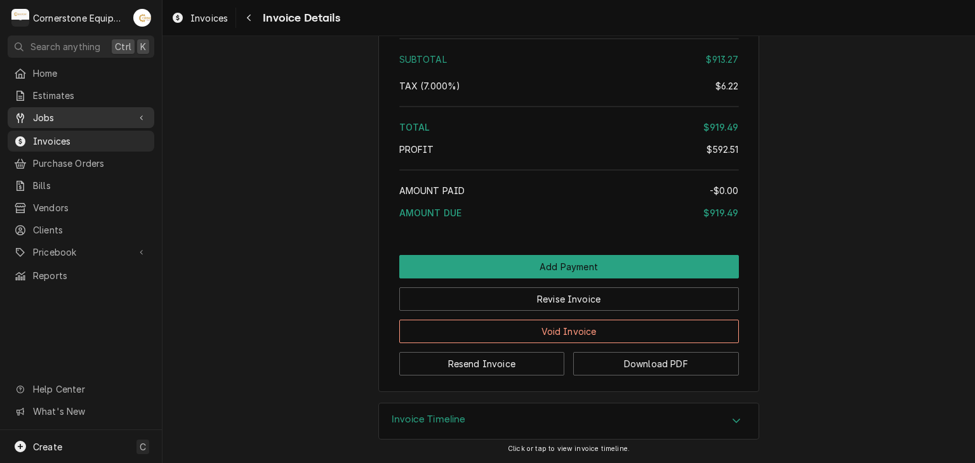
click at [111, 123] on link "Jobs" at bounding box center [81, 117] width 147 height 21
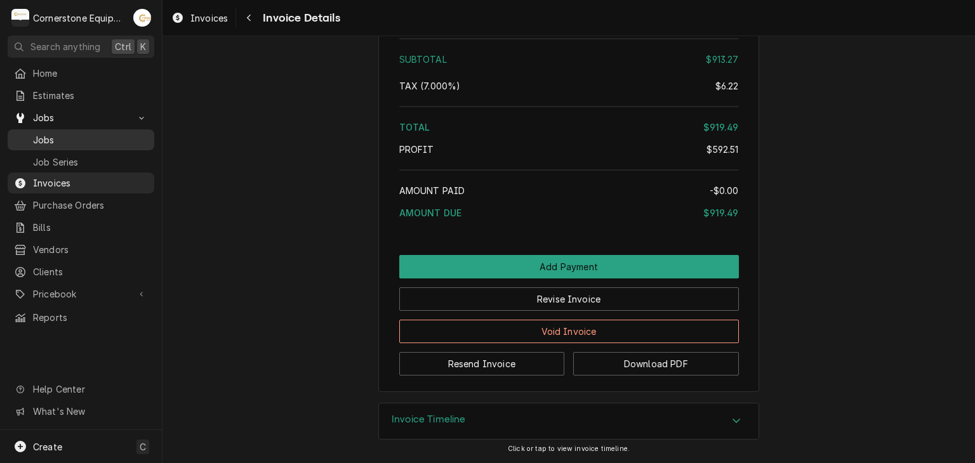
click at [95, 144] on link "Jobs" at bounding box center [81, 139] width 147 height 21
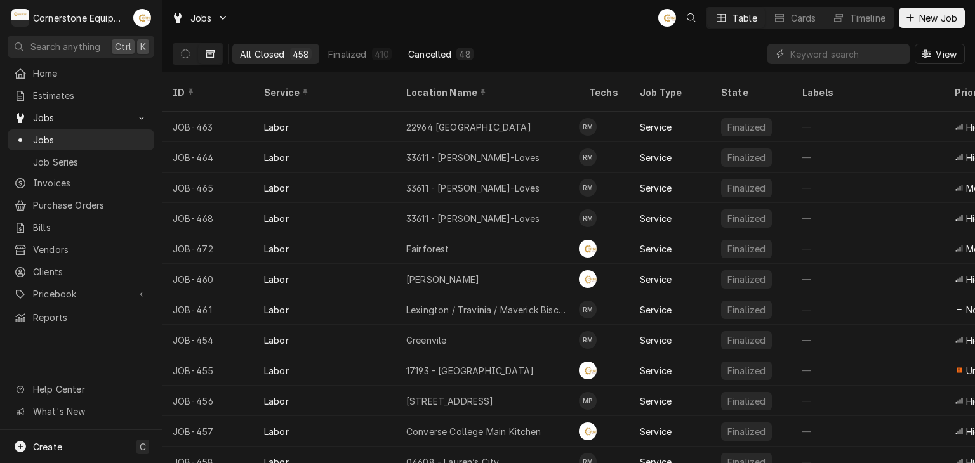
click at [456, 60] on button "Cancelled 48" at bounding box center [441, 54] width 81 height 20
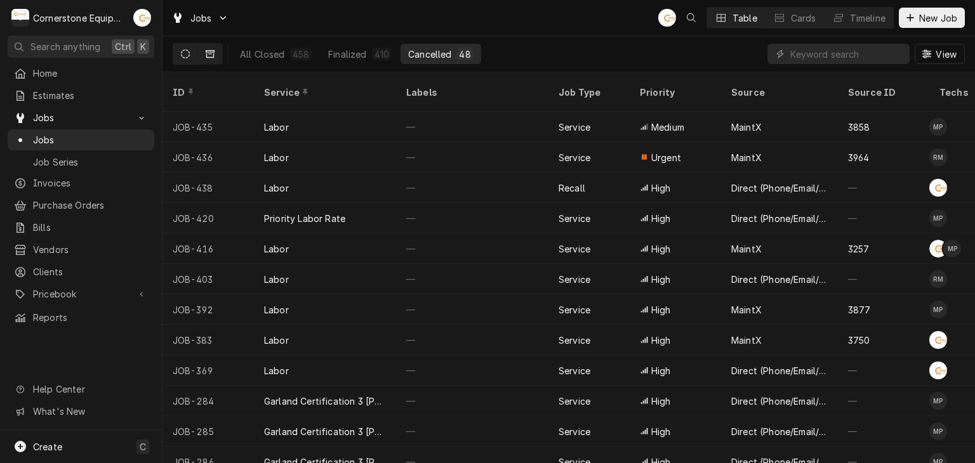
click at [190, 52] on button "Dynamic Content Wrapper" at bounding box center [185, 54] width 24 height 20
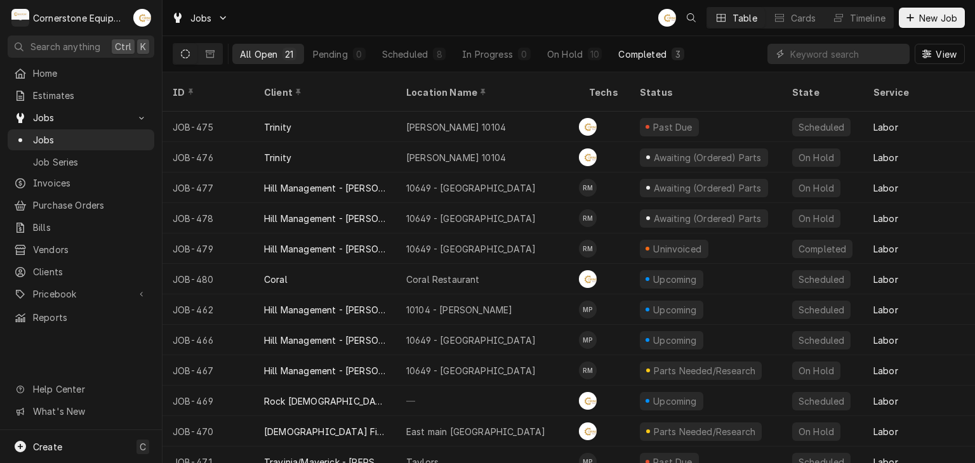
click at [679, 49] on div "3" at bounding box center [678, 54] width 8 height 13
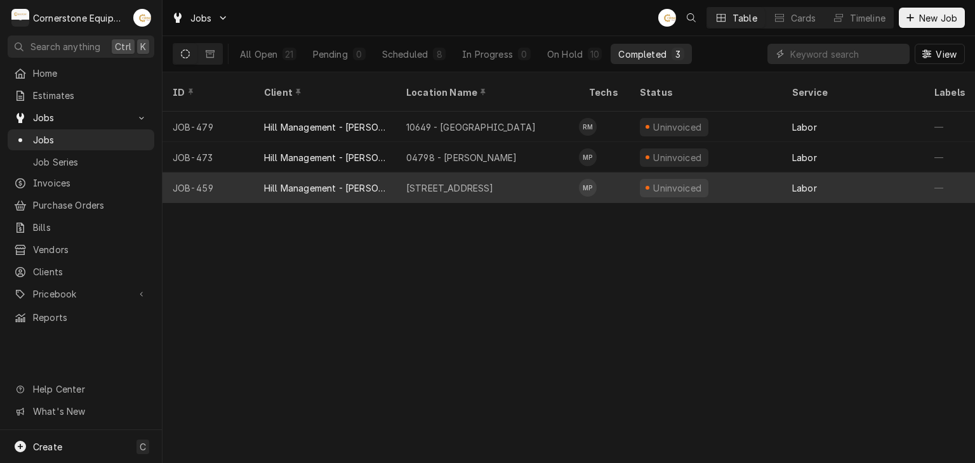
click at [531, 173] on div "11123 - Chesney Hwy" at bounding box center [487, 188] width 183 height 30
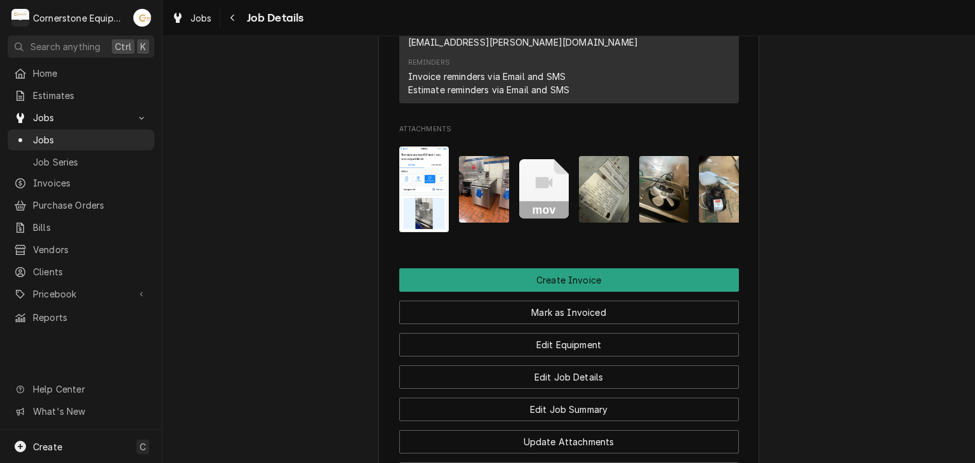
scroll to position [1243, 0]
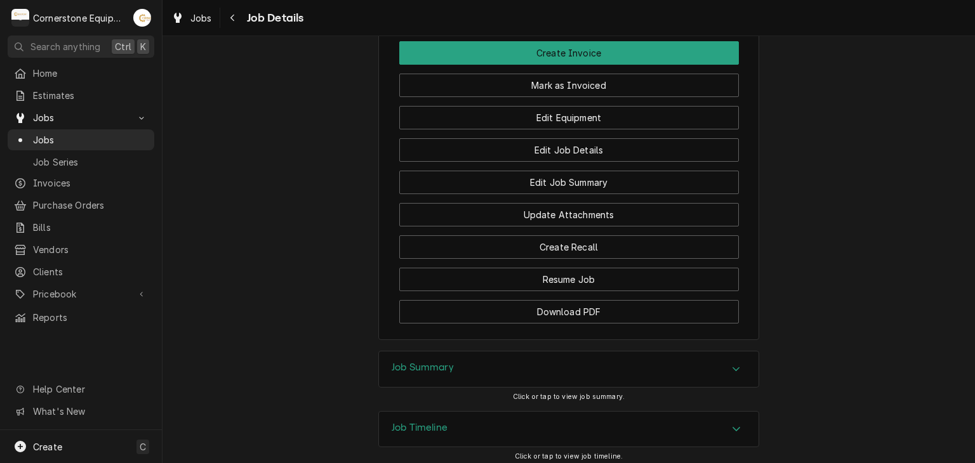
drag, startPoint x: 507, startPoint y: 282, endPoint x: 507, endPoint y: 292, distance: 9.5
click at [507, 288] on div "Completed and Uninvoiced Hill Management - [PERSON_NAME] [STREET_ADDRESS] Open …" at bounding box center [568, 249] width 812 height 427
click at [508, 352] on div "Job Summary" at bounding box center [569, 370] width 380 height 36
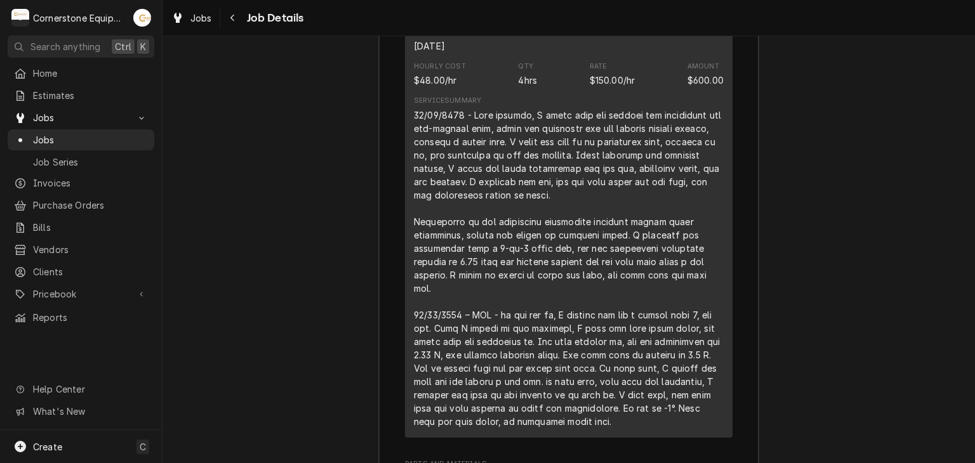
scroll to position [2396, 0]
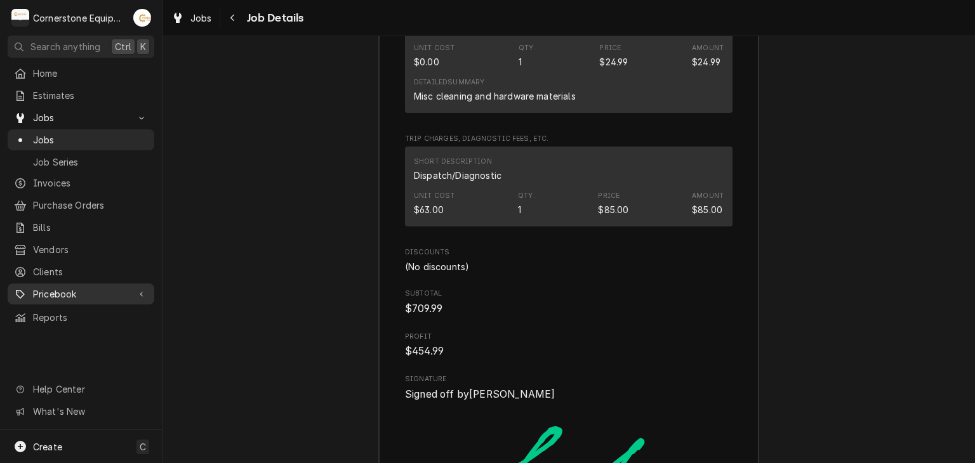
click at [110, 288] on span "Pricebook" at bounding box center [81, 294] width 96 height 13
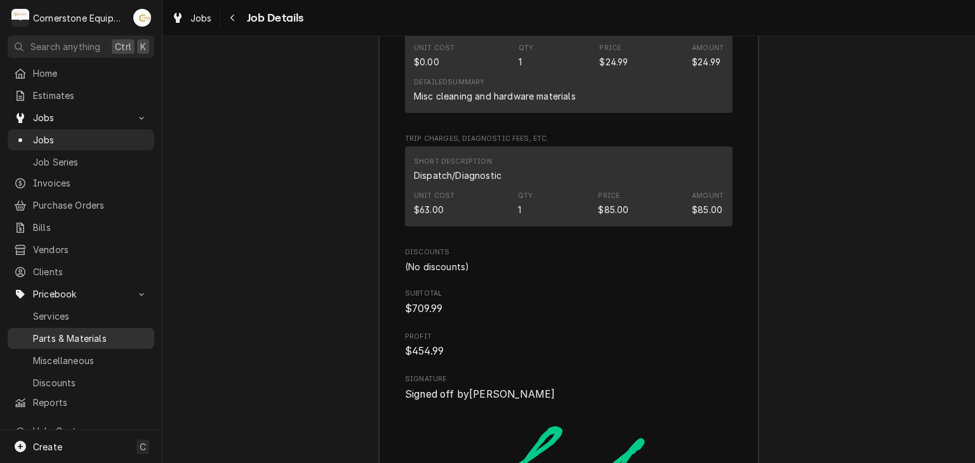
click at [104, 336] on div "Parts & Materials" at bounding box center [81, 339] width 142 height 16
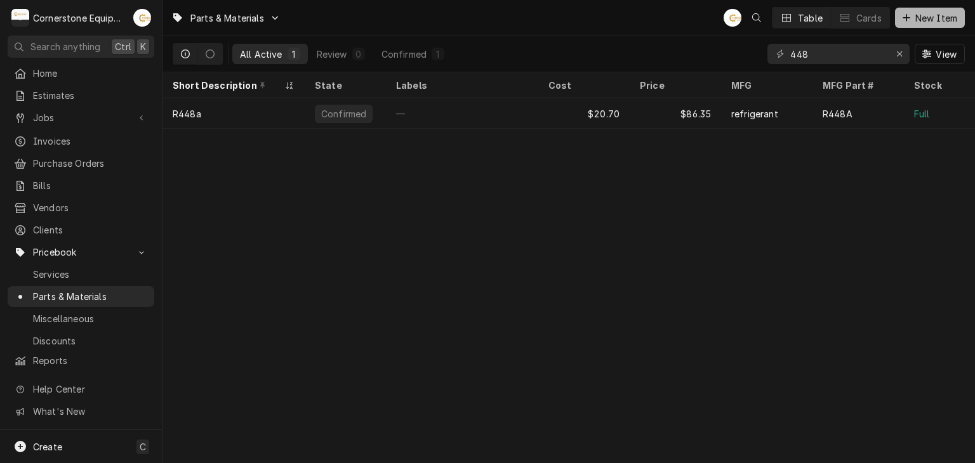
drag, startPoint x: 943, startPoint y: 6, endPoint x: 941, endPoint y: 14, distance: 8.5
click at [943, 6] on div "Parts & Materials AB Table Cards New Item" at bounding box center [568, 18] width 812 height 36
click at [940, 16] on span "New Item" at bounding box center [936, 17] width 47 height 13
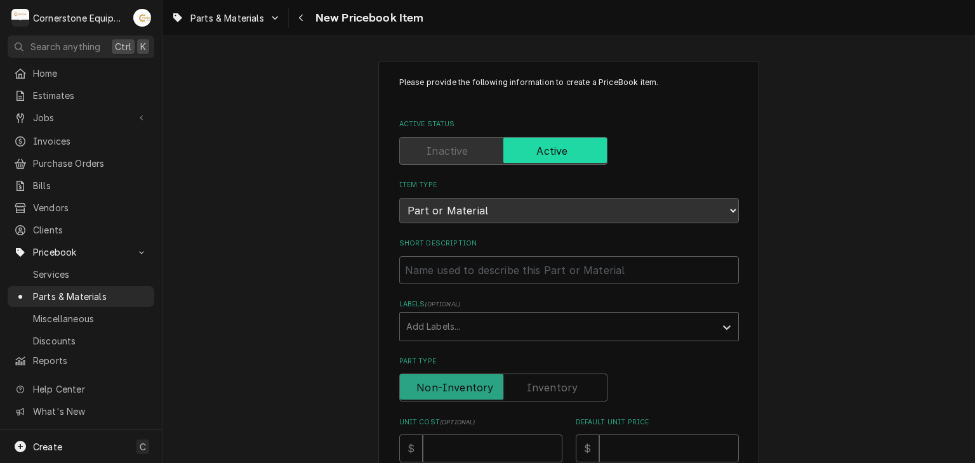
click at [678, 248] on div "Short Description" at bounding box center [569, 261] width 340 height 45
click at [677, 263] on input "Short Description" at bounding box center [569, 270] width 340 height 28
type textarea "x"
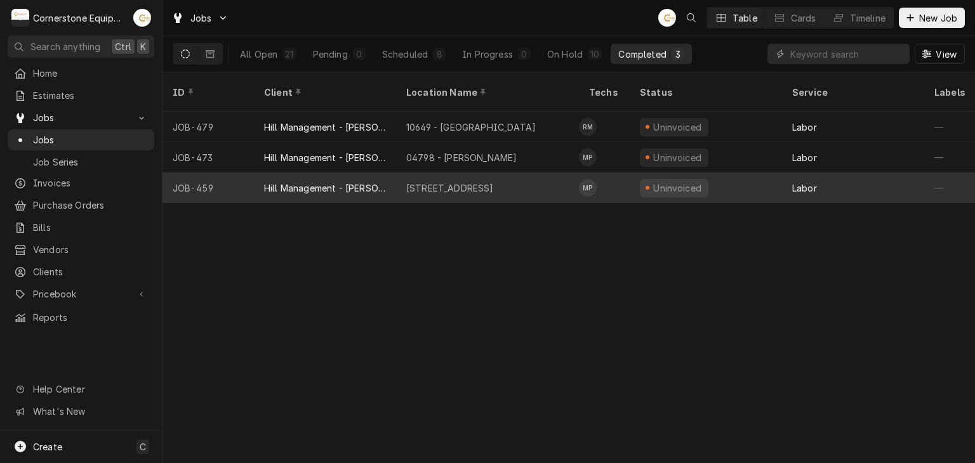
click at [440, 182] on div "[STREET_ADDRESS]" at bounding box center [450, 188] width 88 height 13
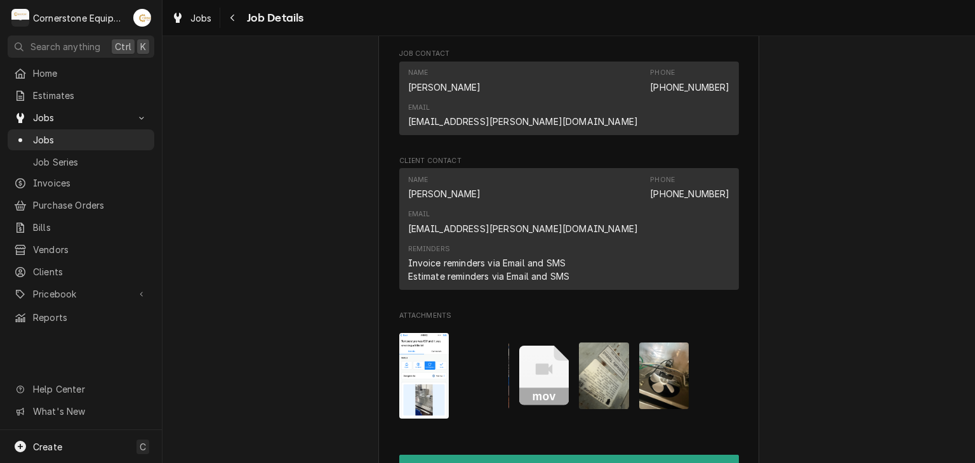
scroll to position [735, 0]
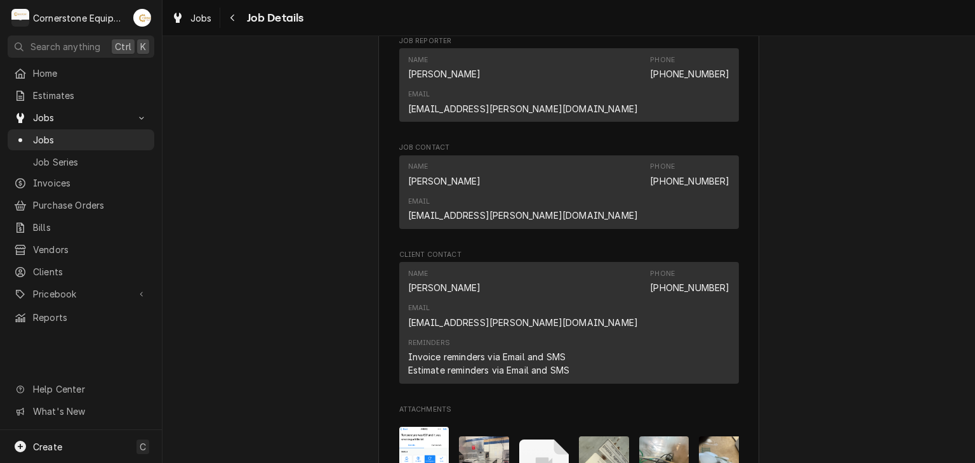
click at [595, 437] on img "Attachments" at bounding box center [604, 470] width 50 height 67
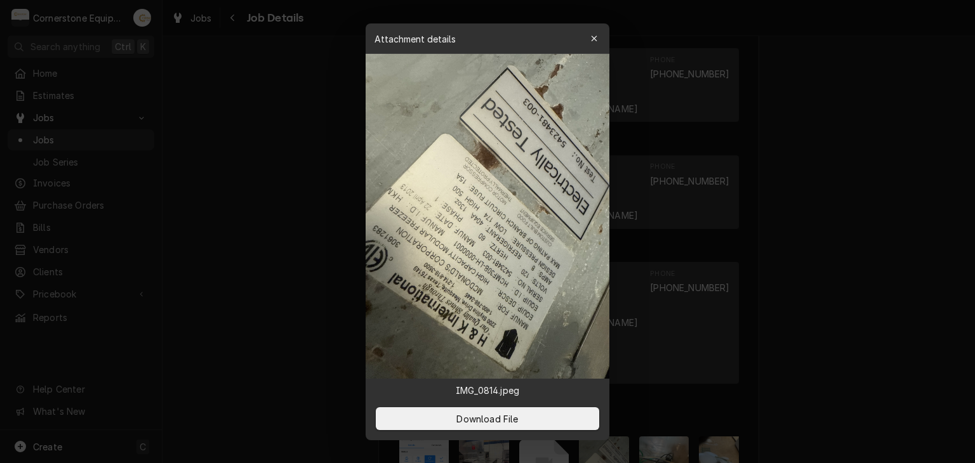
click at [803, 186] on div at bounding box center [487, 231] width 975 height 463
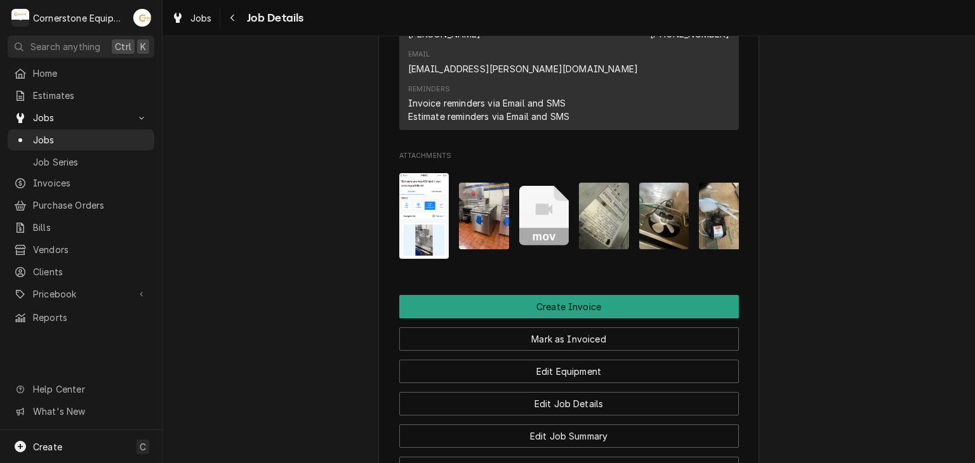
scroll to position [1243, 0]
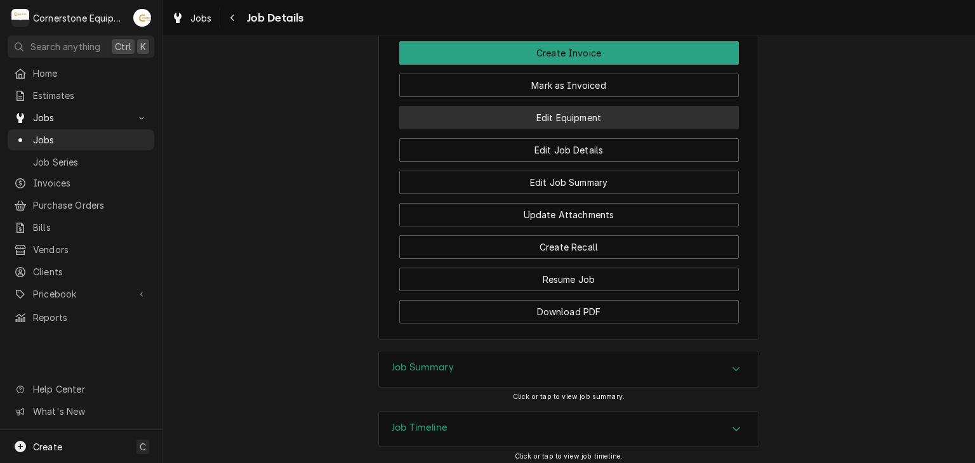
click at [603, 106] on button "Edit Equipment" at bounding box center [569, 117] width 340 height 23
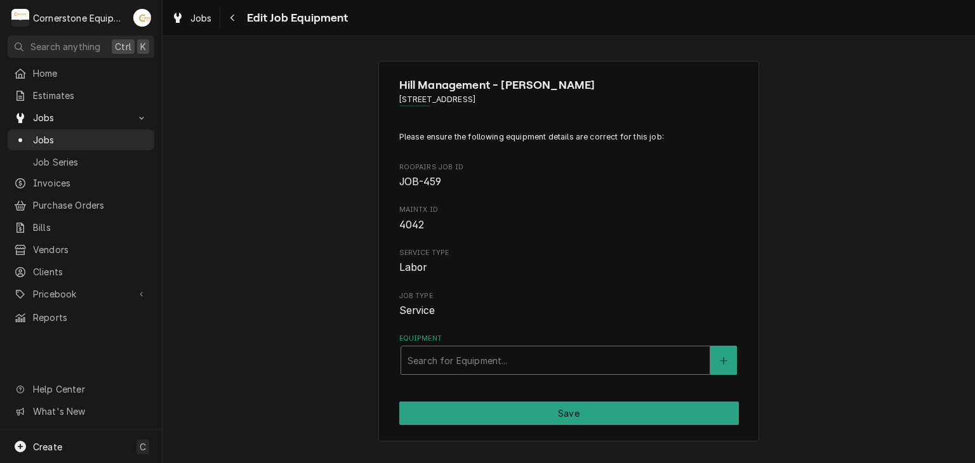
click at [439, 365] on div "Equipment" at bounding box center [556, 360] width 296 height 23
click at [729, 255] on div "Please ensure the following equipment details are correct for this job: Roopair…" at bounding box center [569, 253] width 340 height 244
click at [548, 366] on div "Equipment" at bounding box center [556, 360] width 296 height 23
click at [731, 369] on button "Equipment" at bounding box center [723, 360] width 27 height 29
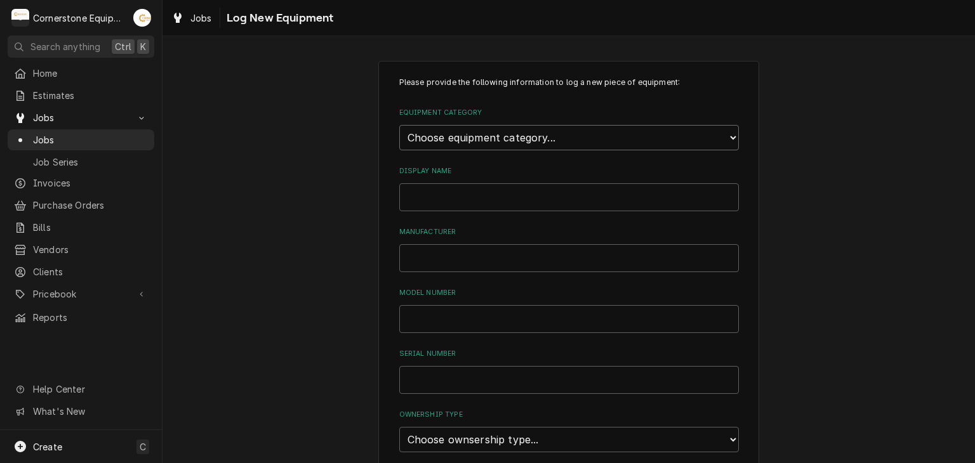
click at [487, 149] on select "Choose equipment category... Cooking Equipment Fryers Ice Machines Ovens and Ra…" at bounding box center [569, 137] width 340 height 25
select select "8"
click at [399, 125] on select "Choose equipment category... Cooking Equipment Fryers Ice Machines Ovens and Ra…" at bounding box center [569, 137] width 340 height 25
click at [484, 199] on select "Choose equipment type... Bar Refrigeration Blast Chiller Chef Base Freezer Chef…" at bounding box center [569, 195] width 340 height 25
select select "70"
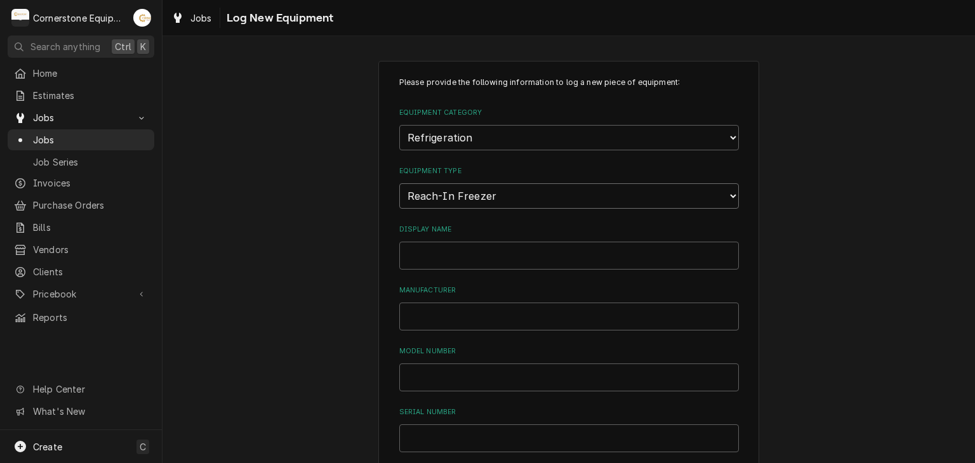
click at [399, 183] on select "Choose equipment type... Bar Refrigeration Blast Chiller Chef Base Freezer Chef…" at bounding box center [569, 195] width 340 height 25
click at [498, 252] on input "Display Name" at bounding box center [569, 256] width 340 height 28
click at [504, 201] on select "Choose equipment type... Bar Refrigeration Blast Chiller Chef Base Freezer Chef…" at bounding box center [569, 195] width 340 height 25
click at [399, 183] on select "Choose equipment type... Bar Refrigeration Blast Chiller Chef Base Freezer Chef…" at bounding box center [569, 195] width 340 height 25
click at [468, 255] on input "Display Name" at bounding box center [569, 256] width 340 height 28
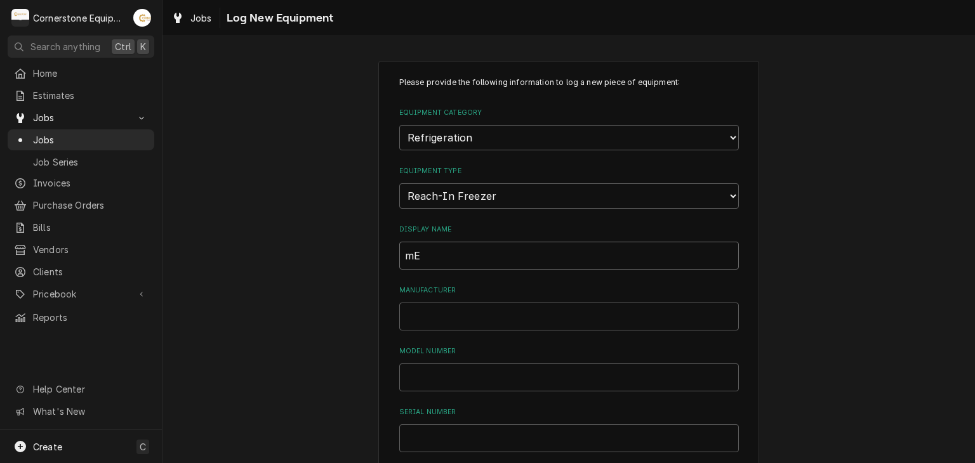
type input "m"
type input "Meat Freezer (by protein fryer)"
click at [442, 322] on input "Manufacturer" at bounding box center [569, 317] width 340 height 28
click at [446, 309] on input "Manufacturer" at bounding box center [569, 317] width 340 height 28
type input "H&K"
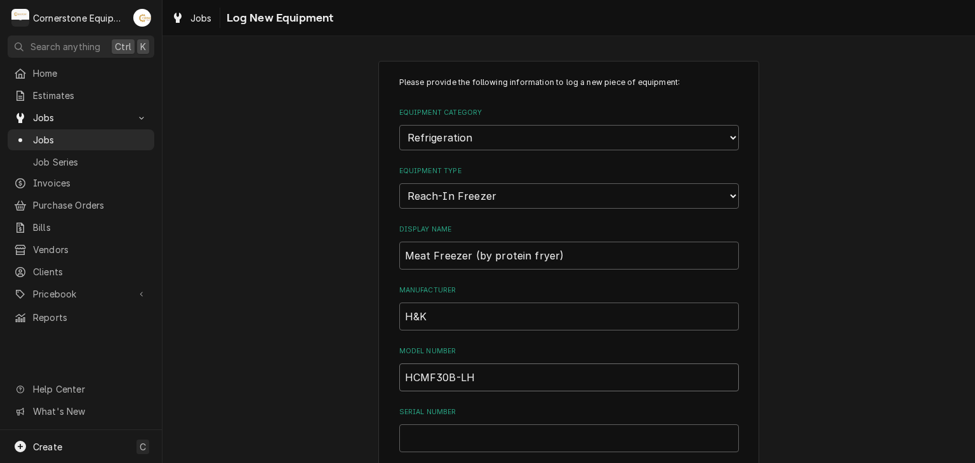
type input "HCMF30B-LH"
click at [425, 427] on input "Serial Number" at bounding box center [569, 439] width 340 height 28
type input "5423481-003"
click at [486, 374] on input "HCMF30B-LH" at bounding box center [569, 378] width 340 height 28
type input "HCMF30B-LH-0000001"
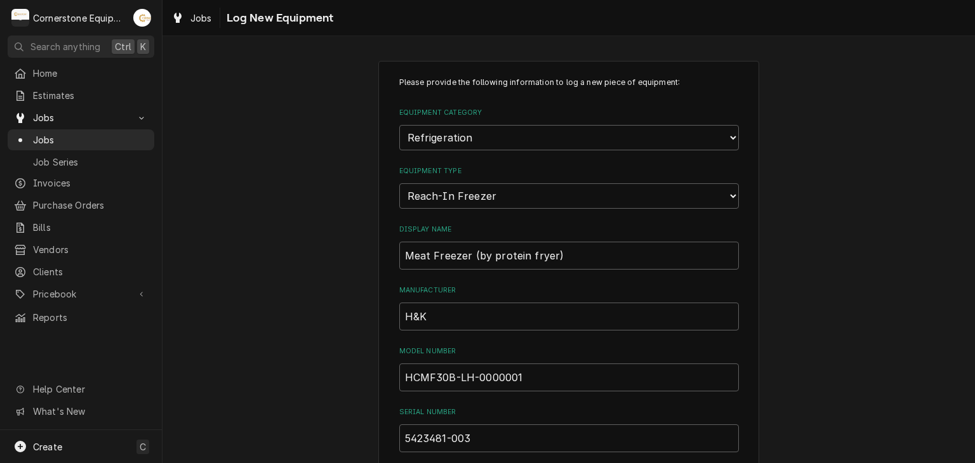
click at [293, 309] on div "Please provide the following information to log a new piece of equipment: Equip…" at bounding box center [568, 454] width 812 height 808
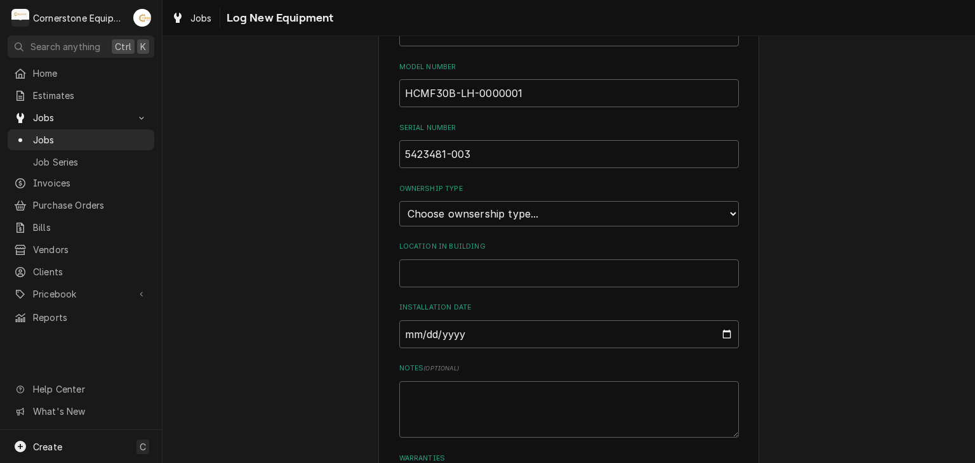
scroll to position [390, 0]
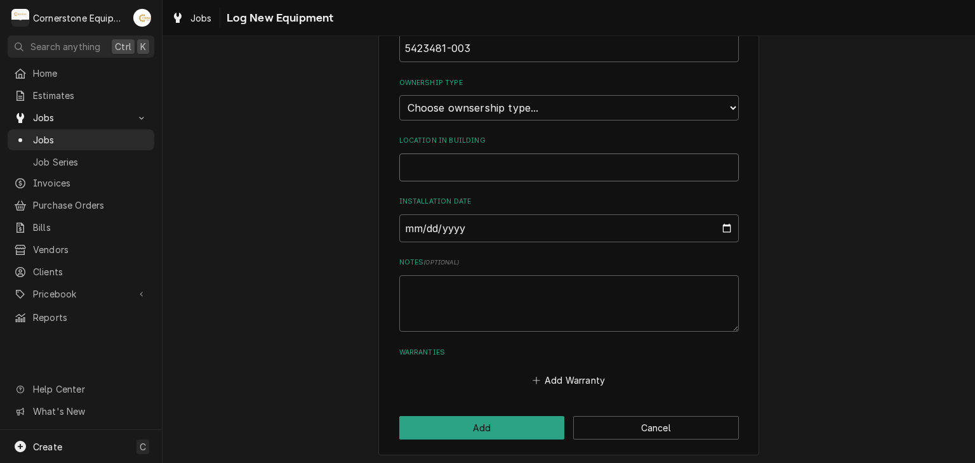
click at [476, 174] on input "Location in Building" at bounding box center [569, 168] width 340 height 28
type input "P"
type input "Protein Fryer line"
click at [514, 219] on input "Installation Date" at bounding box center [569, 229] width 340 height 28
click at [560, 107] on select "Choose ownsership type... Unknown Owned Leased Rented" at bounding box center [569, 107] width 340 height 25
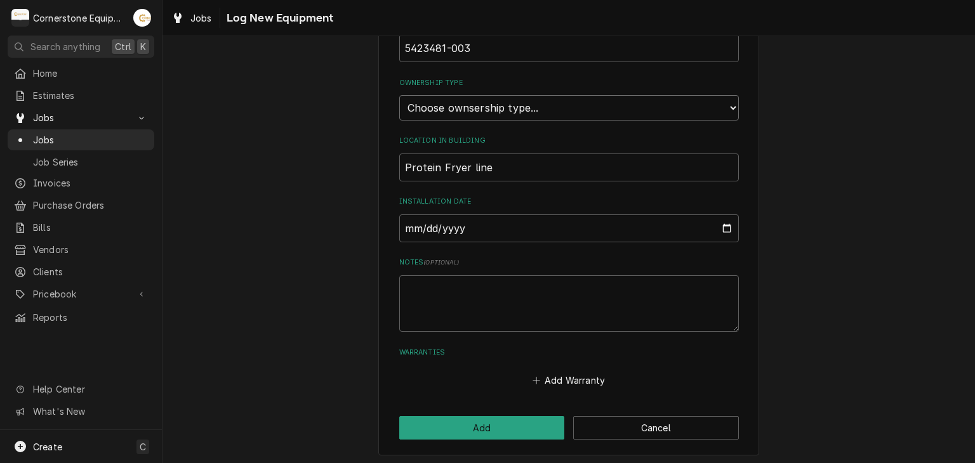
select select "1"
click at [399, 95] on select "Choose ownsership type... Unknown Owned Leased Rented" at bounding box center [569, 107] width 340 height 25
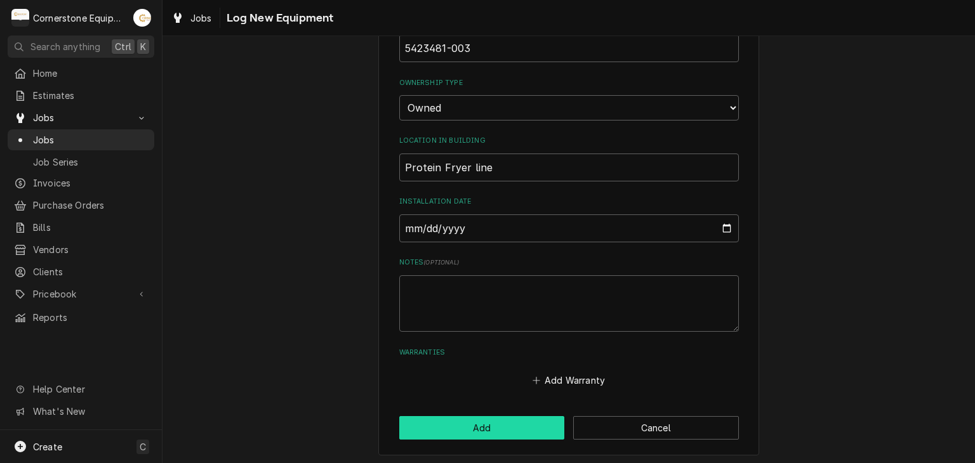
click at [494, 432] on button "Add" at bounding box center [482, 427] width 166 height 23
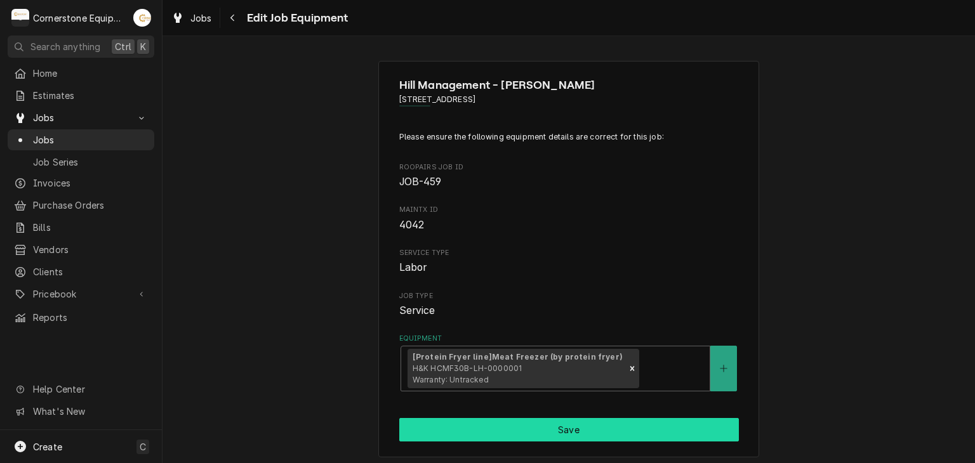
click at [579, 435] on button "Save" at bounding box center [569, 429] width 340 height 23
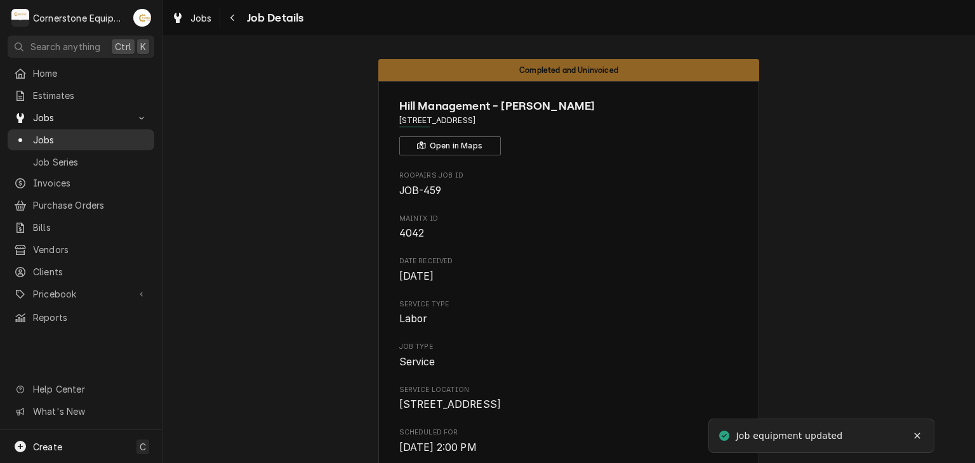
click at [102, 133] on span "Jobs" at bounding box center [90, 139] width 115 height 13
